Goal: Information Seeking & Learning: Check status

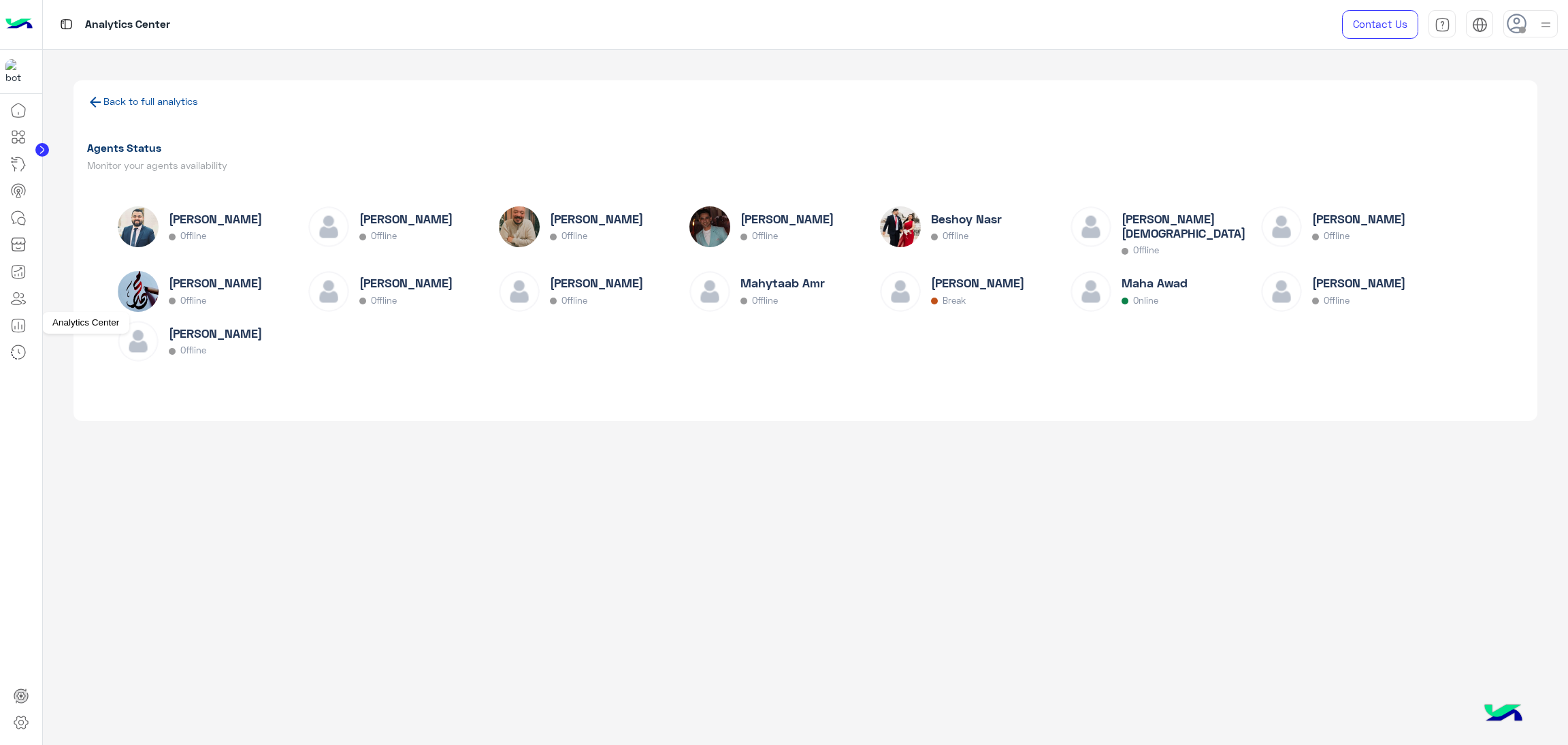
click at [21, 320] on icon at bounding box center [18, 325] width 16 height 16
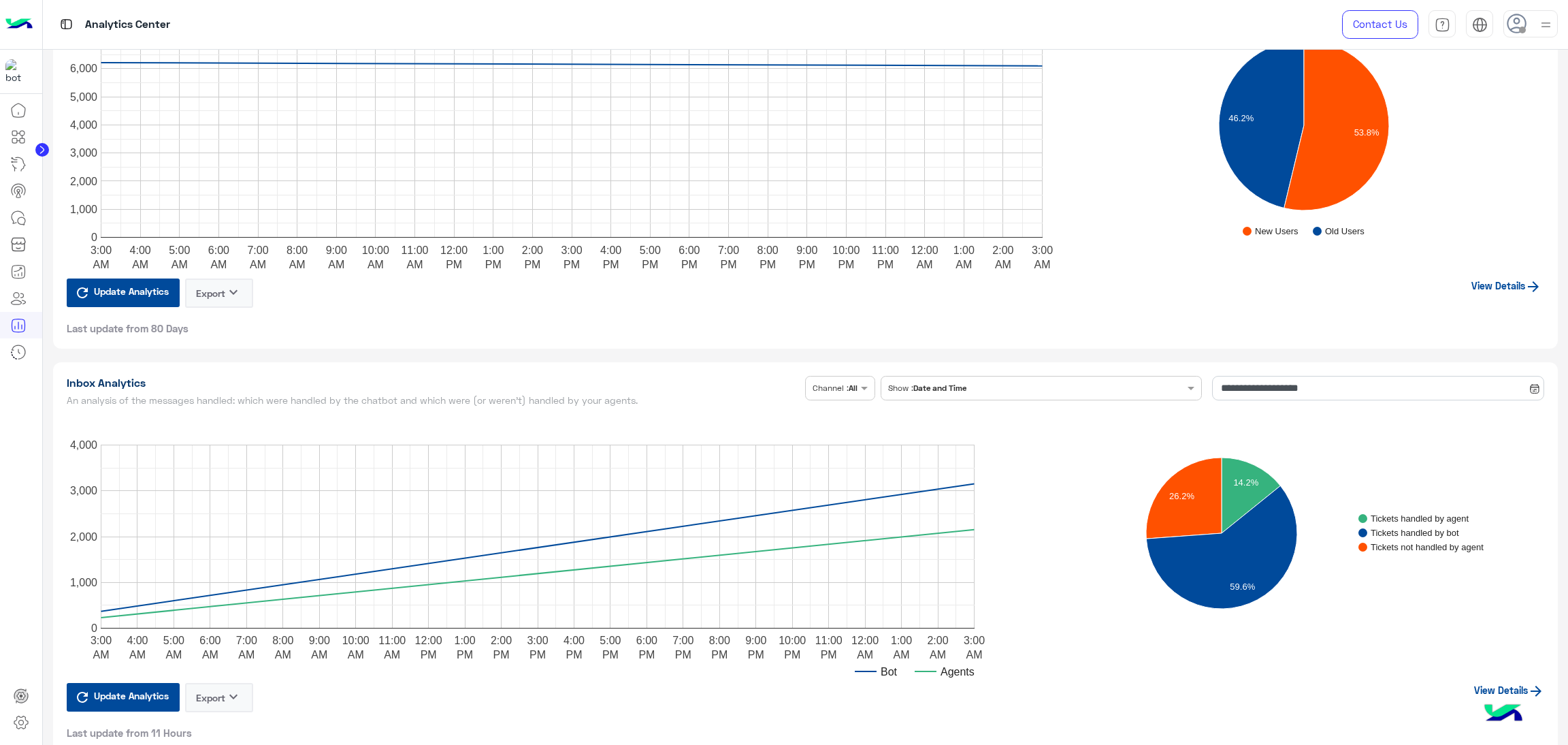
scroll to position [2961, 0]
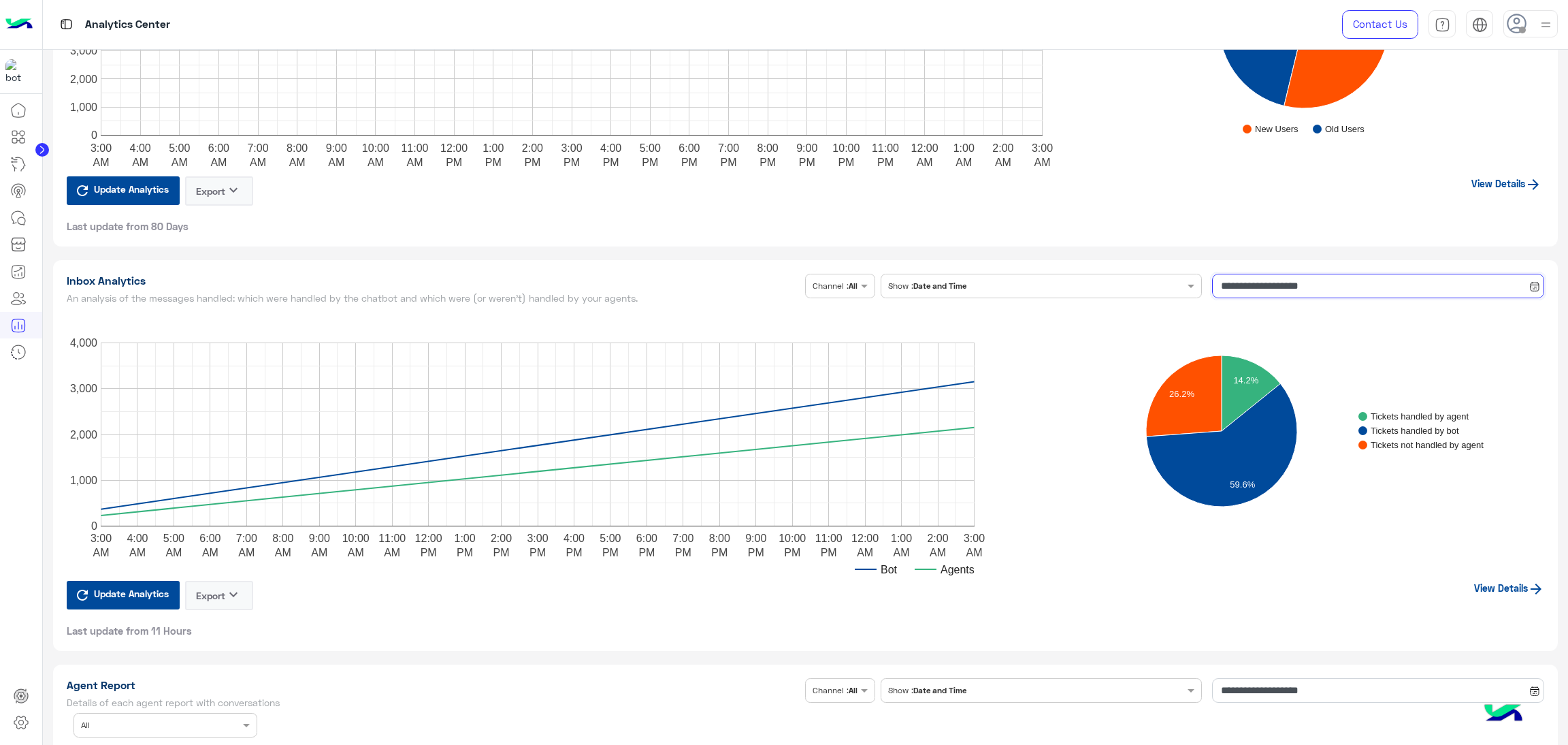
click at [1297, 282] on input "**********" at bounding box center [1378, 285] width 332 height 24
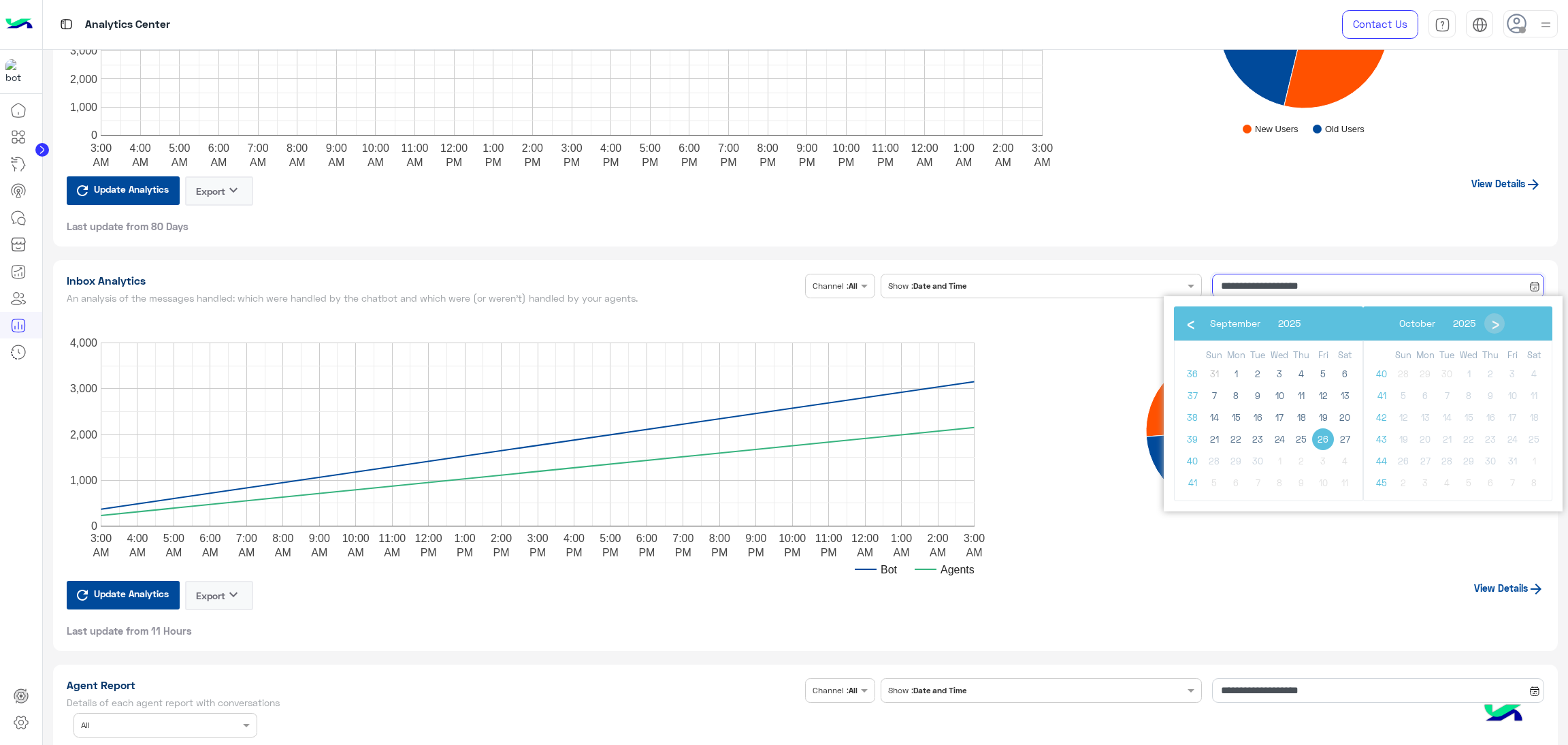
scroll to position [3268, 0]
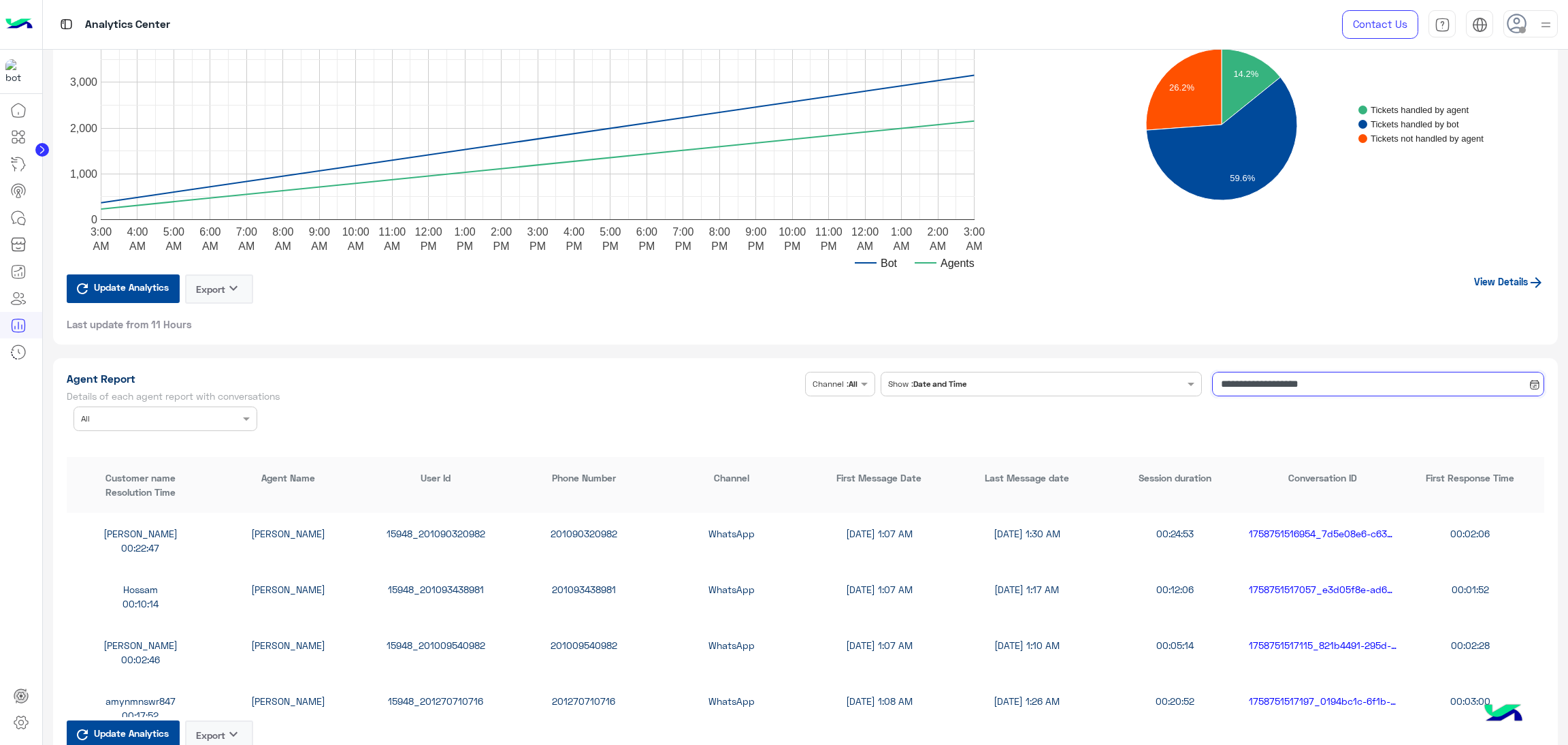
click at [1245, 382] on input "**********" at bounding box center [1378, 384] width 332 height 24
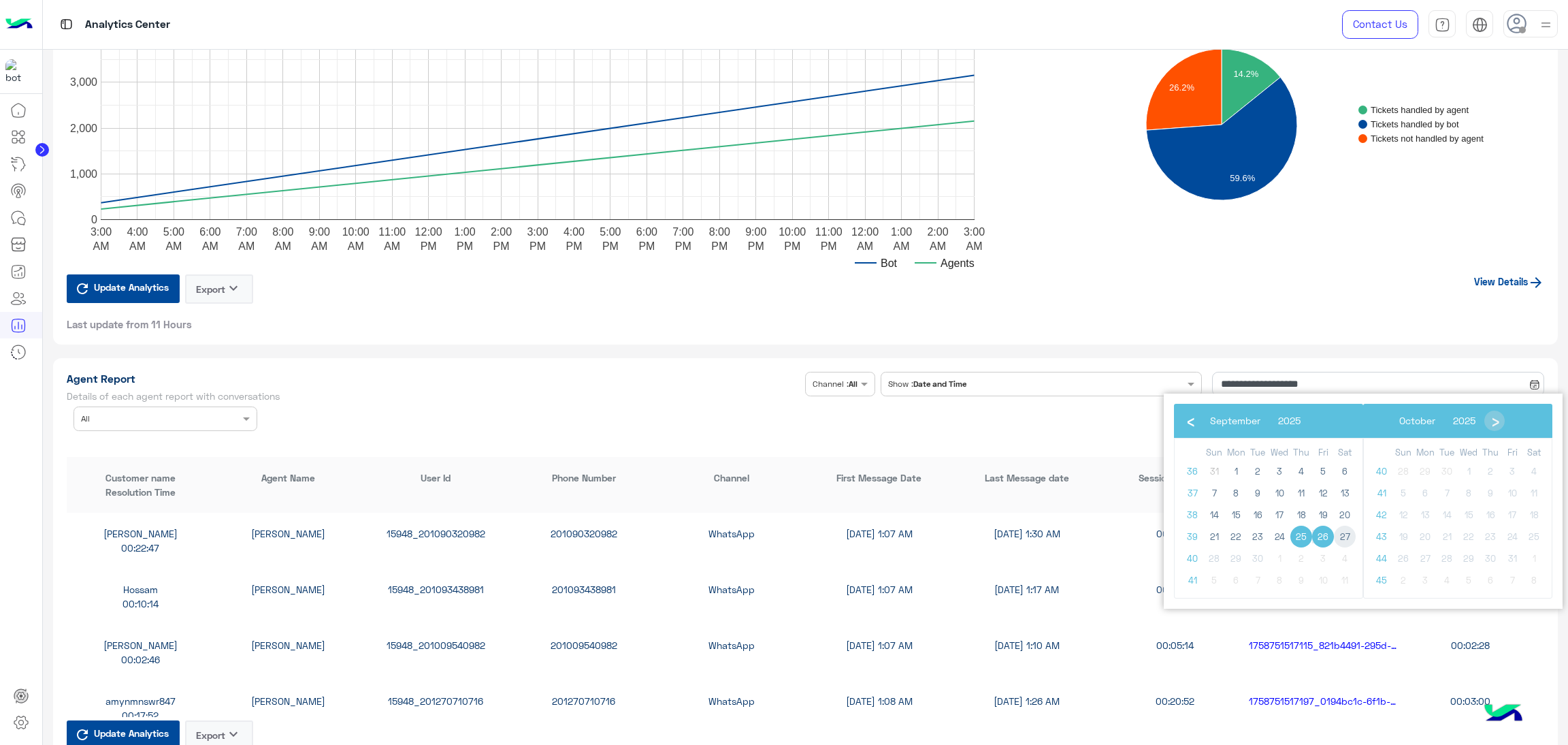
click at [1341, 535] on span "27" at bounding box center [1345, 537] width 22 height 22
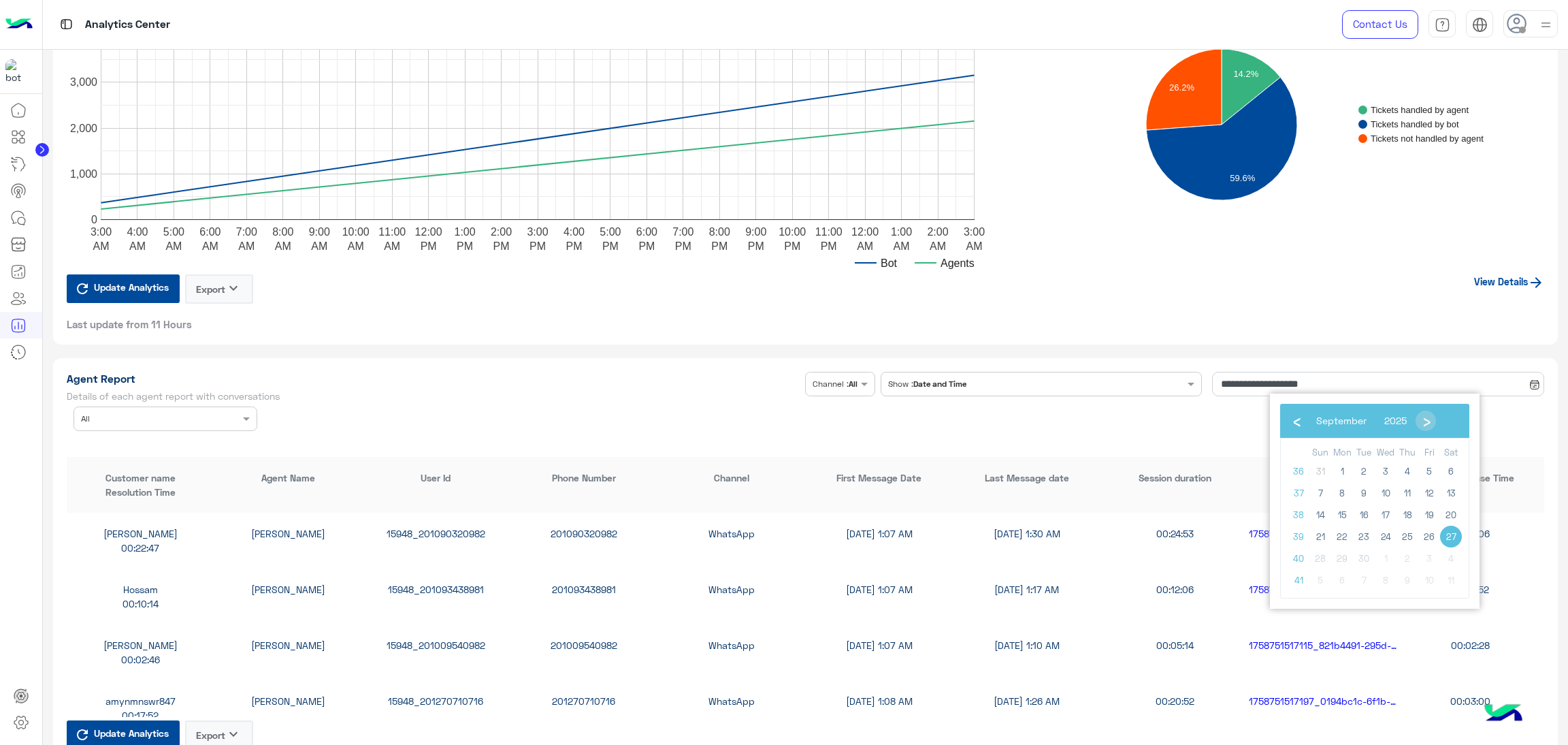
click at [1448, 533] on span "27" at bounding box center [1451, 537] width 22 height 22
type input "**********"
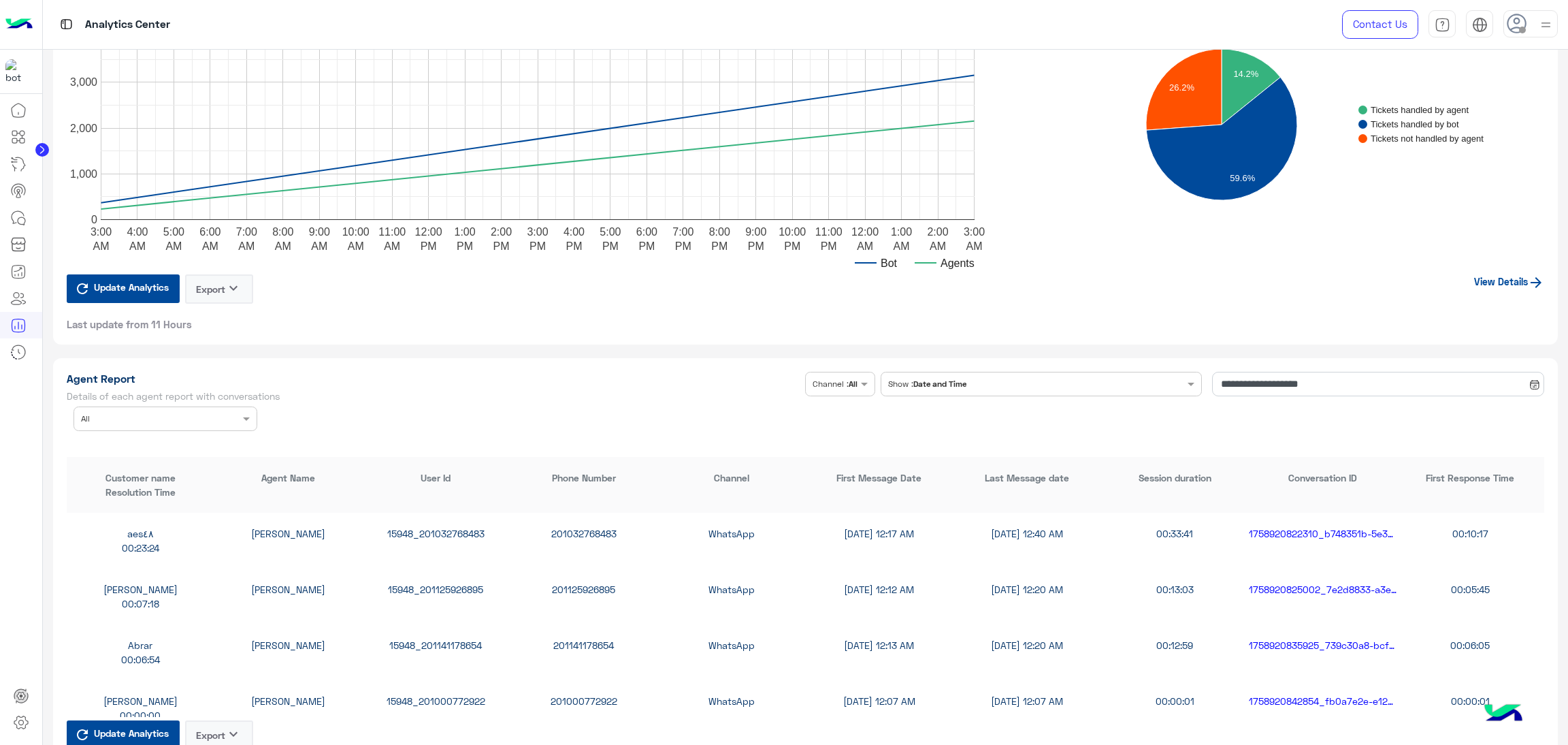
click at [132, 423] on div "Agent Name × All" at bounding box center [165, 418] width 184 height 24
click at [174, 515] on div "Mahytaab Amr" at bounding box center [165, 522] width 184 height 25
click at [427, 526] on div "15948_201210300806" at bounding box center [435, 533] width 148 height 14
copy div "15948_201210300806"
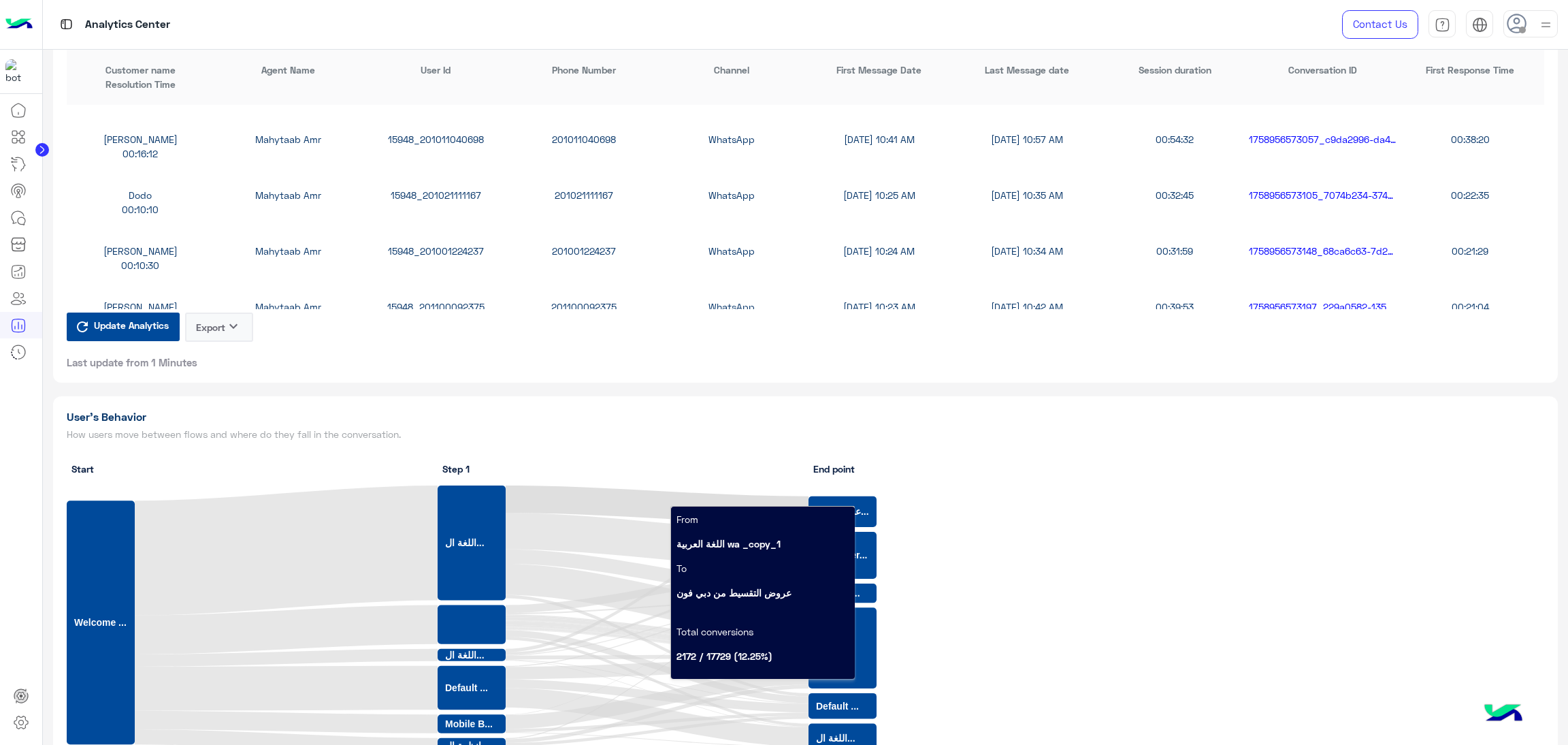
scroll to position [102, 0]
click at [439, 240] on div "15948_201001224237" at bounding box center [435, 247] width 148 height 14
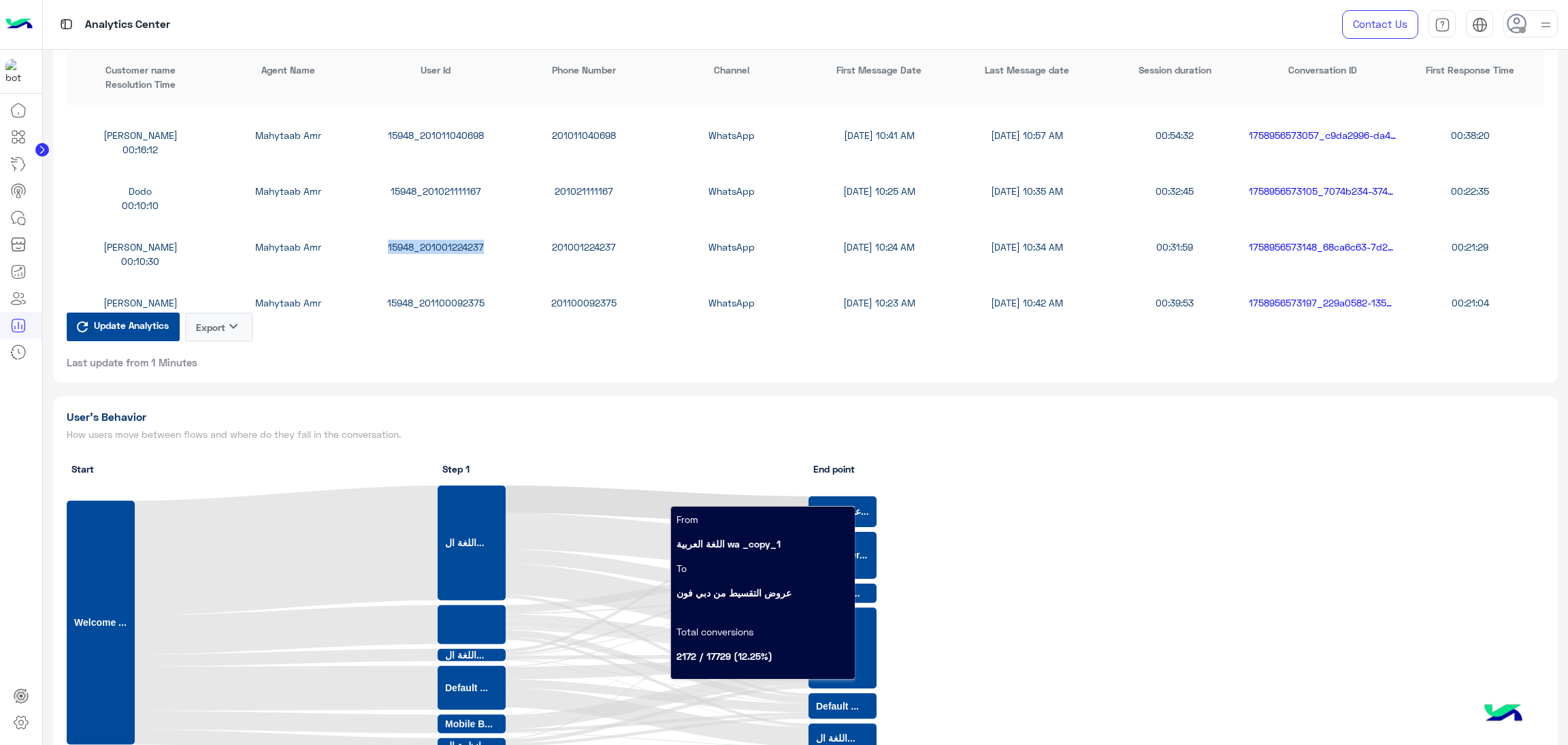
click at [439, 240] on div "15948_201001224237" at bounding box center [435, 247] width 148 height 14
copy div "15948_201001224237"
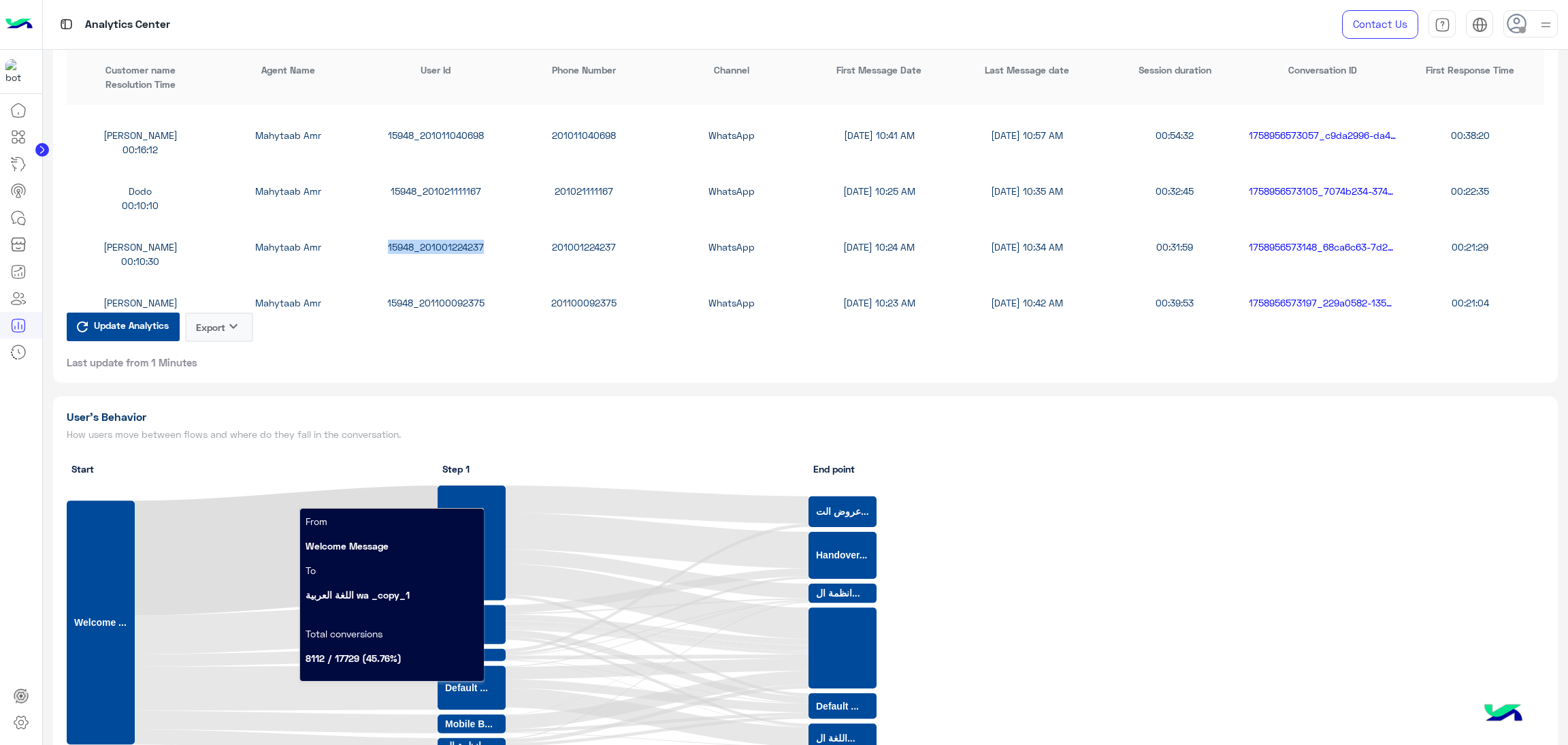
scroll to position [817, 0]
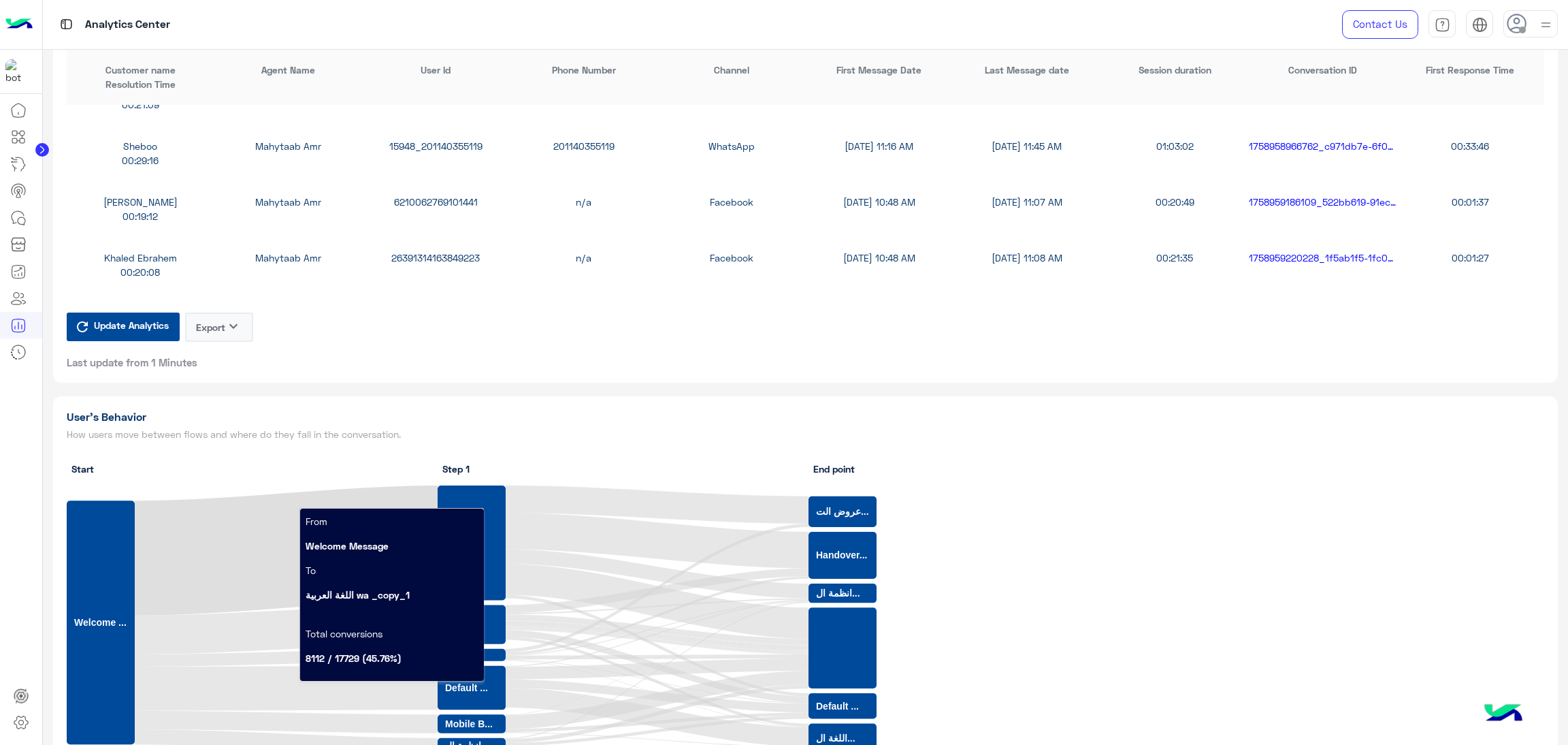
click at [442, 197] on div "6210062769101441" at bounding box center [435, 202] width 148 height 14
copy div "6210062769101441"
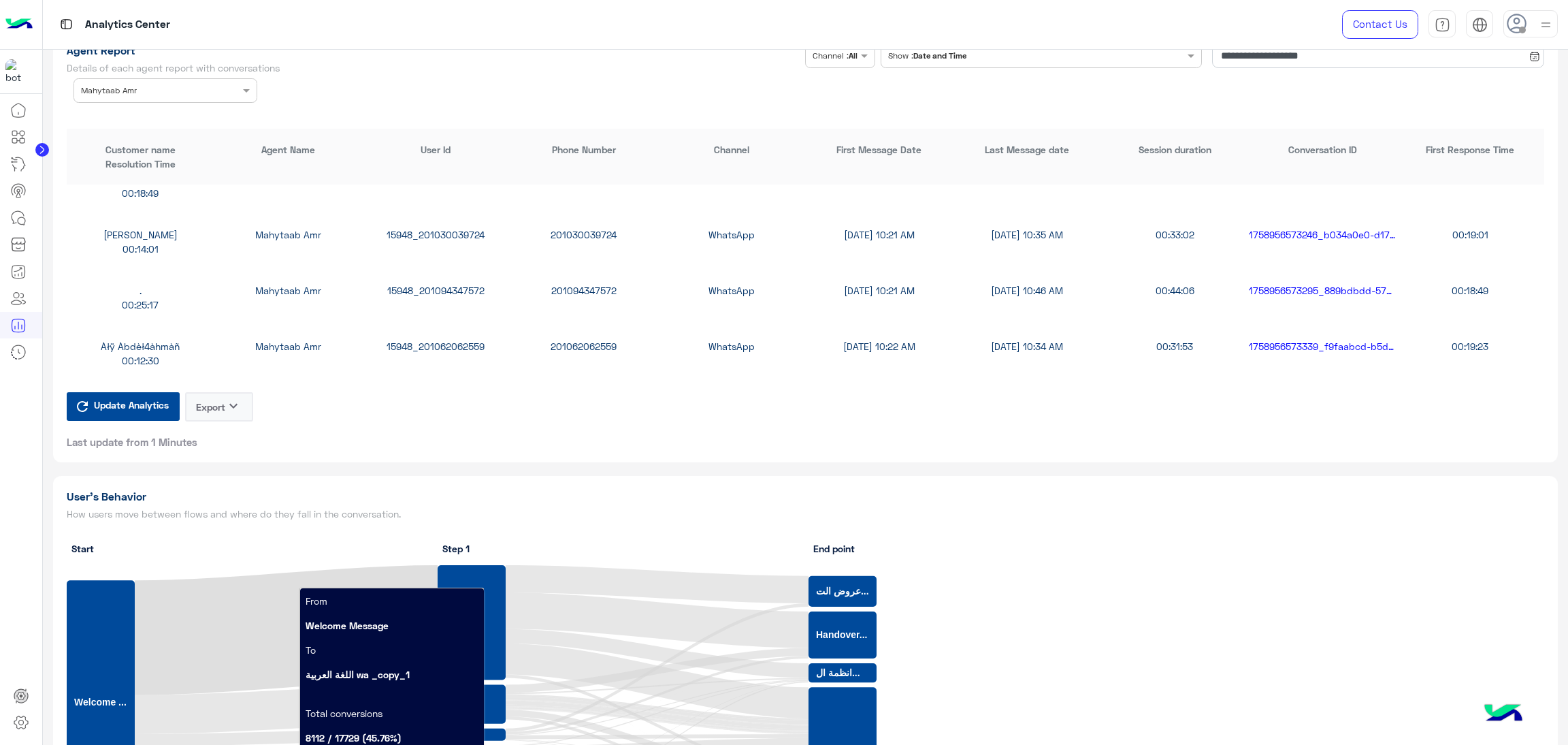
scroll to position [3472, 0]
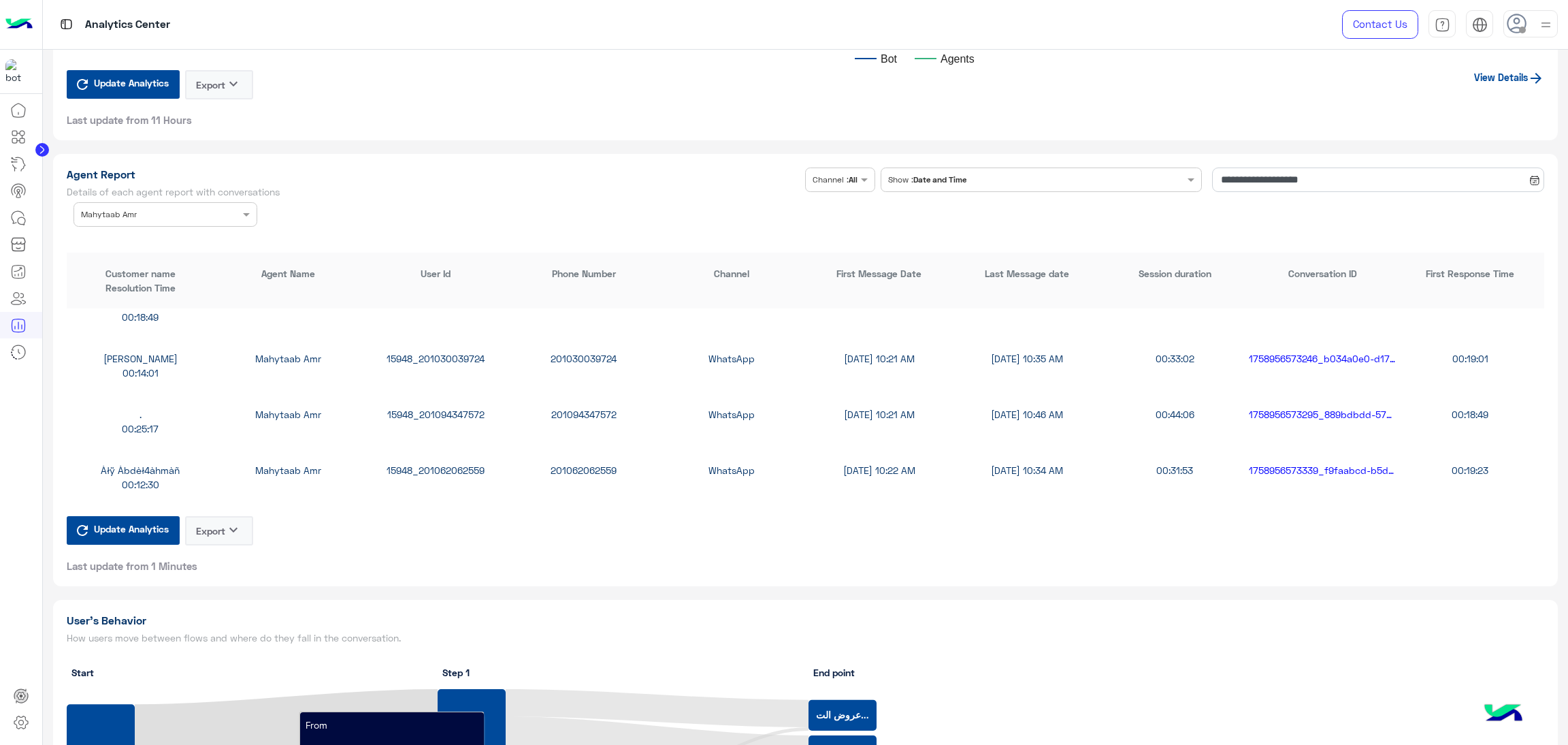
click at [154, 213] on input "text" at bounding box center [144, 213] width 128 height 13
click at [134, 229] on div "All" at bounding box center [165, 241] width 184 height 25
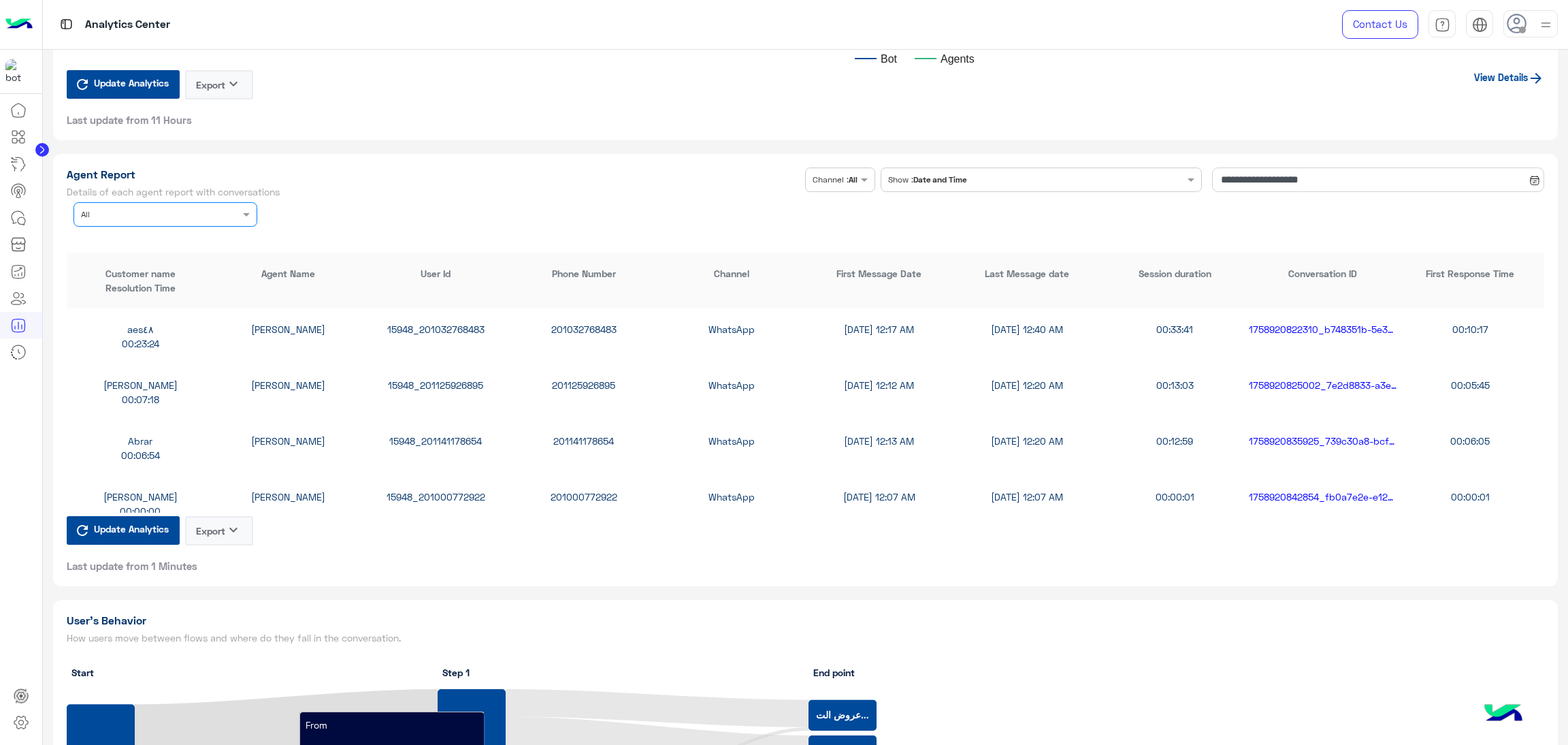
click at [207, 213] on input "text" at bounding box center [144, 213] width 128 height 13
click at [158, 295] on div "[PERSON_NAME]" at bounding box center [165, 293] width 184 height 25
click at [424, 315] on div "Mohamed elsawy Rahma Samir 15948_201007323605 201007323605 WhatsApp 9/27/25, 6:…" at bounding box center [806, 336] width 1479 height 56
click at [424, 331] on div "15948_201007323605" at bounding box center [435, 329] width 148 height 14
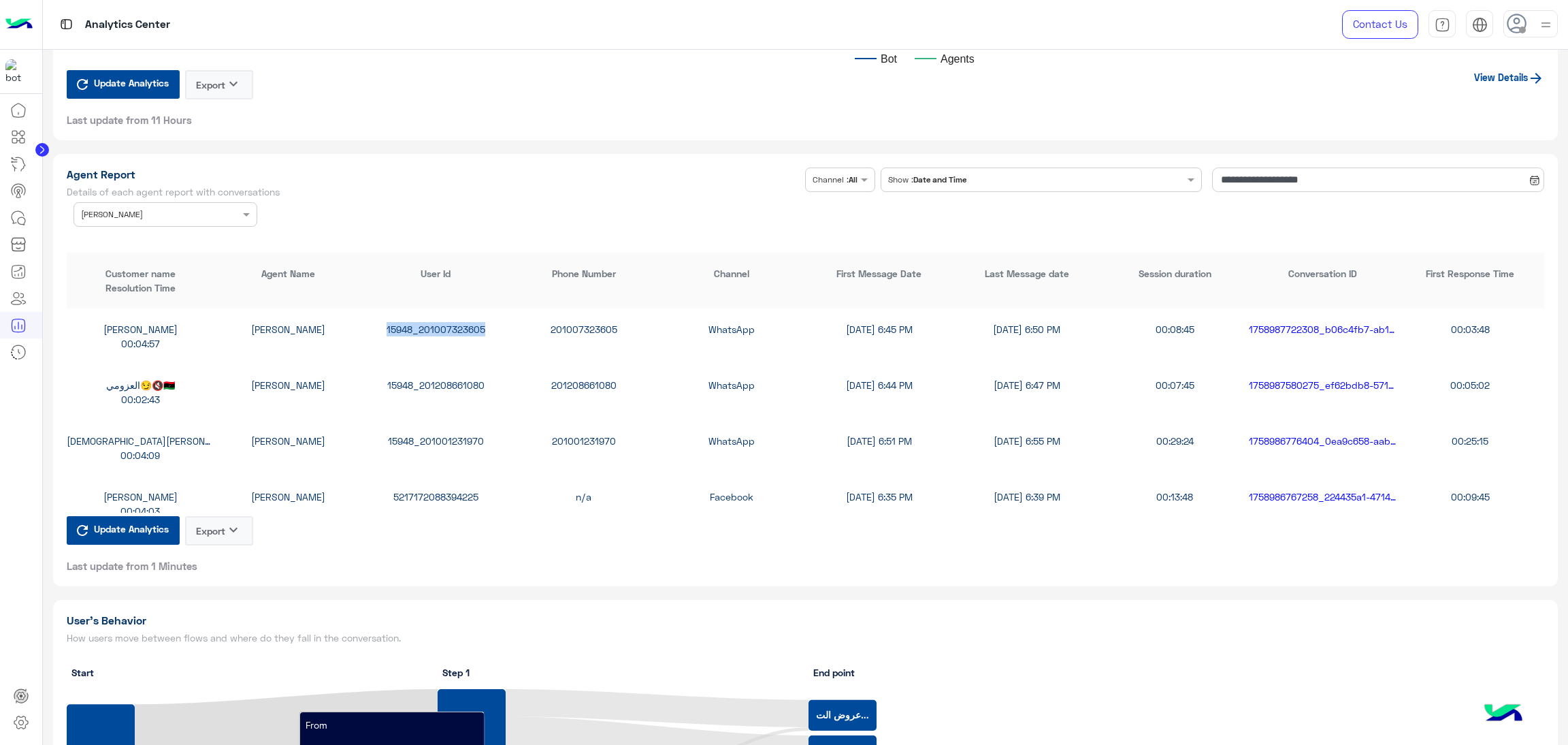
click at [424, 331] on div "15948_201007323605" at bounding box center [435, 329] width 148 height 14
copy div "15948_201007323605"
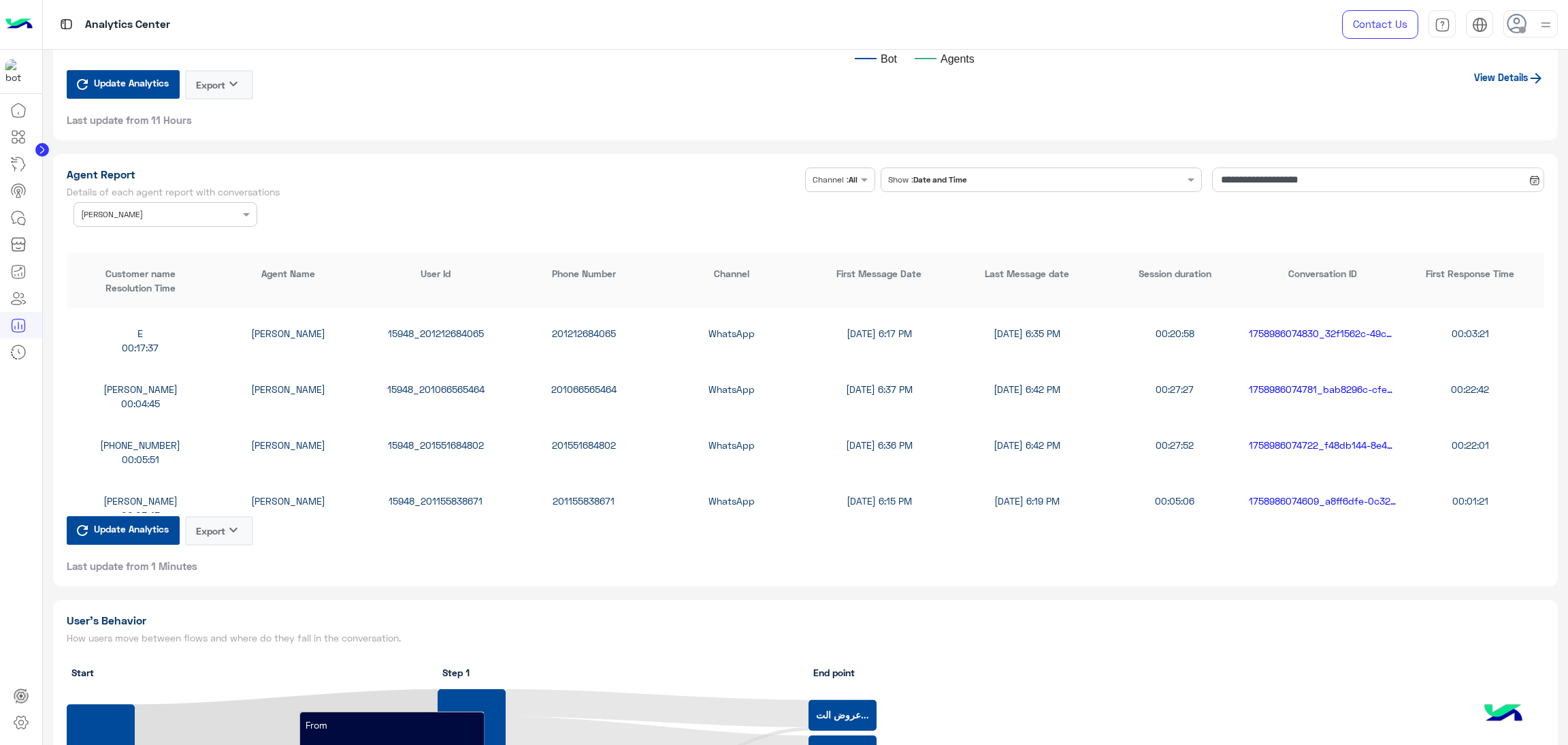
scroll to position [612, 0]
click at [436, 388] on div "15948_201206633869" at bounding box center [435, 387] width 148 height 14
click at [430, 383] on div "15948_201206633869" at bounding box center [435, 387] width 148 height 14
copy div "15948_201206633869"
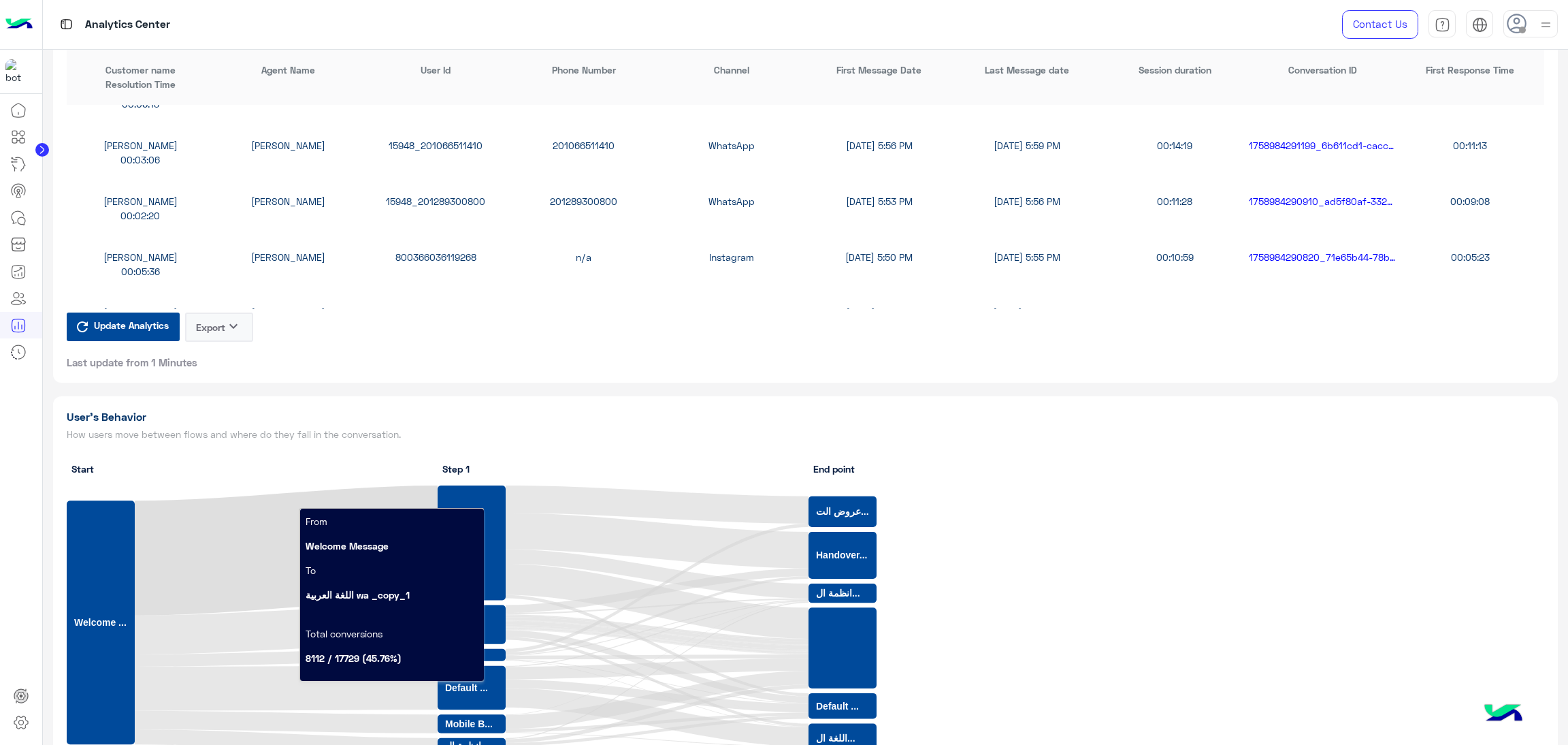
scroll to position [1327, 0]
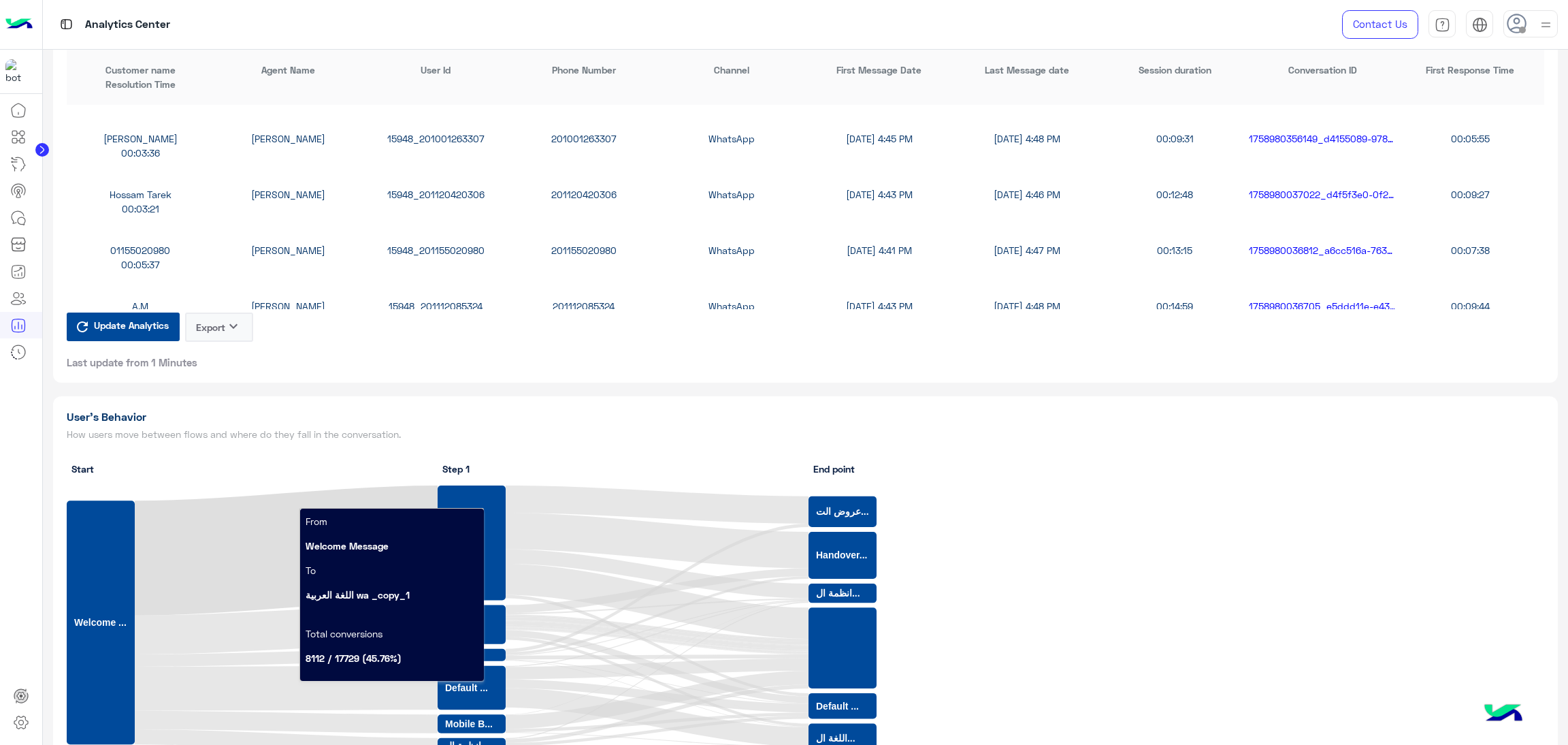
click at [438, 237] on div "01155020980 Rahma Samir 15948_201155020980 201155020980 WhatsApp 9/27/25, 4:41 …" at bounding box center [806, 257] width 1479 height 56
copy div "15948_201155020980"
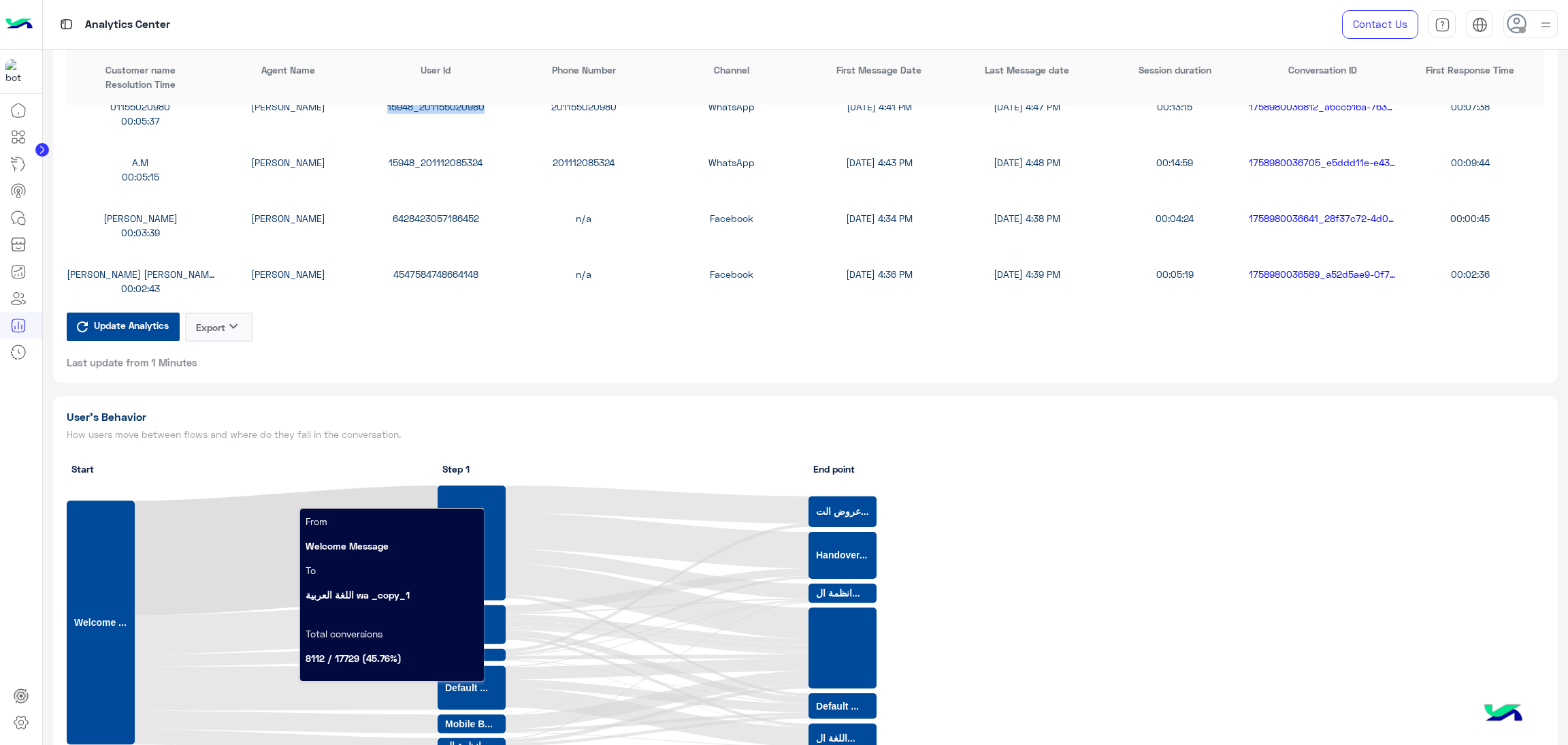
scroll to position [1634, 0]
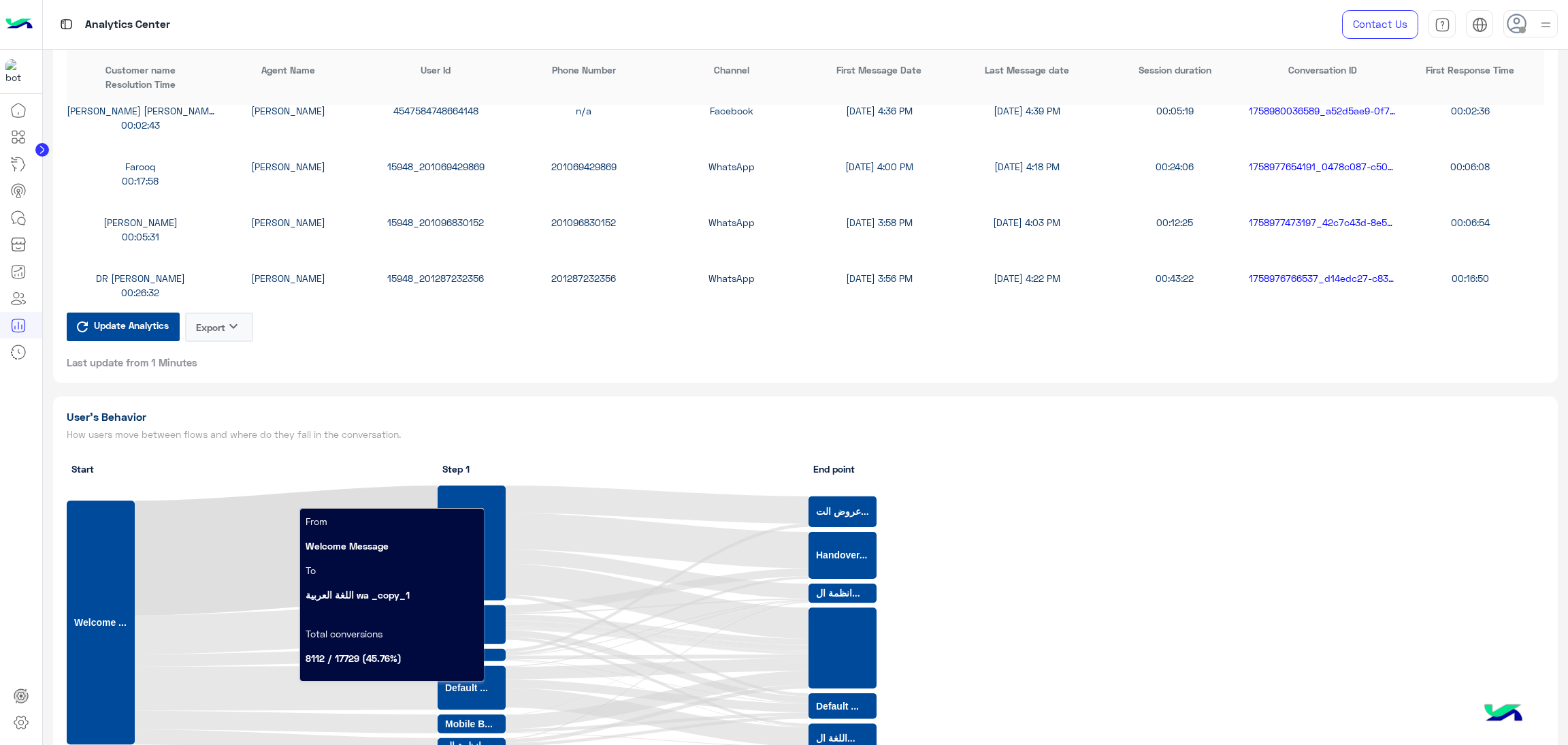
click at [424, 216] on div "15948_201096830152" at bounding box center [435, 222] width 148 height 14
copy div "15948_201096830152"
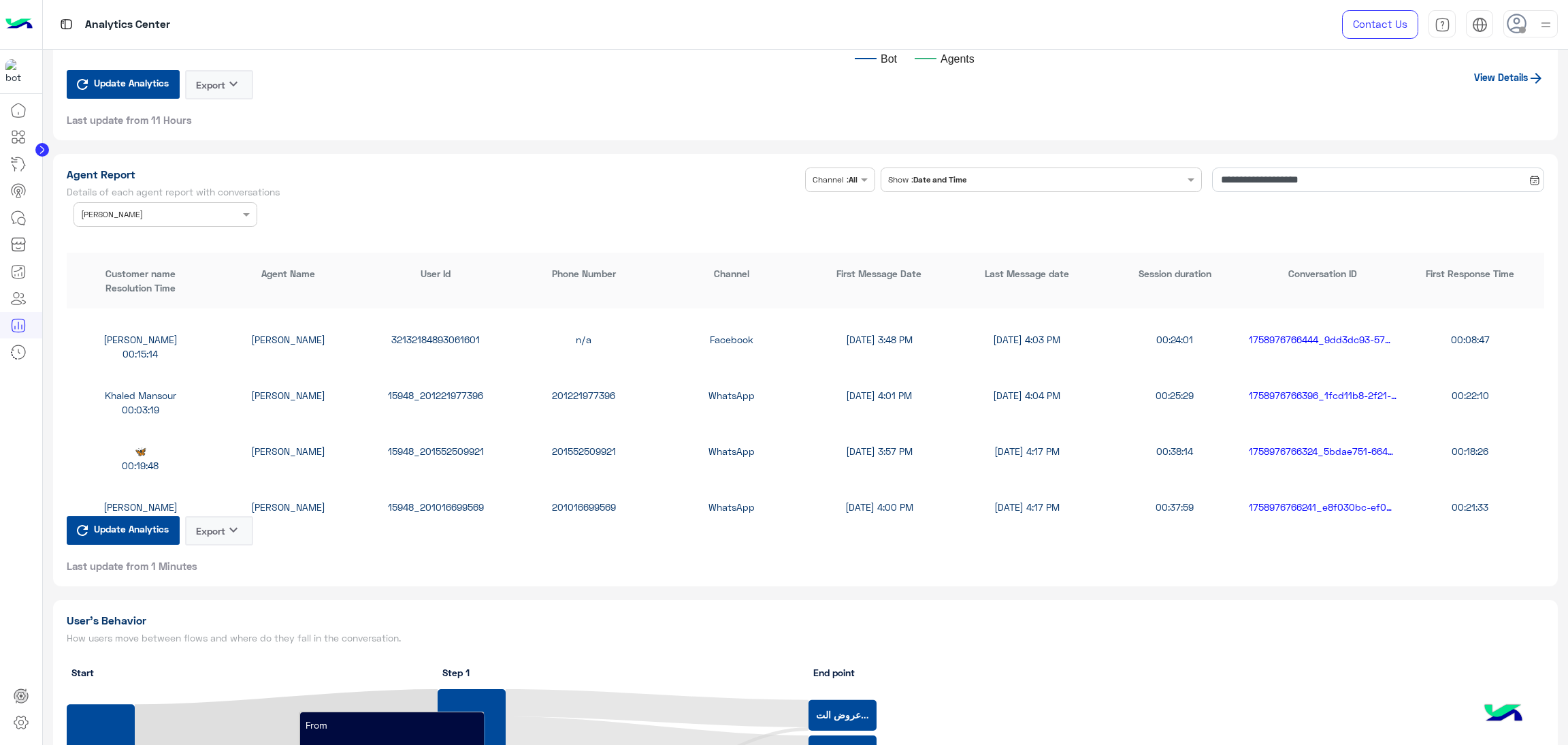
scroll to position [1940, 0]
click at [427, 449] on div "15948_201016699569" at bounding box center [435, 455] width 148 height 14
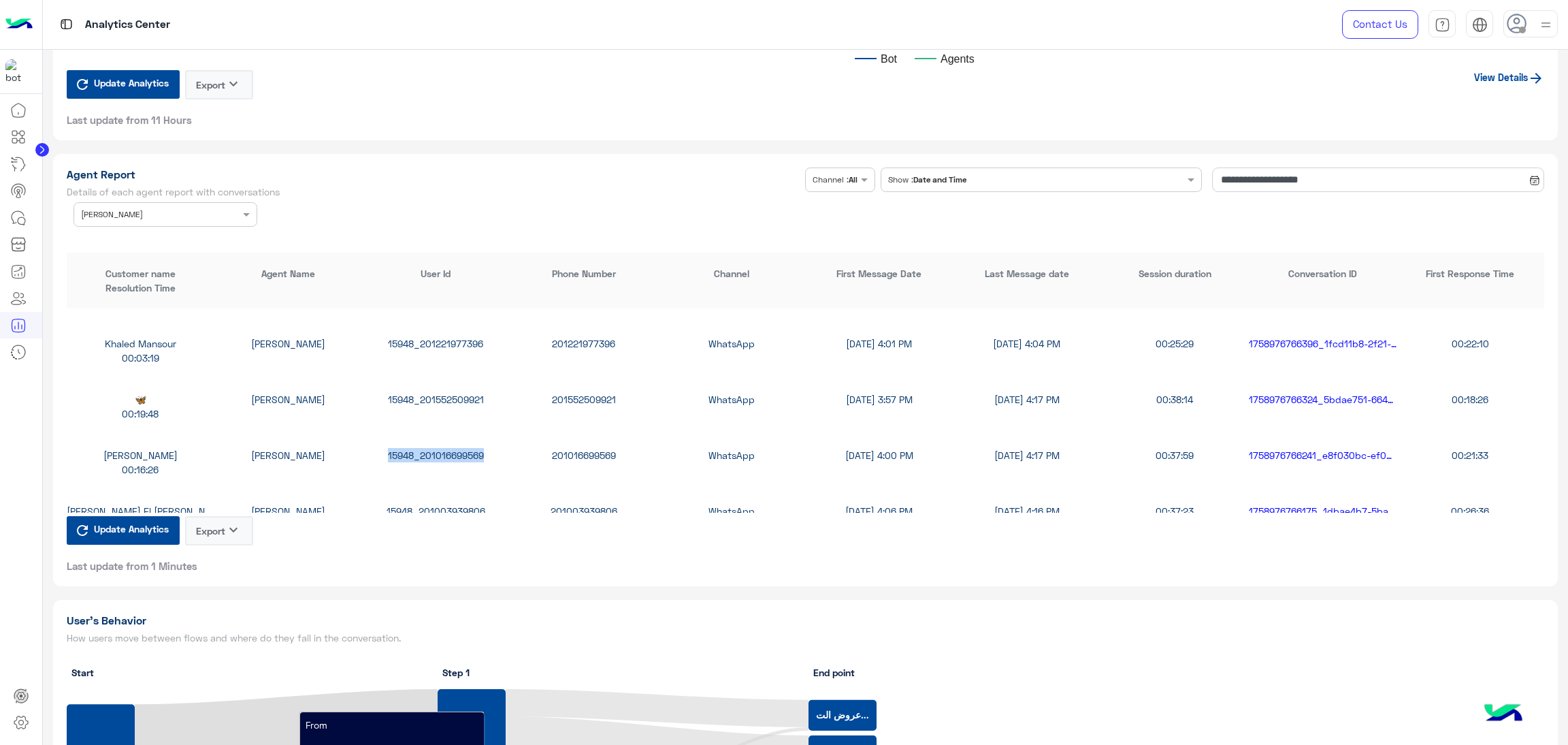
click at [427, 449] on div "15948_201016699569" at bounding box center [435, 455] width 148 height 14
copy div "15948_201016699569"
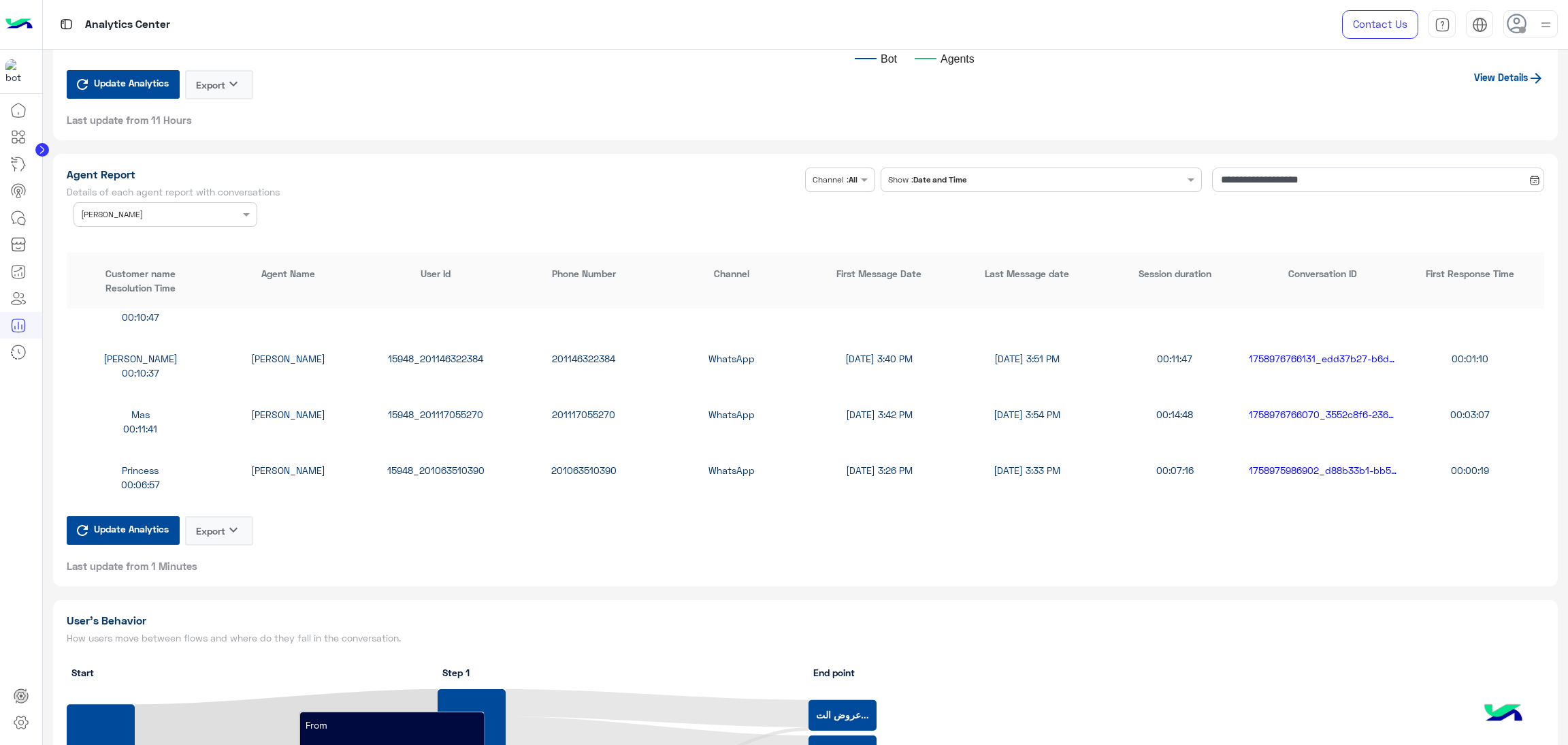
scroll to position [2246, 0]
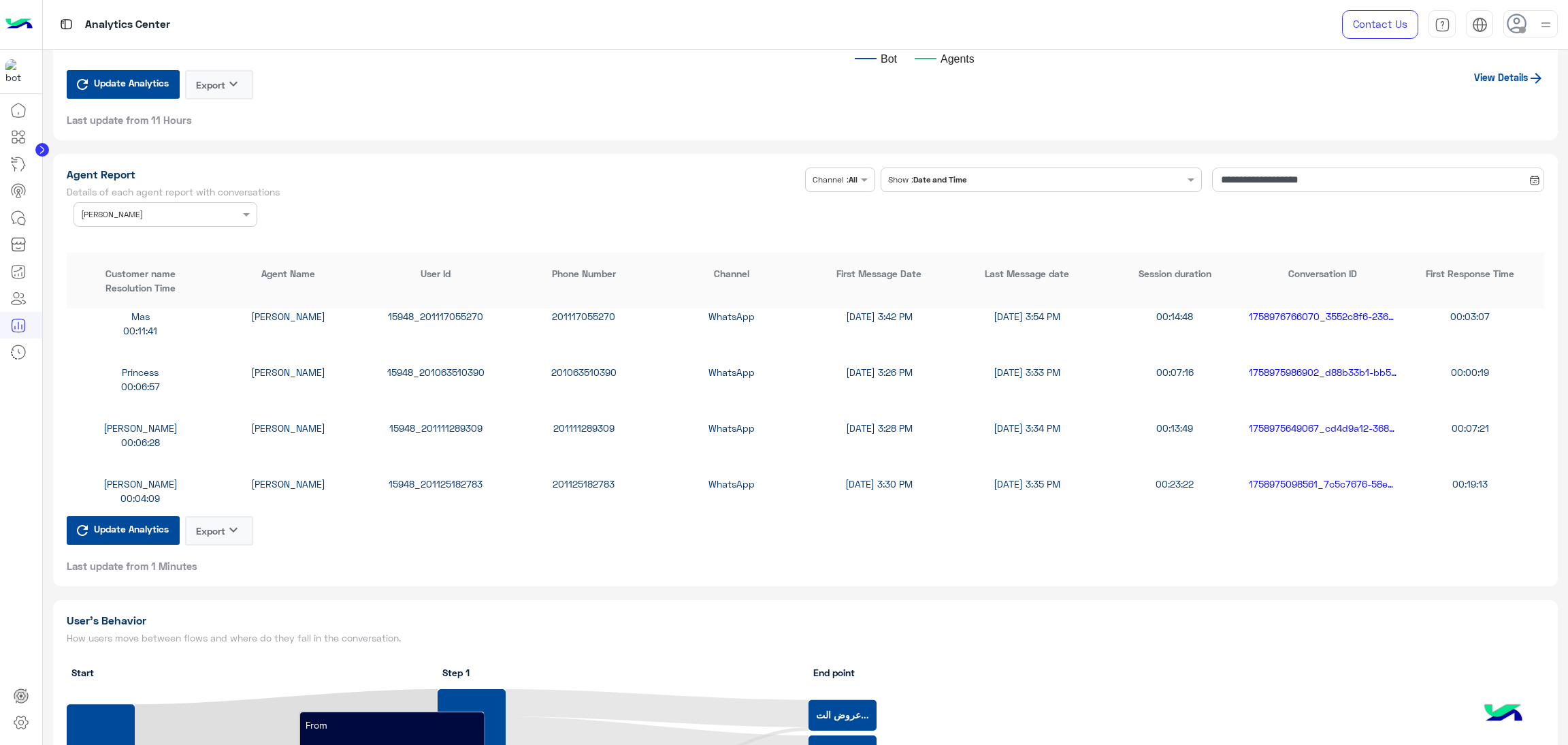
click at [444, 421] on div "15948_201111289309" at bounding box center [435, 428] width 148 height 14
copy div "15948_201111289309"
click at [214, 215] on div at bounding box center [165, 212] width 182 height 13
click at [138, 233] on div "All" at bounding box center [165, 241] width 184 height 25
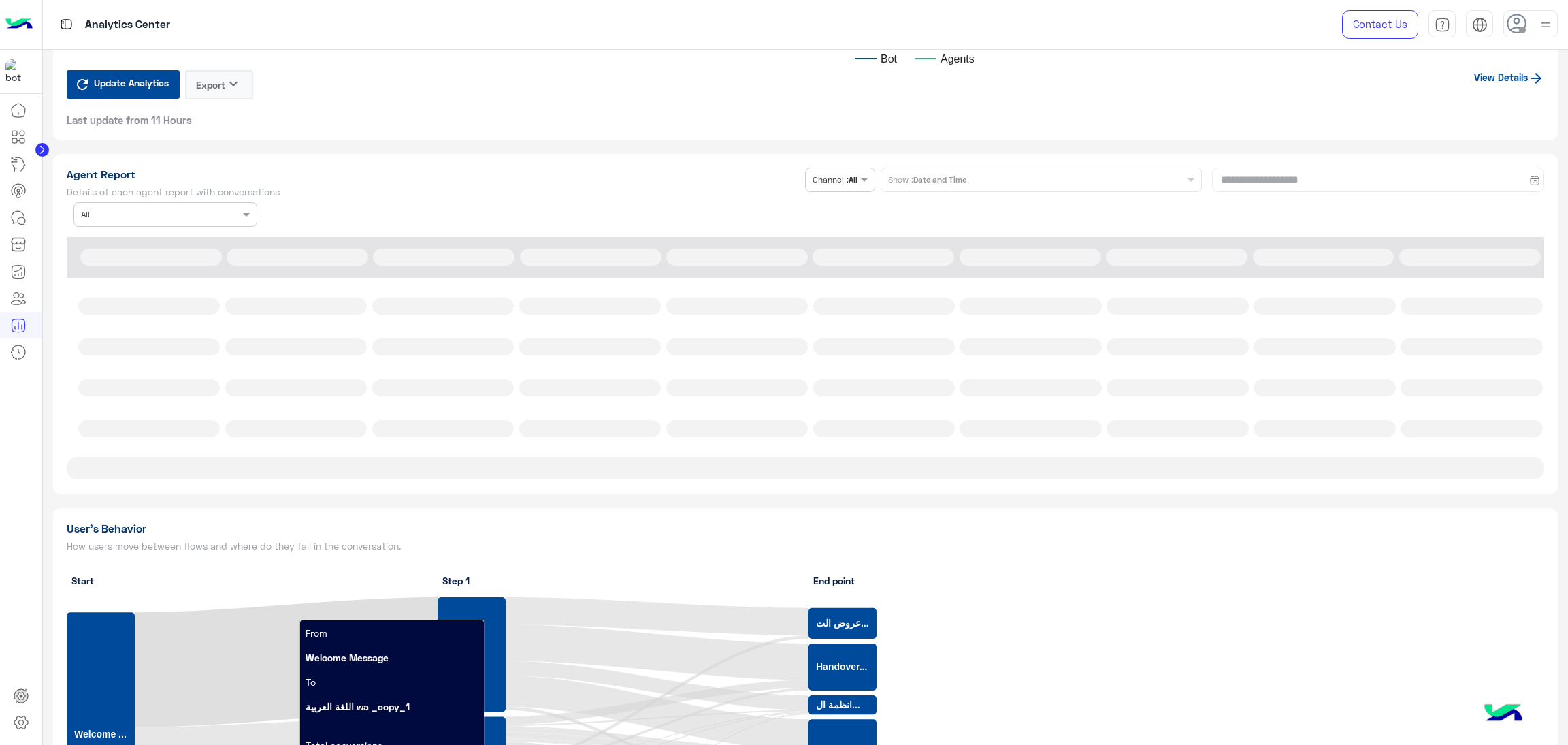
click at [154, 219] on div "Agent Name × All" at bounding box center [123, 214] width 99 height 24
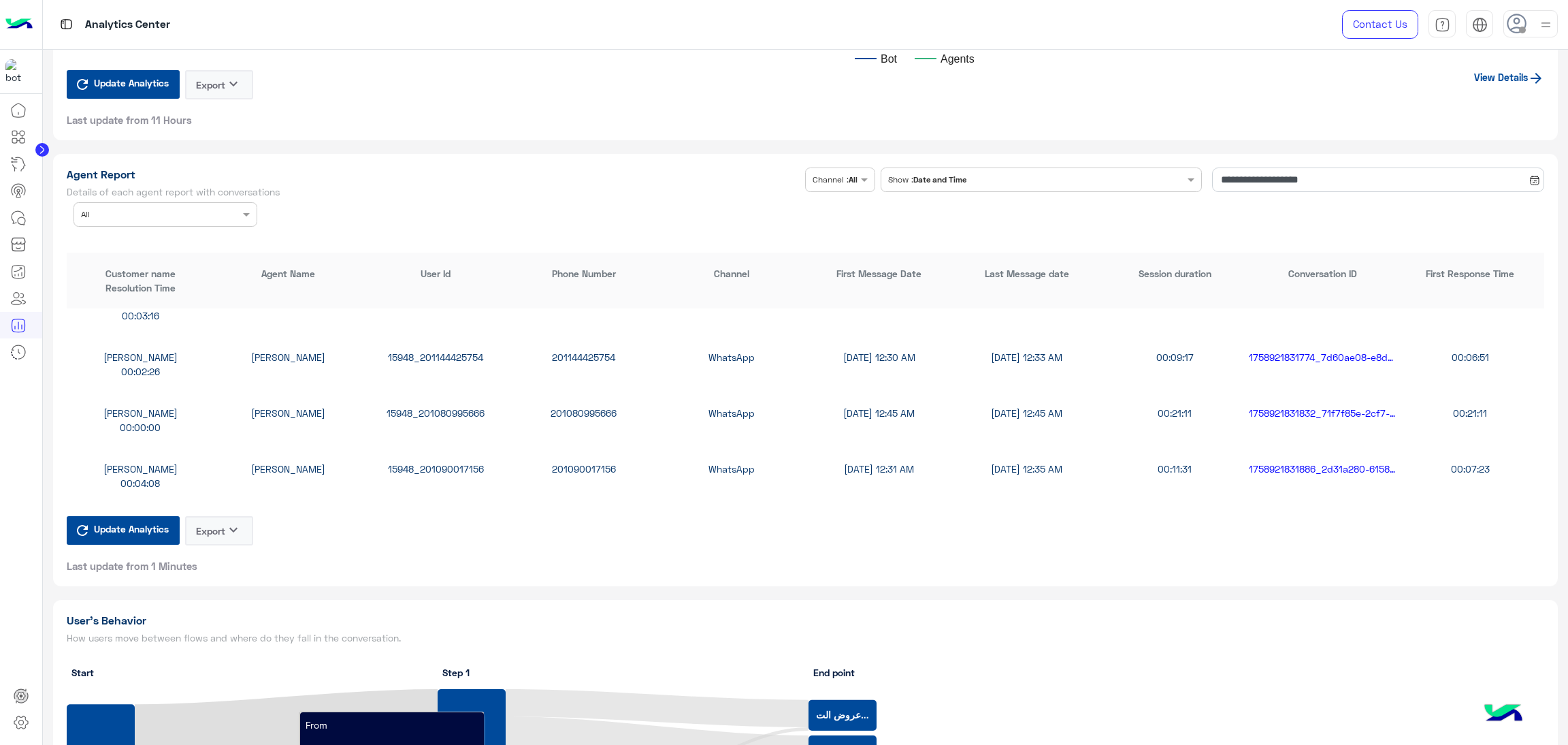
scroll to position [1327, 0]
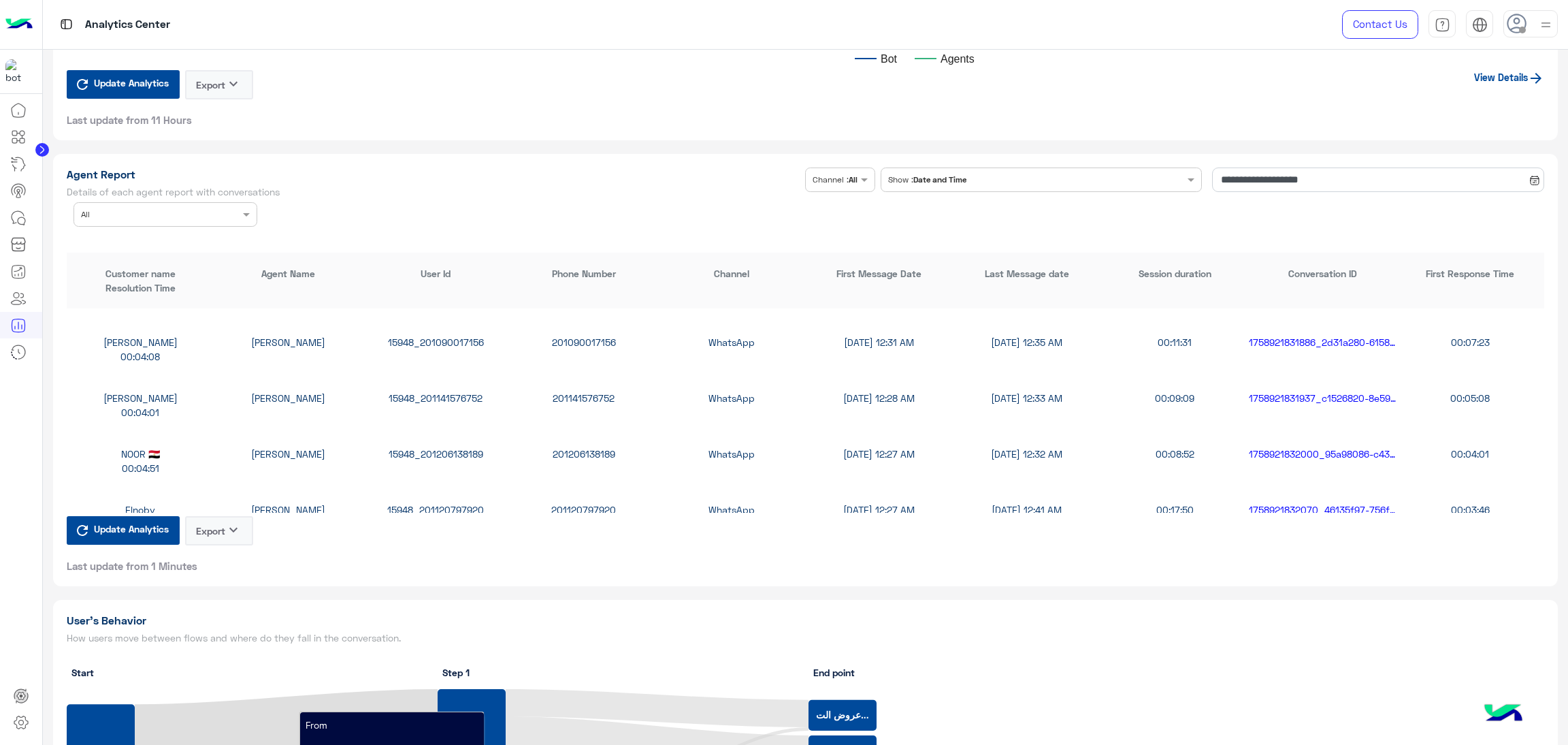
click at [455, 397] on div "15948_201141576752" at bounding box center [435, 398] width 148 height 14
copy div "15948_201141576752"
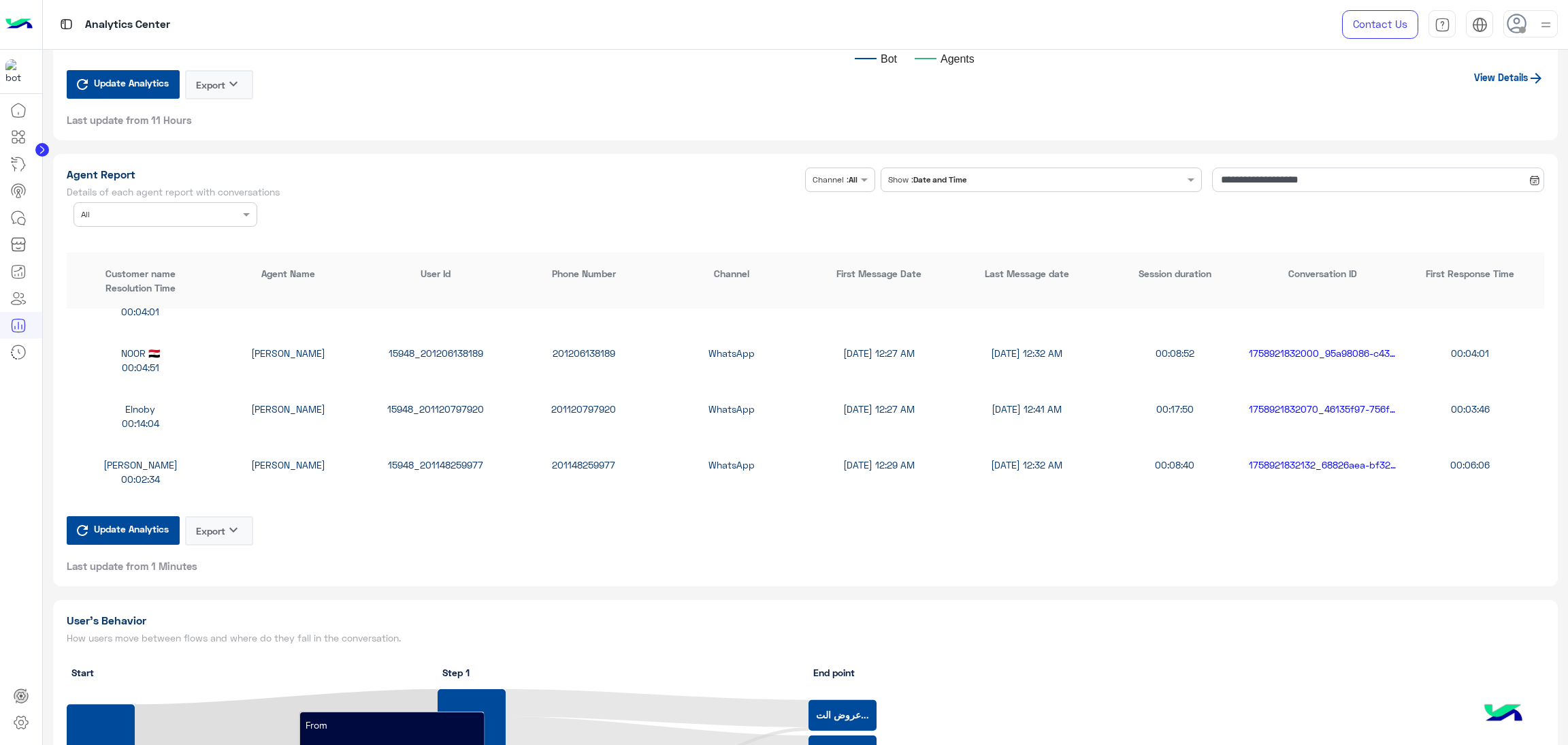
scroll to position [1430, 0]
click at [448, 402] on div "15948_201120797920" at bounding box center [435, 407] width 148 height 14
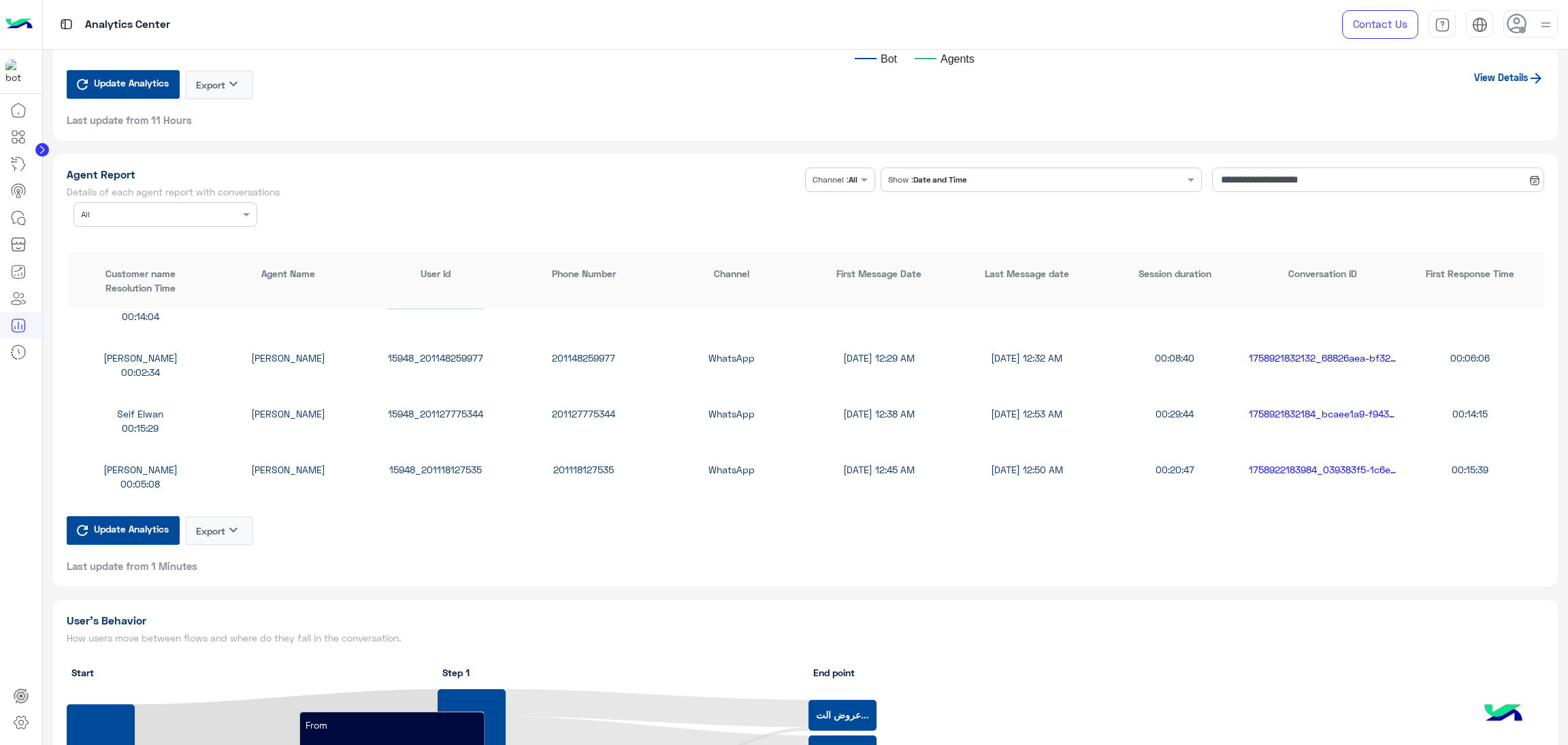
scroll to position [1634, 0]
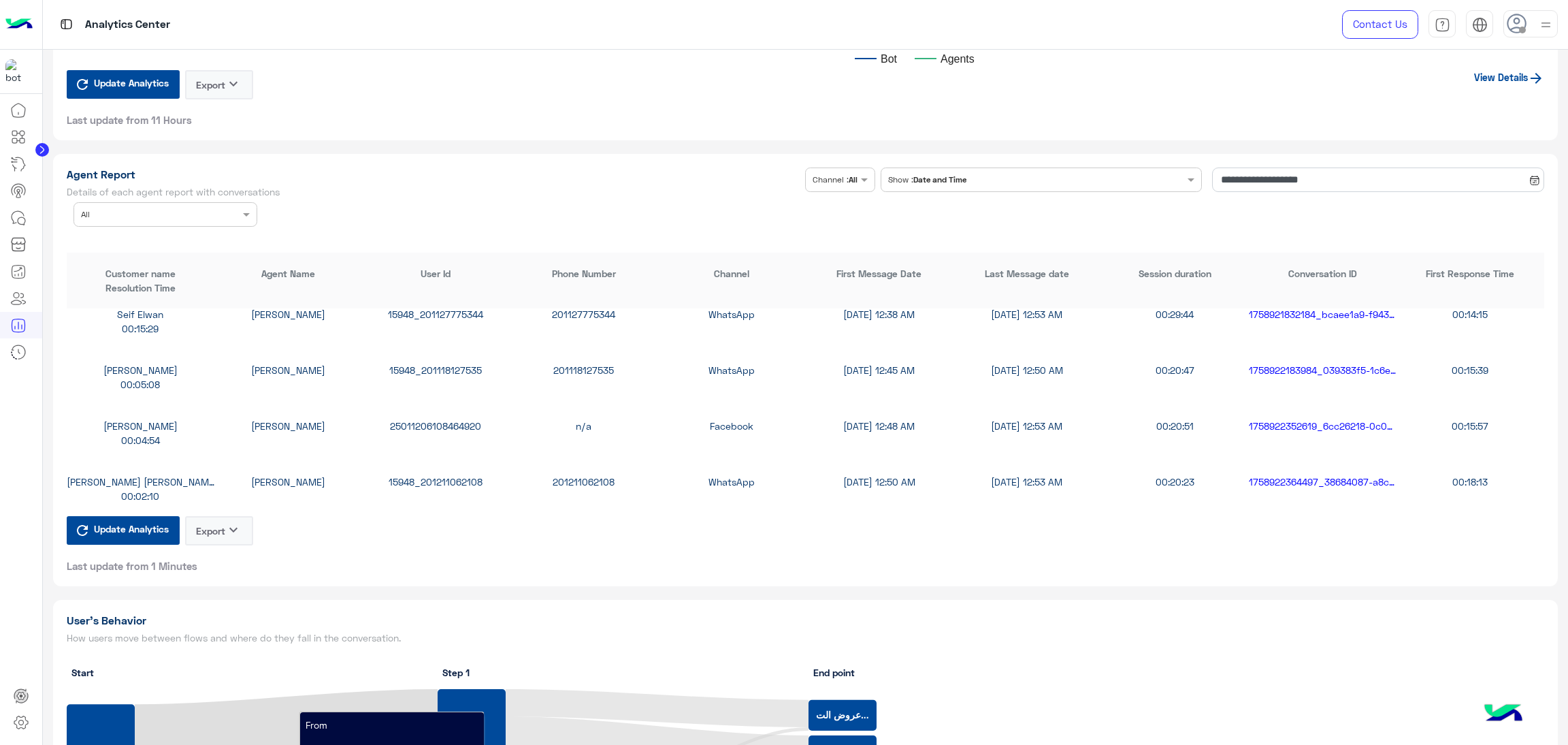
click at [448, 363] on div "15948_201118127535" at bounding box center [435, 370] width 148 height 14
click at [206, 211] on input "text" at bounding box center [144, 213] width 128 height 13
click at [154, 266] on span "[PERSON_NAME]" at bounding box center [117, 266] width 74 height 12
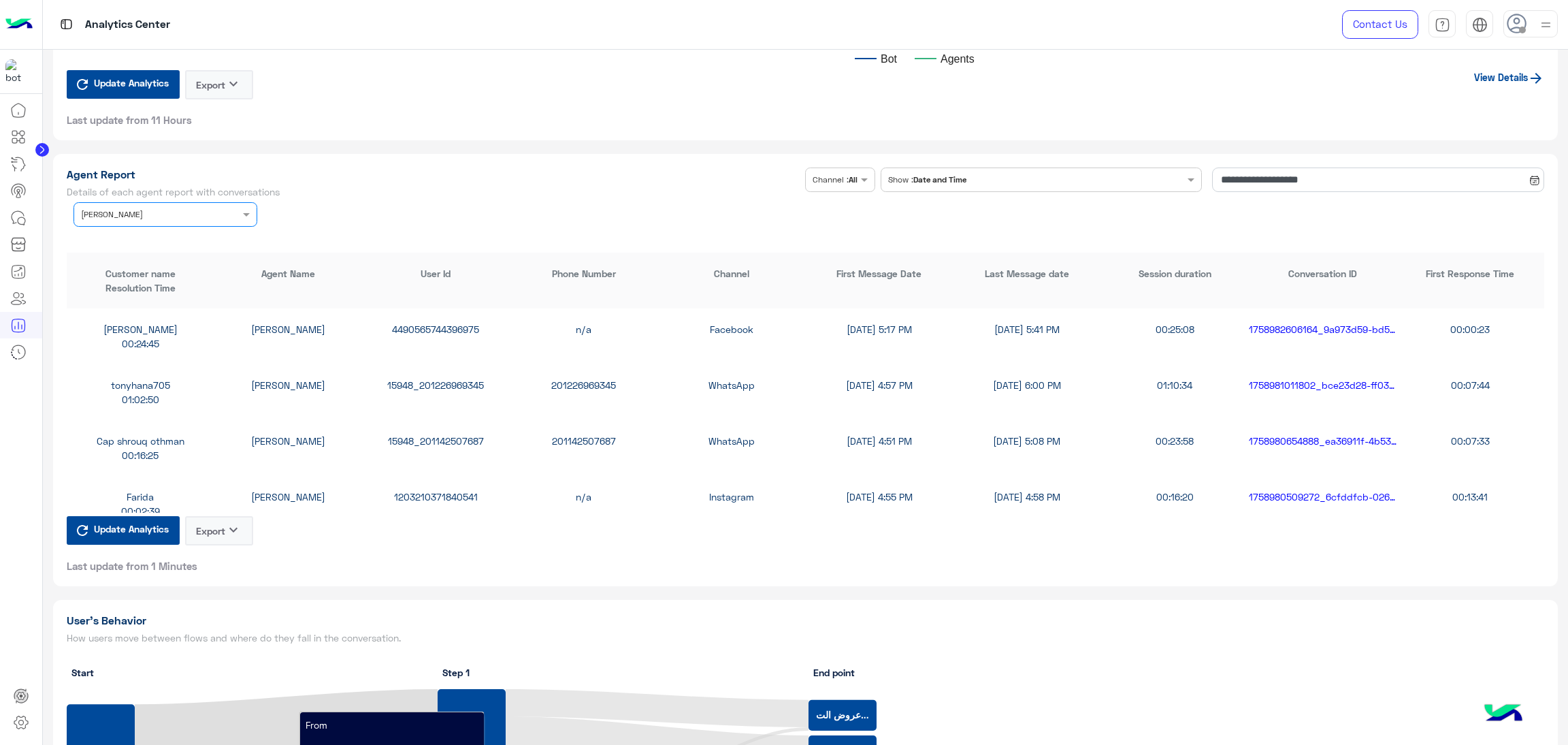
click at [450, 388] on div "15948_201226969345" at bounding box center [435, 385] width 148 height 14
click at [448, 382] on div "15948_201226969345" at bounding box center [435, 385] width 148 height 14
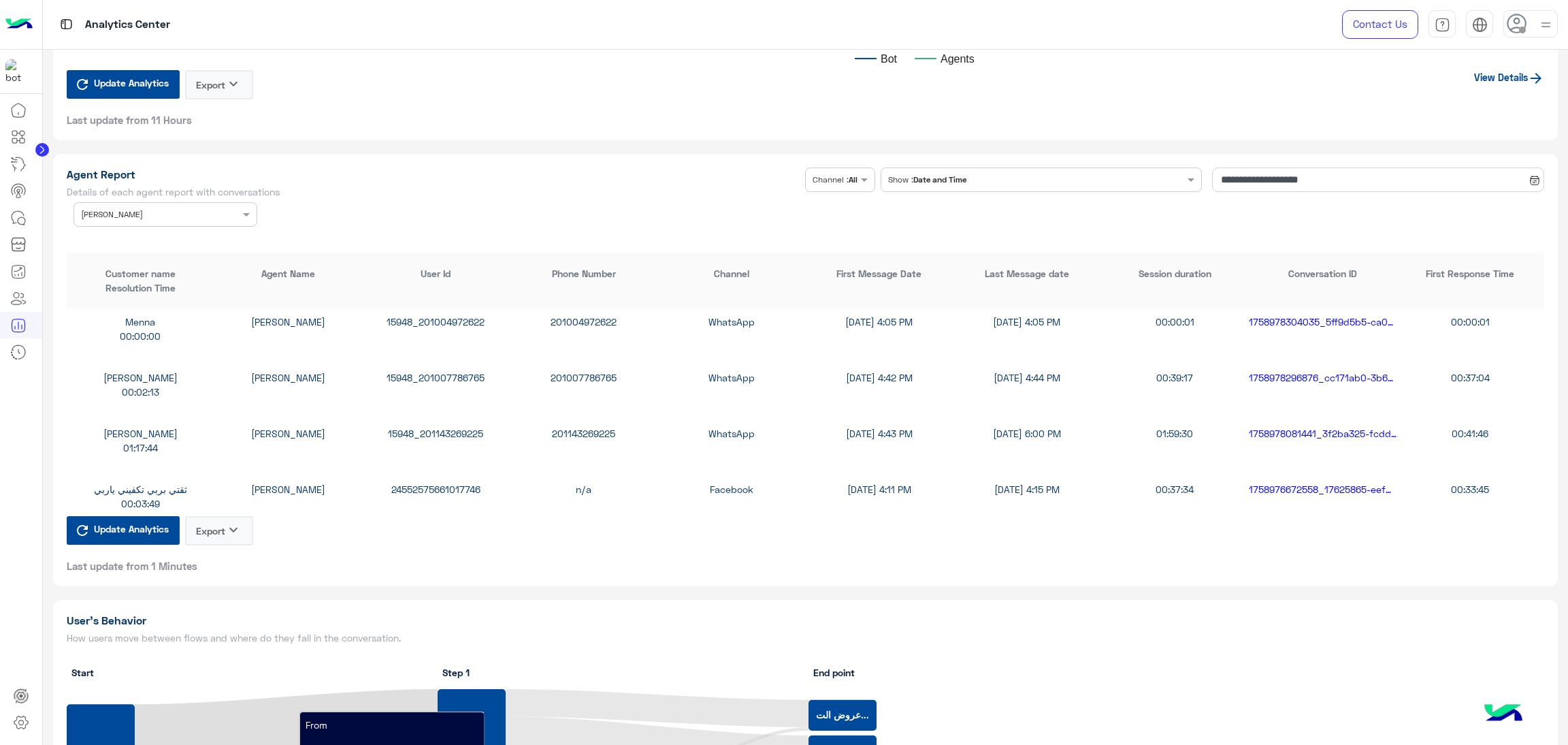
click at [436, 374] on div "15948_201007786765" at bounding box center [435, 378] width 148 height 14
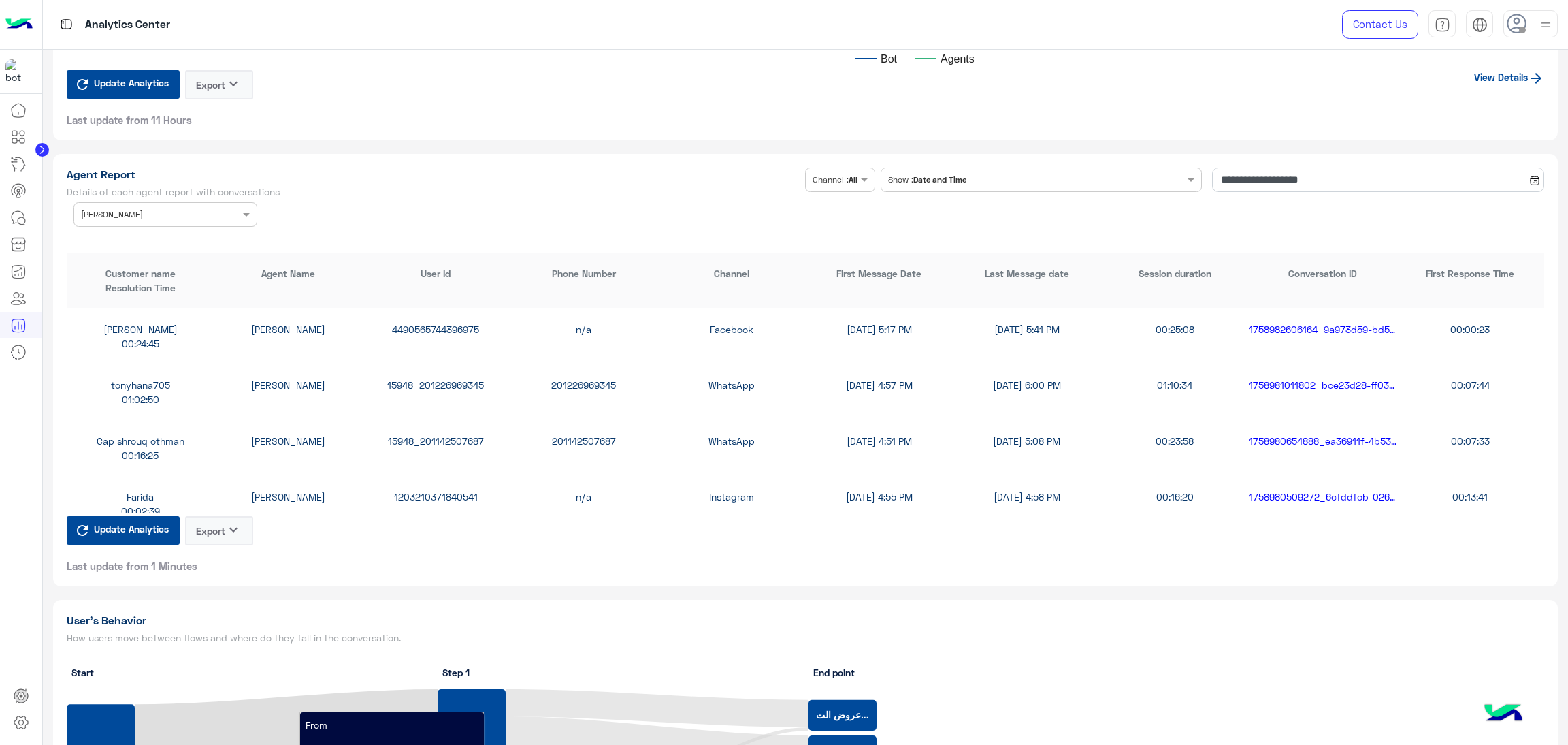
click at [403, 322] on div "4490565744396975" at bounding box center [435, 329] width 148 height 14
click at [214, 221] on div "Agent Name × Omar Mohamed Elmahdy" at bounding box center [165, 214] width 184 height 24
click at [124, 234] on div "All" at bounding box center [165, 241] width 184 height 25
click at [232, 214] on div at bounding box center [165, 212] width 182 height 13
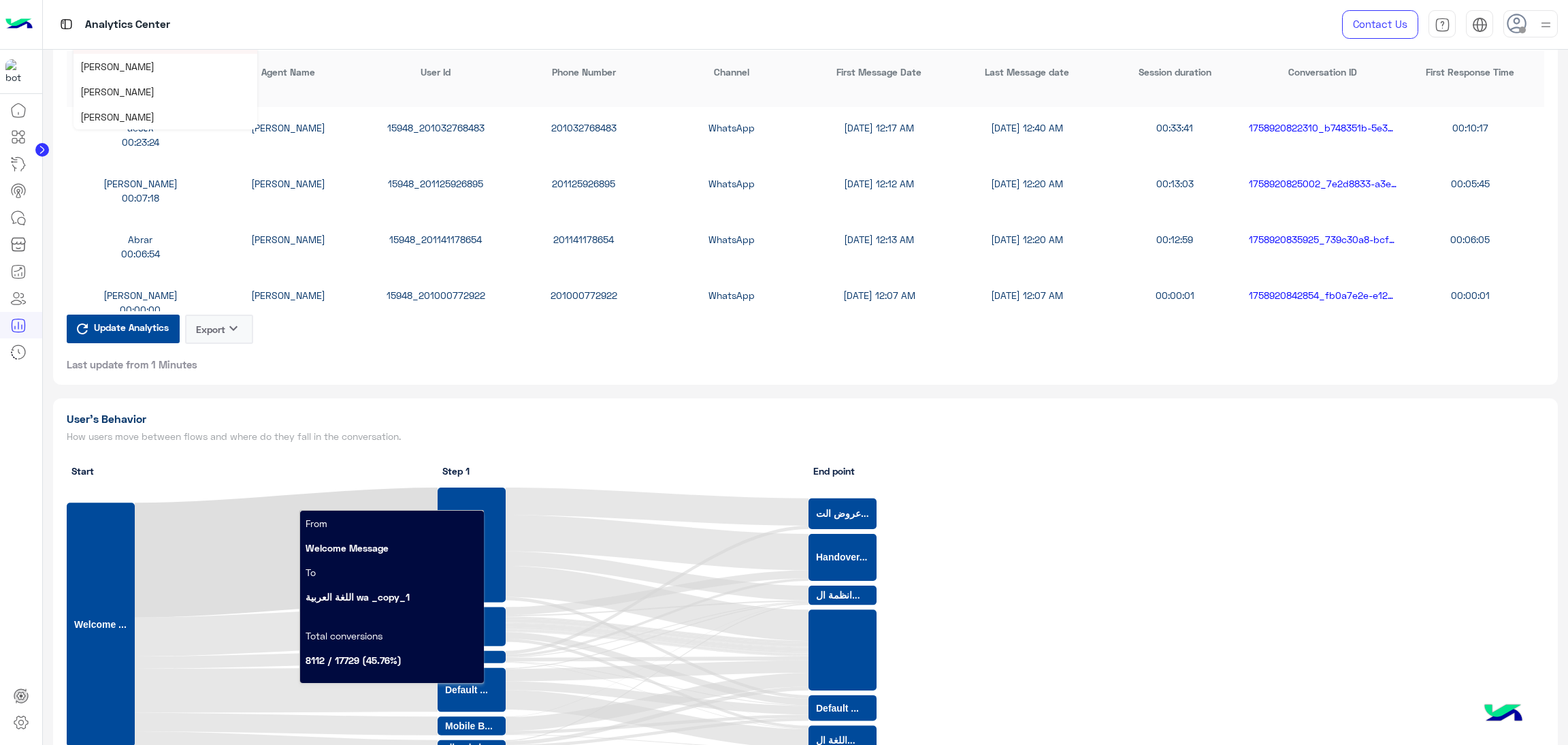
scroll to position [3676, 0]
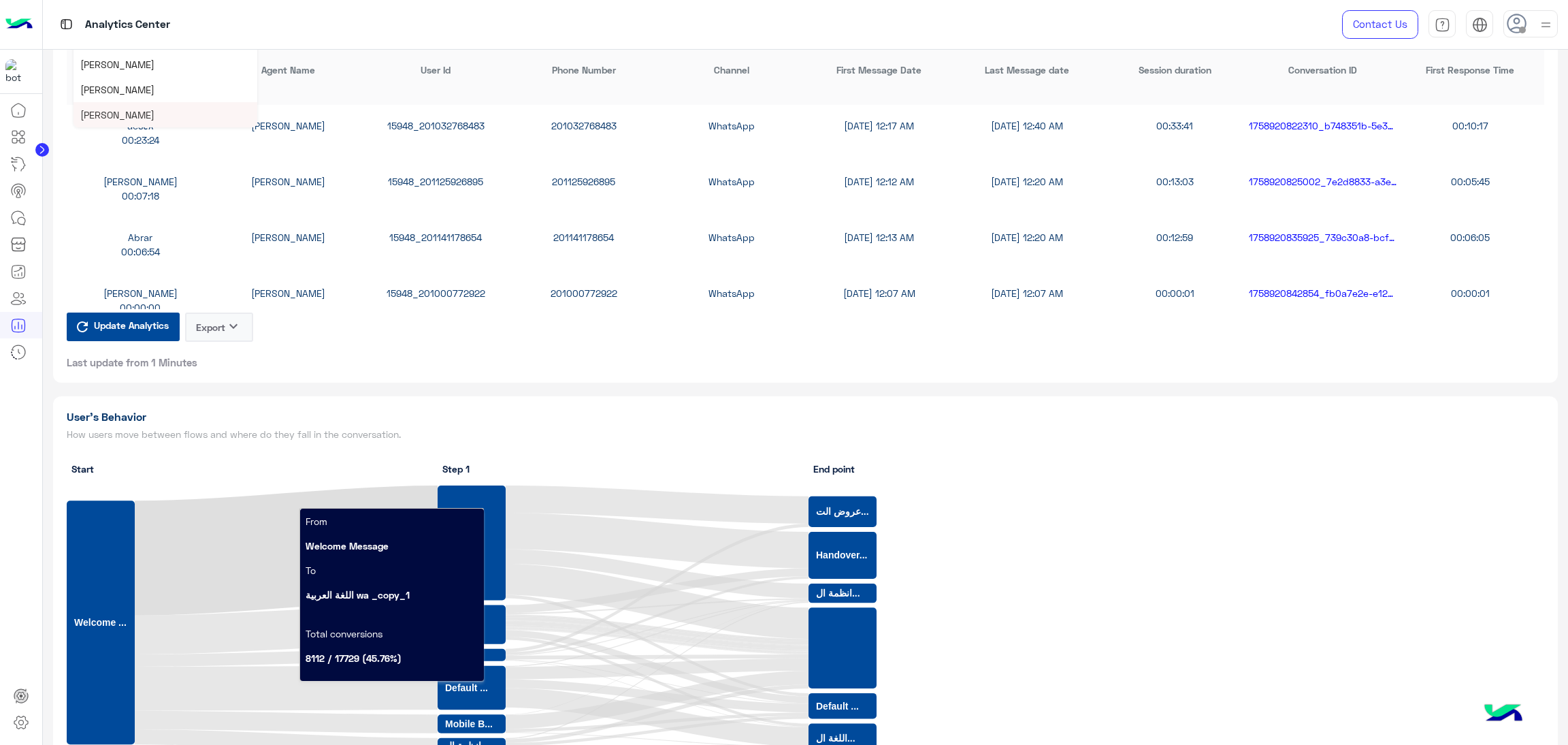
click at [130, 111] on span "[PERSON_NAME]" at bounding box center [117, 114] width 74 height 12
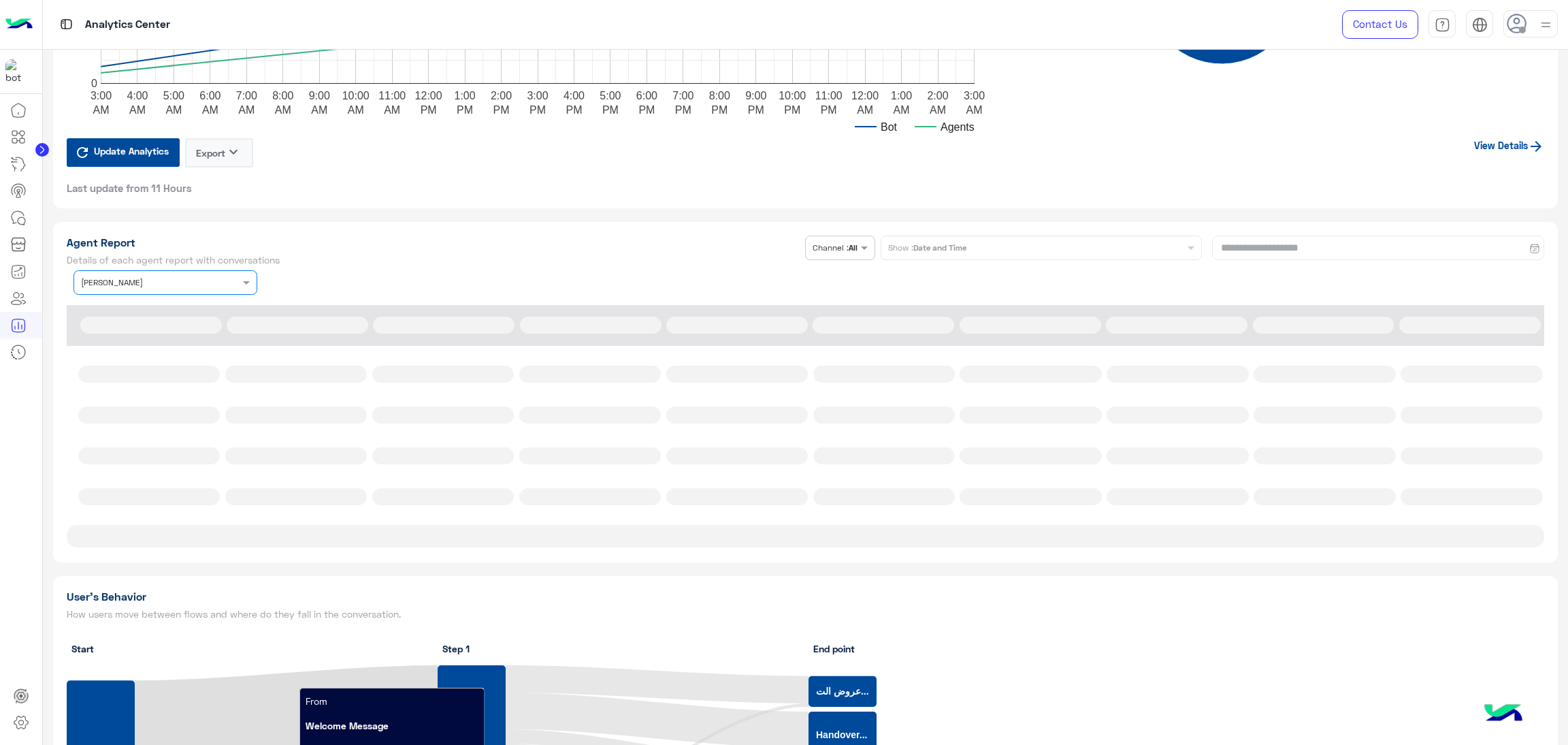
scroll to position [3370, 0]
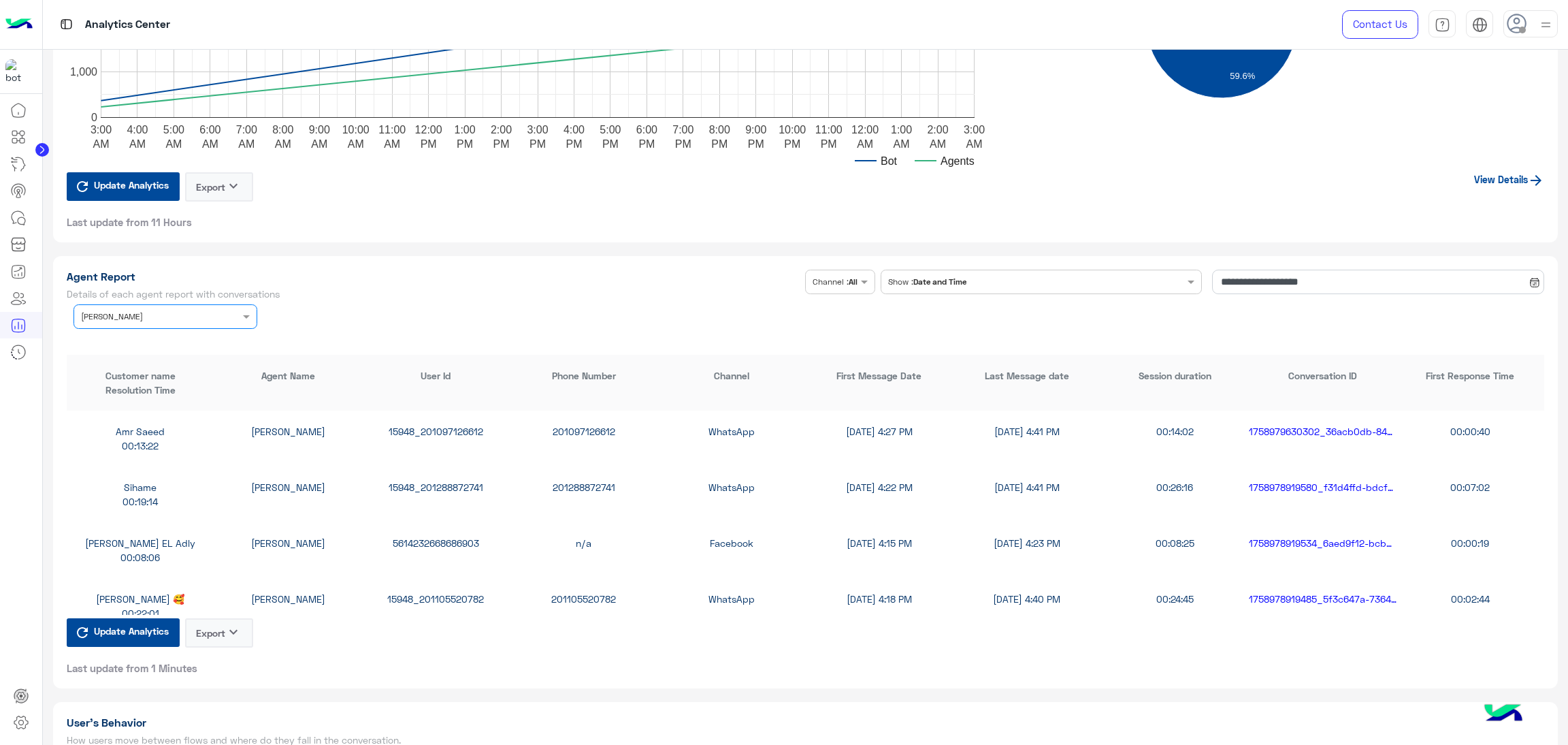
click at [439, 425] on div "15948_201097126612" at bounding box center [435, 431] width 148 height 14
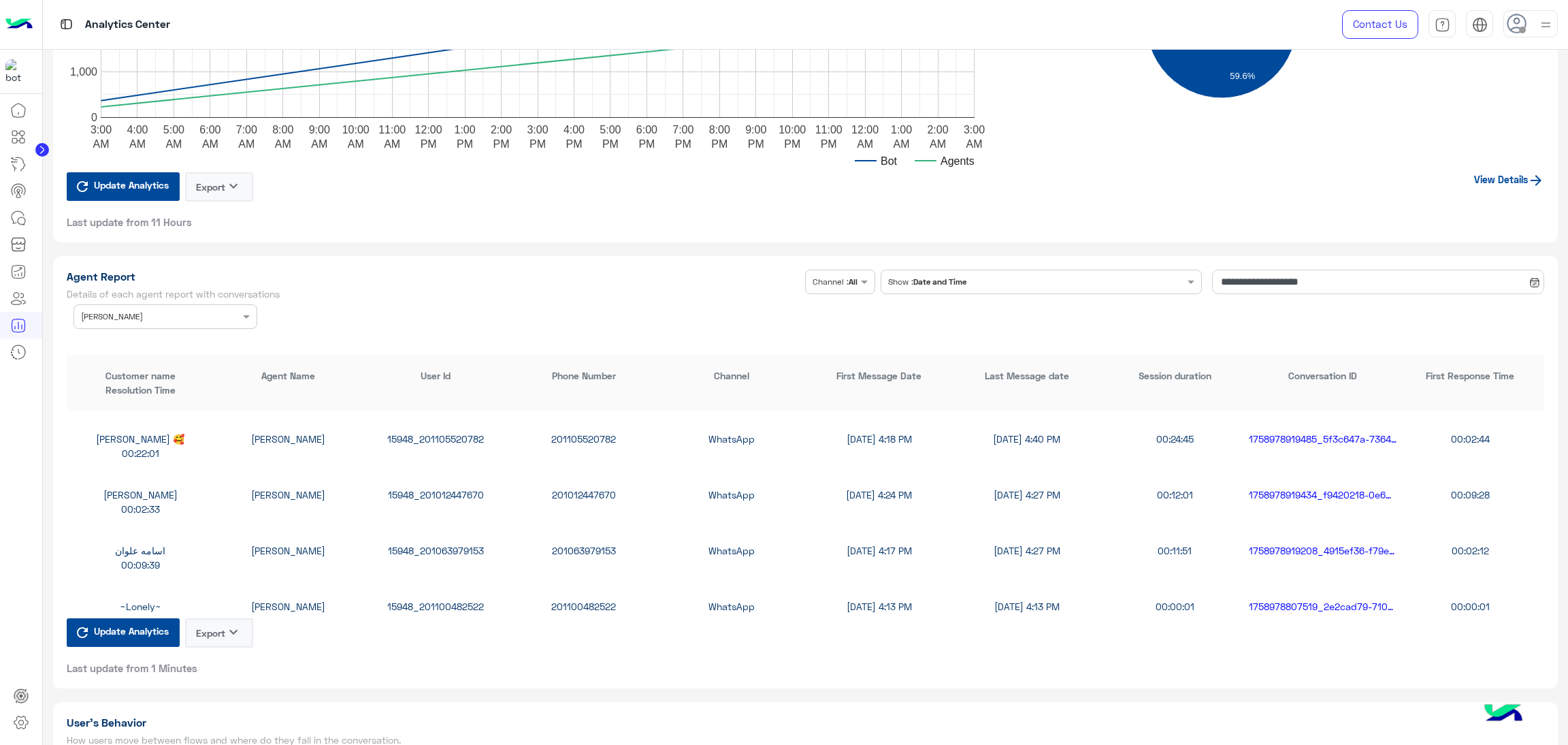
scroll to position [204, 0]
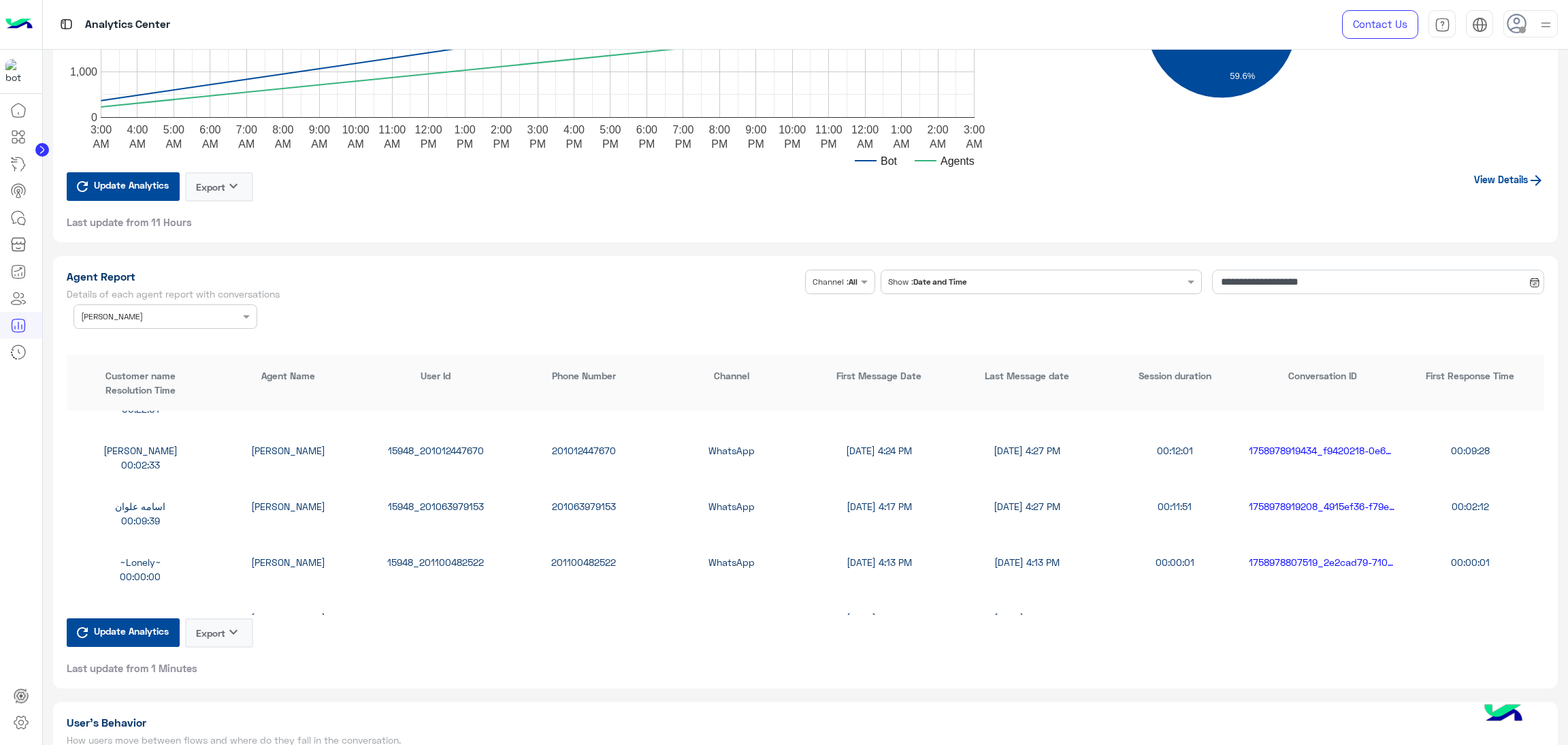
click at [462, 504] on div "15948_201063979153" at bounding box center [435, 506] width 148 height 14
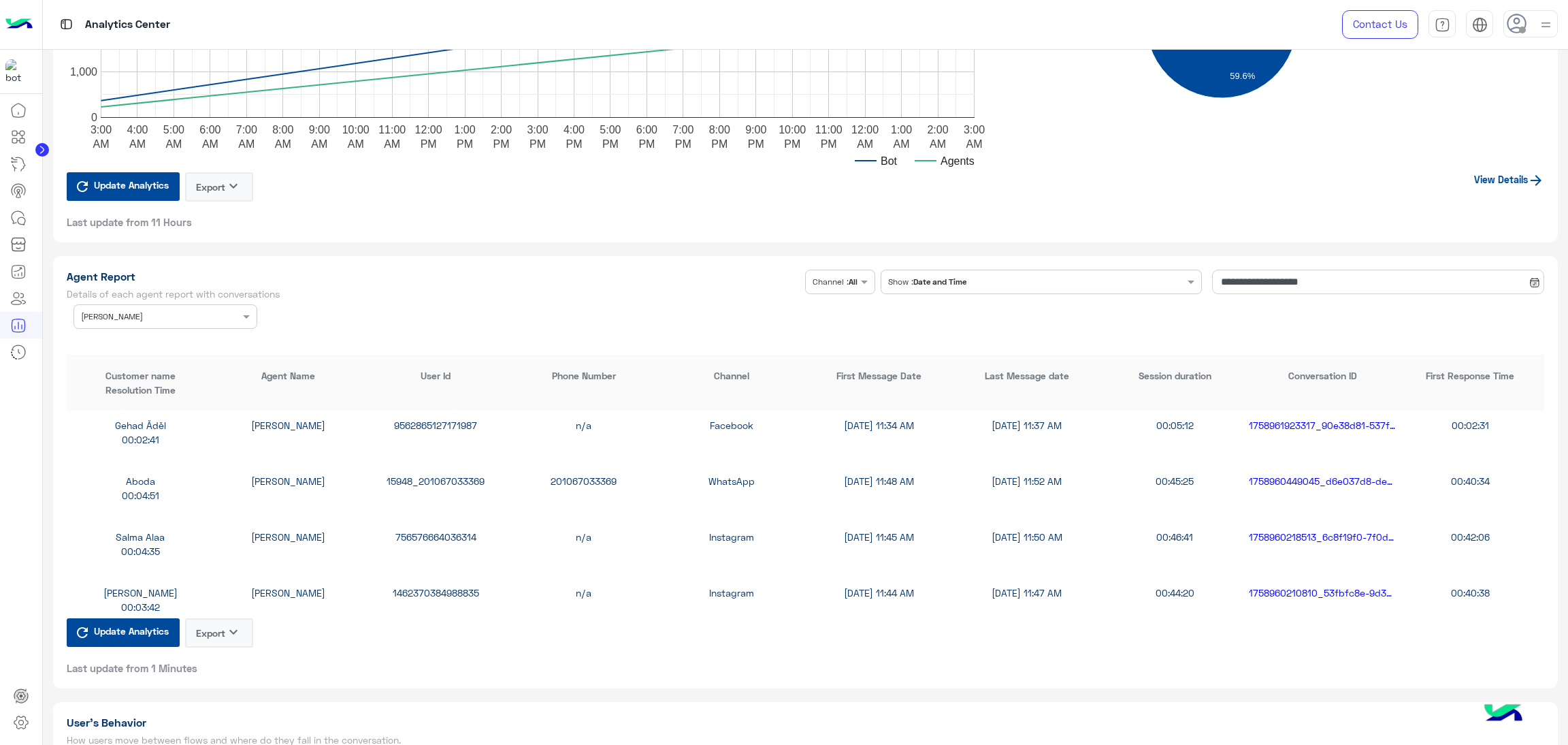
click at [398, 476] on div "15948_201067033369" at bounding box center [435, 481] width 148 height 14
click at [182, 309] on input "text" at bounding box center [144, 316] width 128 height 13
click at [157, 345] on div "All" at bounding box center [165, 343] width 184 height 25
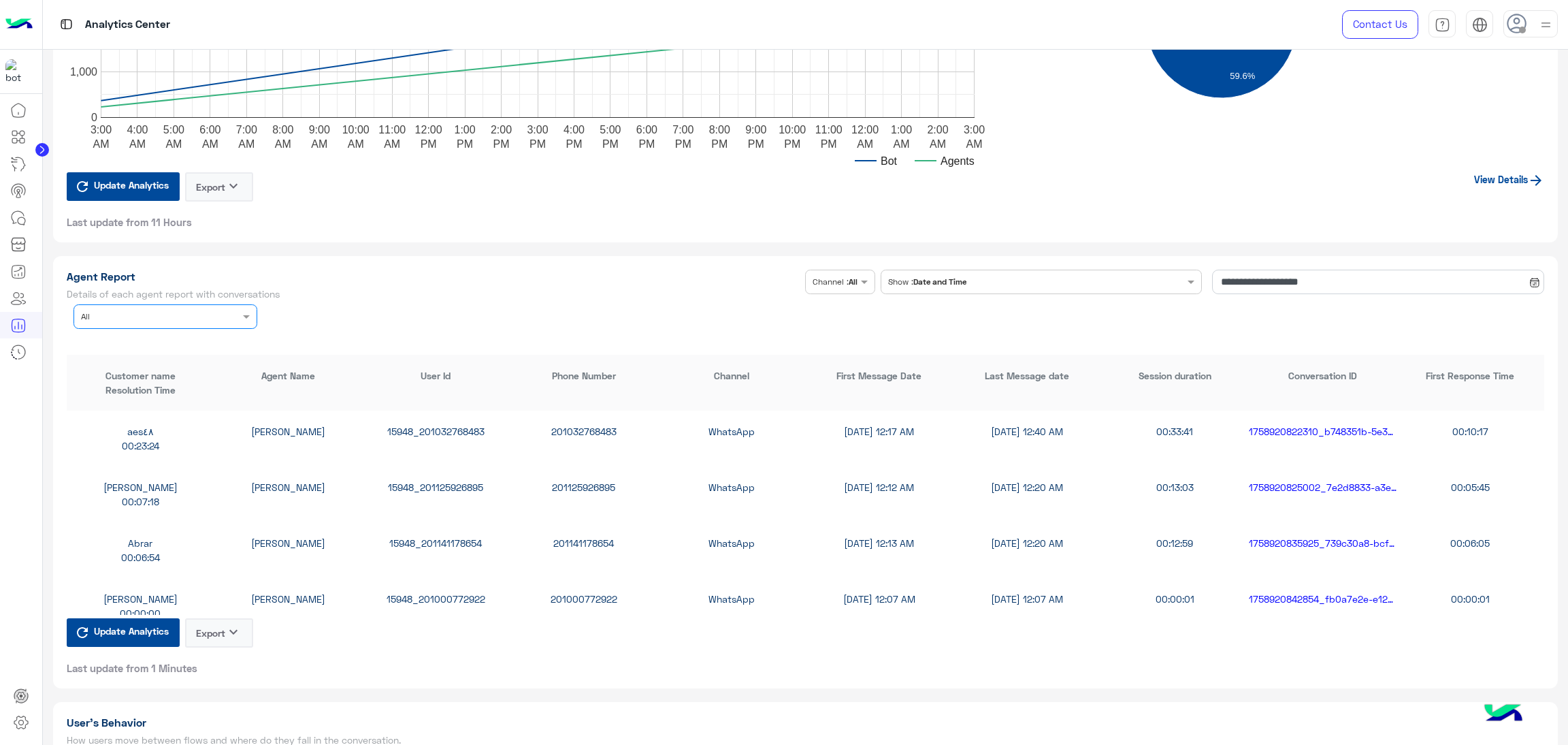
click at [143, 315] on input "text" at bounding box center [144, 316] width 128 height 13
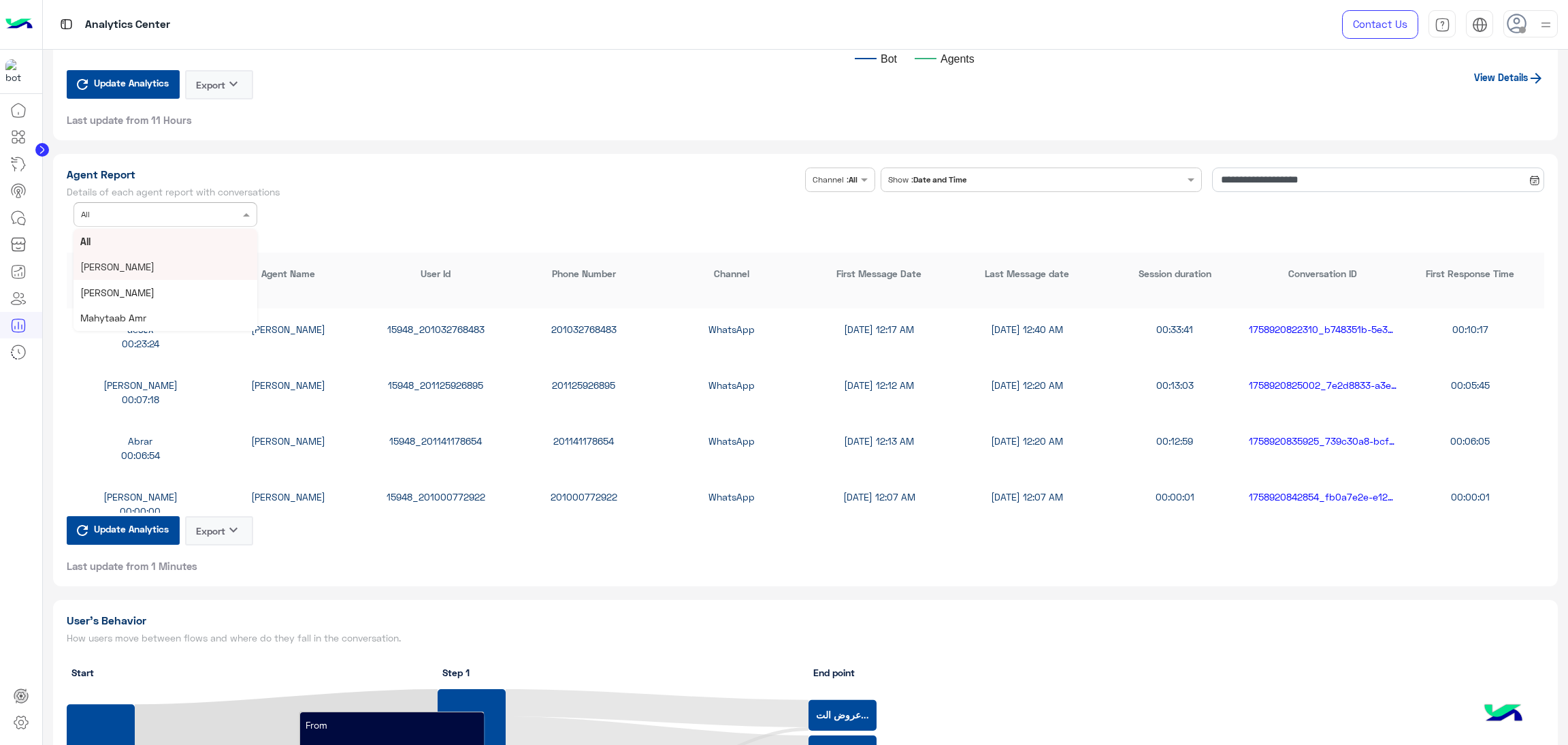
scroll to position [102, 0]
click at [125, 261] on span "Maha Awad" at bounding box center [107, 266] width 52 height 12
click at [434, 445] on div "Mahmoud Mohamed Maha Awad 15948_201551052071 201551052071 WhatsApp 9/27/25, 3:0…" at bounding box center [806, 447] width 1479 height 56
click at [432, 439] on div "15948_201551052071" at bounding box center [435, 441] width 148 height 14
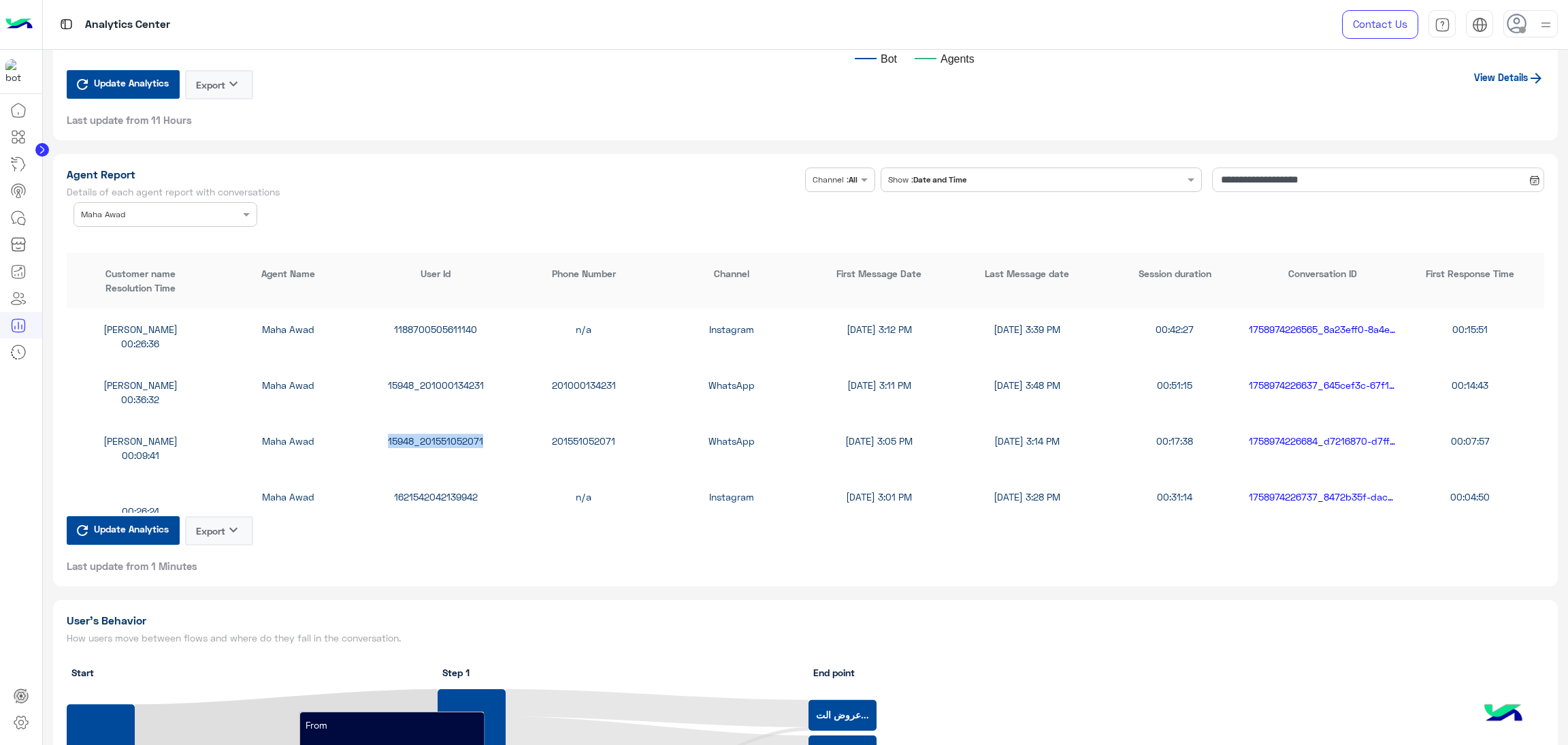
click at [432, 439] on div "15948_201551052071" at bounding box center [435, 441] width 148 height 14
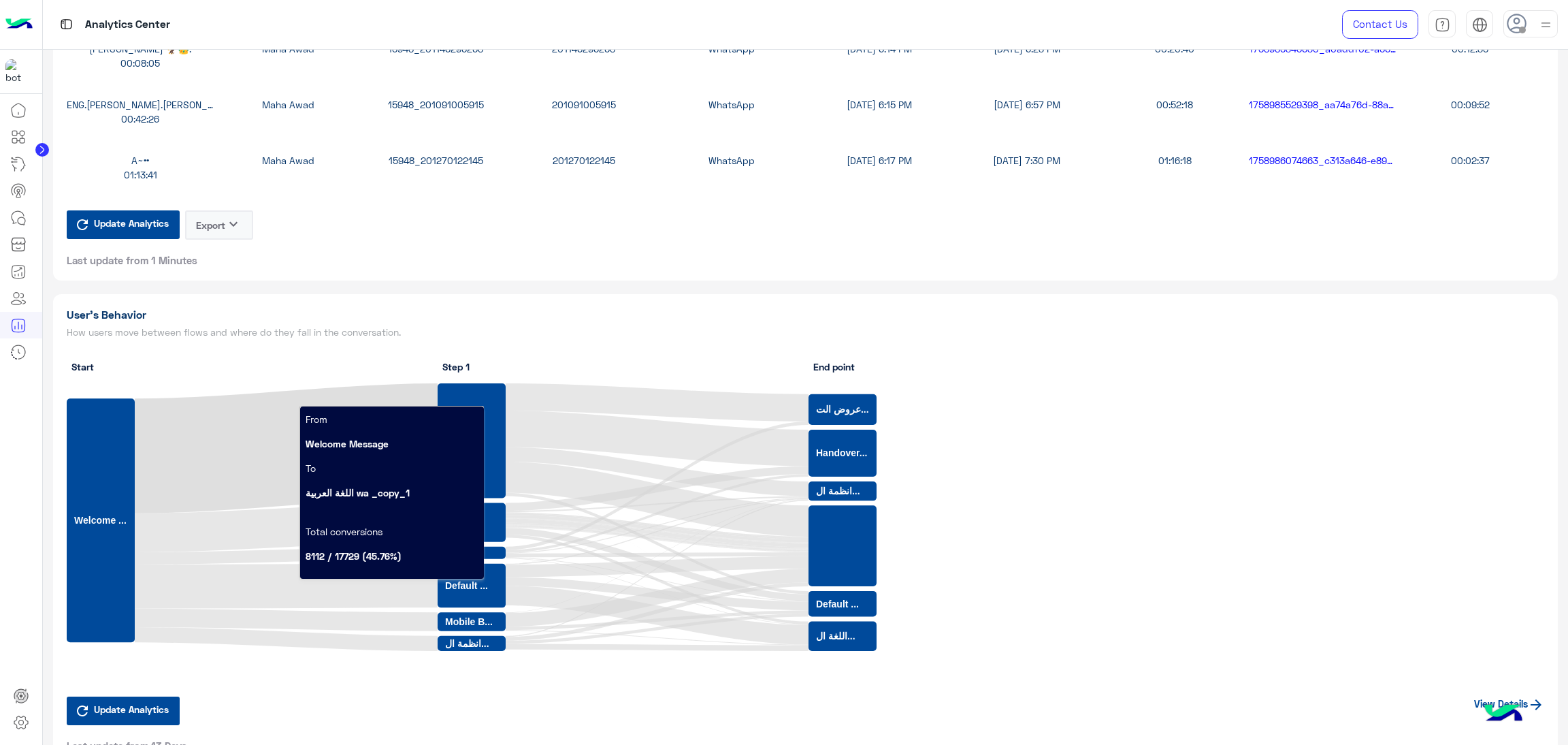
scroll to position [2246, 0]
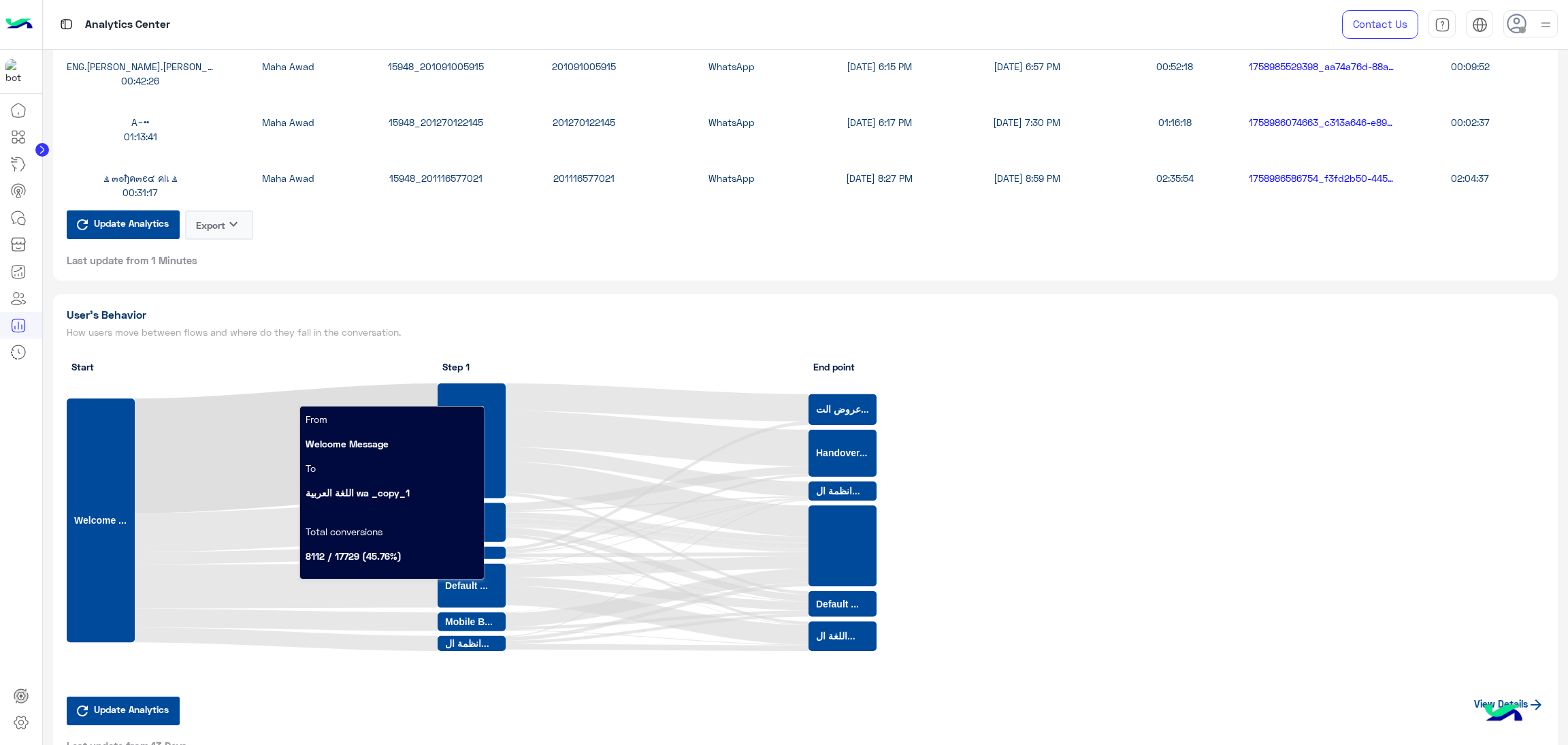
click at [444, 174] on div "15948_201116577021" at bounding box center [435, 178] width 148 height 14
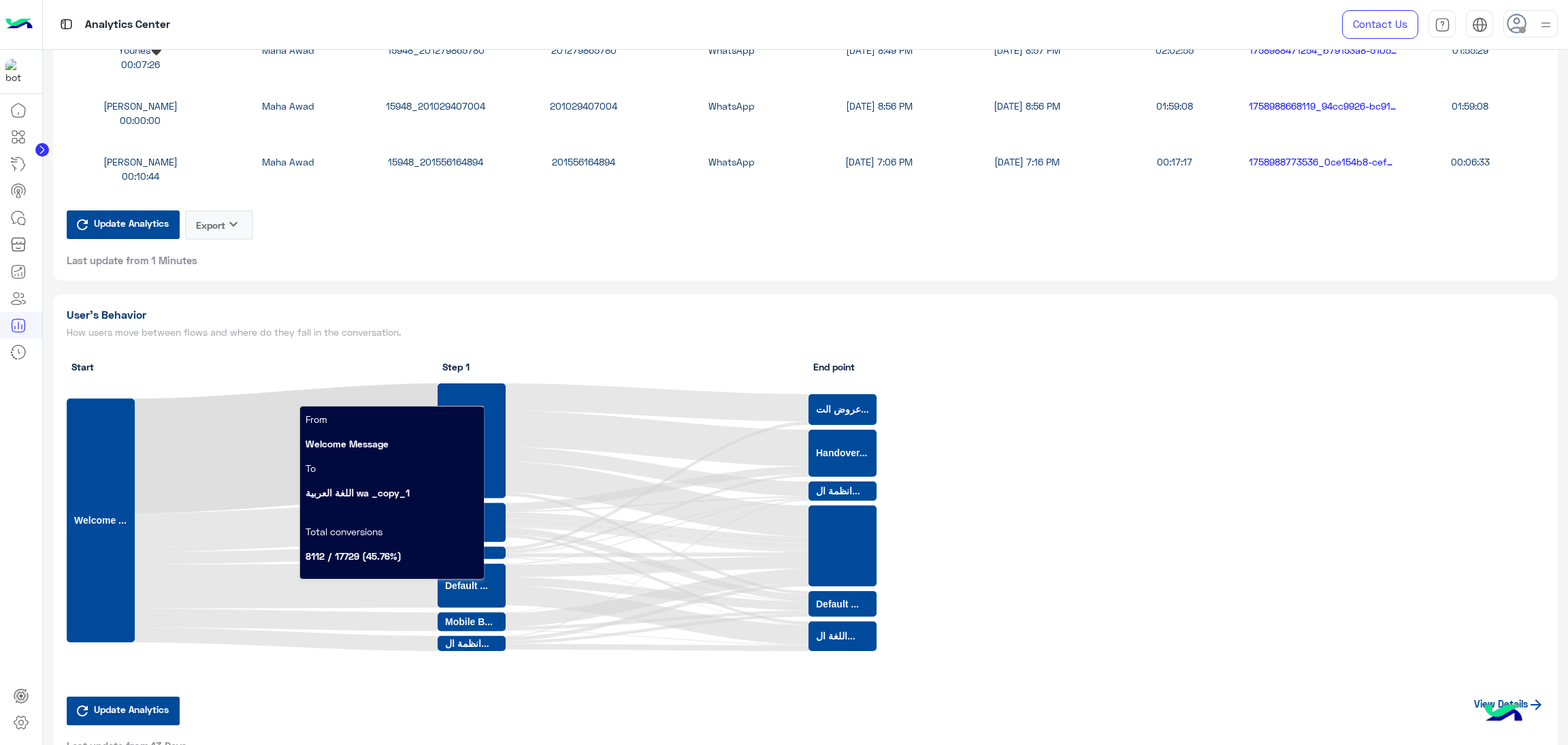
scroll to position [2552, 0]
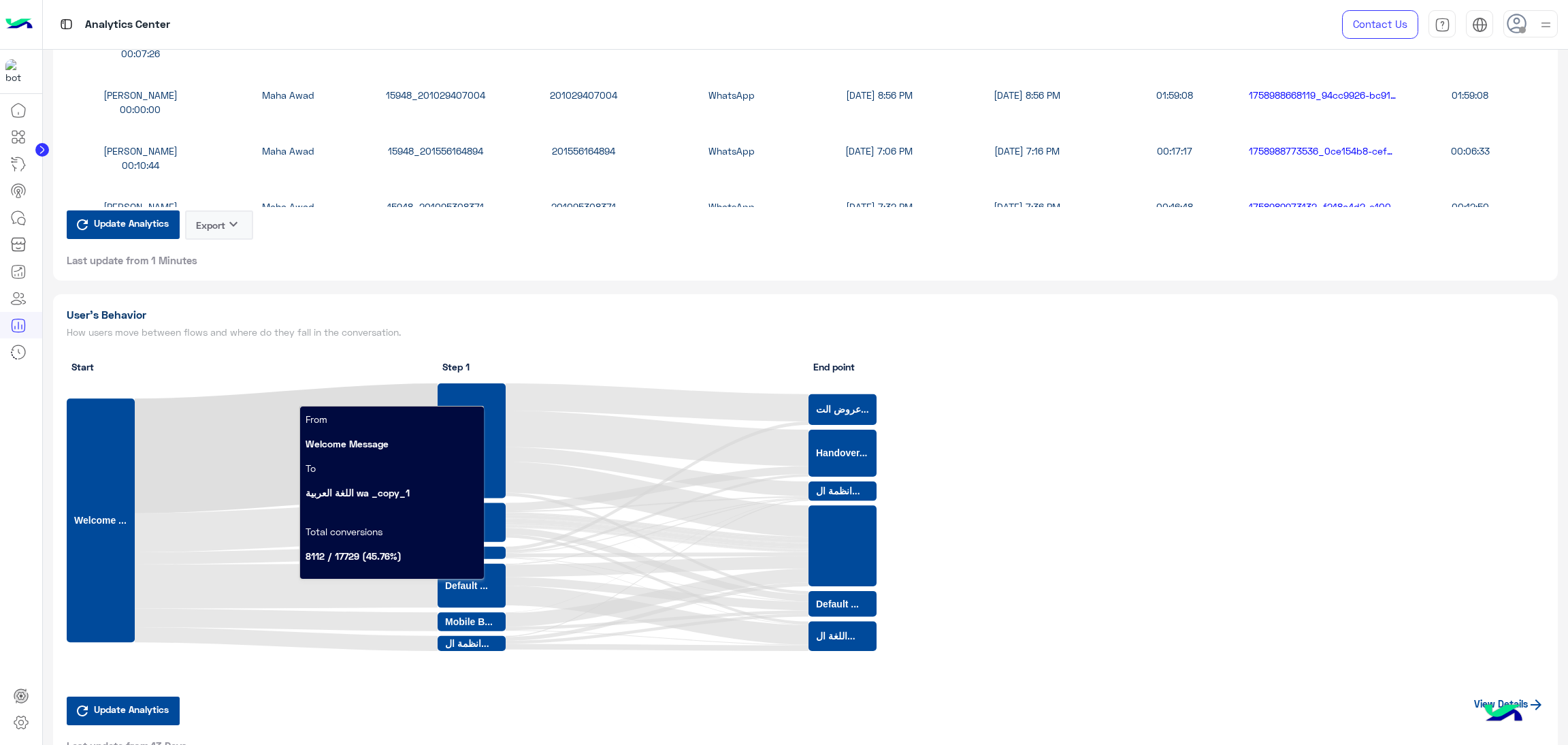
click at [421, 143] on div "15948_201556164894" at bounding box center [435, 150] width 148 height 14
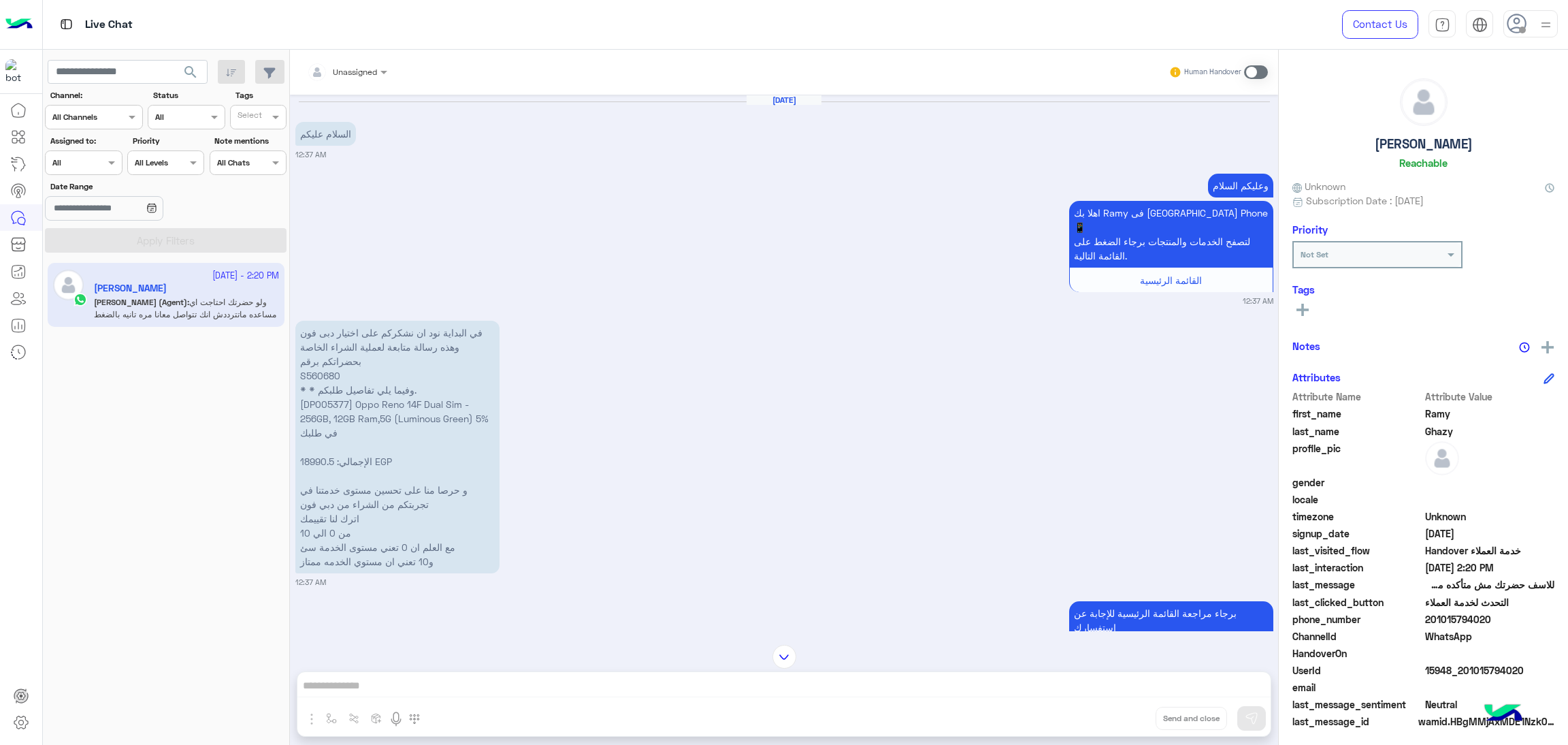
scroll to position [1137, 0]
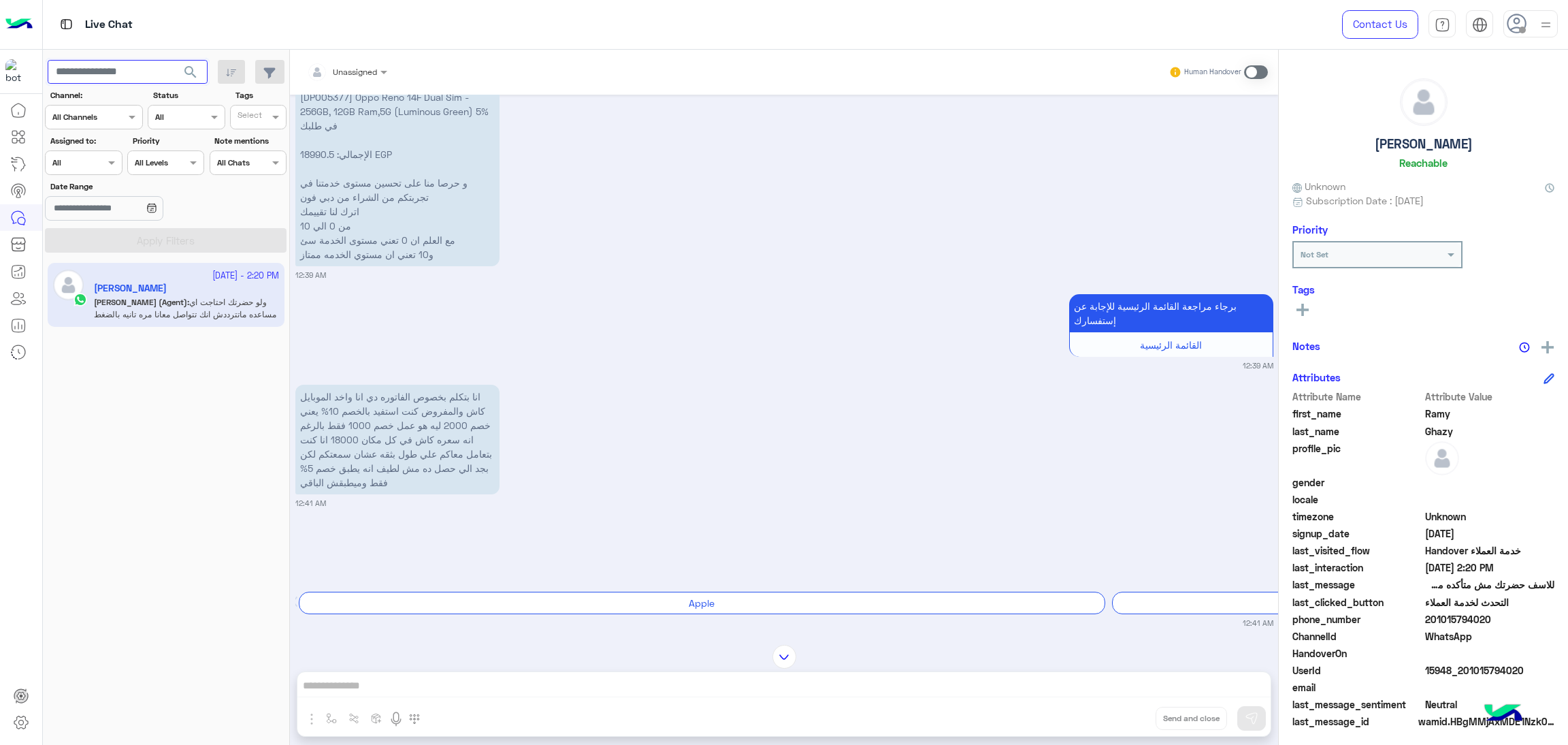
drag, startPoint x: 107, startPoint y: 62, endPoint x: 154, endPoint y: 82, distance: 51.1
click at [107, 62] on input "text" at bounding box center [128, 71] width 160 height 24
paste input "**********"
click at [193, 74] on span "search" at bounding box center [190, 72] width 16 height 16
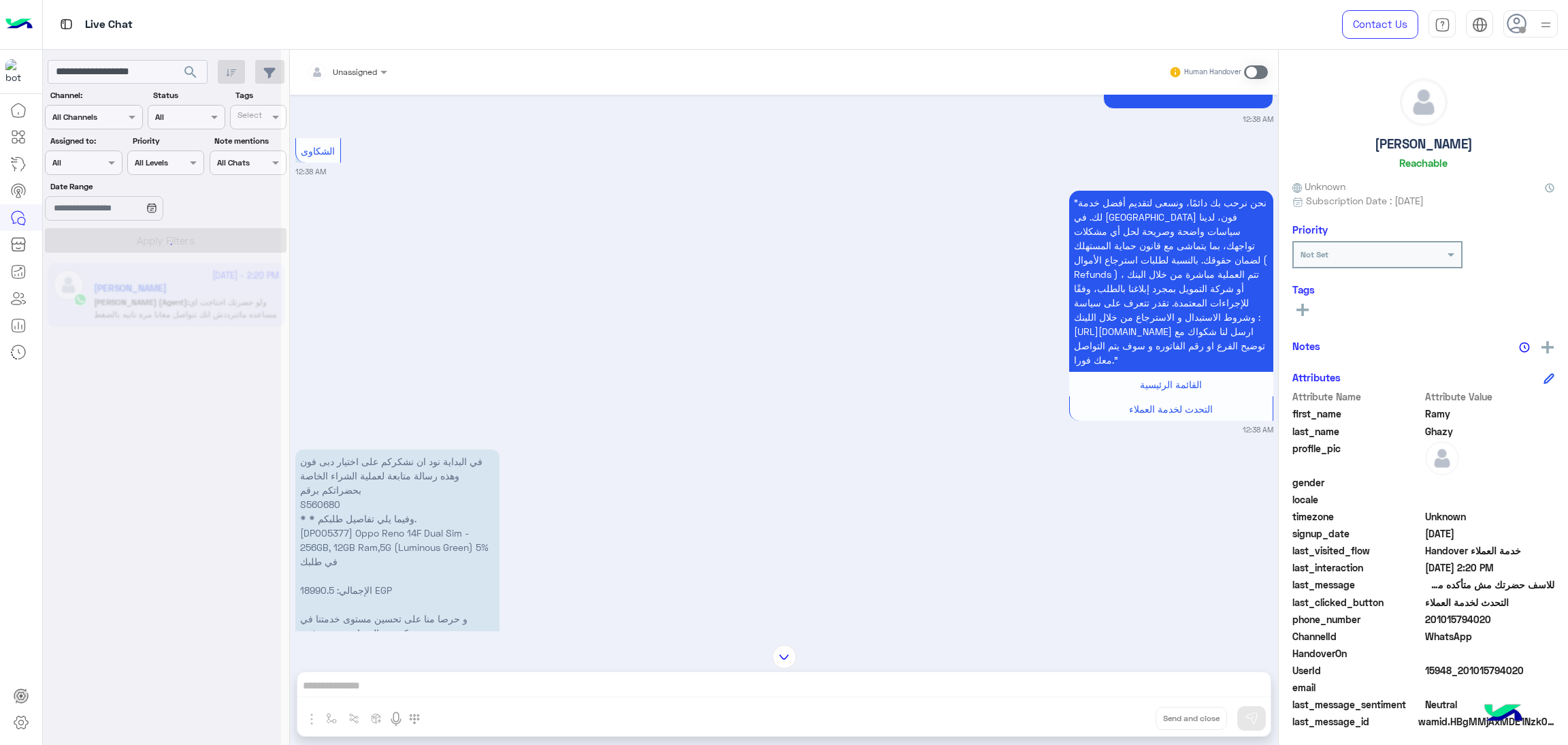
scroll to position [715, 0]
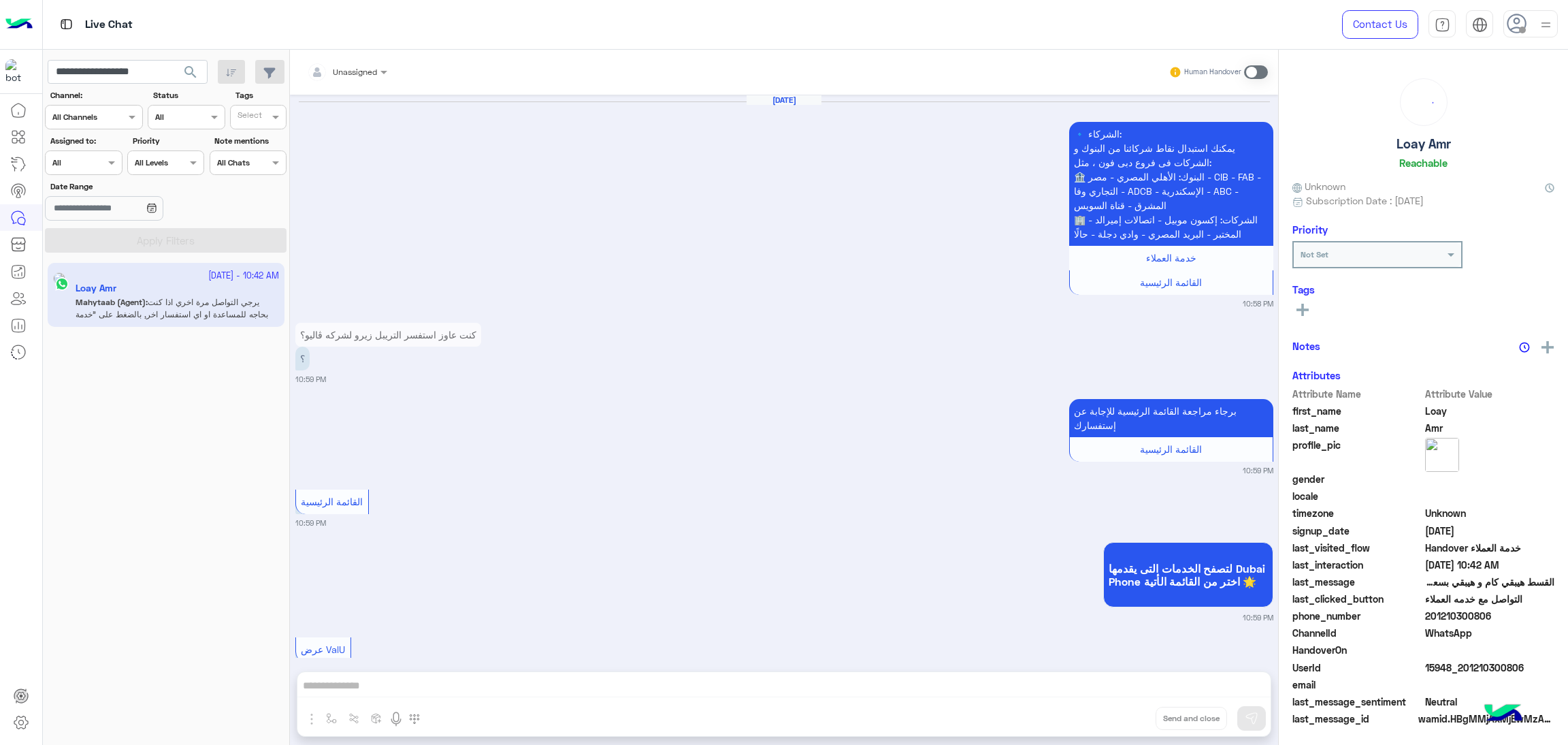
scroll to position [1879, 0]
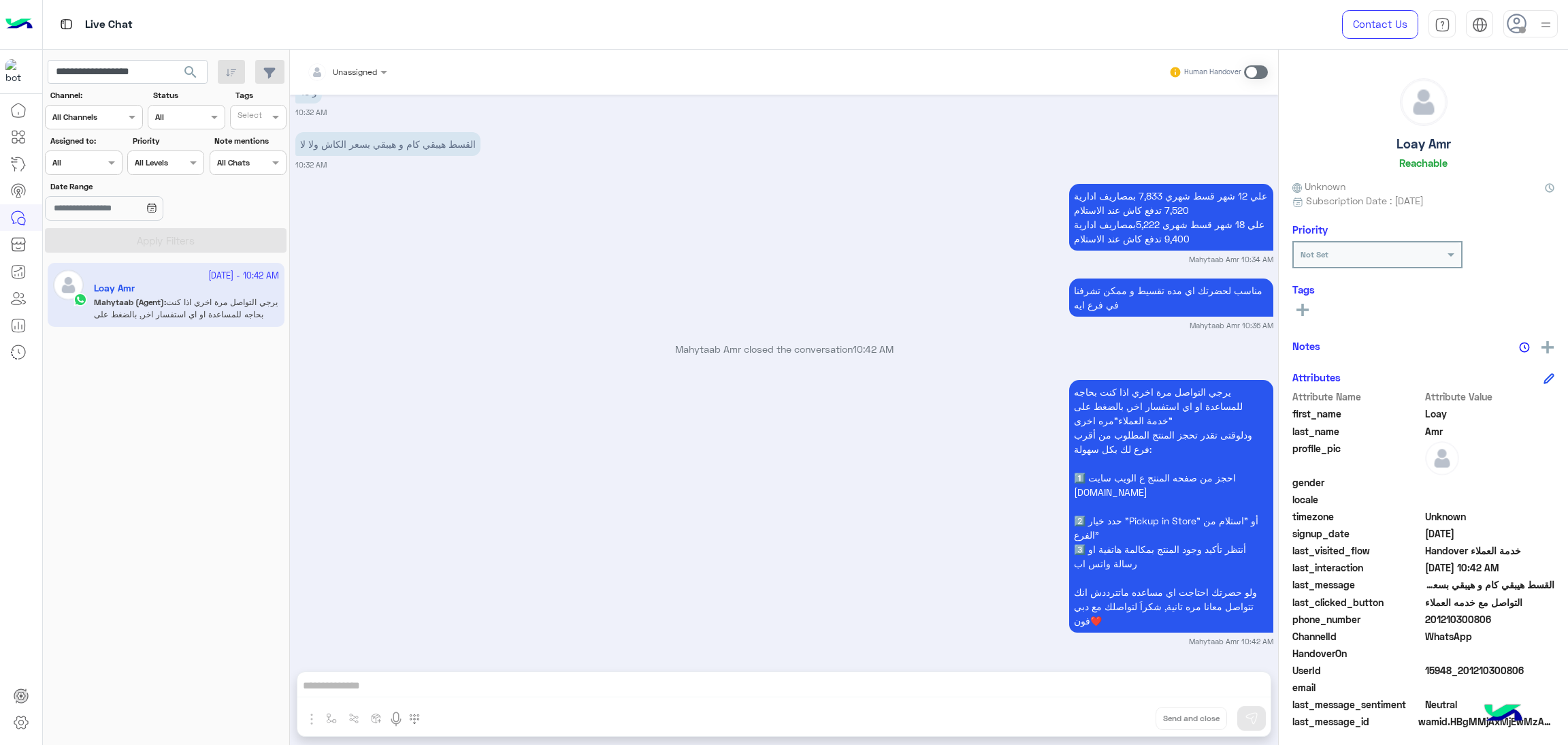
click at [1190, 324] on small "Mahytaab Amr 10:36 AM" at bounding box center [1231, 325] width 84 height 11
drag, startPoint x: 1190, startPoint y: 324, endPoint x: 1204, endPoint y: 380, distance: 57.7
click at [1230, 325] on small "Mahytaab Amr 10:36 AM" at bounding box center [1231, 325] width 84 height 11
copy small "Mahytaab Amr"
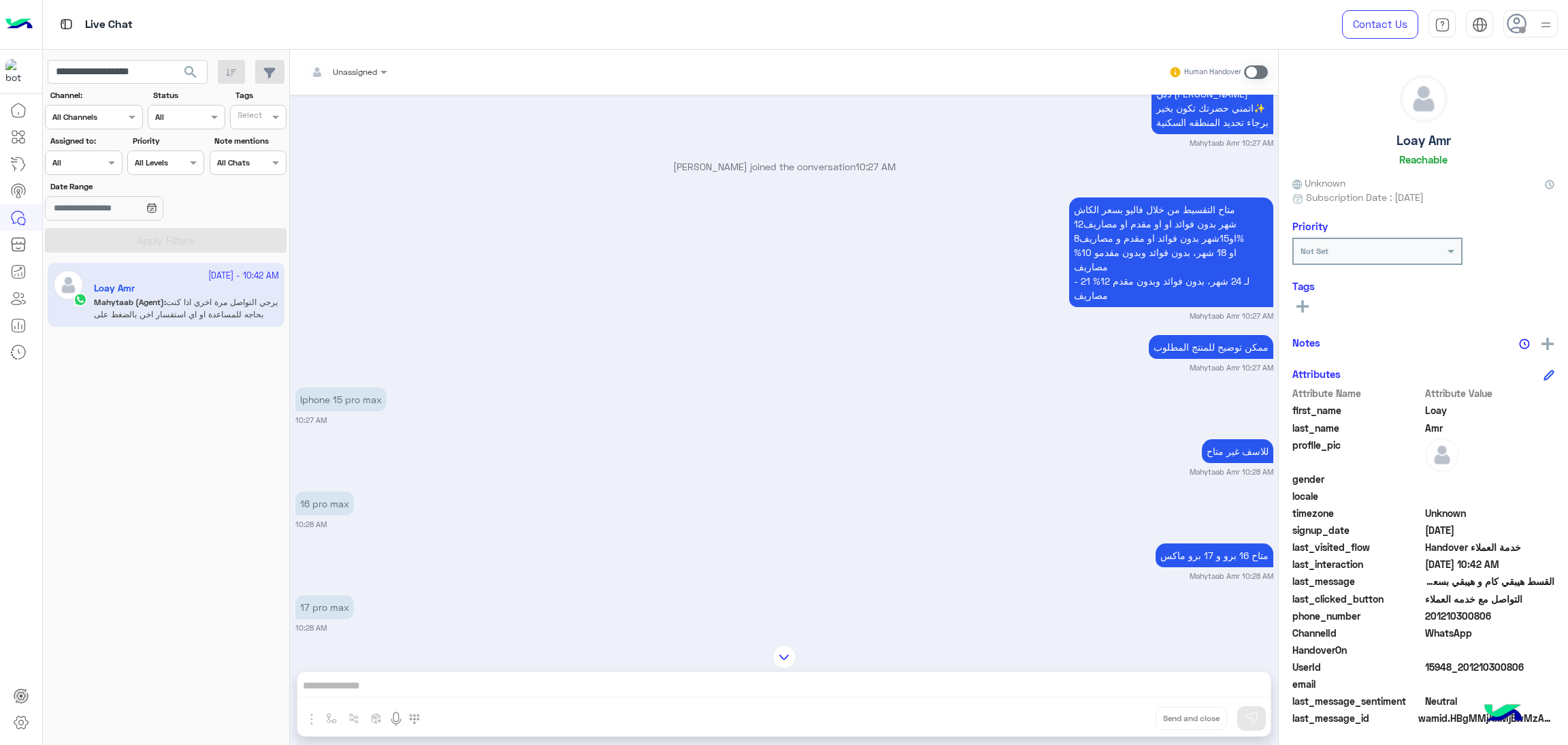
scroll to position [960, 0]
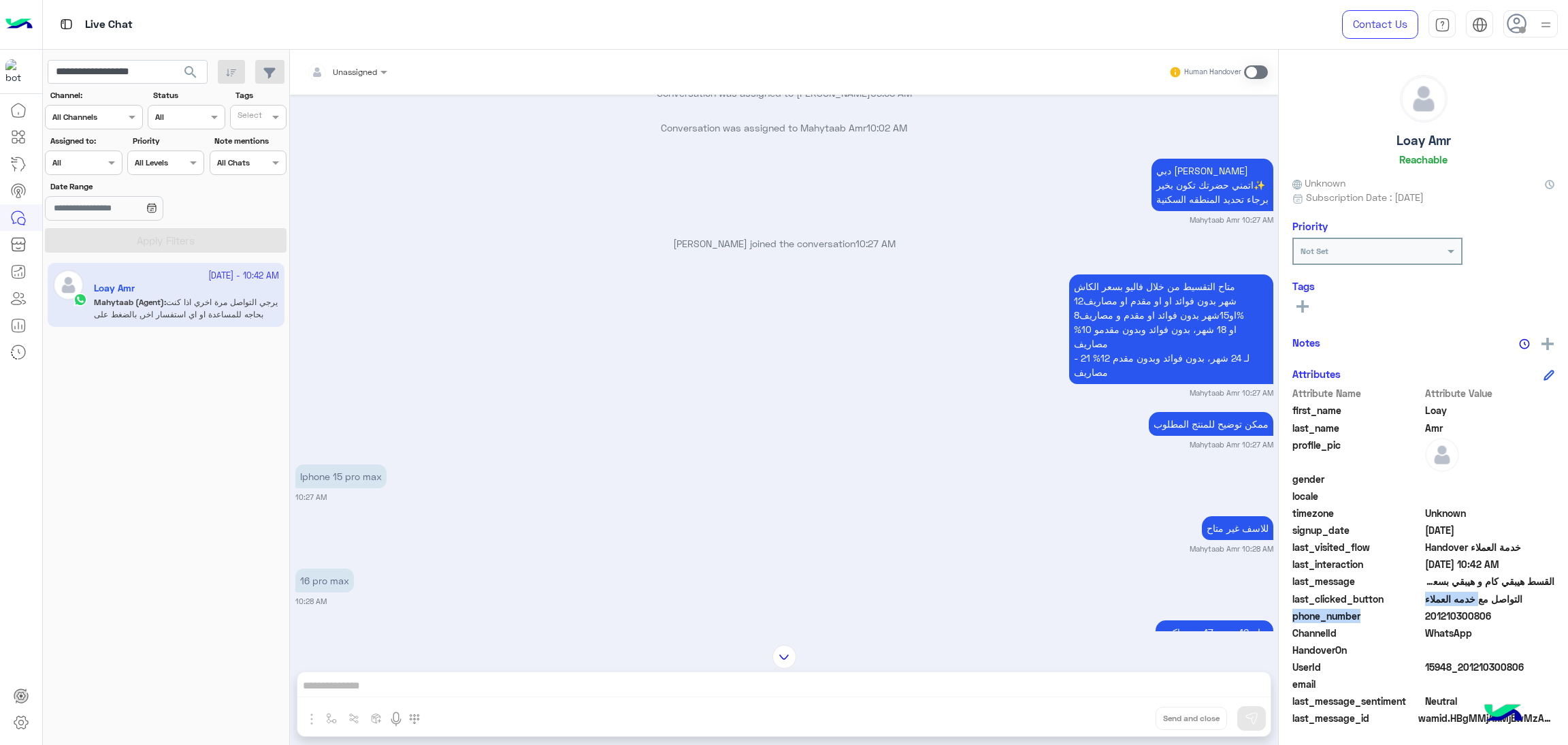
drag, startPoint x: 1425, startPoint y: 614, endPoint x: 1490, endPoint y: 601, distance: 66.3
click at [1490, 601] on div "Attribute Name Attribute Value first_name Loay last_name Amr profile_pic gender…" at bounding box center [1423, 557] width 262 height 342
click at [1489, 615] on span "201210300806" at bounding box center [1490, 616] width 130 height 14
drag, startPoint x: 1428, startPoint y: 612, endPoint x: 1505, endPoint y: 617, distance: 77.2
click at [1505, 617] on span "201210300806" at bounding box center [1490, 616] width 130 height 14
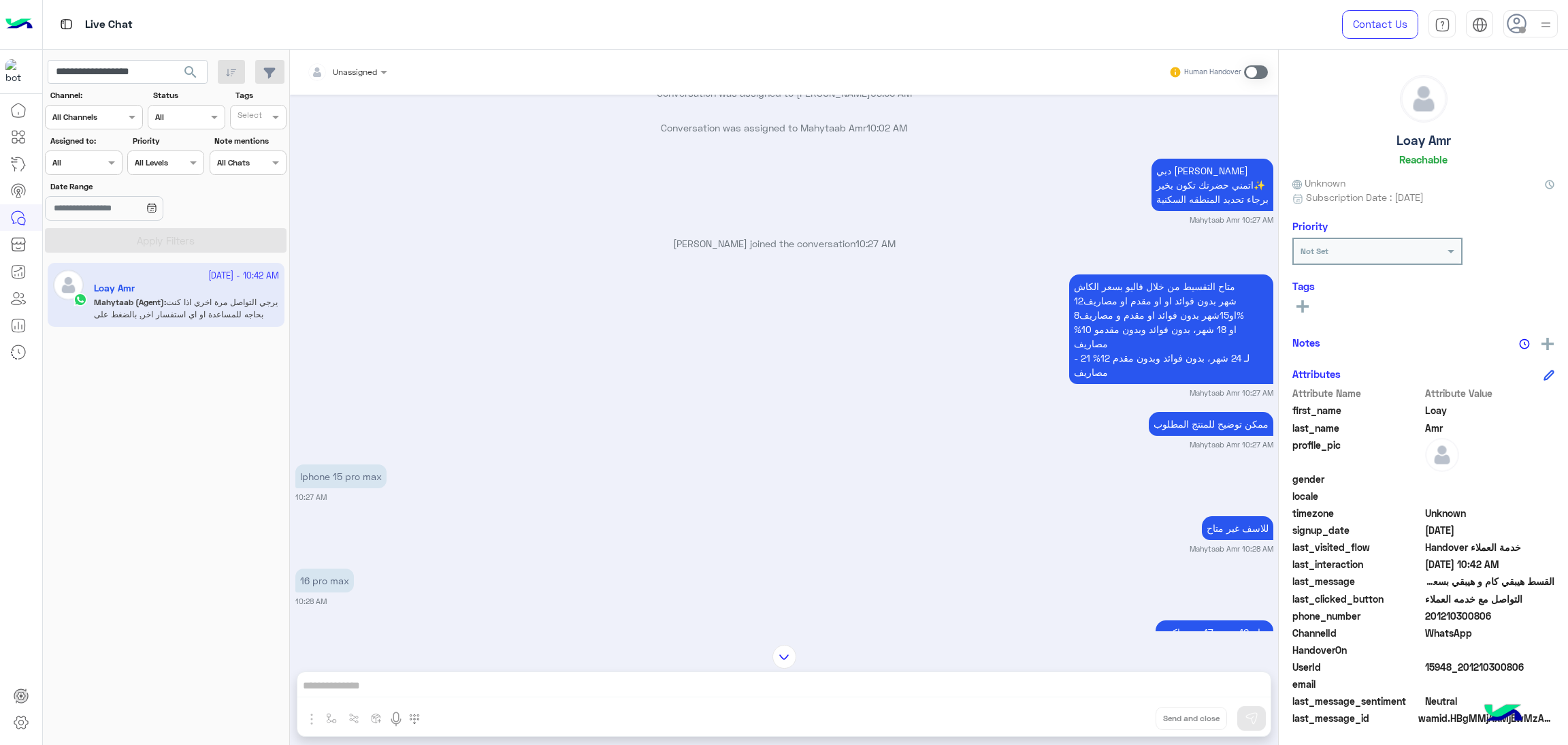
copy span "01210300806"
click at [117, 71] on input "**********" at bounding box center [128, 71] width 160 height 24
paste input "text"
click at [193, 71] on span "search" at bounding box center [190, 72] width 16 height 16
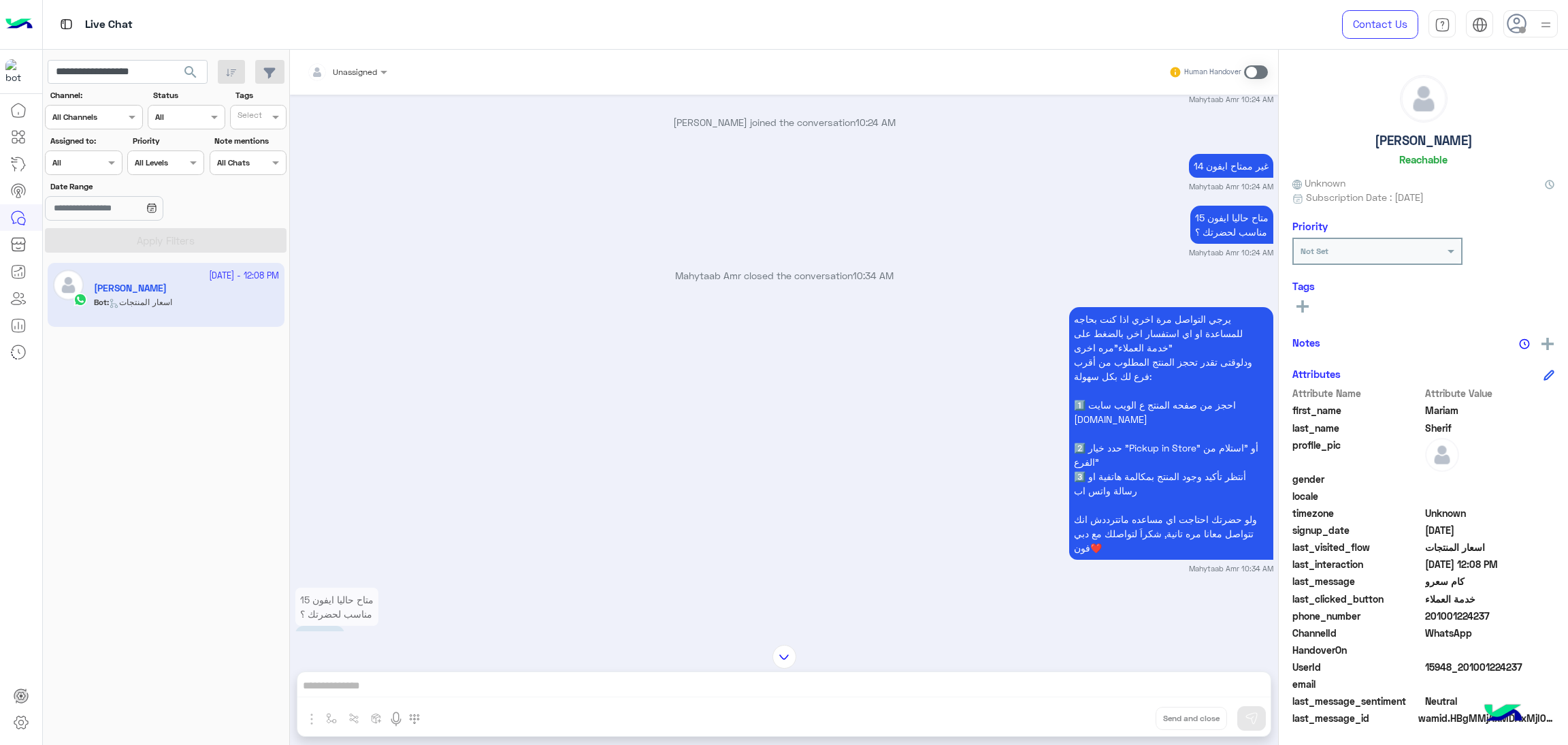
scroll to position [1148, 0]
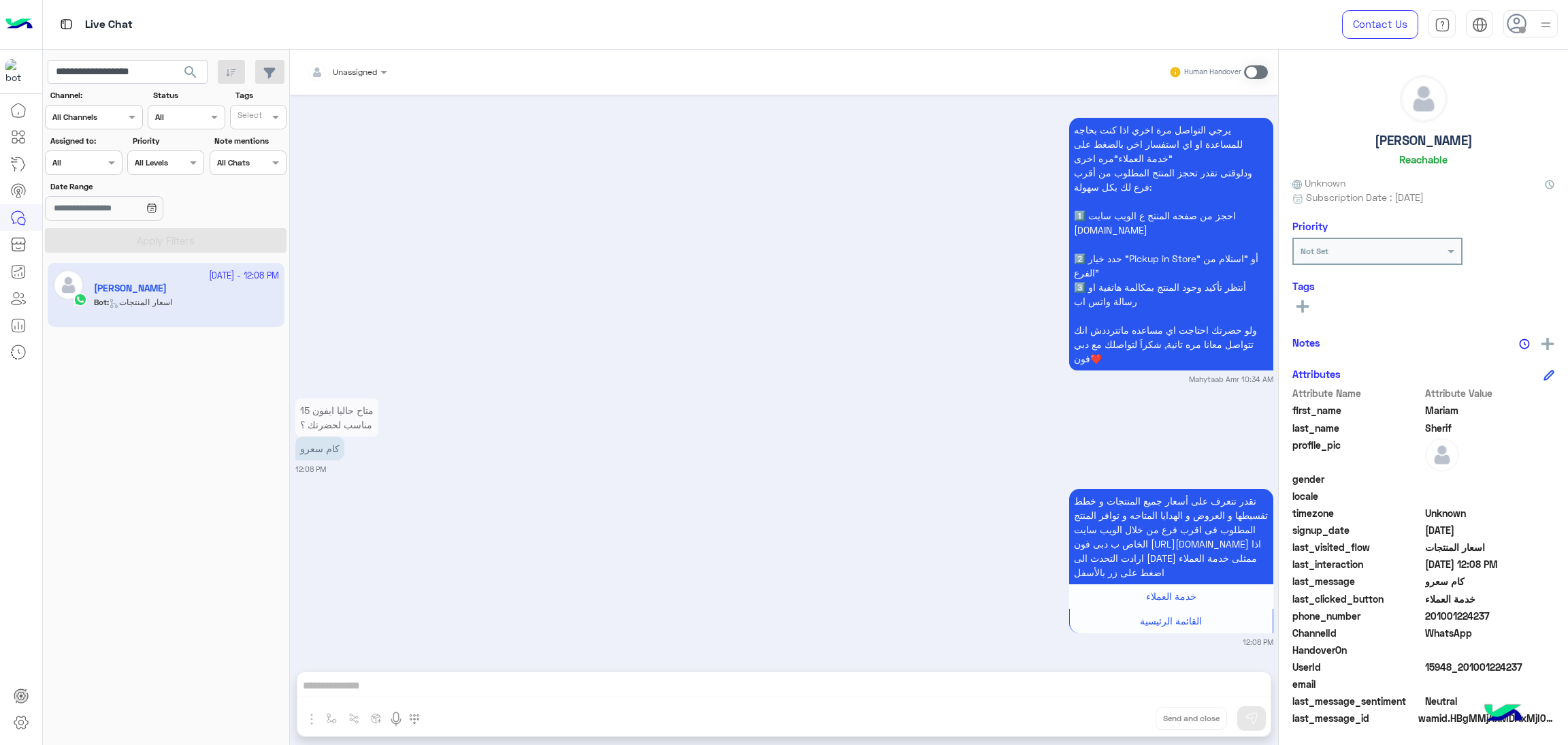
click at [1469, 663] on span "15948_201001224237" at bounding box center [1490, 667] width 130 height 14
copy span "15948_201001224237"
click at [132, 78] on input "**********" at bounding box center [128, 71] width 160 height 24
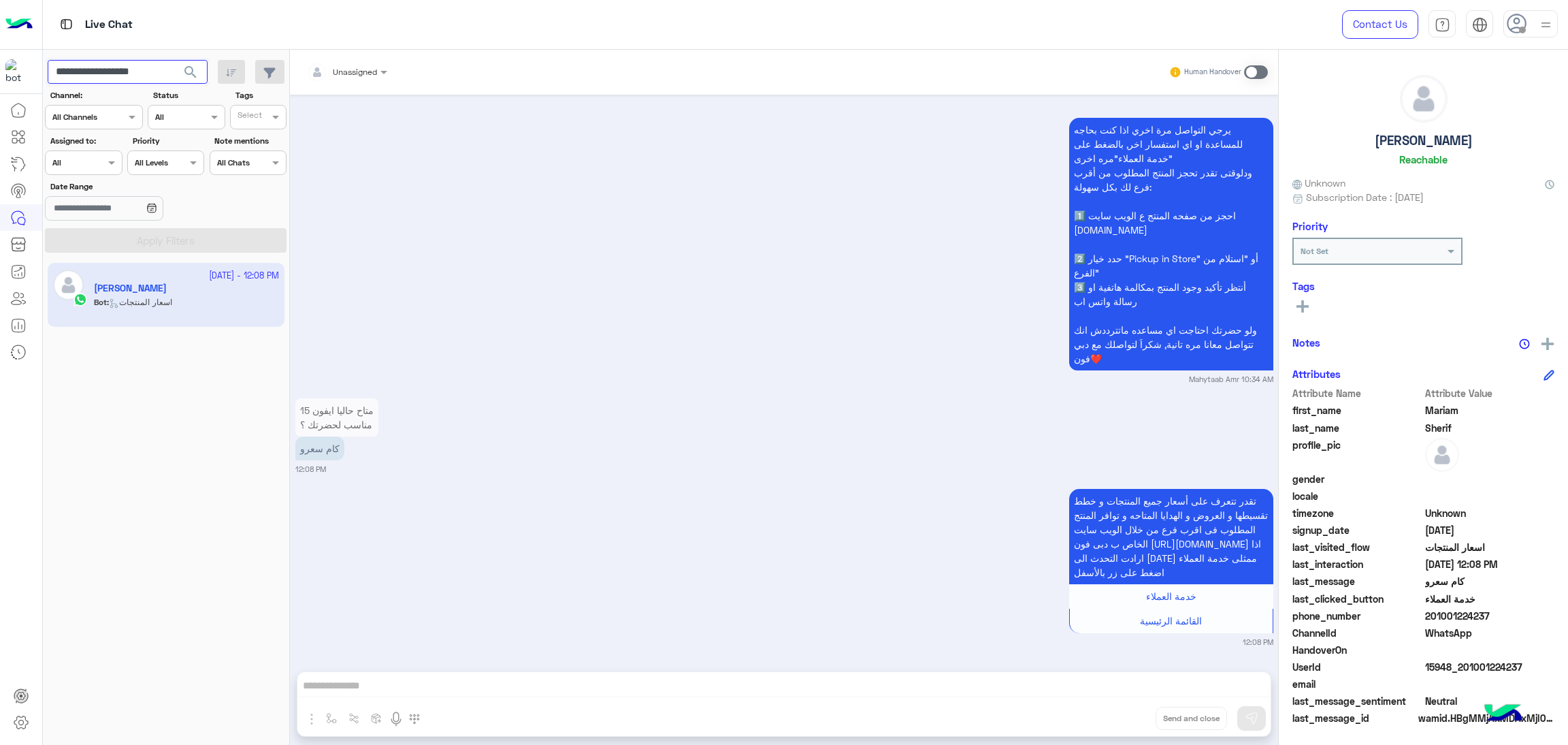
paste input "text"
click at [195, 65] on span "search" at bounding box center [190, 72] width 16 height 16
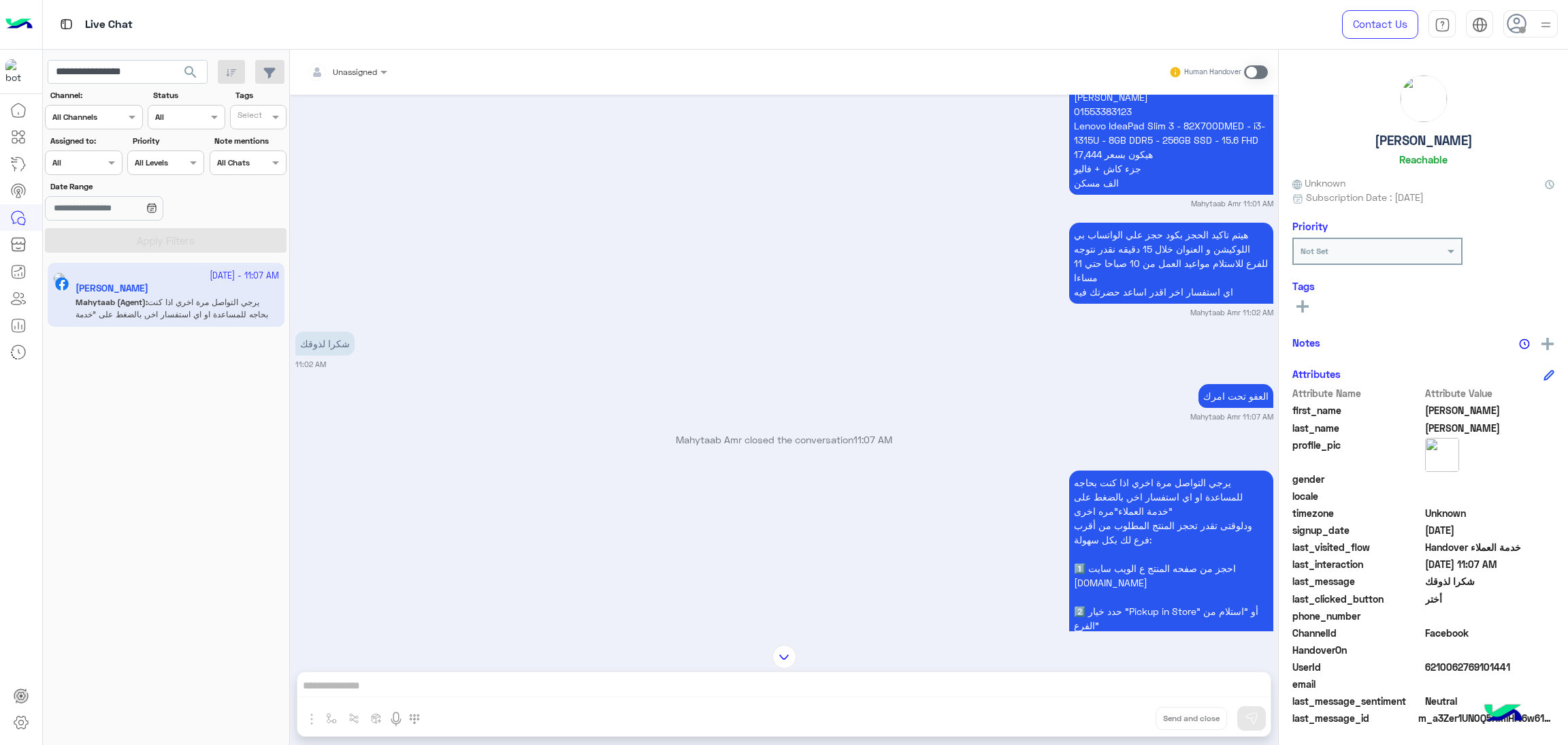
scroll to position [3175, 0]
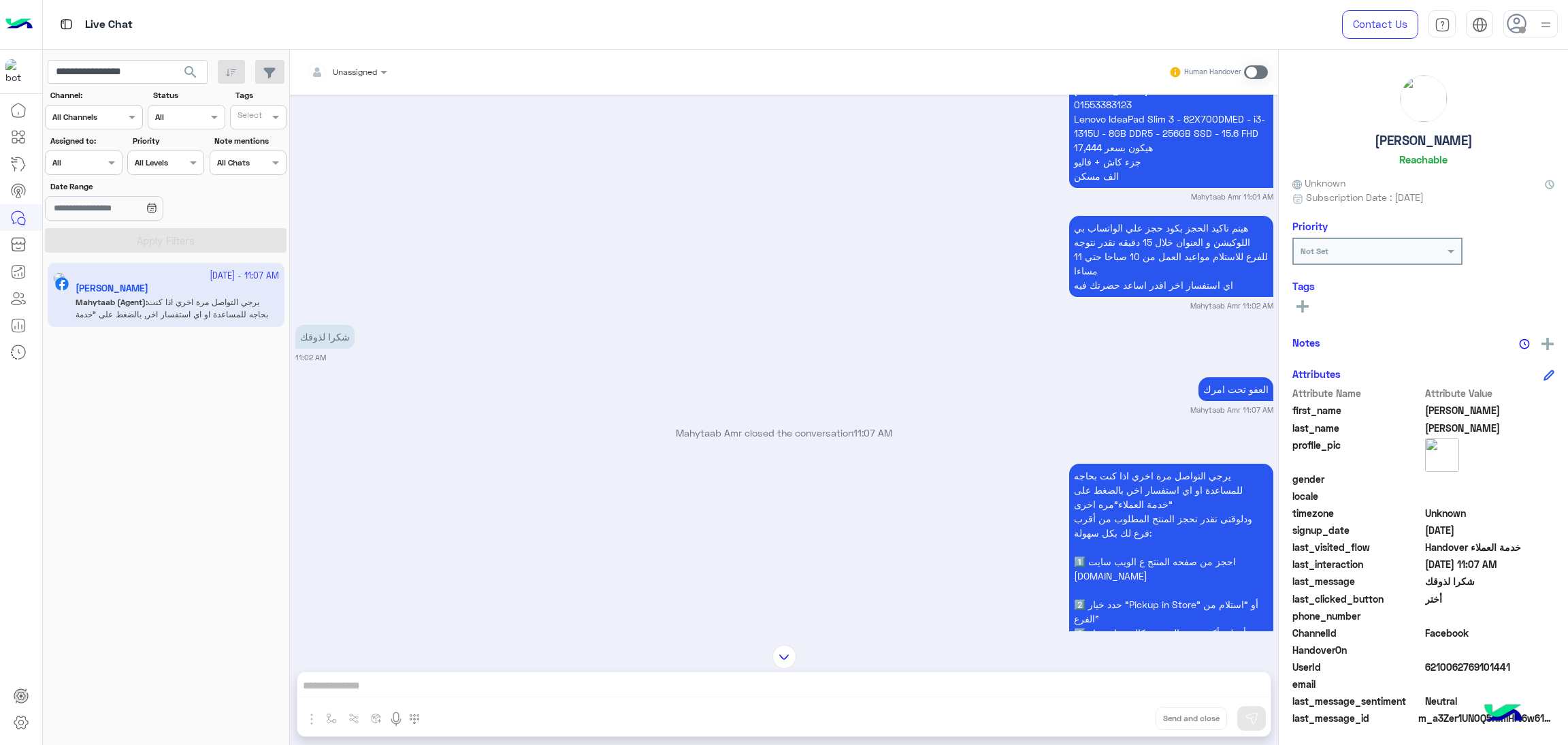
click at [1430, 663] on span "6210062769101441" at bounding box center [1490, 667] width 130 height 14
copy span "6210062769101441"
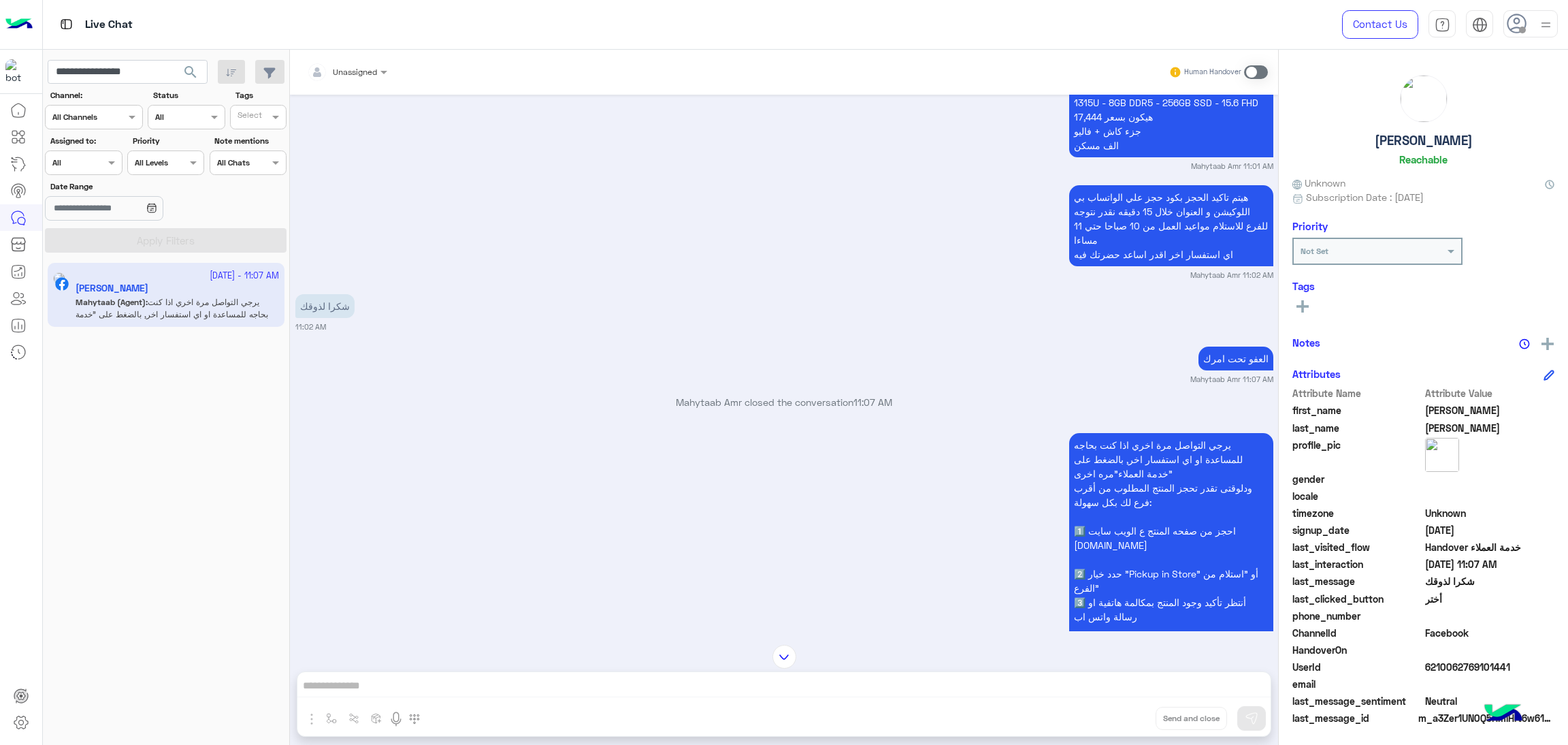
scroll to position [3231, 0]
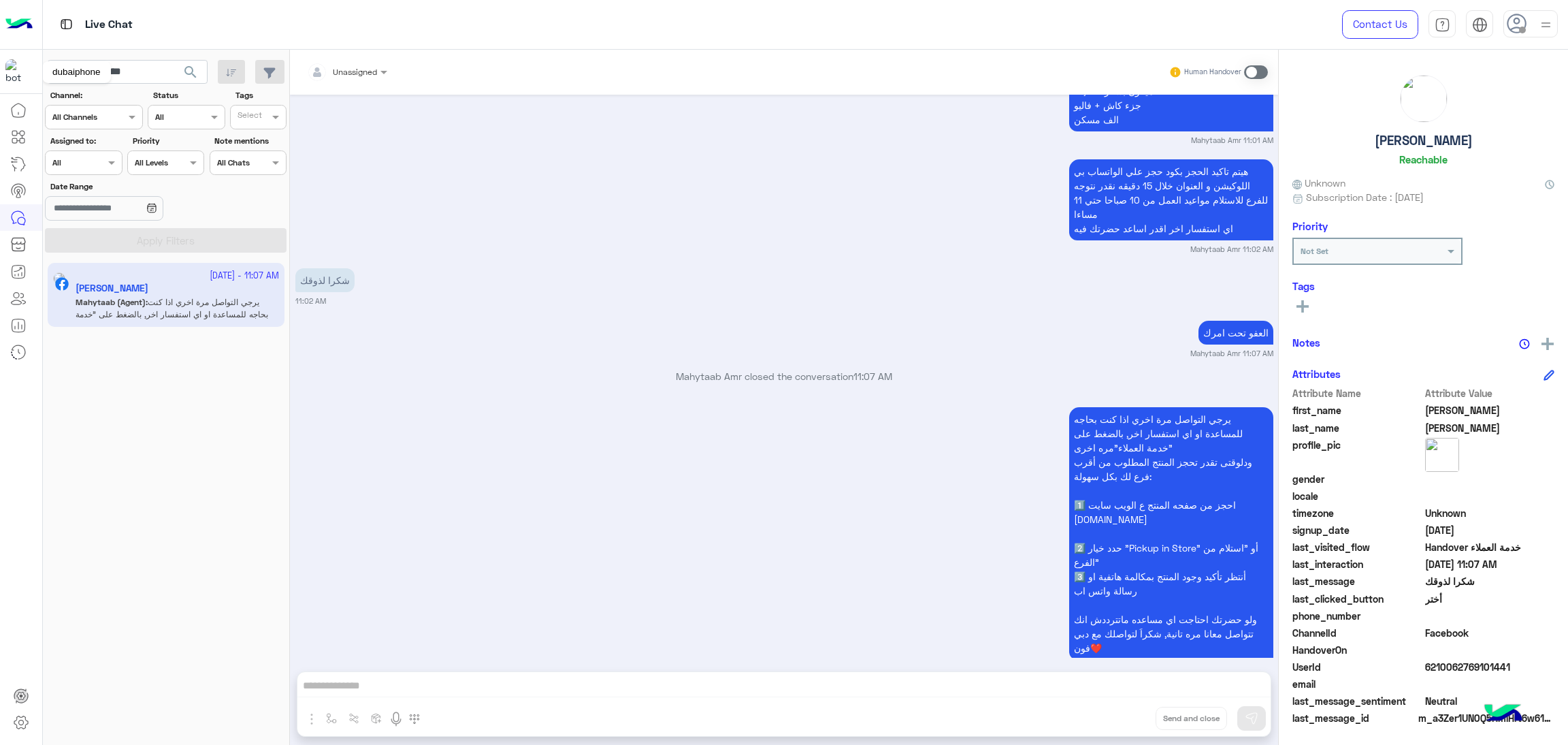
click at [86, 65] on div "dubaiphone" at bounding box center [77, 72] width 69 height 22
click at [130, 67] on input "**********" at bounding box center [128, 71] width 160 height 24
paste input "**"
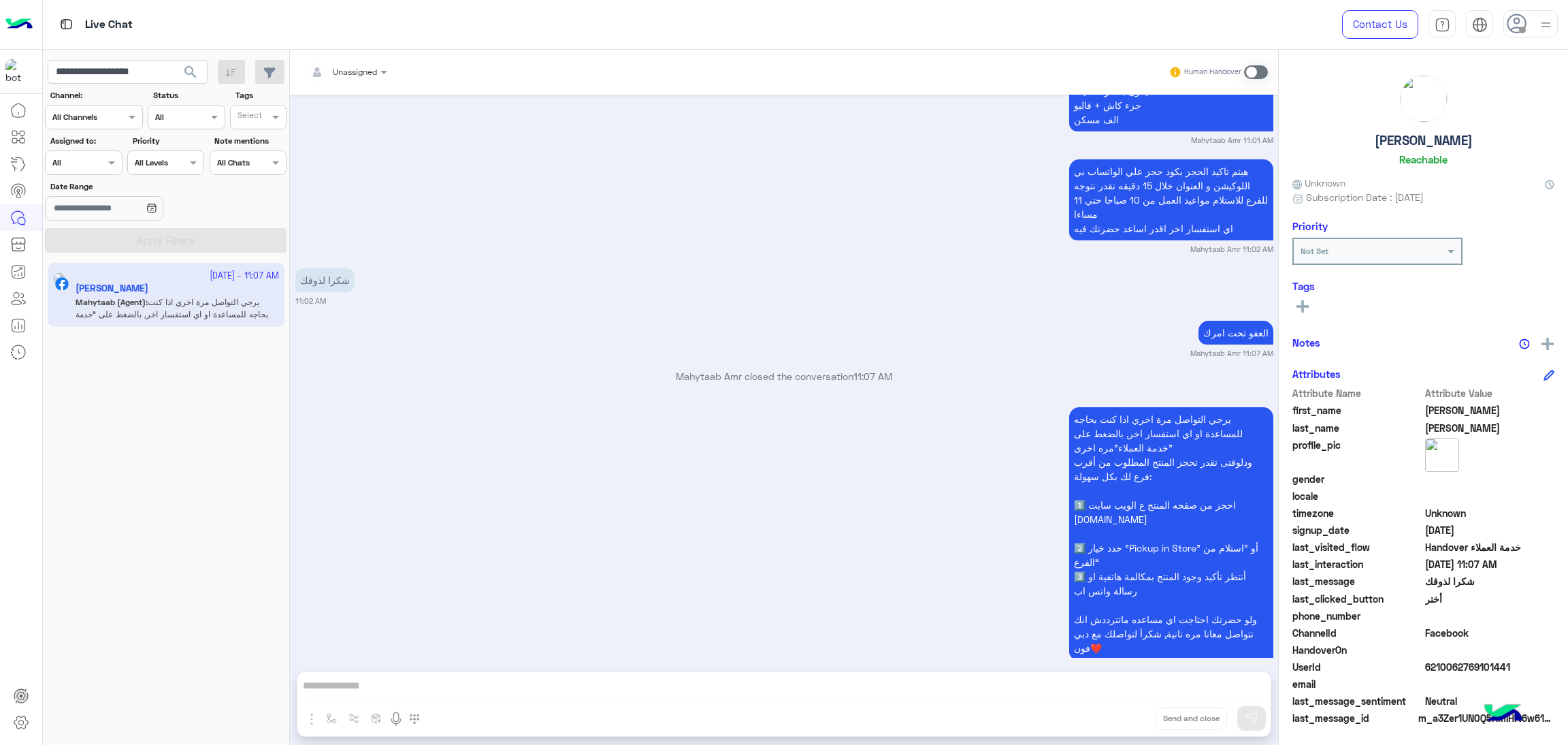
click at [193, 67] on span "search" at bounding box center [190, 72] width 16 height 16
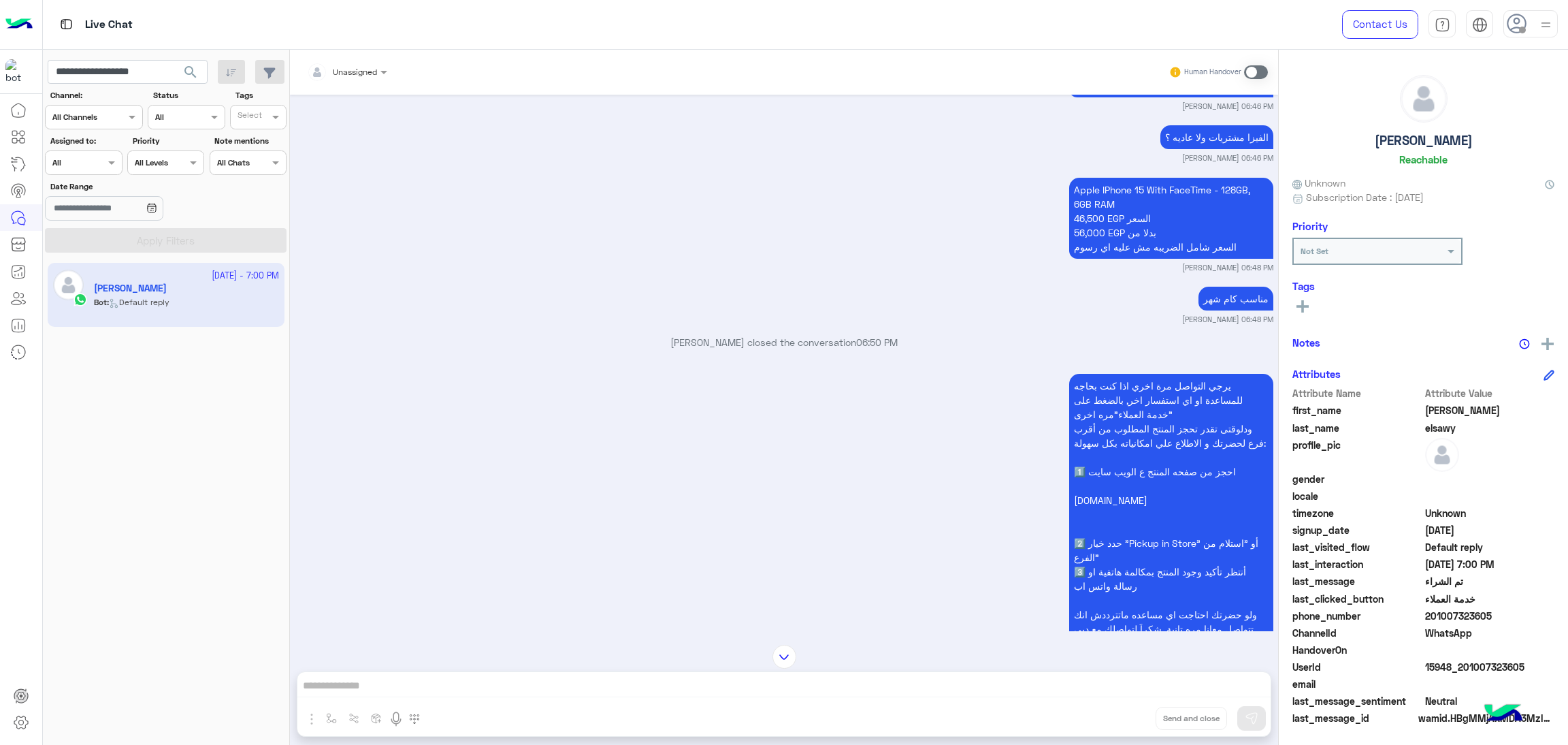
scroll to position [2301, 0]
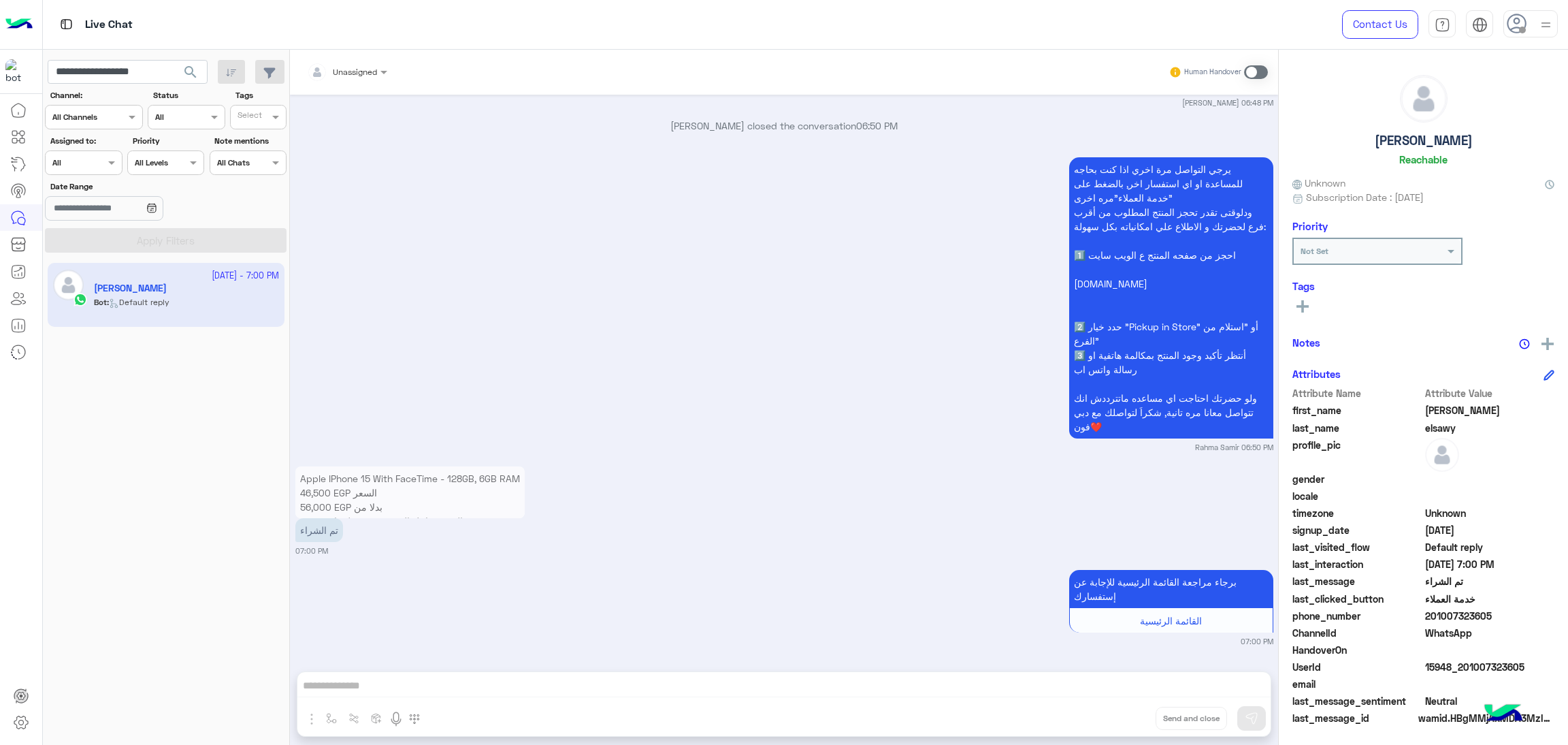
click at [1485, 662] on span "15948_201007323605" at bounding box center [1490, 667] width 130 height 14
copy span "15948_201007323605"
click at [132, 70] on input "**********" at bounding box center [128, 71] width 160 height 24
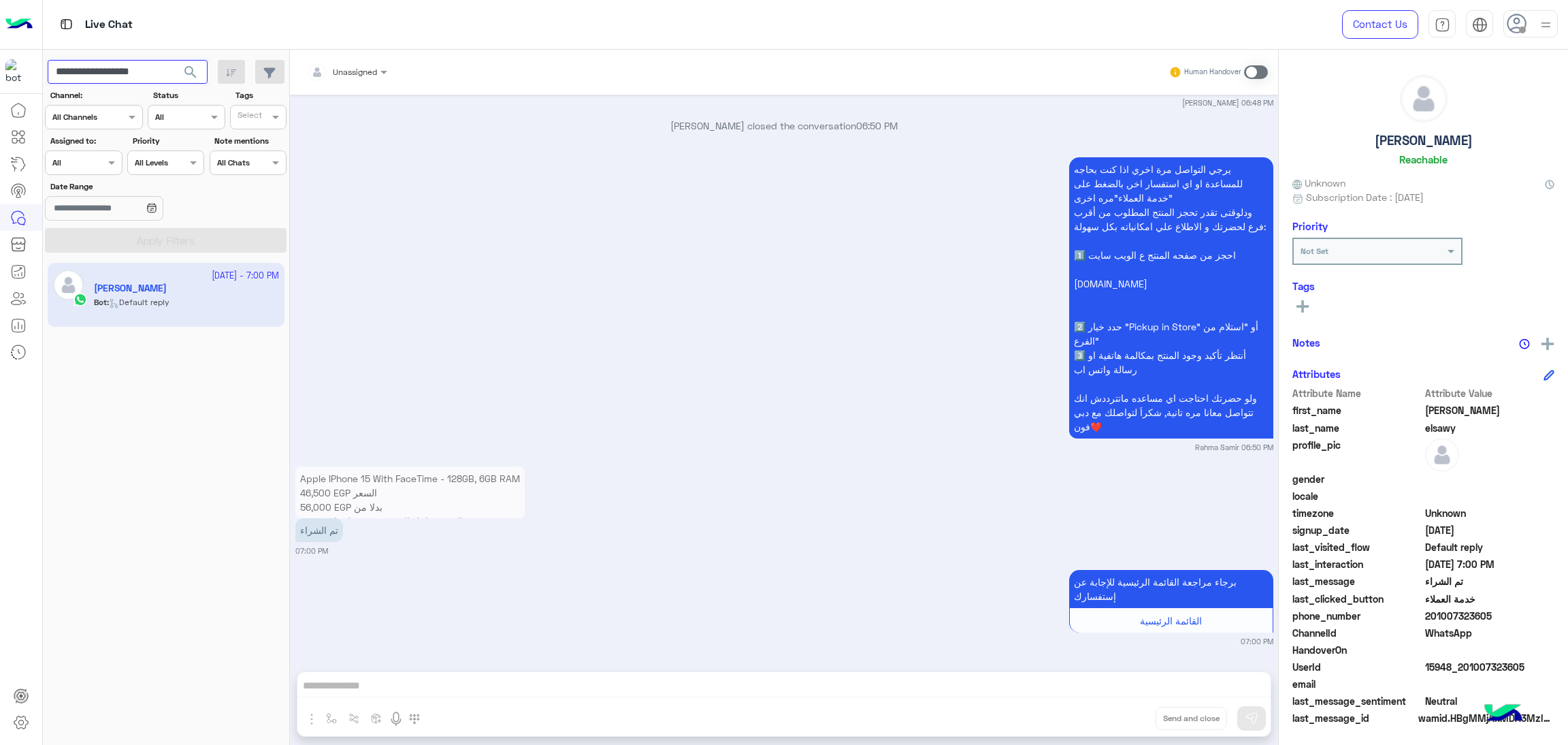
paste input "text"
click at [190, 71] on span "search" at bounding box center [190, 72] width 16 height 16
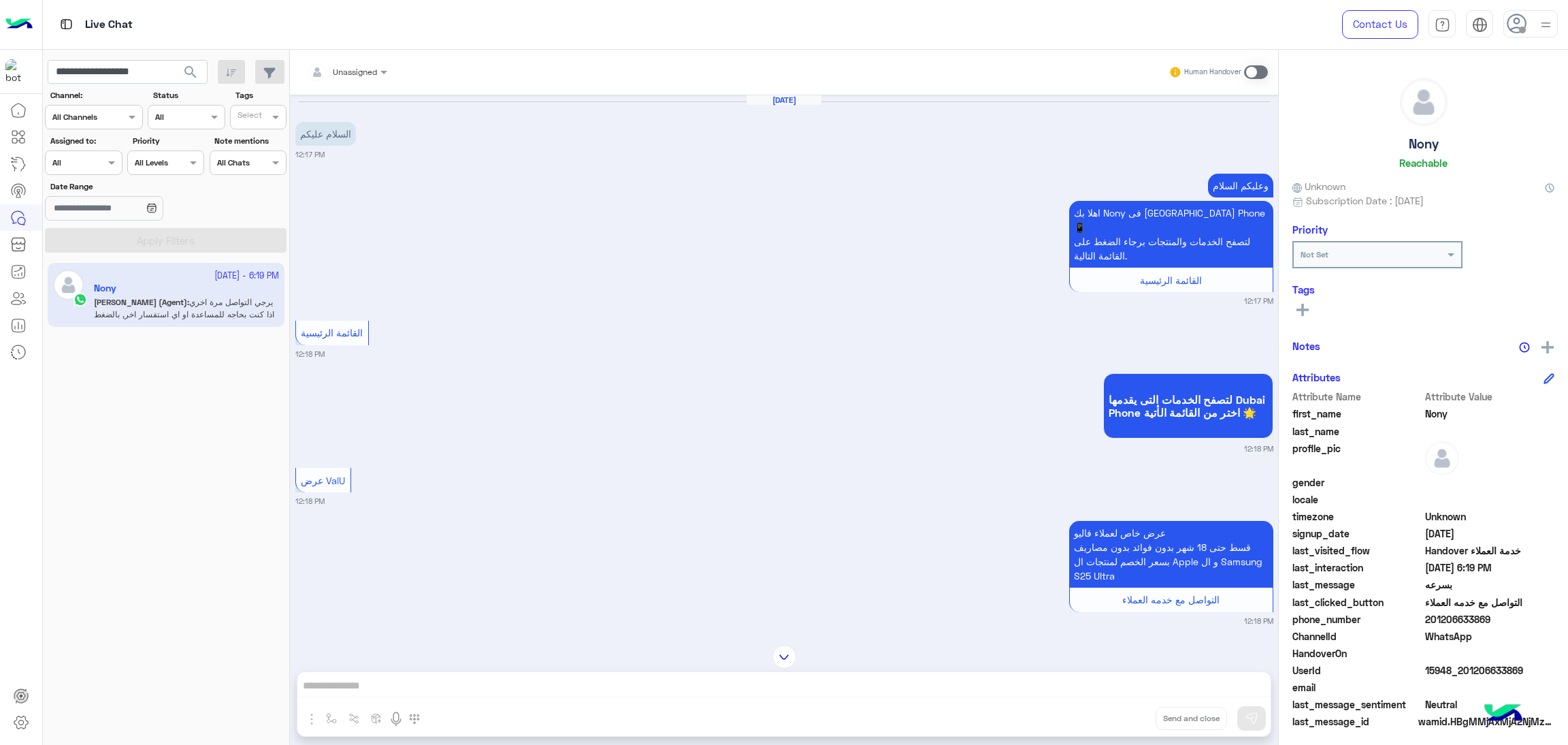
click at [1439, 666] on span "15948_201206633869" at bounding box center [1490, 670] width 130 height 14
copy span "15948_201206633869"
click at [122, 65] on input "**********" at bounding box center [128, 71] width 160 height 24
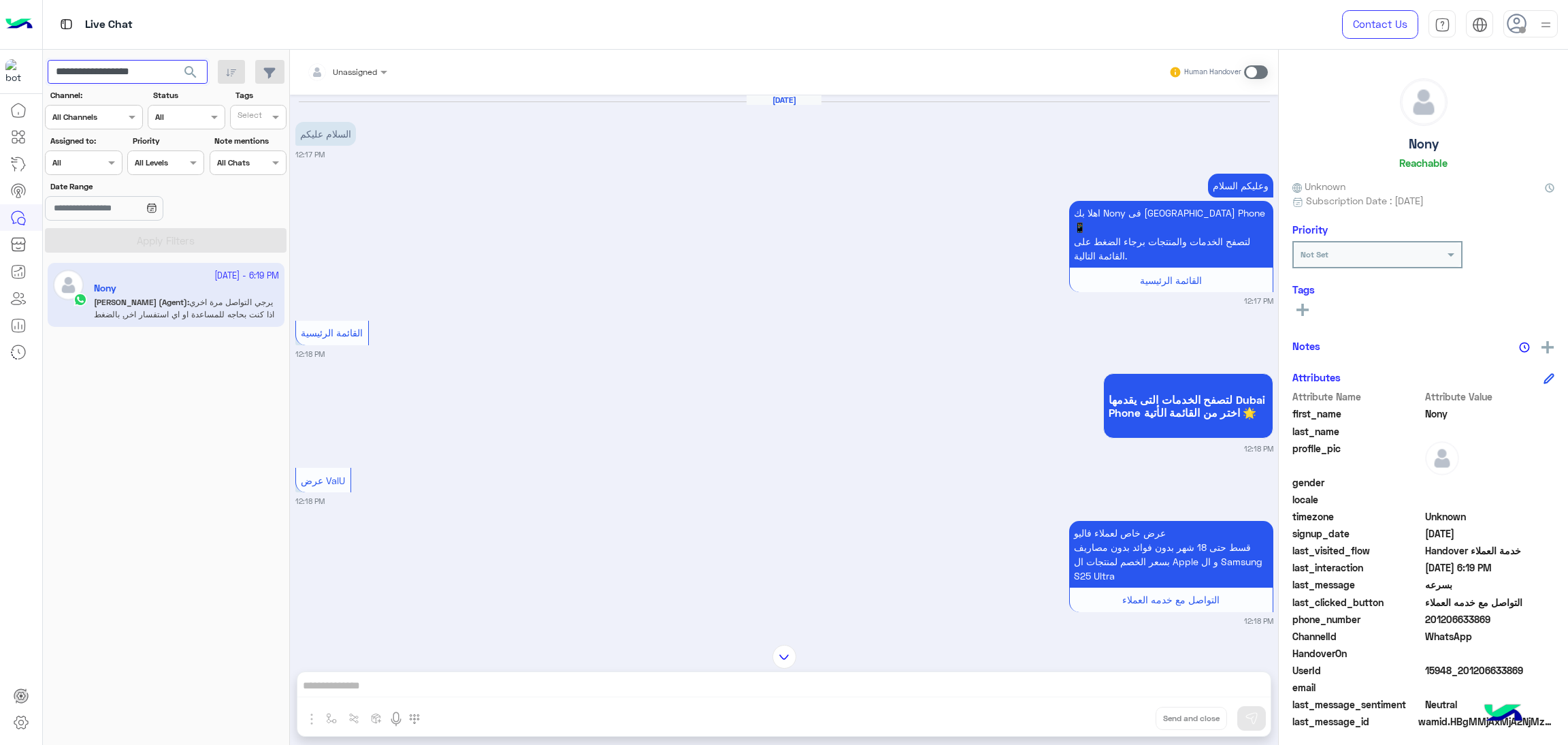
paste input "text"
click at [195, 77] on span "search" at bounding box center [190, 72] width 16 height 16
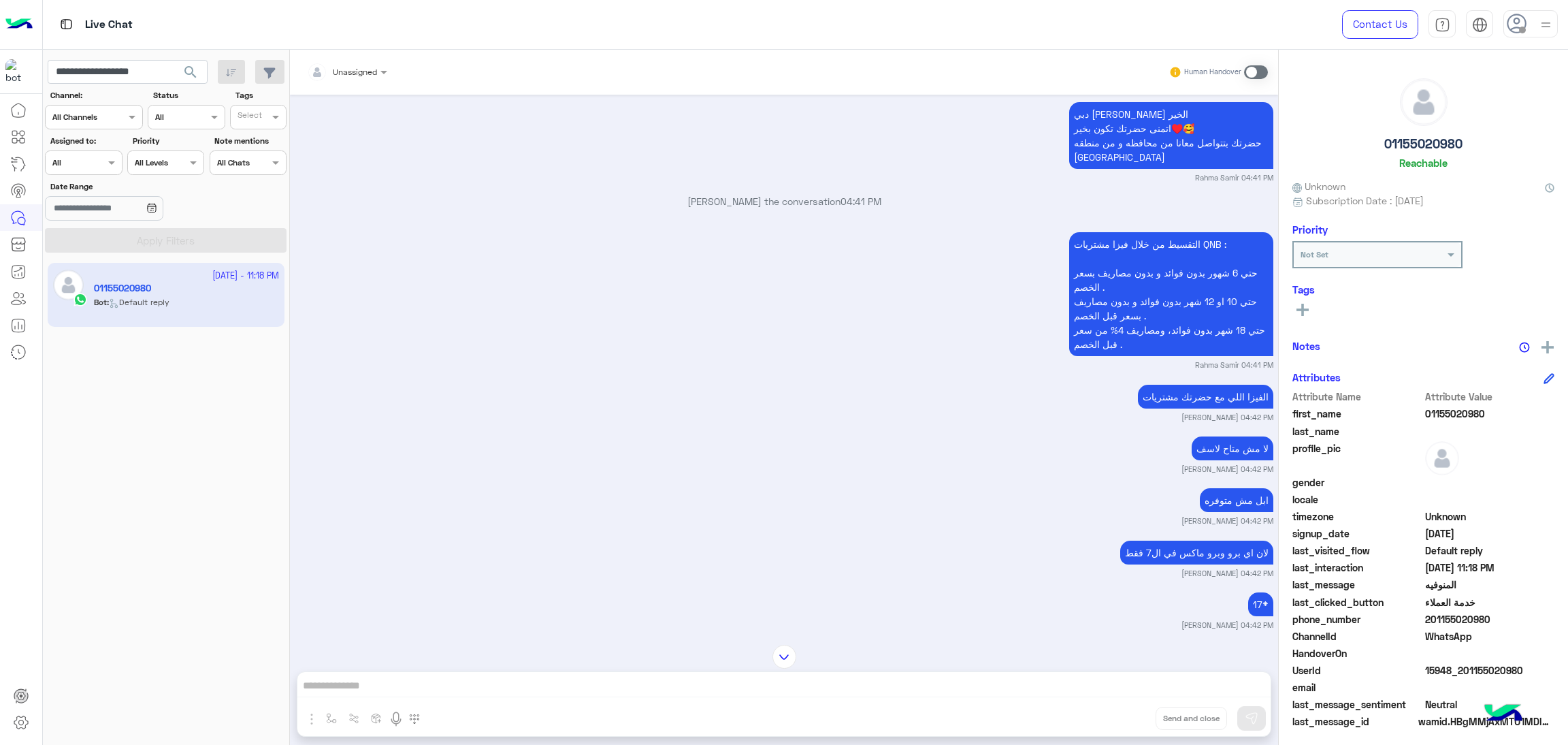
scroll to position [1987, 0]
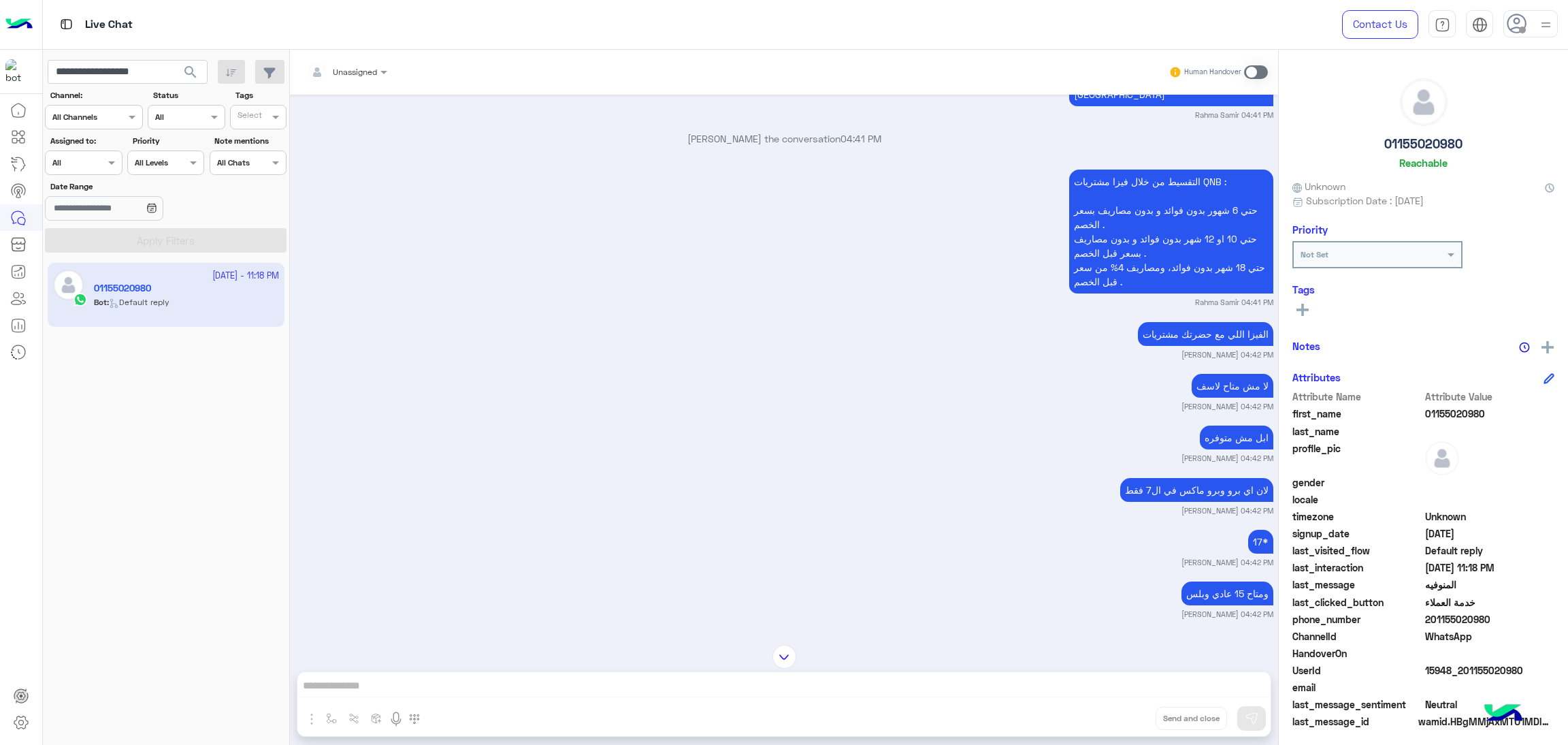
drag, startPoint x: 1425, startPoint y: 621, endPoint x: 1490, endPoint y: 621, distance: 65.0
click at [1490, 621] on span "201155020980" at bounding box center [1490, 619] width 130 height 14
copy span "201155020980"
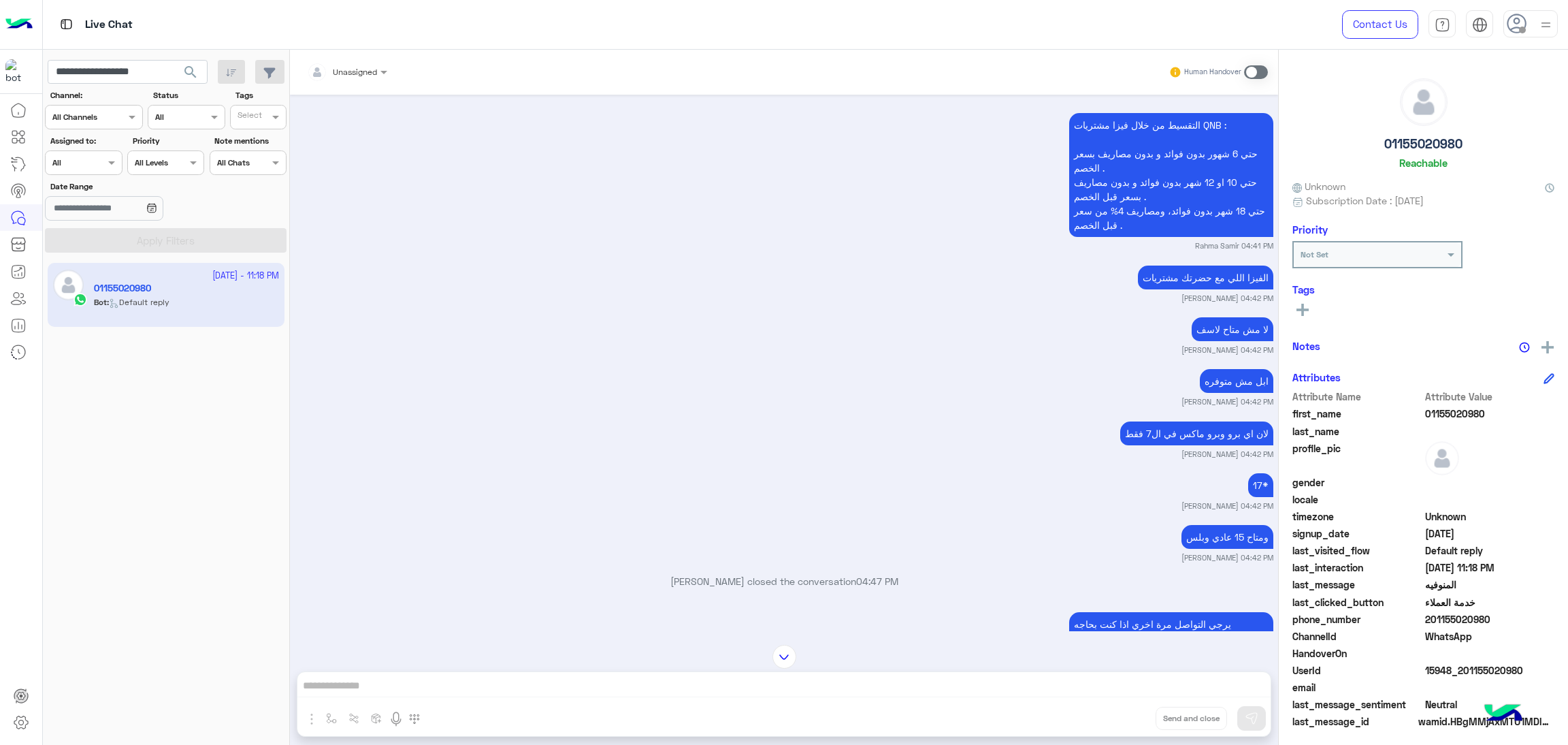
scroll to position [2089, 0]
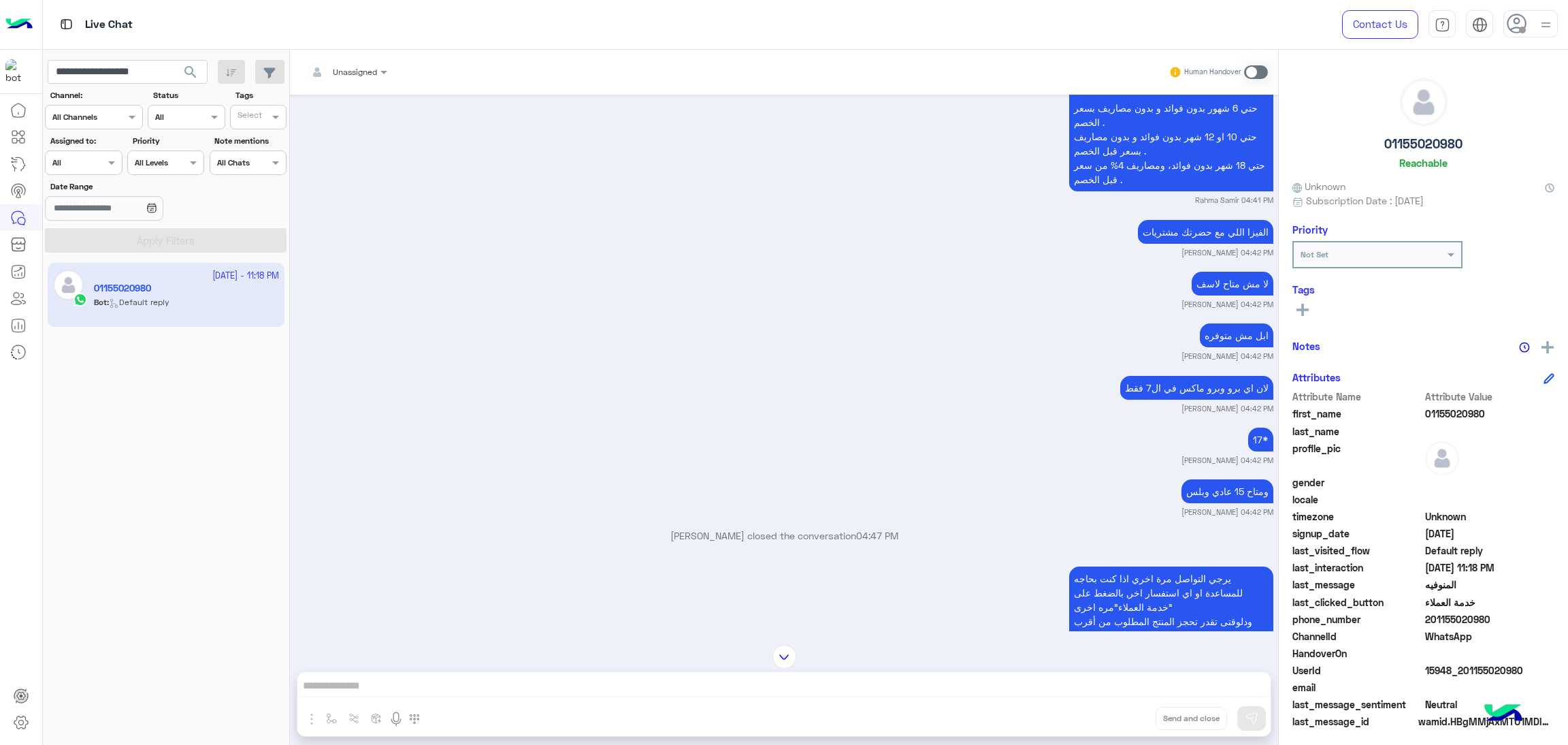
click at [1443, 672] on span "15948_201155020980" at bounding box center [1490, 670] width 130 height 14
copy span "15948_201155020980"
click at [88, 63] on input "**********" at bounding box center [128, 71] width 160 height 24
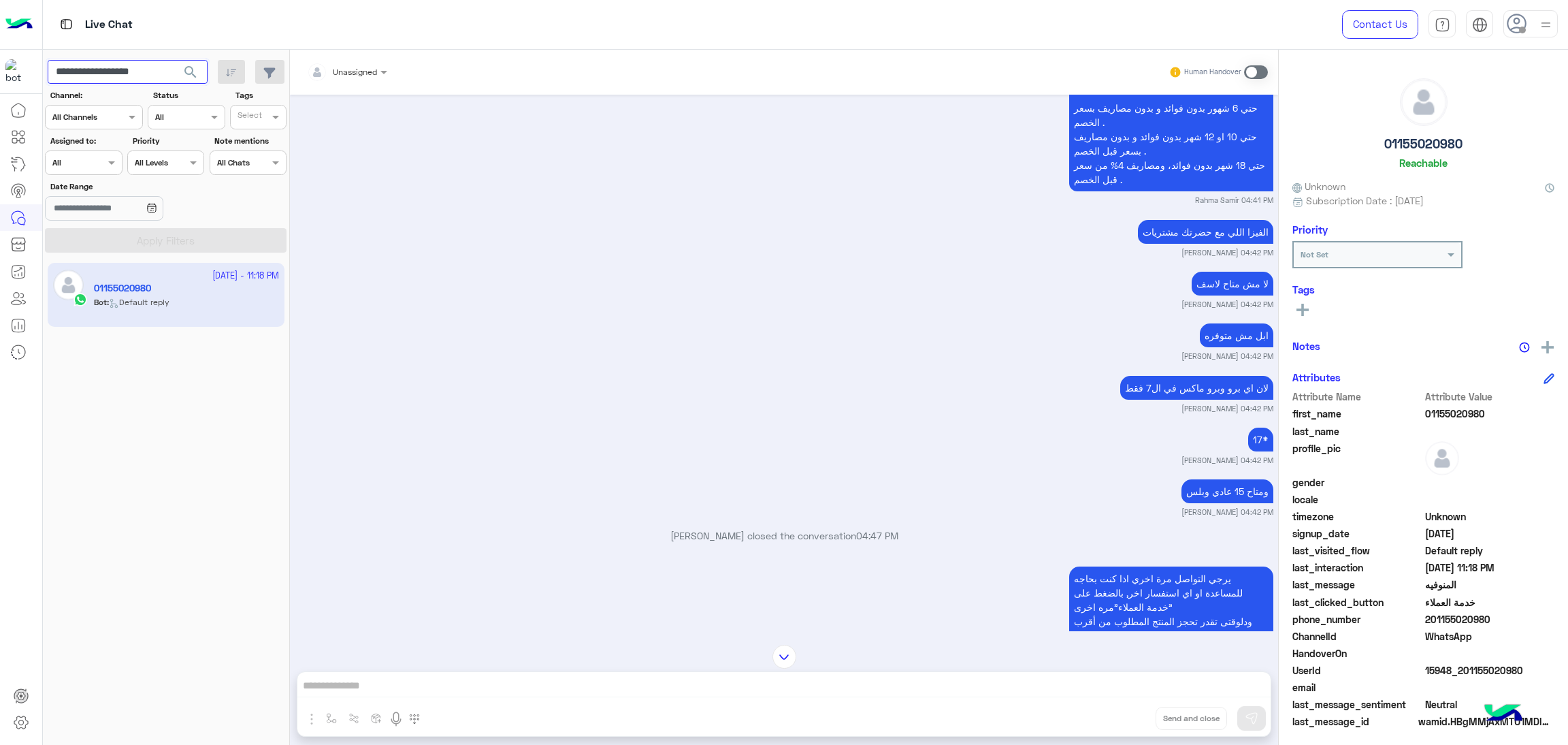
paste input "text"
click at [197, 78] on span "search" at bounding box center [190, 72] width 16 height 16
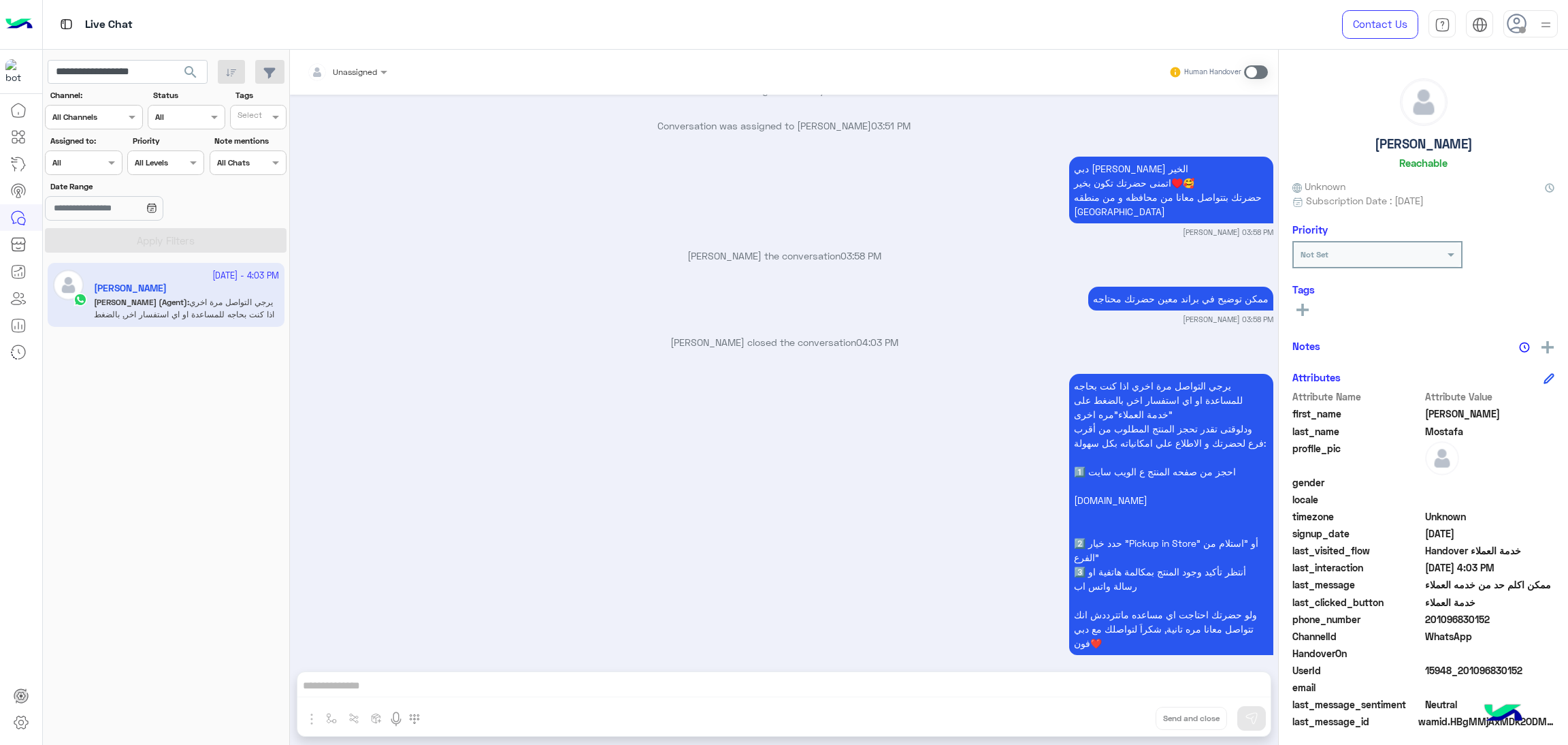
scroll to position [1579, 0]
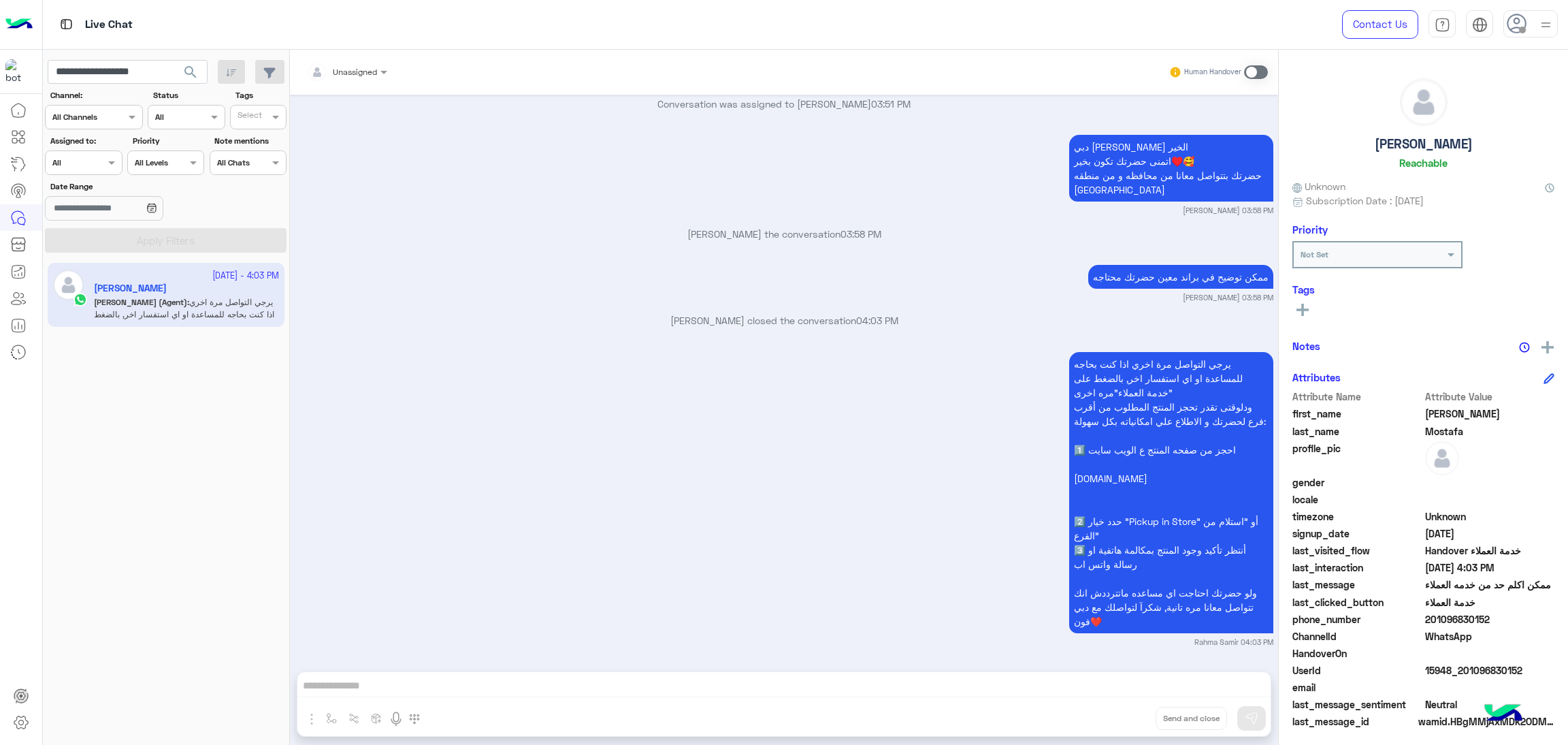
click at [1448, 666] on span "15948_201096830152" at bounding box center [1490, 670] width 130 height 14
copy span "15948_201096830152"
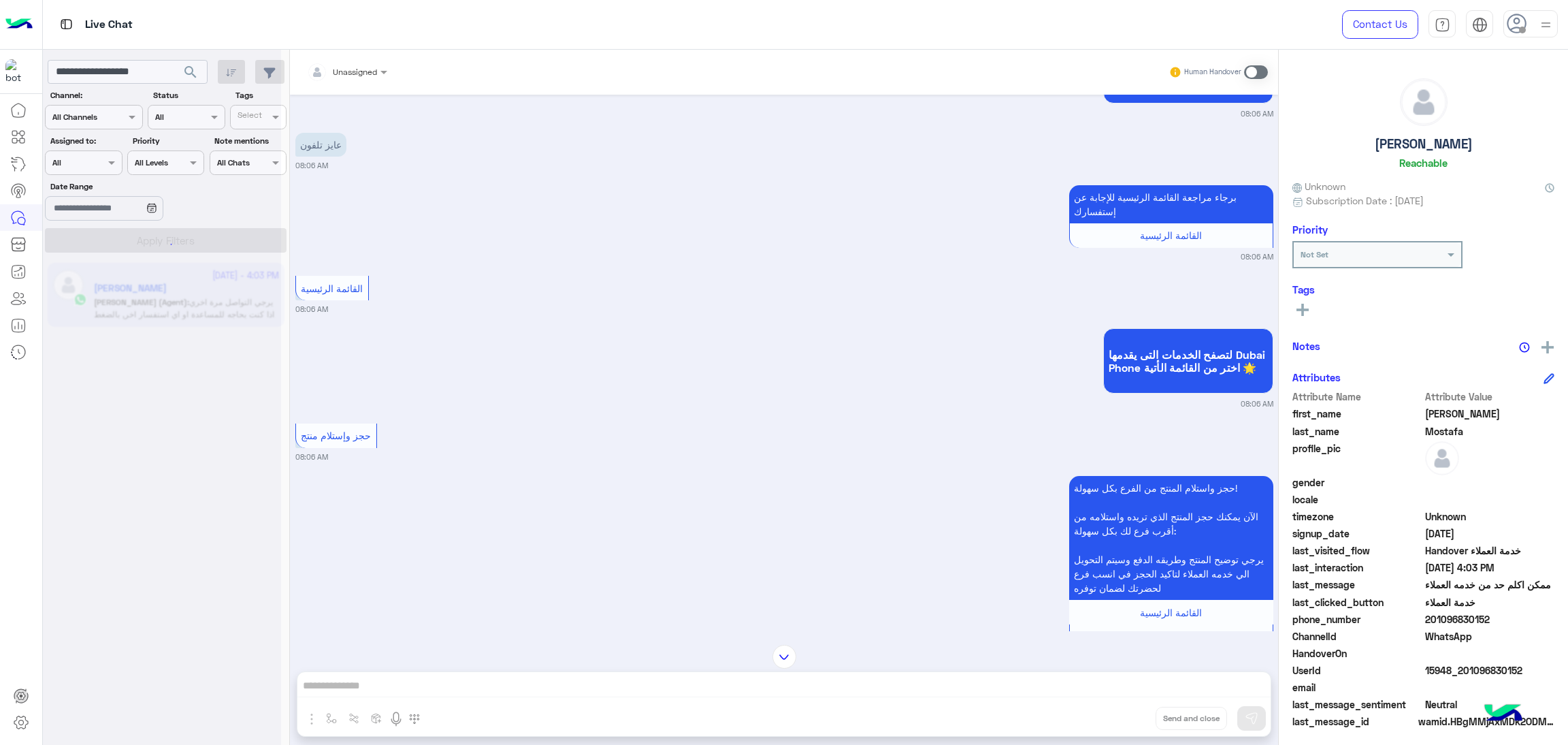
scroll to position [0, 0]
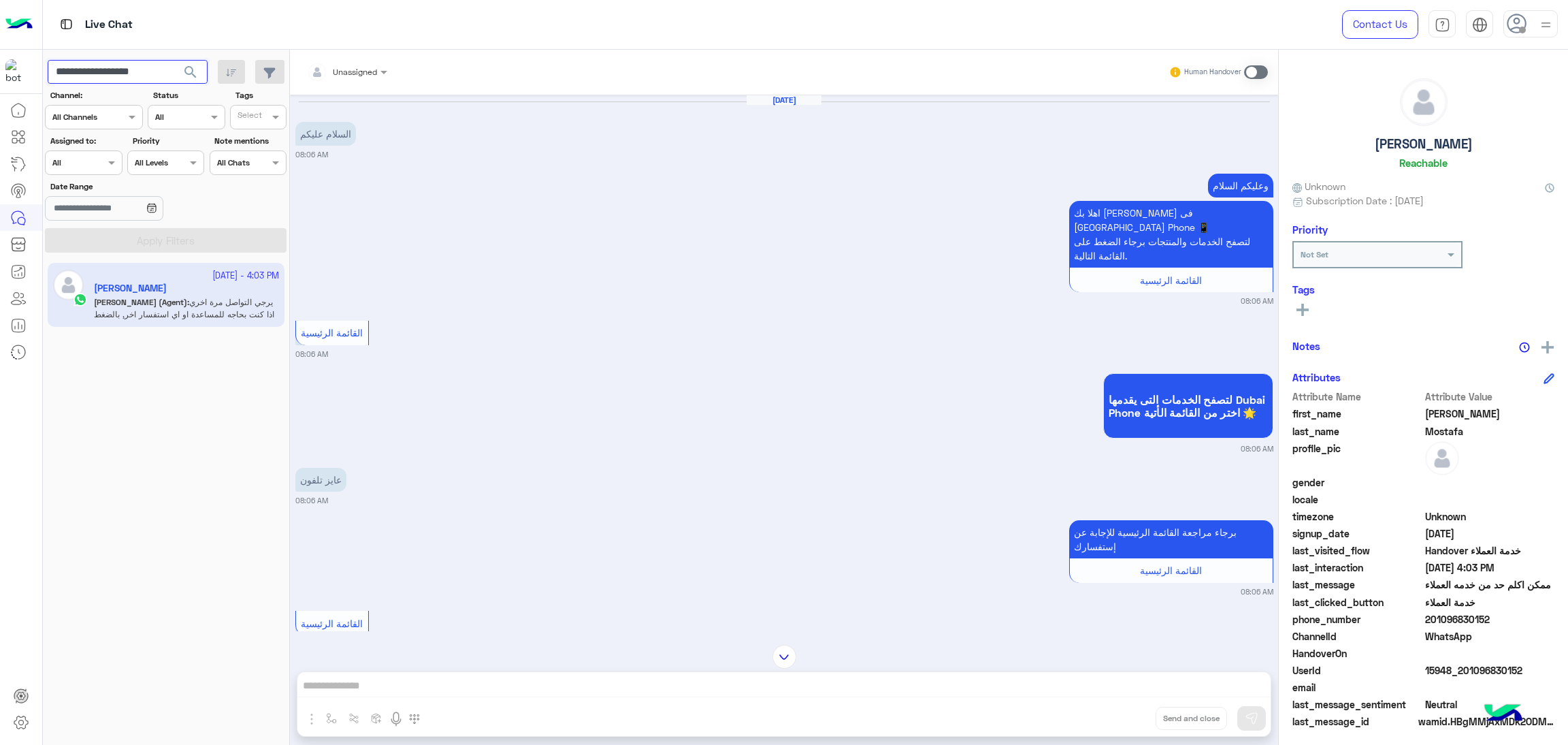
click at [136, 66] on input "**********" at bounding box center [128, 71] width 160 height 24
paste input "text"
click at [185, 74] on span "search" at bounding box center [190, 72] width 16 height 16
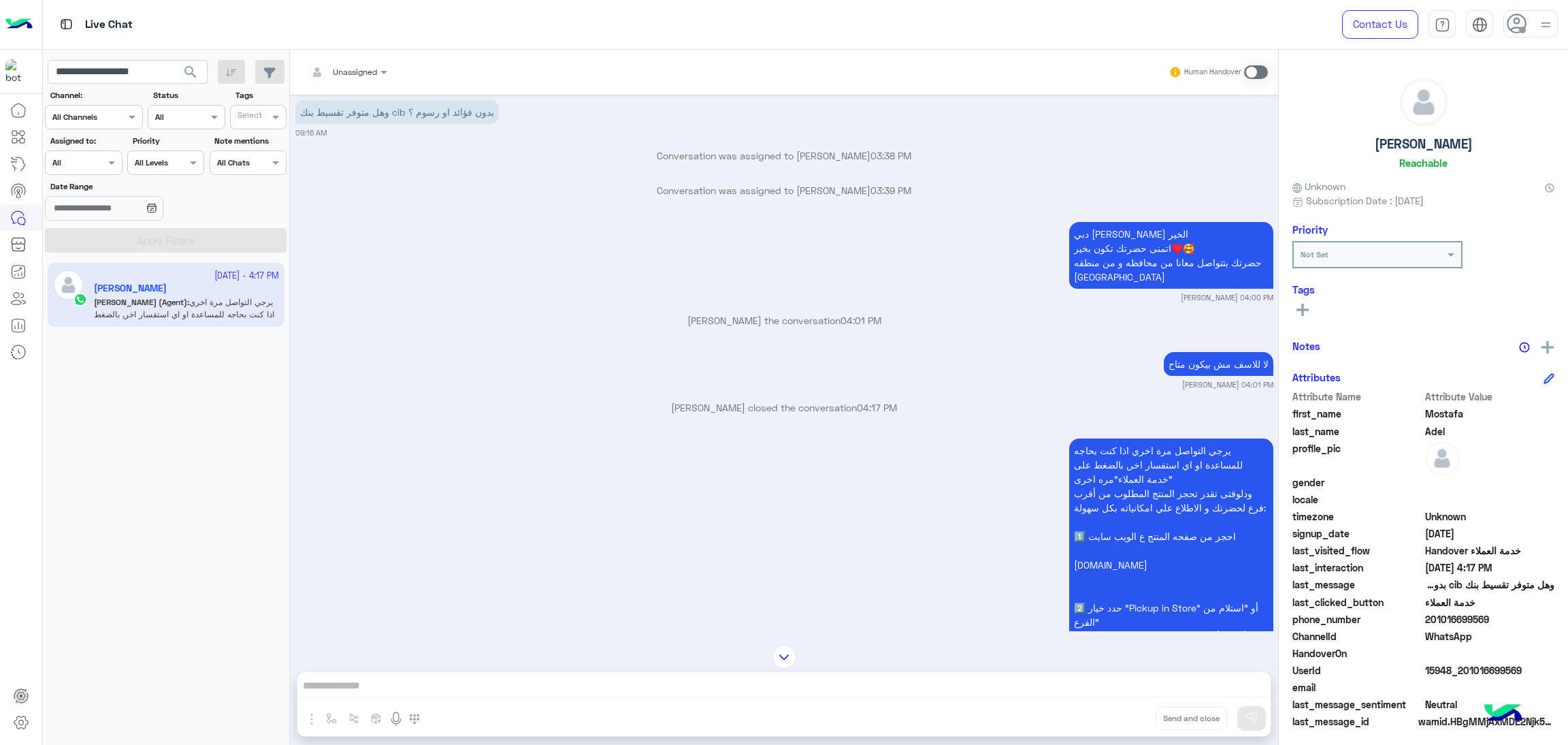
scroll to position [1944, 0]
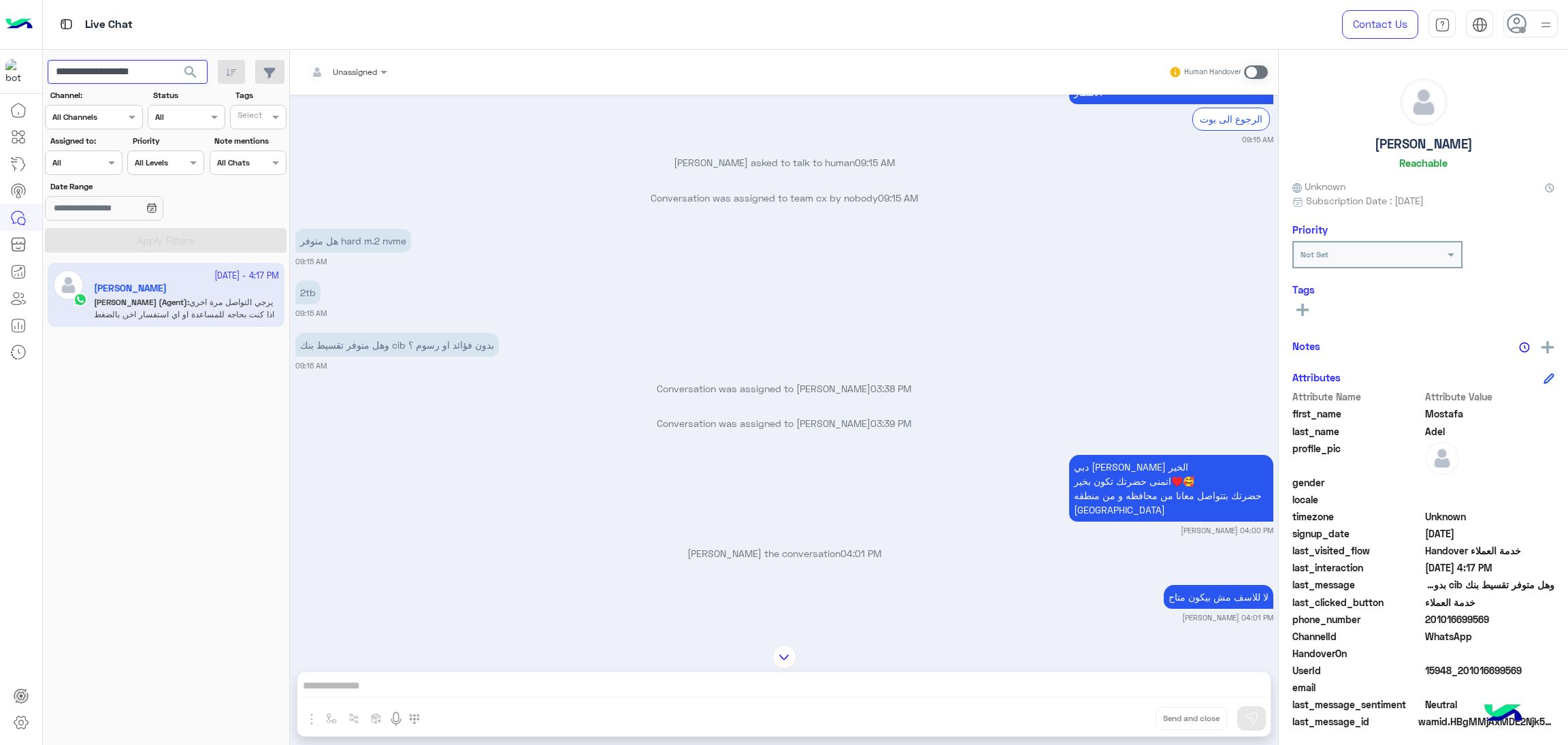
click at [101, 75] on input "**********" at bounding box center [128, 71] width 160 height 24
paste input "text"
click at [182, 73] on span "search" at bounding box center [190, 72] width 16 height 16
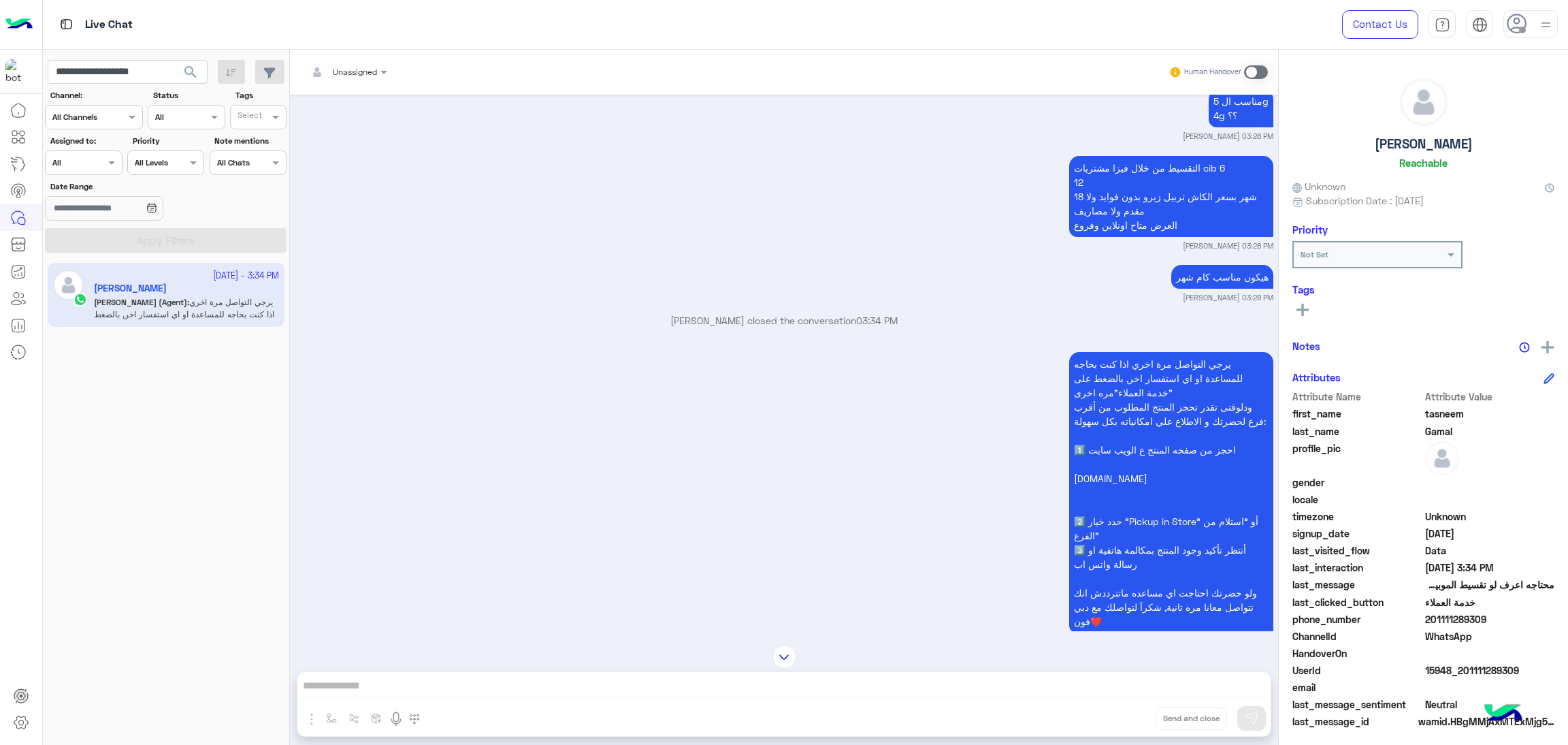
scroll to position [2346, 0]
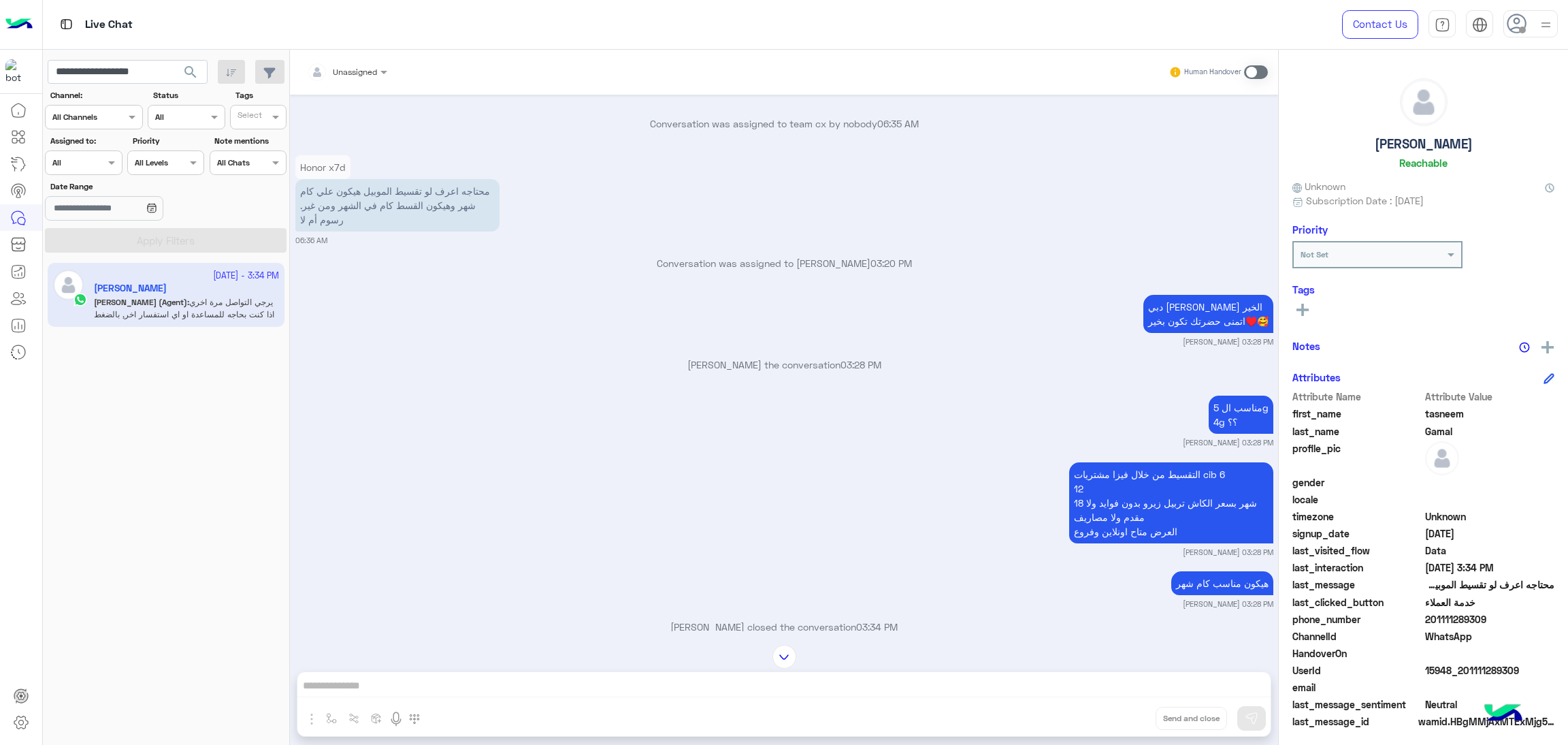
drag, startPoint x: 1426, startPoint y: 621, endPoint x: 1502, endPoint y: 625, distance: 76.1
click at [1502, 625] on span "201111289309" at bounding box center [1490, 619] width 130 height 14
copy span "01111289309"
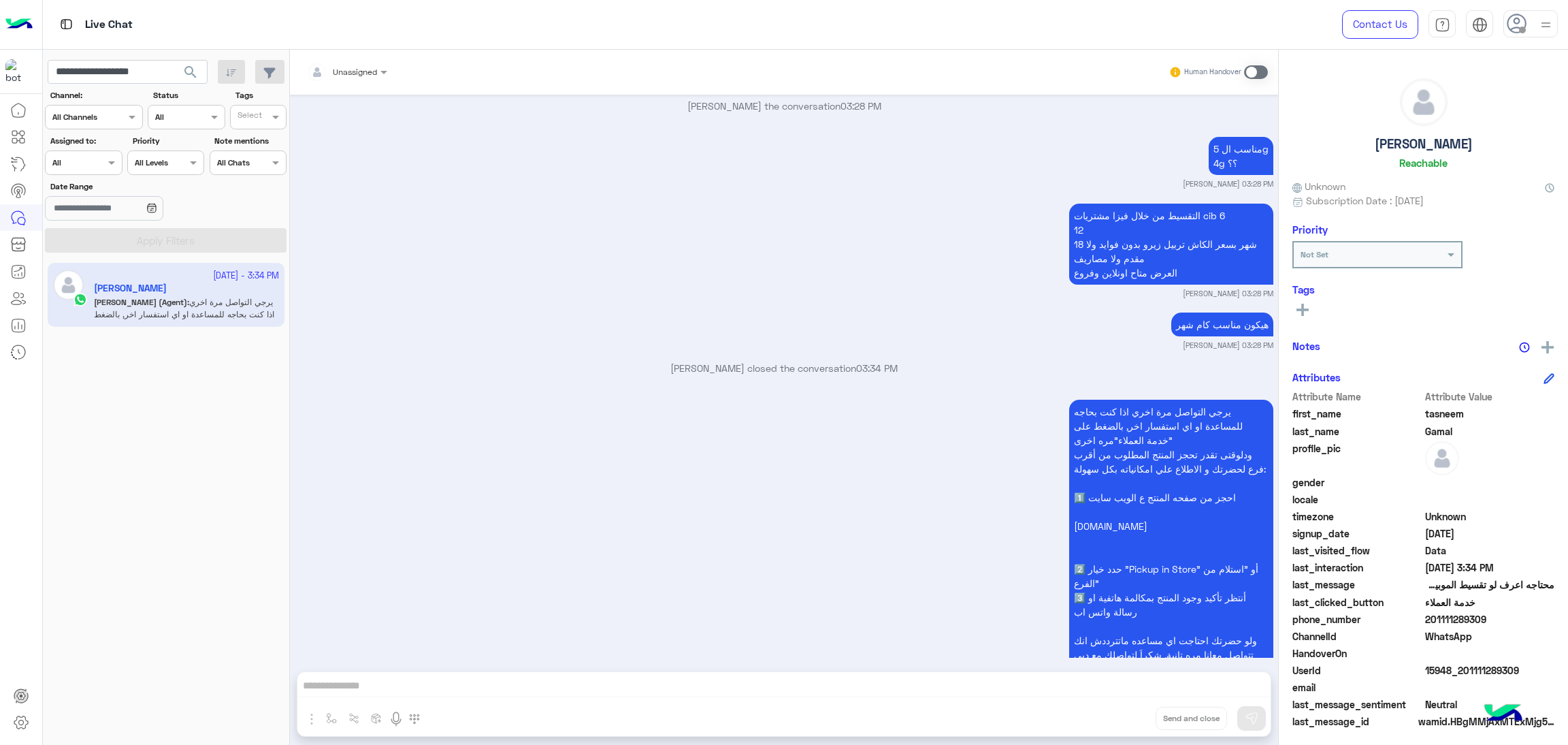
scroll to position [2652, 0]
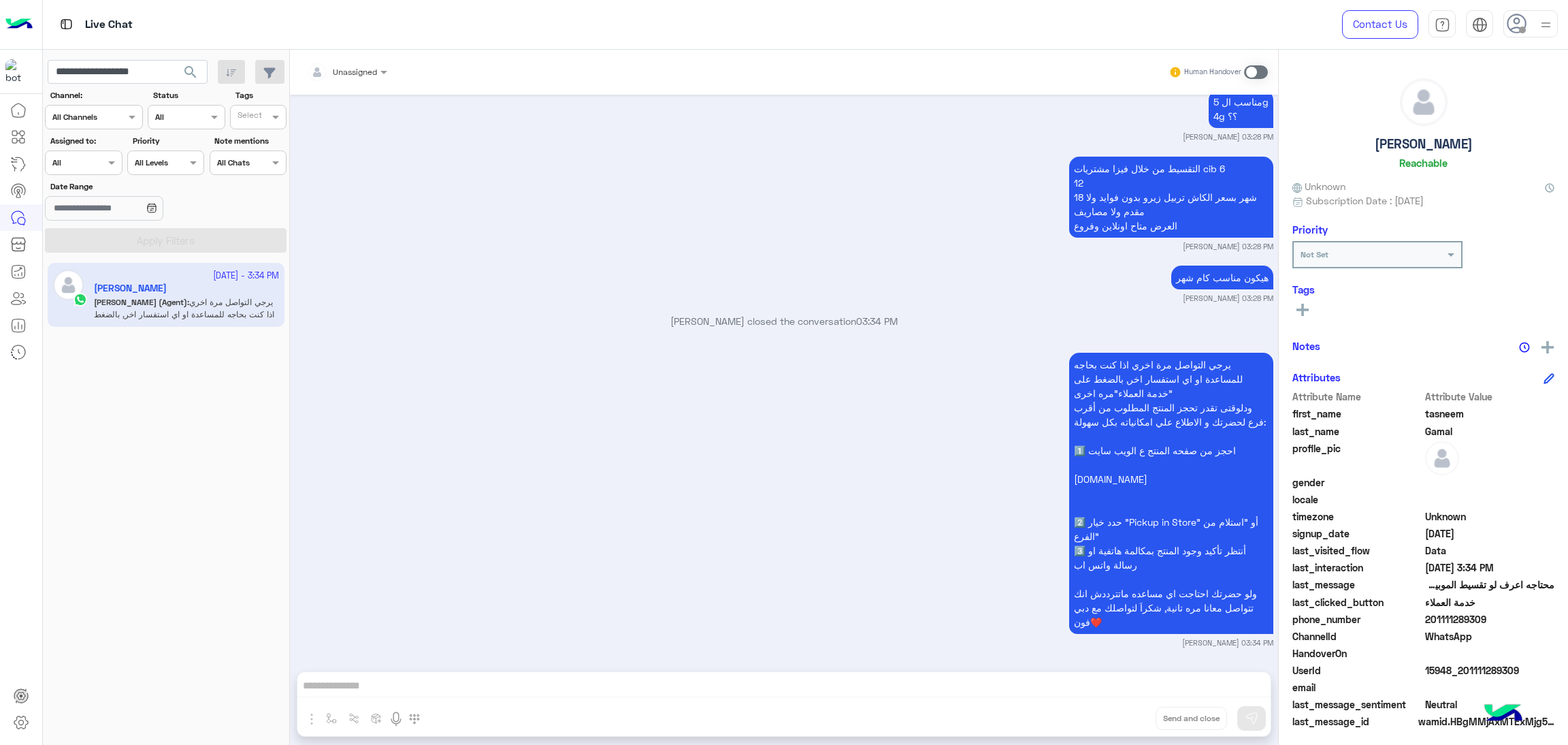
click at [1447, 667] on span "15948_201111289309" at bounding box center [1490, 670] width 130 height 14
click at [120, 79] on input "**********" at bounding box center [128, 71] width 160 height 24
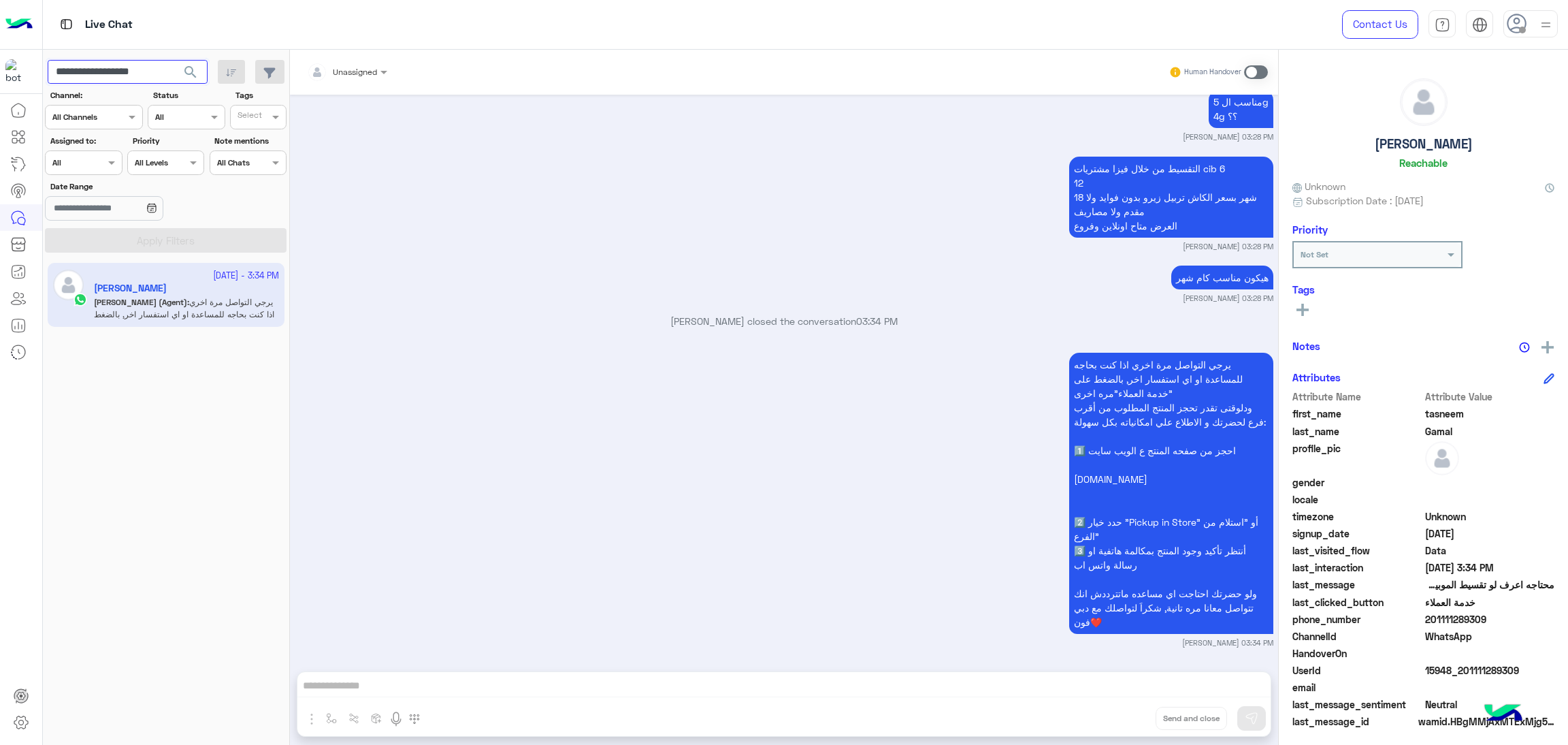
paste input "text"
click at [190, 75] on span "search" at bounding box center [190, 72] width 16 height 16
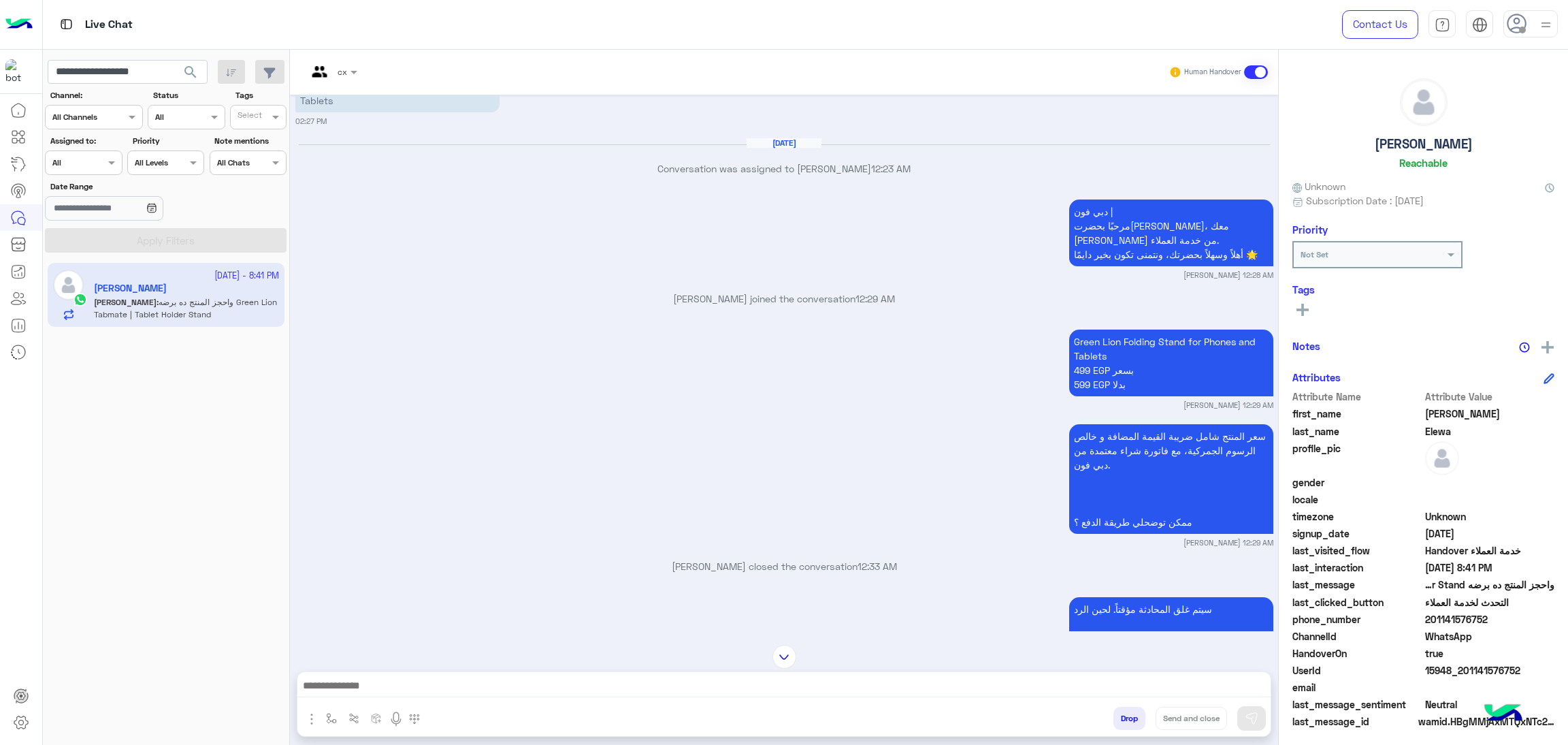
scroll to position [80, 0]
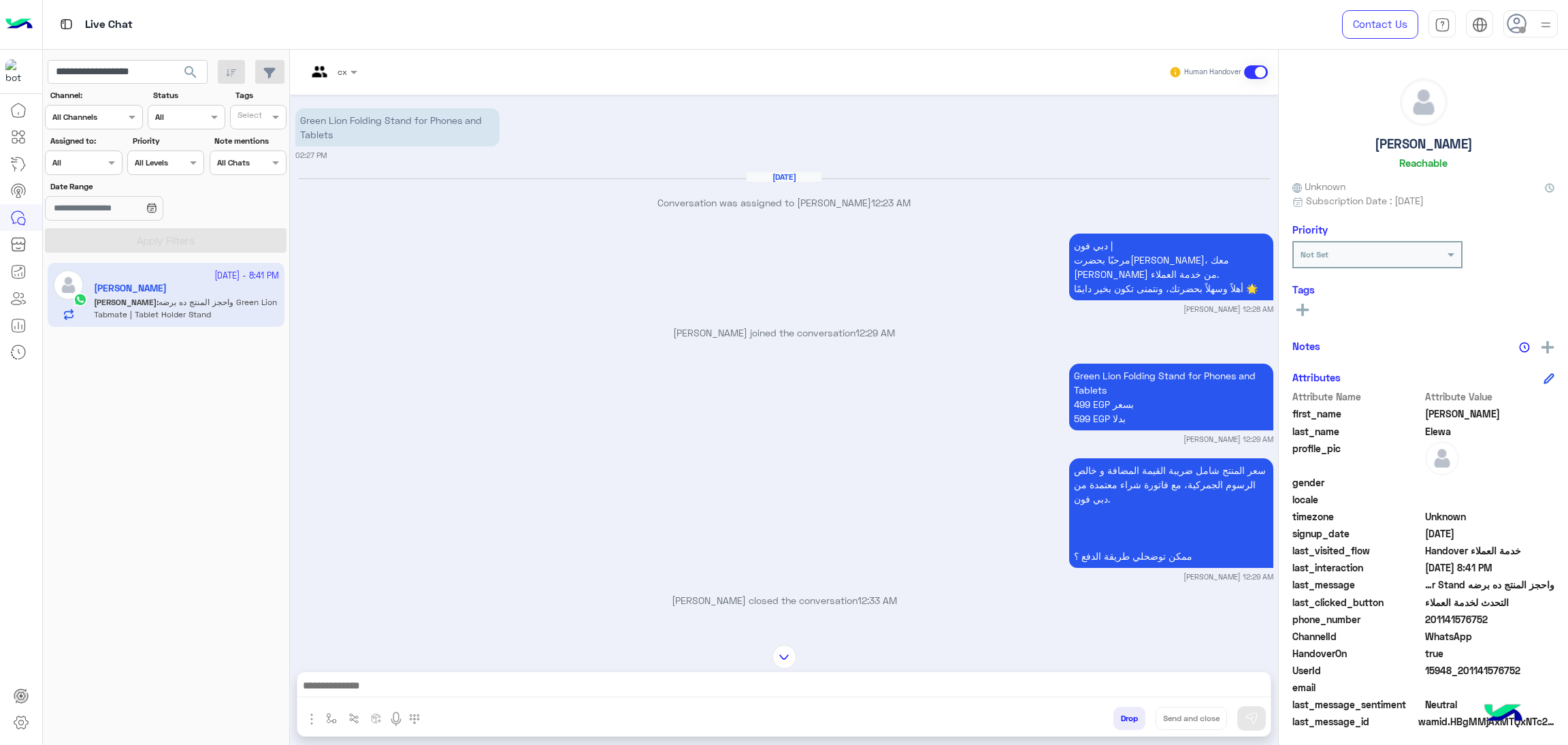
click at [1460, 665] on span "15948_201141576752" at bounding box center [1490, 670] width 130 height 14
click at [149, 73] on input "**********" at bounding box center [128, 71] width 160 height 24
paste input "text"
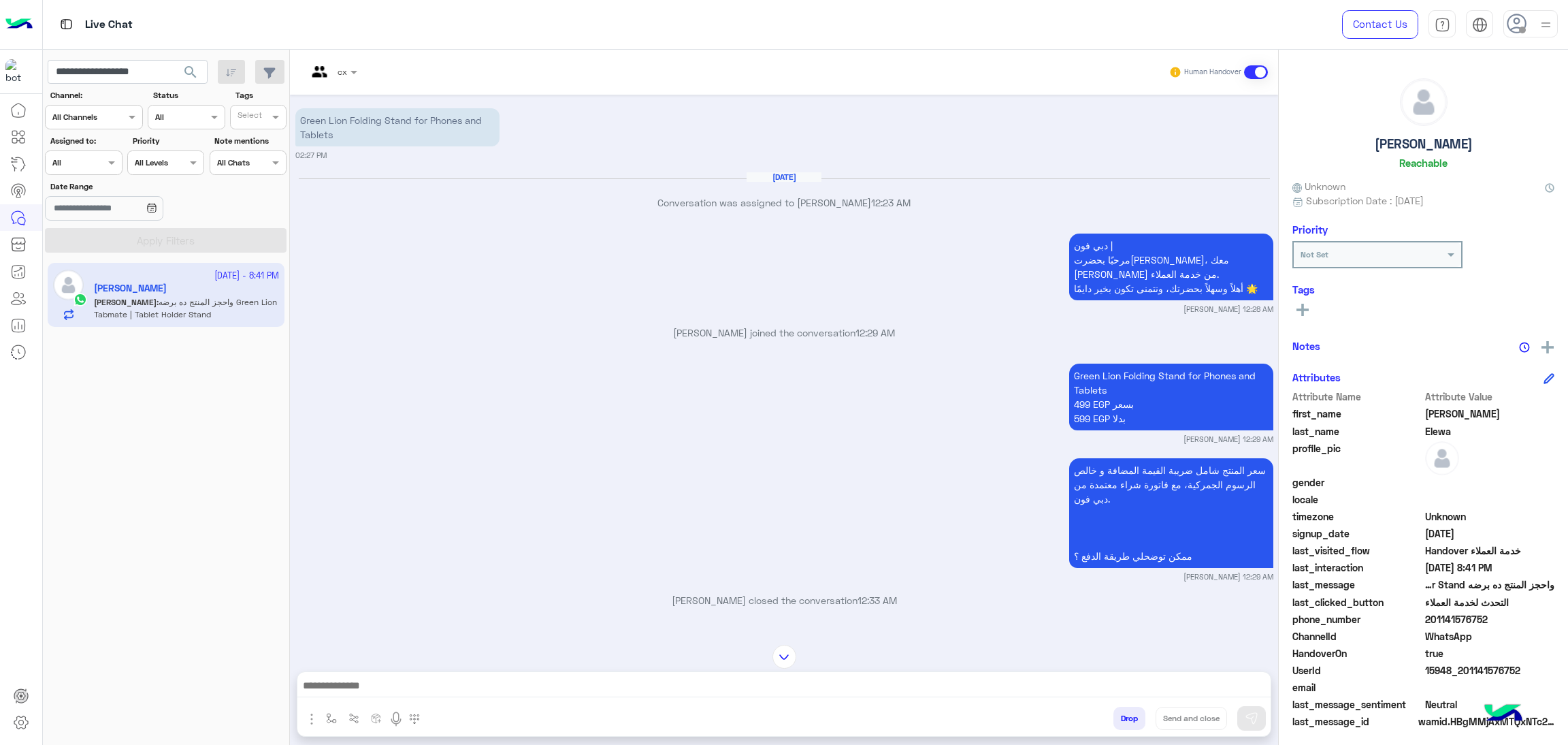
click at [190, 71] on span "search" at bounding box center [190, 72] width 16 height 16
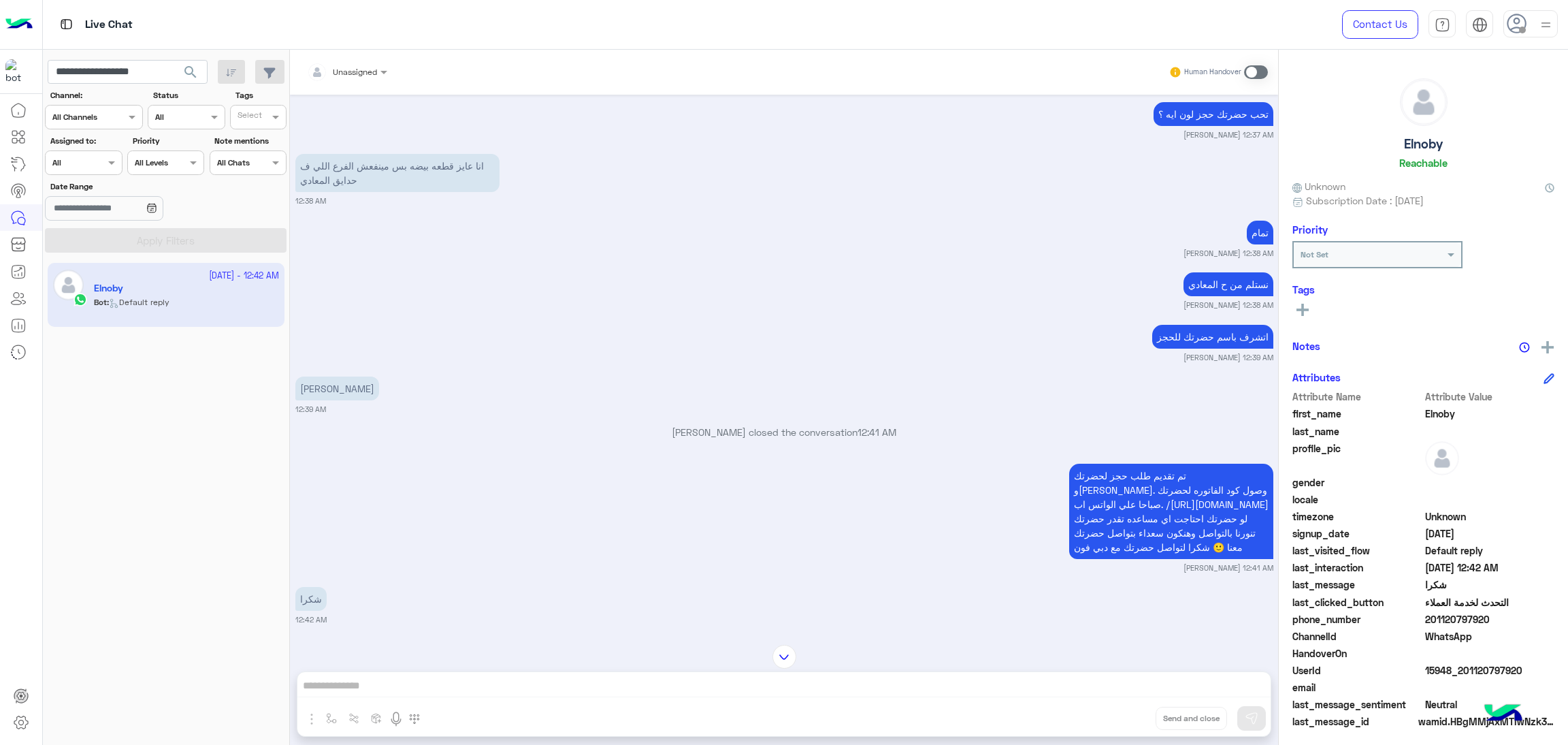
scroll to position [1312, 0]
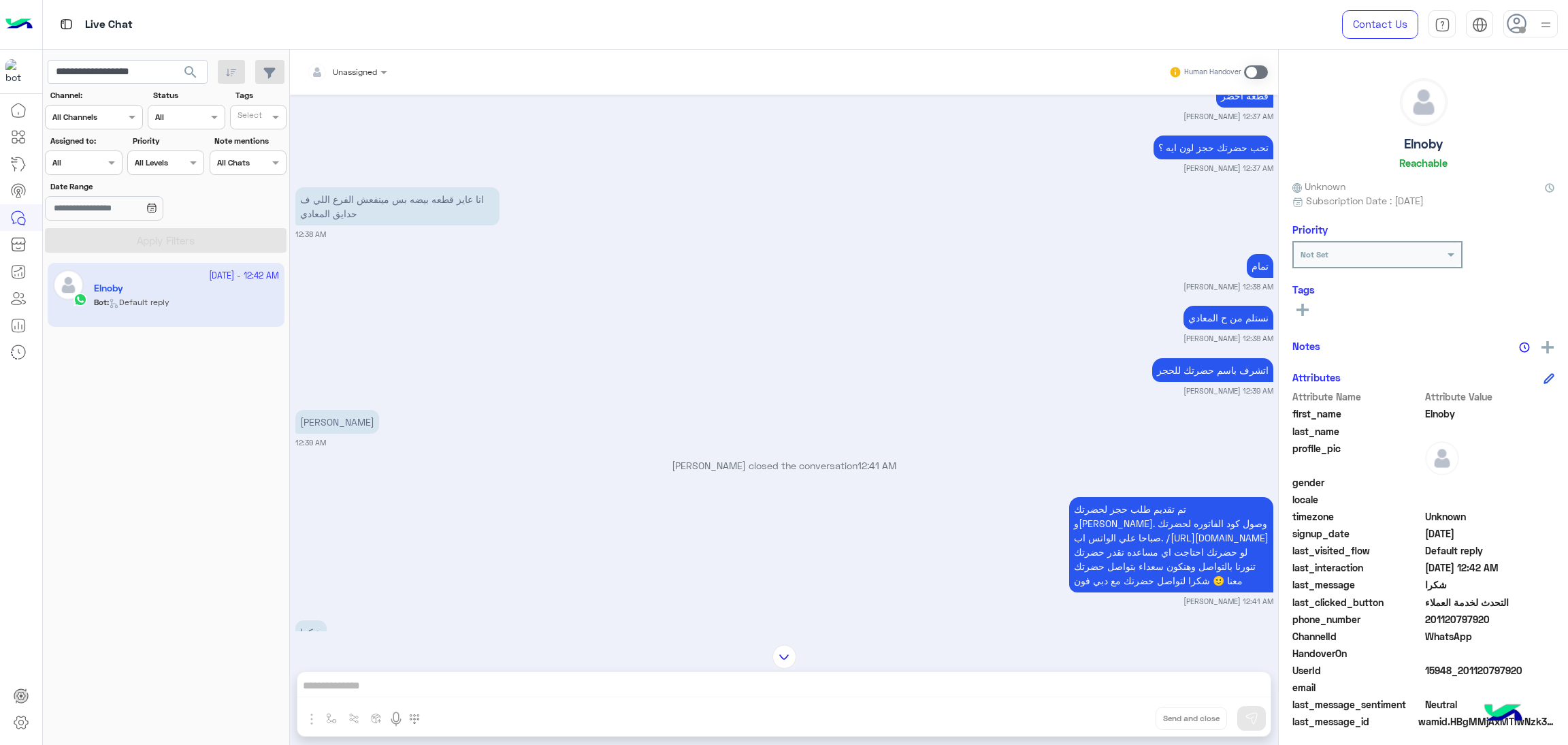
click at [1455, 666] on span "15948_201120797920" at bounding box center [1490, 670] width 130 height 14
click at [119, 61] on input "**********" at bounding box center [128, 71] width 160 height 24
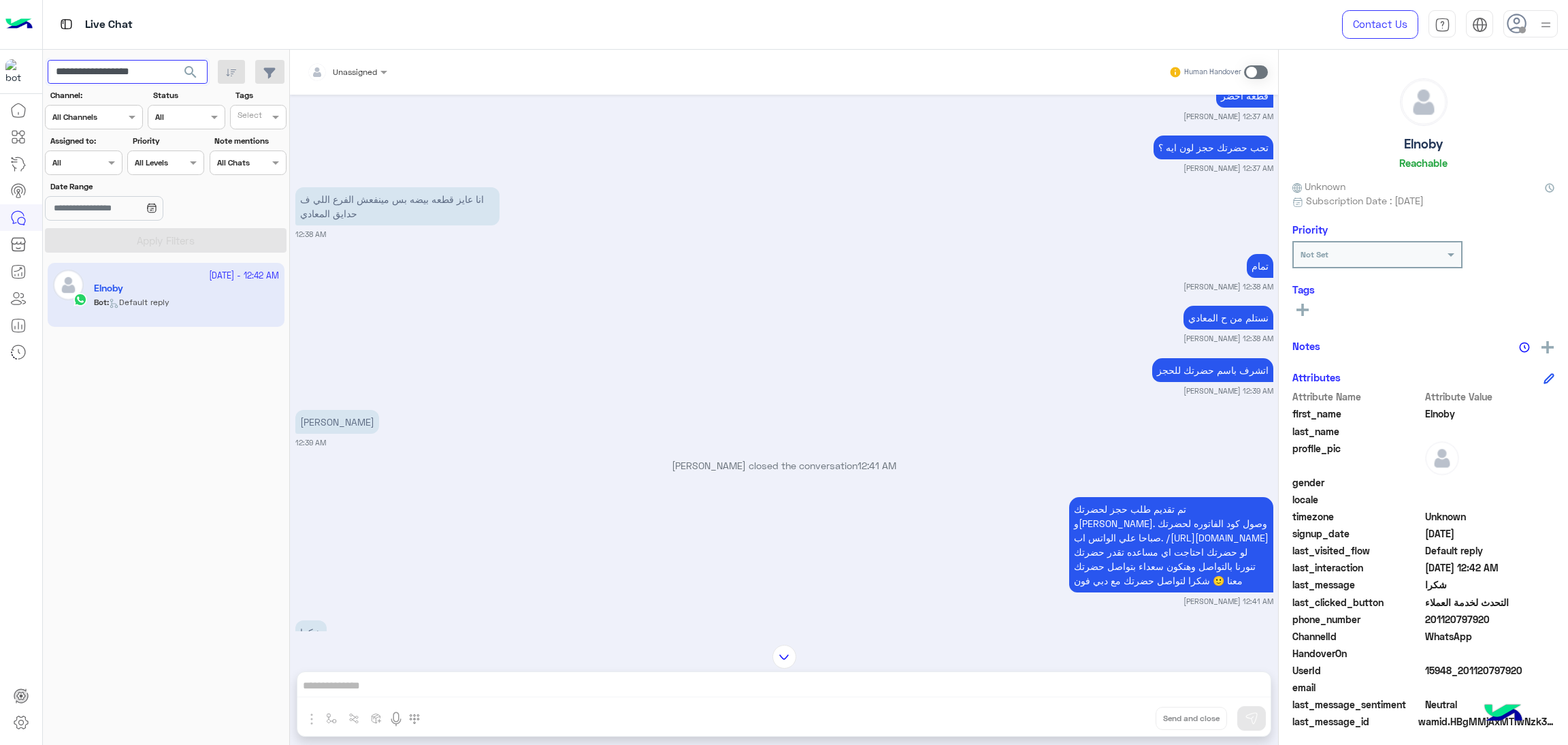
paste input "text"
click at [190, 73] on span "search" at bounding box center [190, 72] width 16 height 16
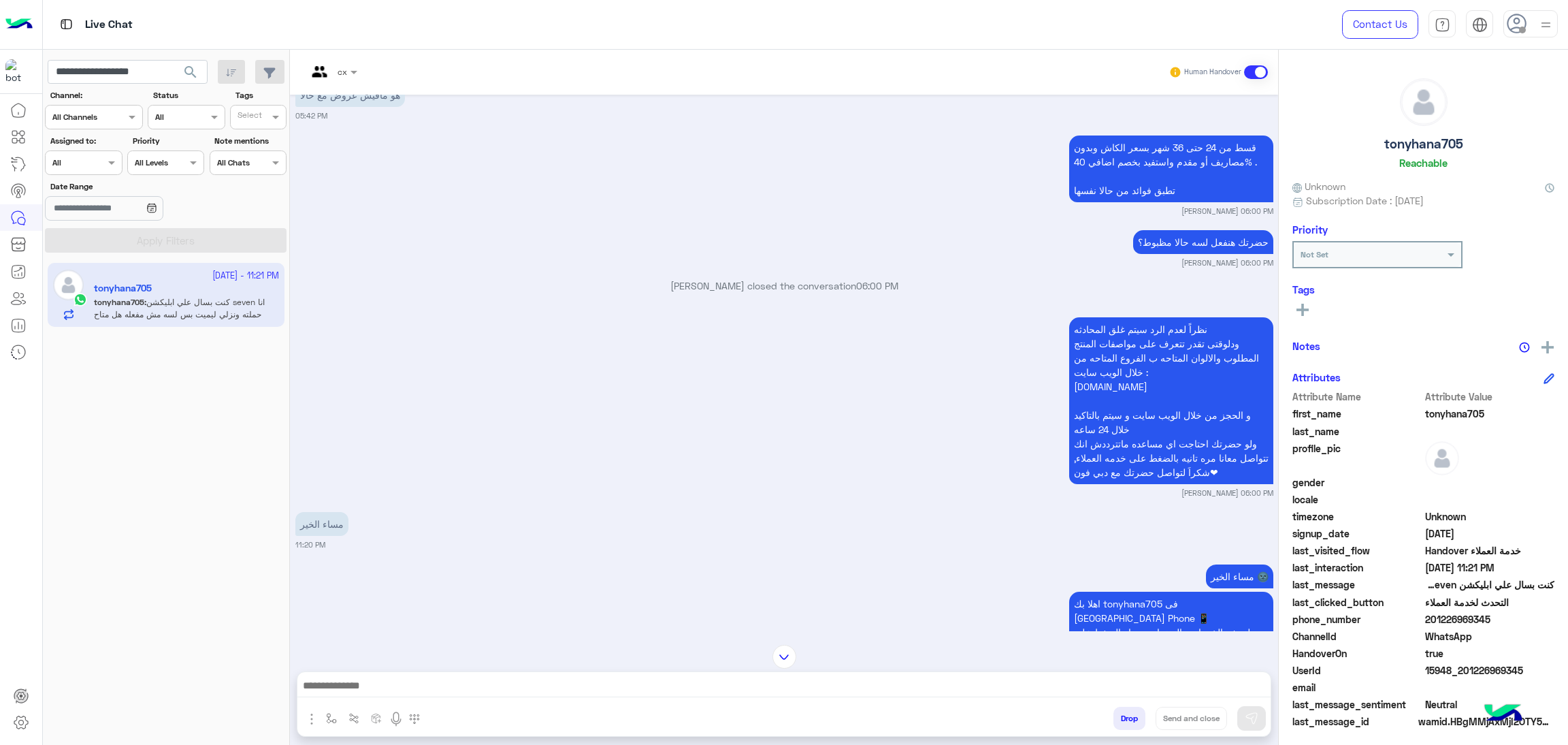
scroll to position [1117, 0]
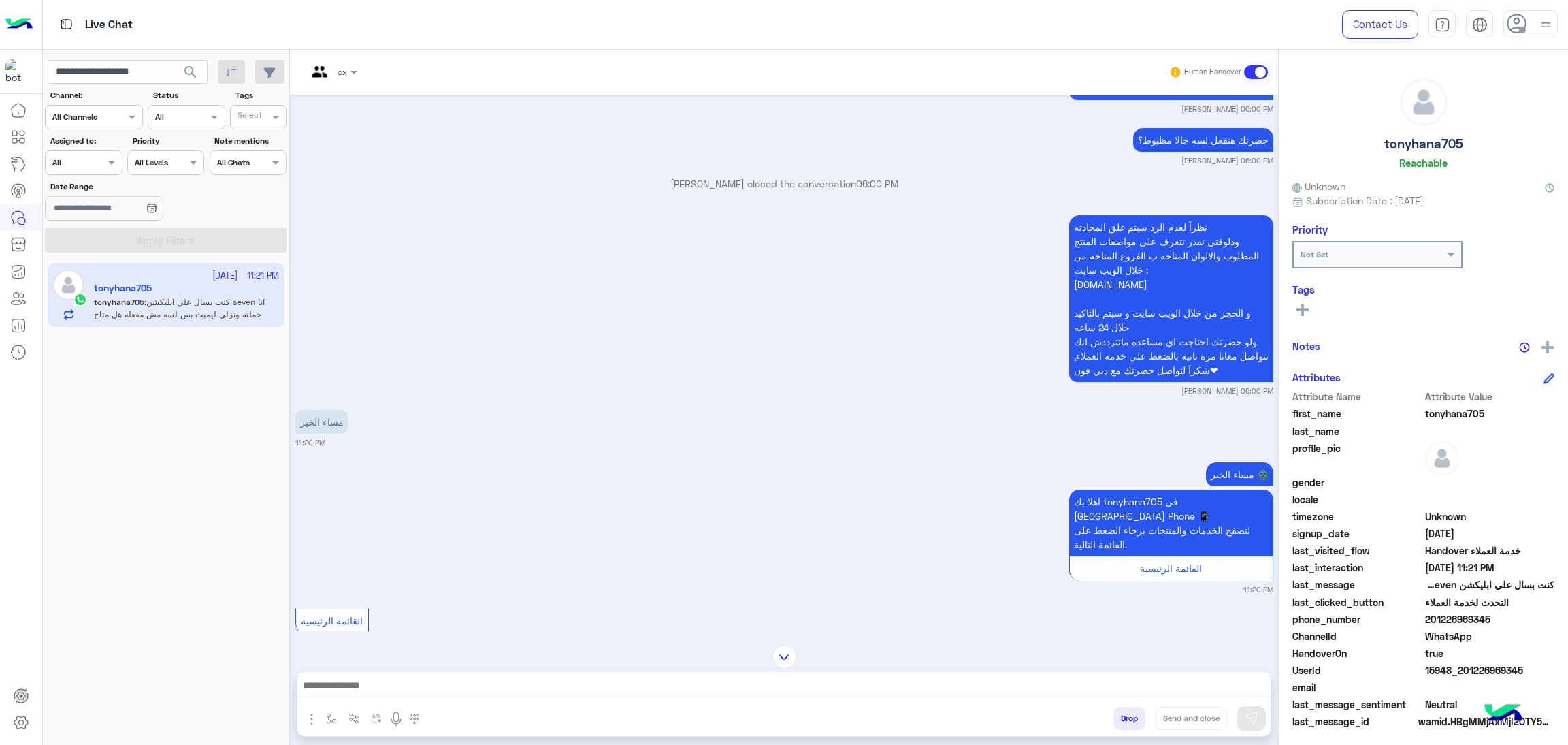
click at [1443, 660] on div "HandoverOn true" at bounding box center [1423, 655] width 262 height 17
click at [1443, 665] on span "15948_201226969345" at bounding box center [1490, 670] width 130 height 14
click at [126, 63] on input "**********" at bounding box center [128, 71] width 160 height 24
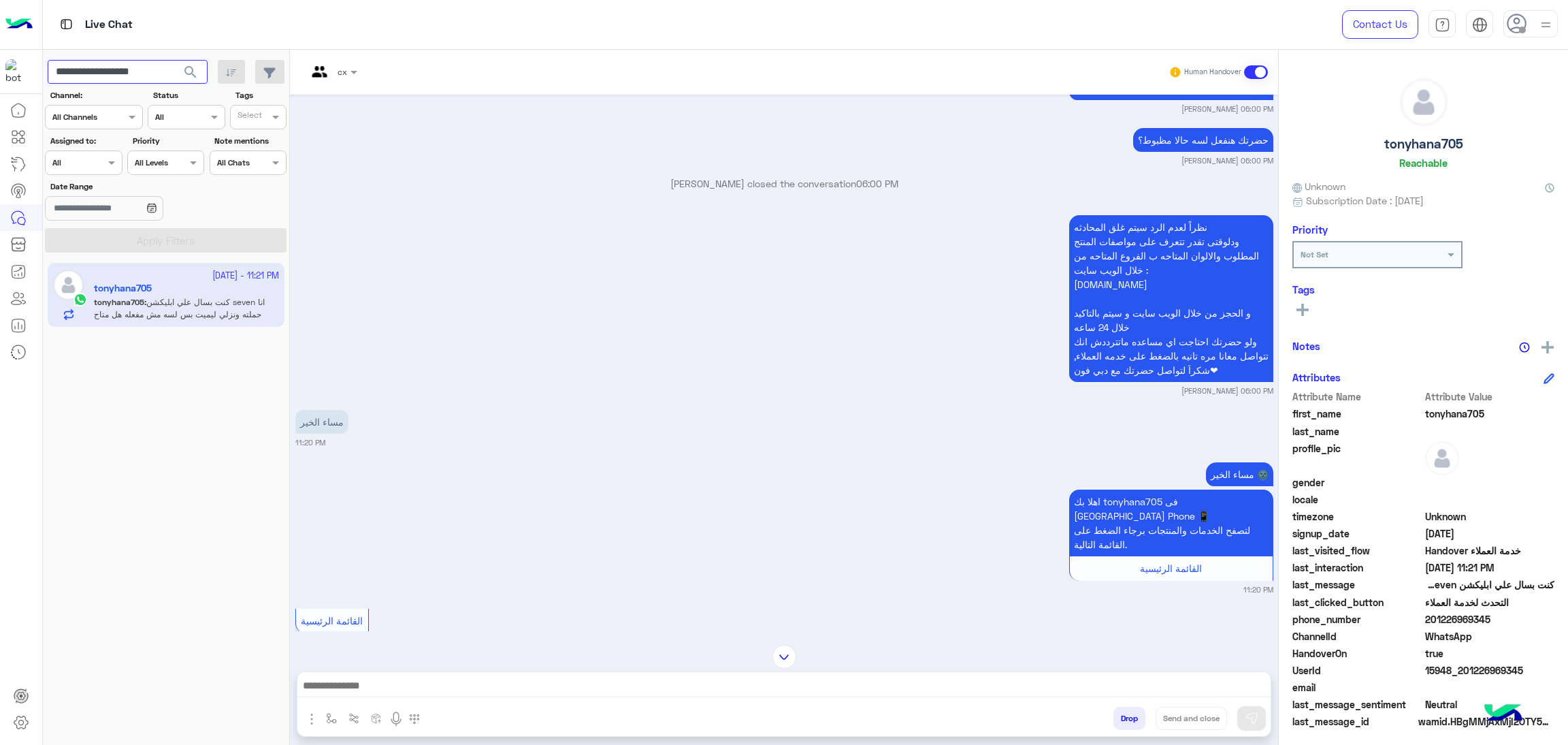
click at [126, 63] on input "**********" at bounding box center [128, 71] width 160 height 24
paste input "text"
click at [185, 71] on span "search" at bounding box center [190, 72] width 16 height 16
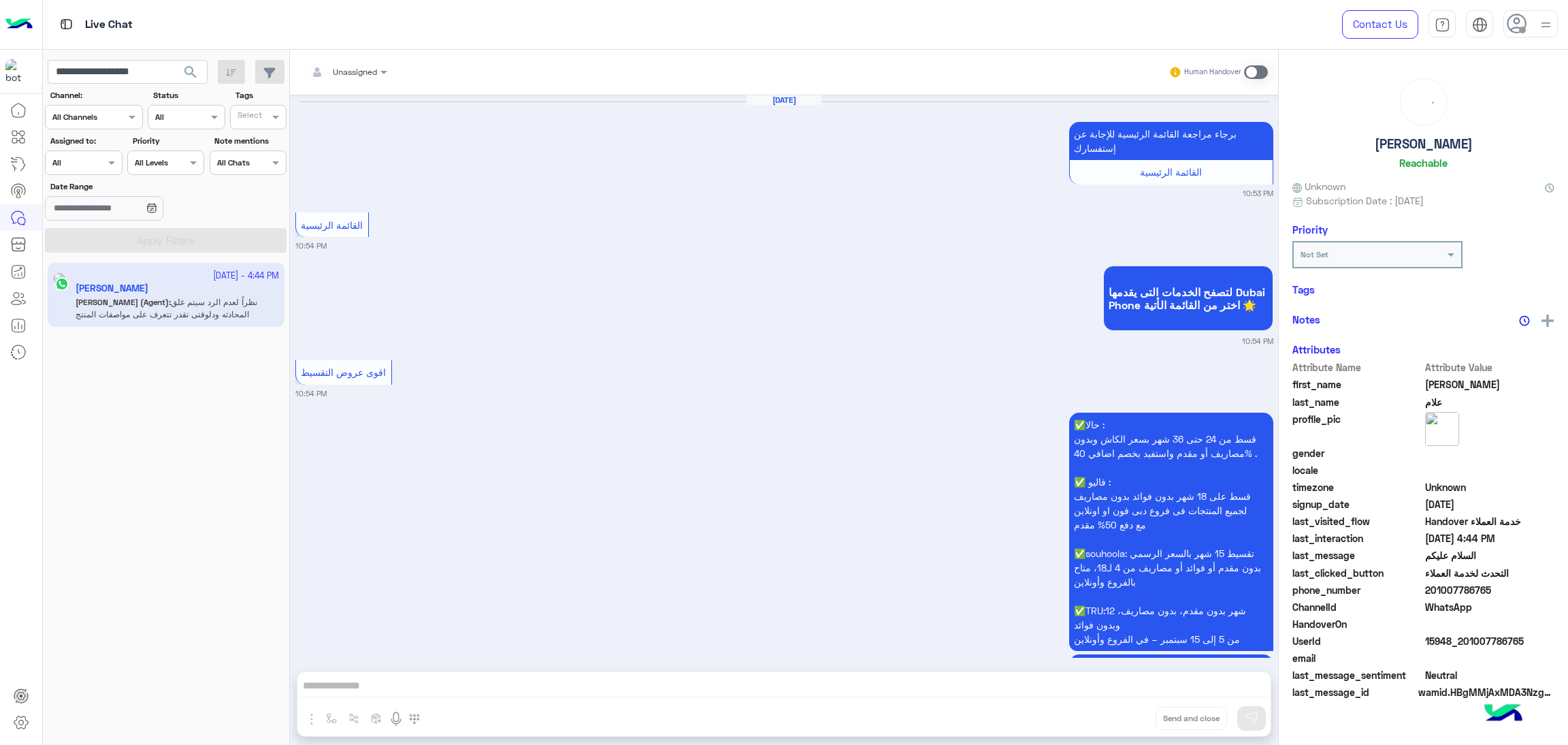
scroll to position [2310, 0]
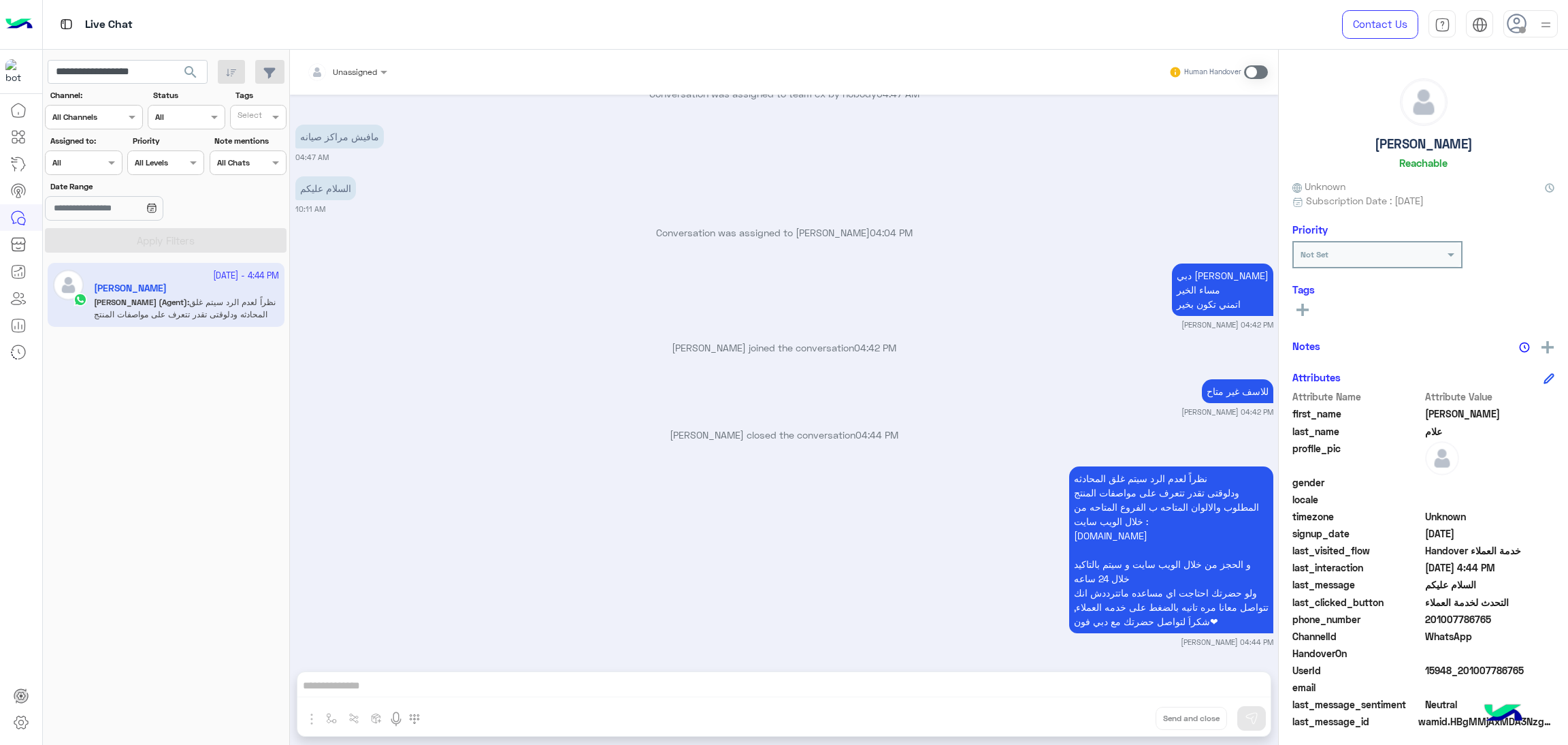
click at [1472, 663] on span "15948_201007786765" at bounding box center [1490, 670] width 130 height 14
click at [141, 74] on input "**********" at bounding box center [128, 71] width 160 height 24
paste input "text"
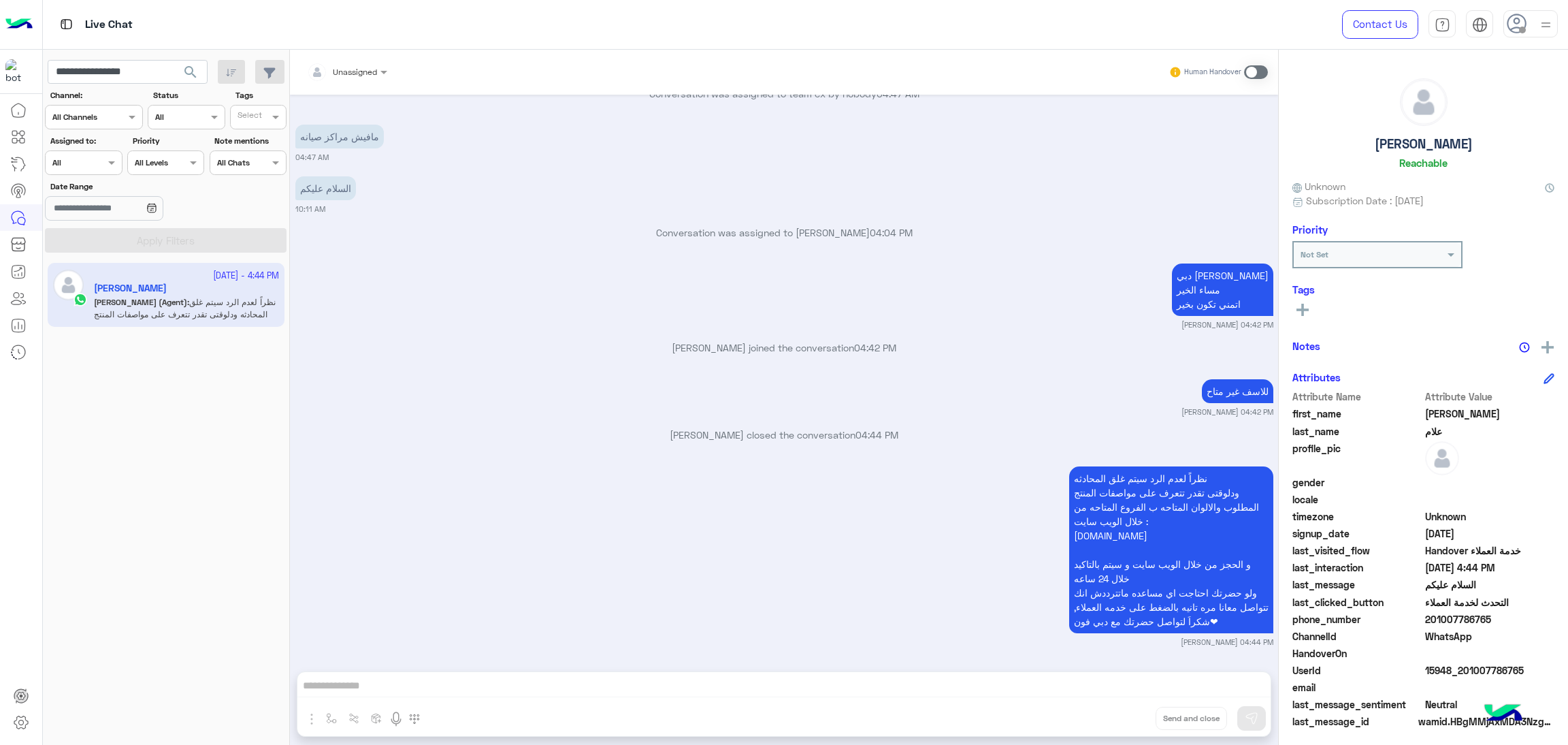
click at [195, 71] on span "search" at bounding box center [190, 72] width 16 height 16
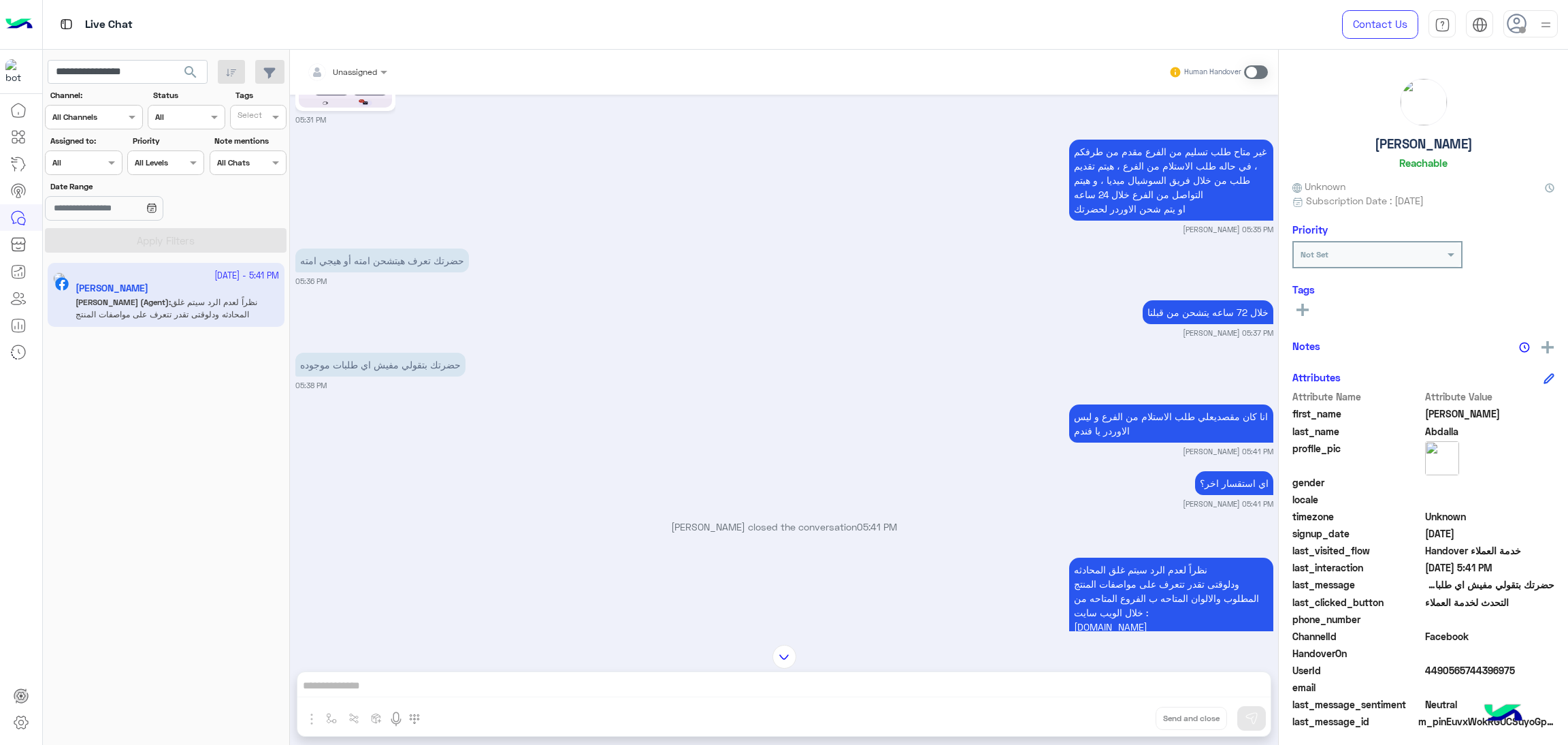
scroll to position [4031, 0]
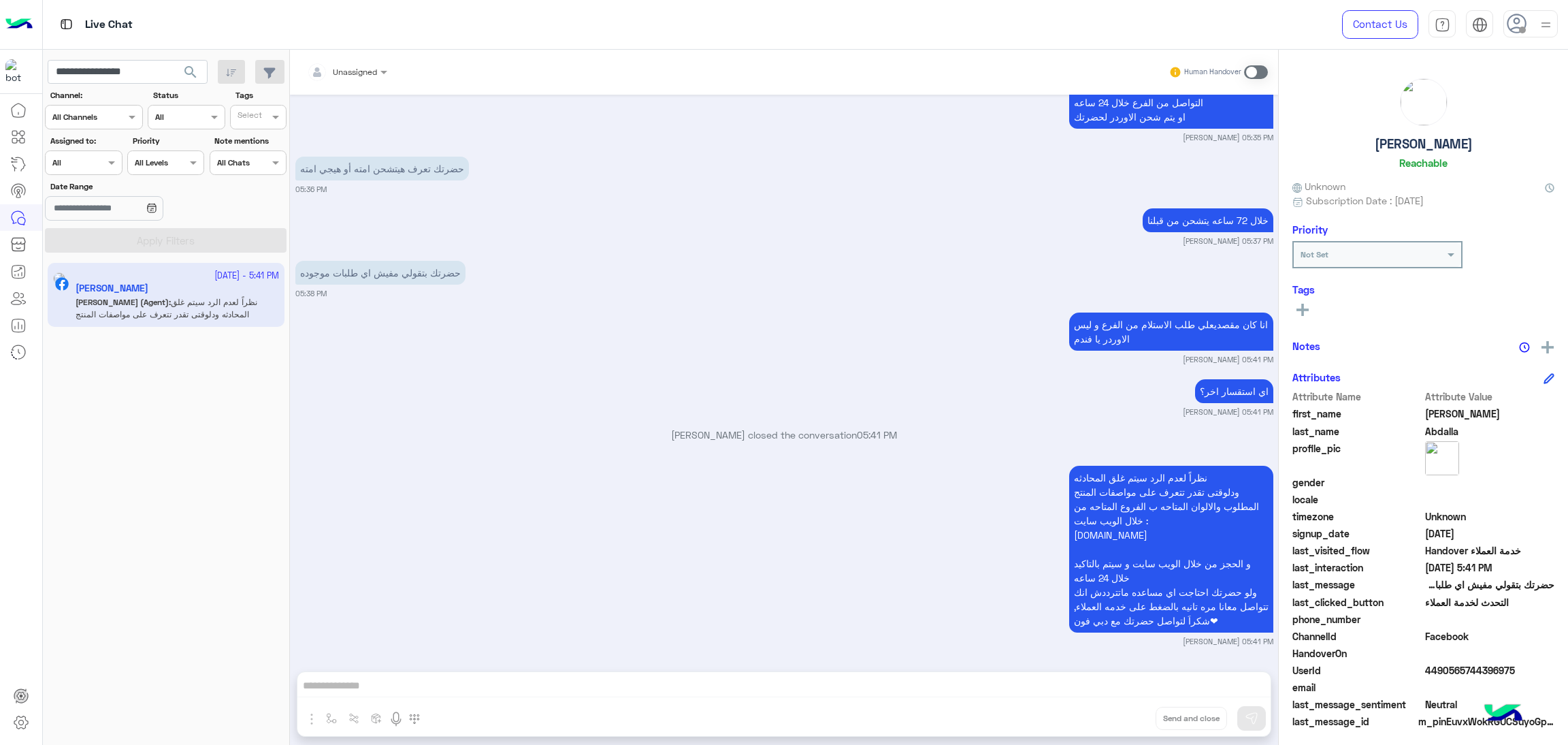
click at [1439, 667] on span "4490565744396975" at bounding box center [1490, 670] width 130 height 14
click at [141, 69] on input "**********" at bounding box center [128, 71] width 160 height 24
paste input "**"
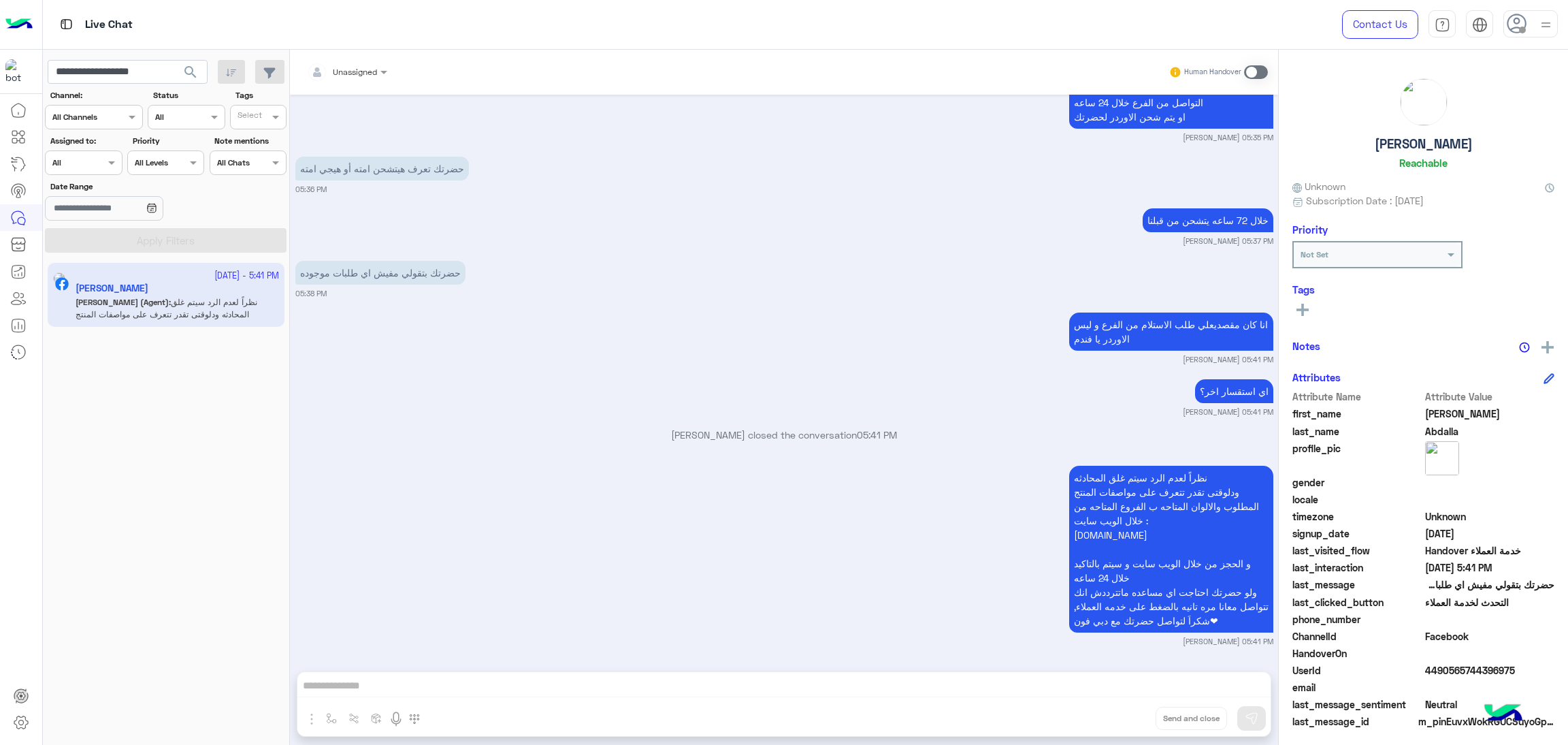
click at [202, 73] on button "search" at bounding box center [190, 74] width 34 height 29
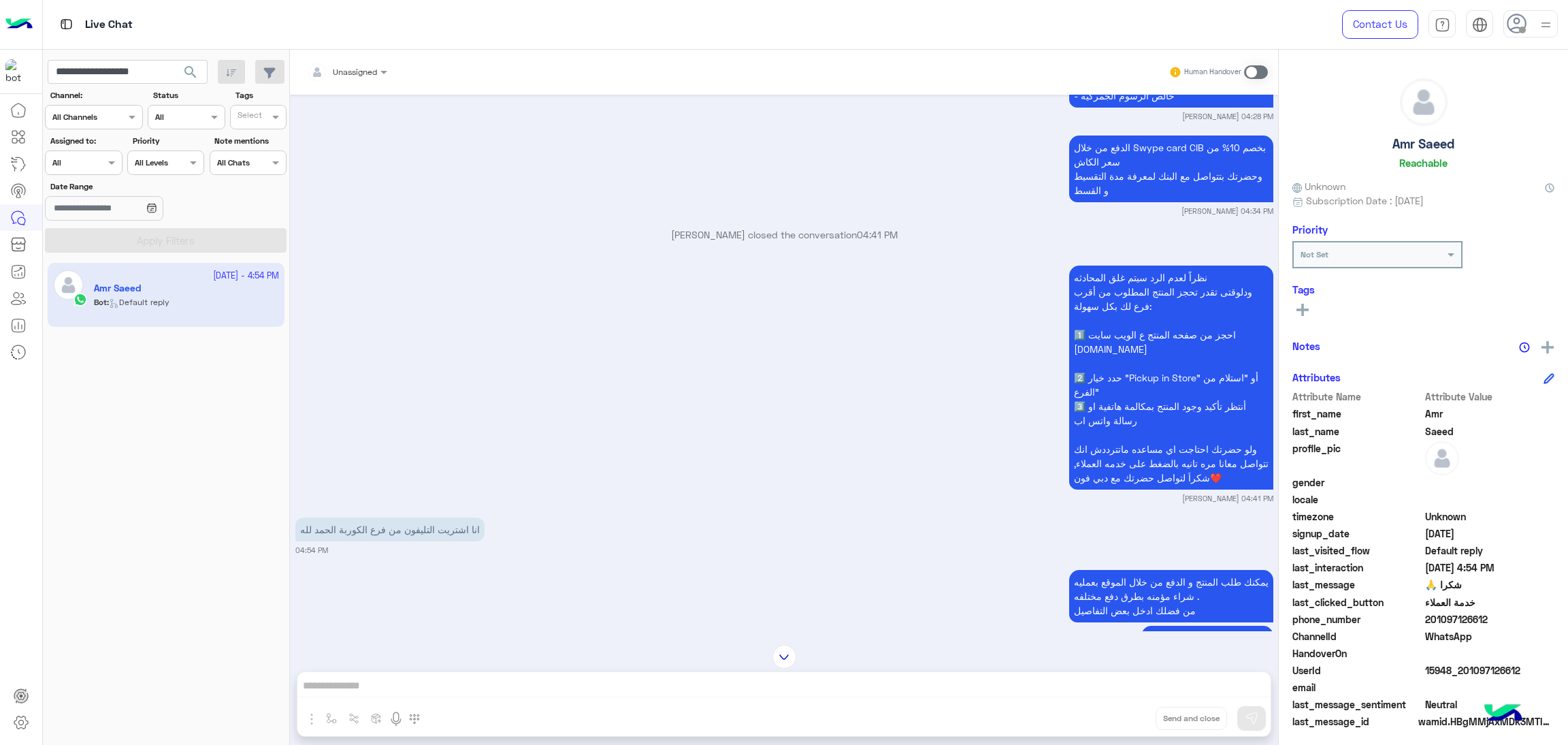
scroll to position [2305, 0]
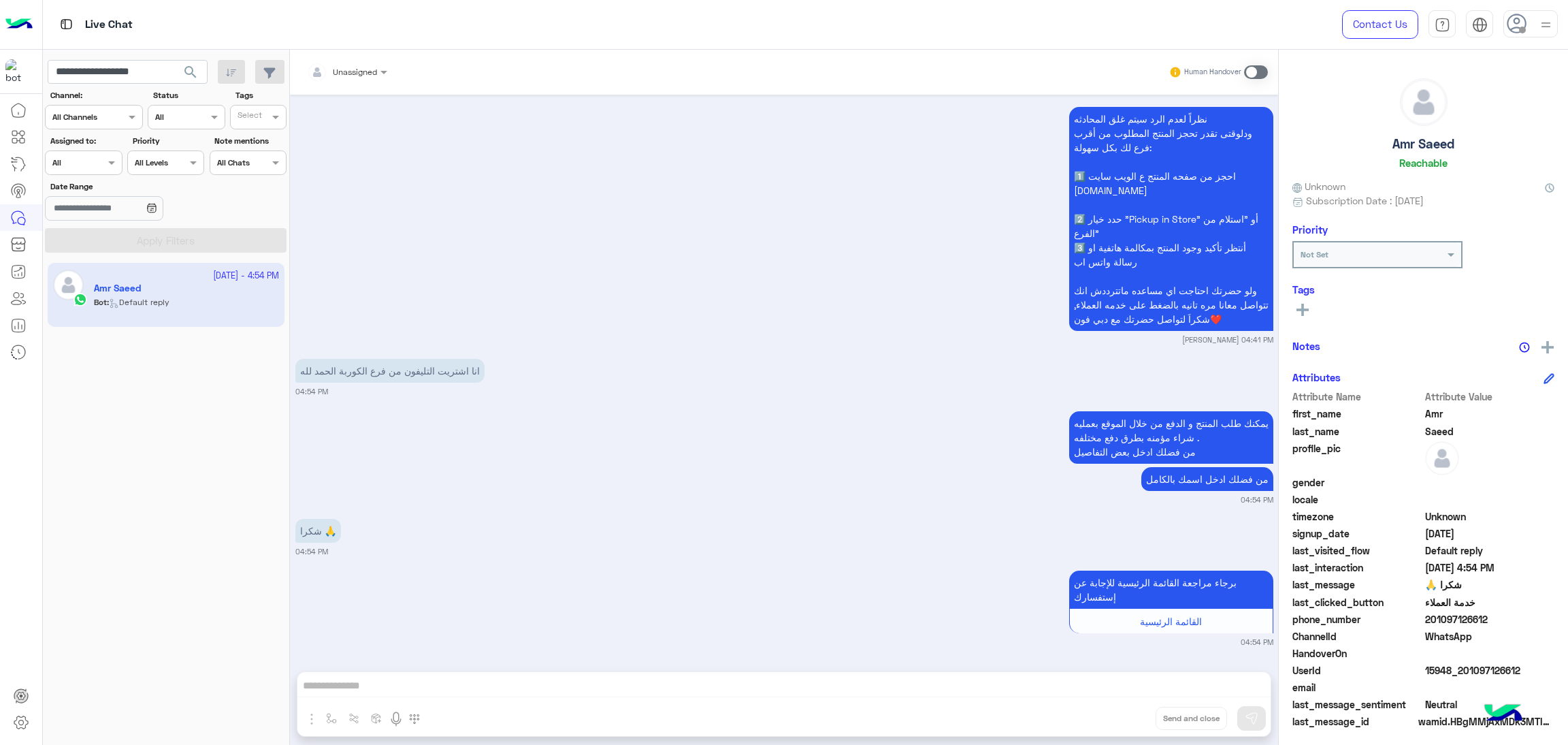
drag, startPoint x: 1427, startPoint y: 617, endPoint x: 1545, endPoint y: 617, distance: 118.0
click at [1545, 617] on span "201097126612" at bounding box center [1490, 619] width 130 height 14
click at [1484, 666] on span "15948_201097126612" at bounding box center [1490, 670] width 130 height 14
click at [107, 74] on input "**********" at bounding box center [128, 71] width 160 height 24
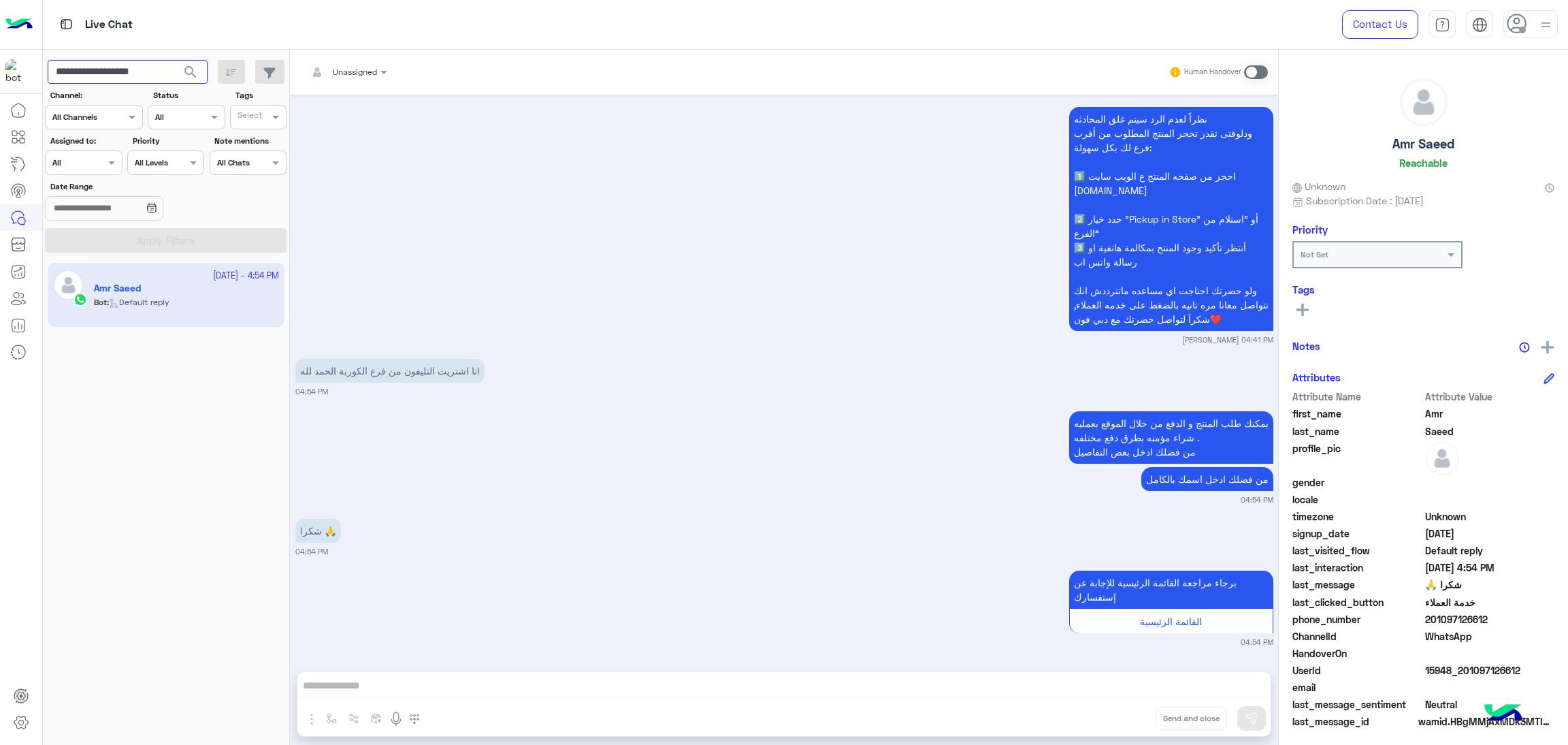
click at [107, 74] on input "**********" at bounding box center [128, 71] width 160 height 24
paste input "text"
click at [195, 69] on span "search" at bounding box center [190, 72] width 16 height 16
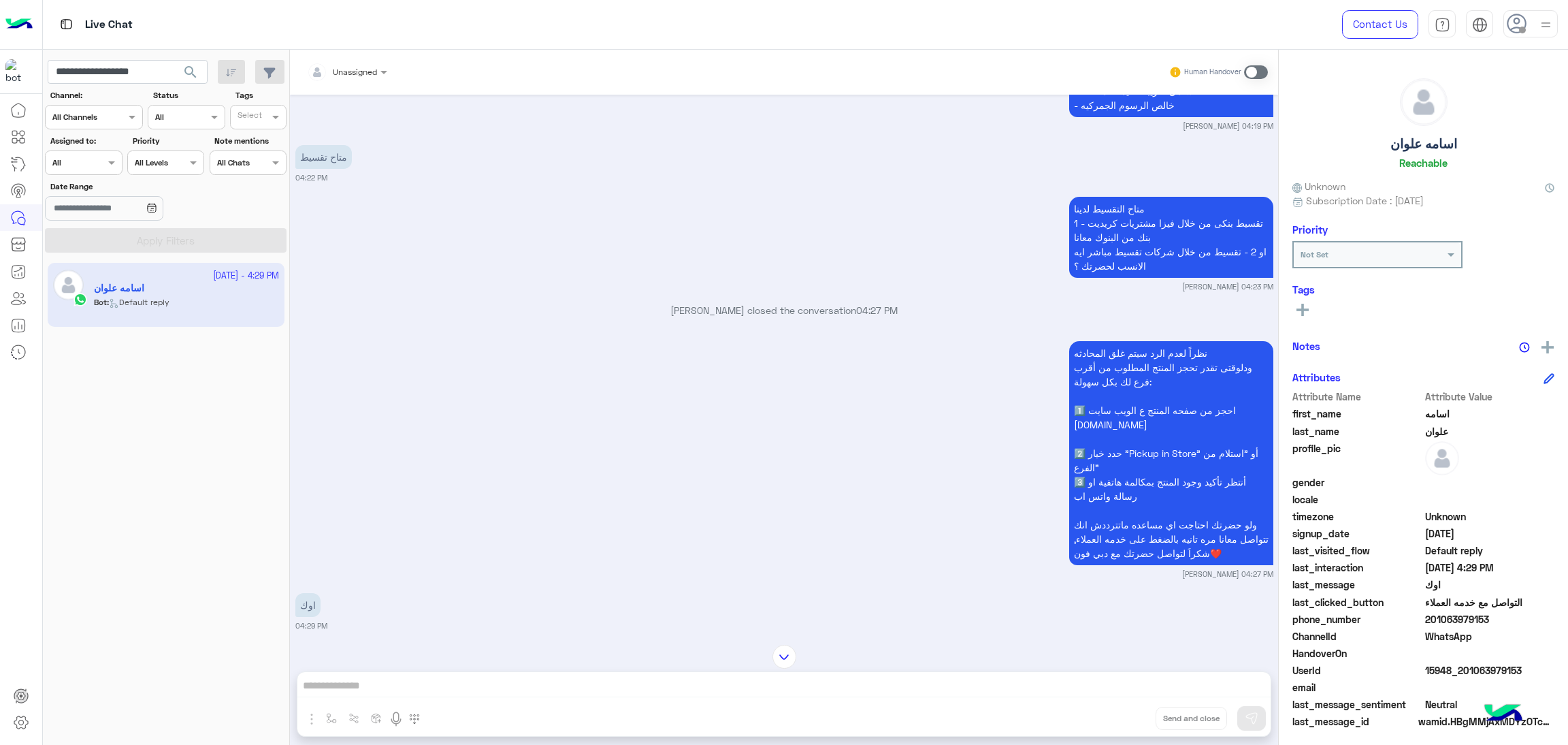
scroll to position [1900, 0]
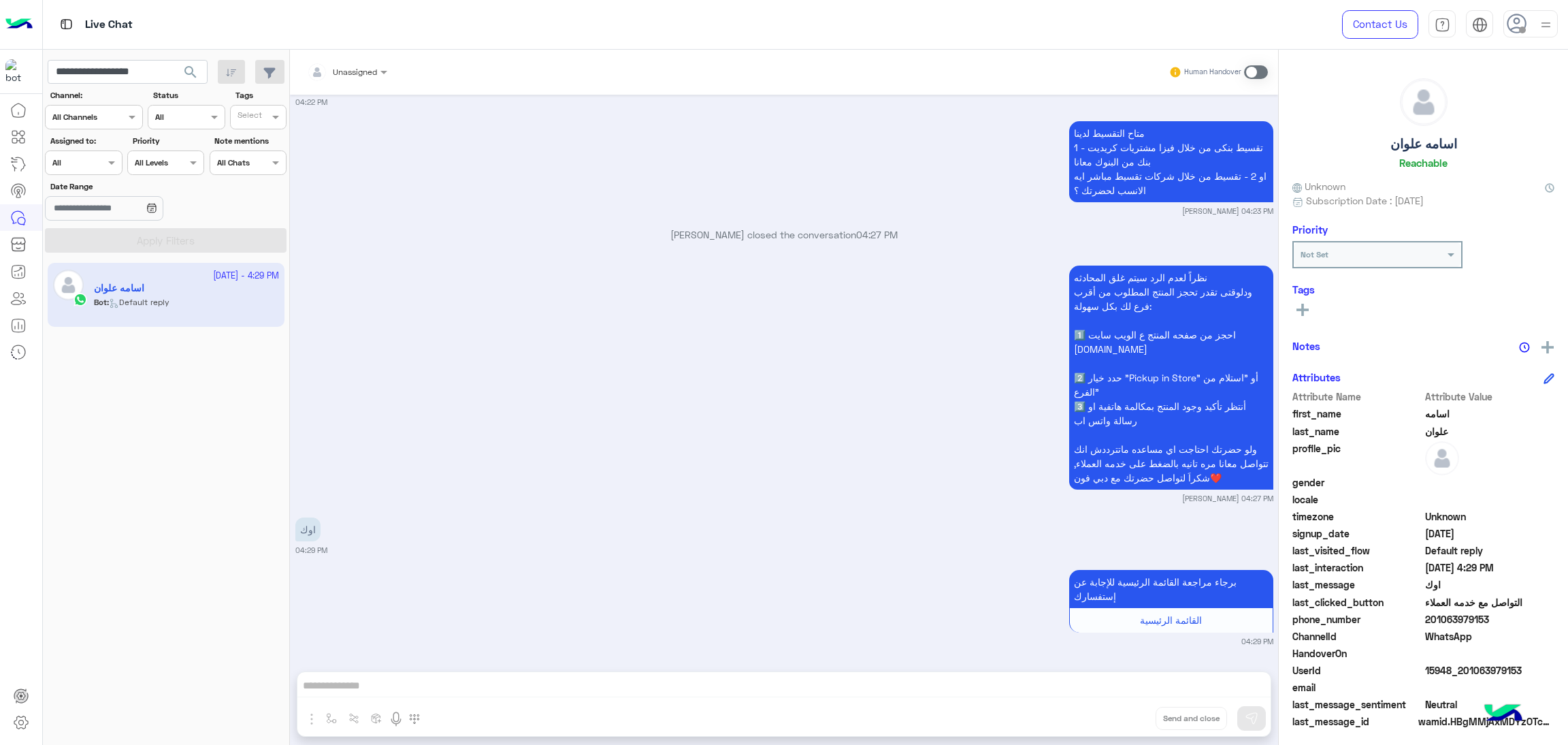
click at [1472, 663] on span "15948_201063979153" at bounding box center [1490, 670] width 130 height 14
click at [133, 77] on input "**********" at bounding box center [128, 71] width 160 height 24
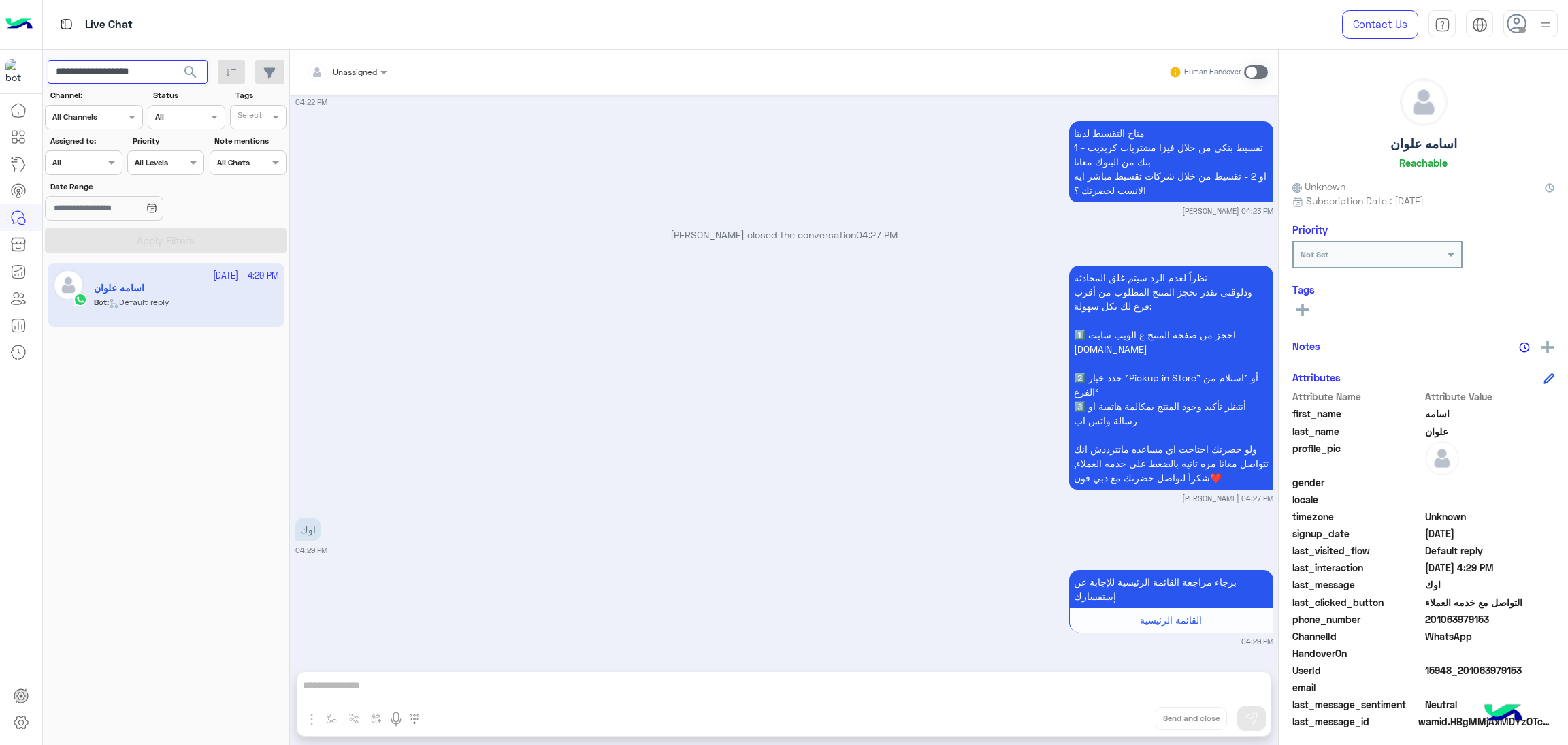
paste input "text"
click at [187, 71] on span "search" at bounding box center [190, 72] width 16 height 16
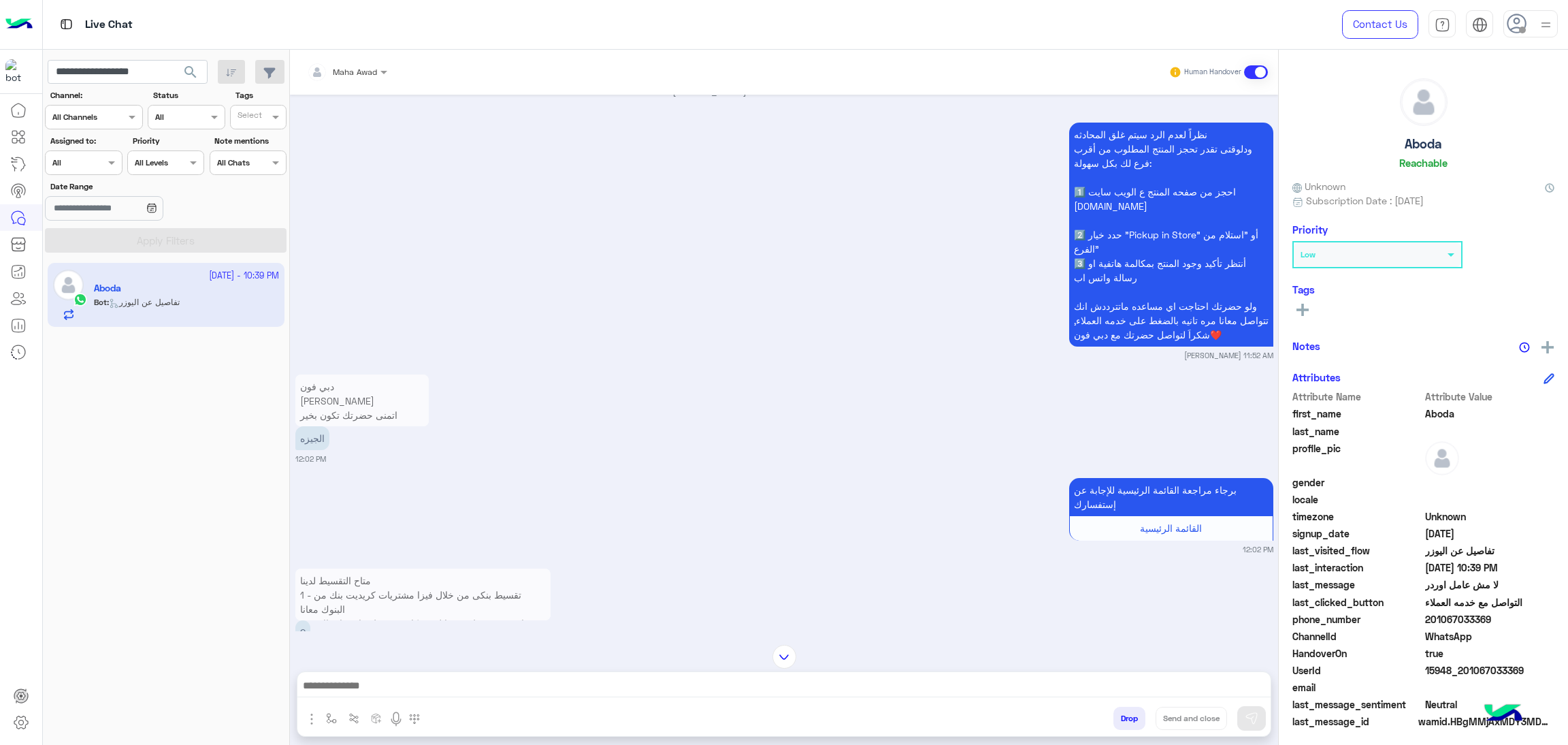
scroll to position [2246, 0]
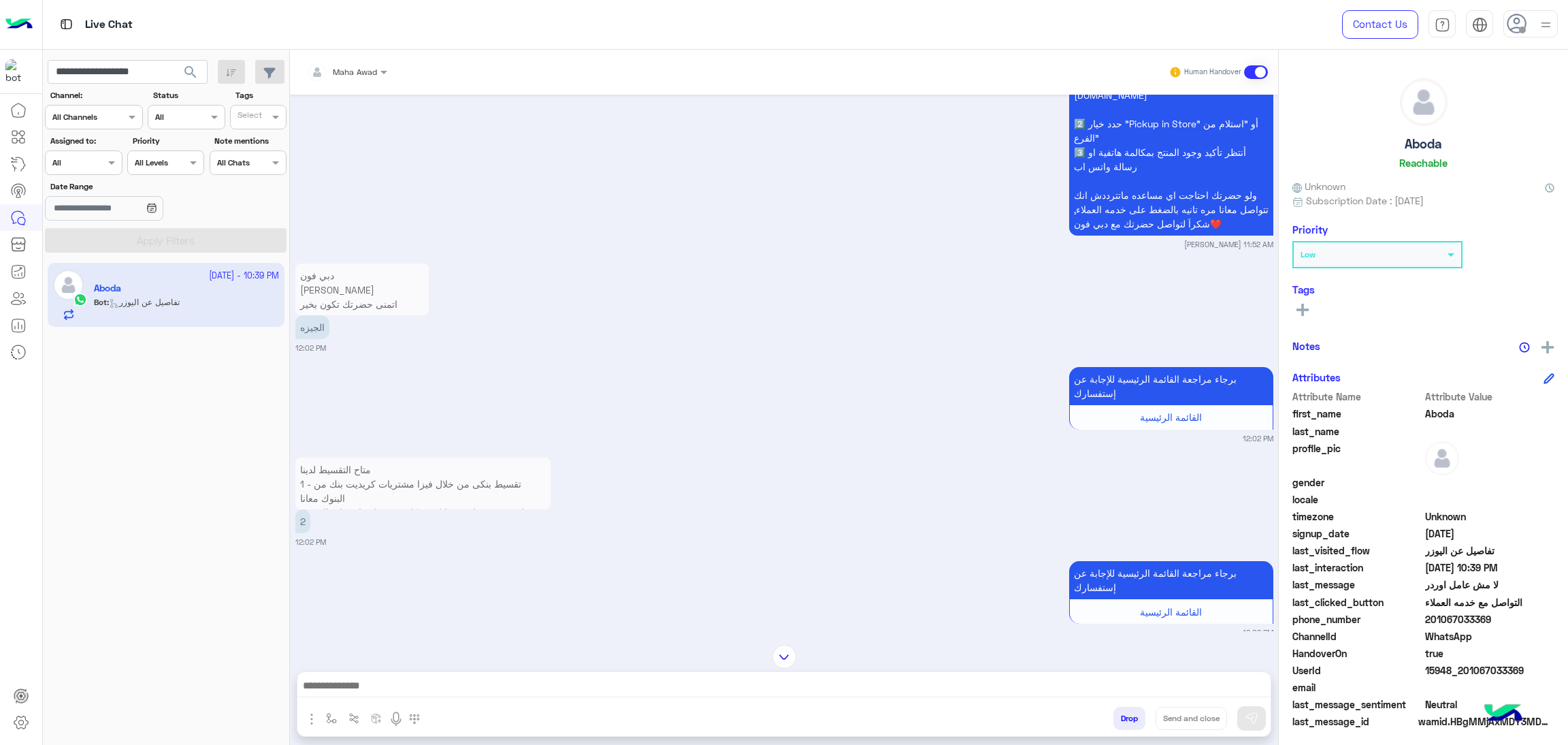
click at [1443, 667] on span "15948_201067033369" at bounding box center [1490, 670] width 130 height 14
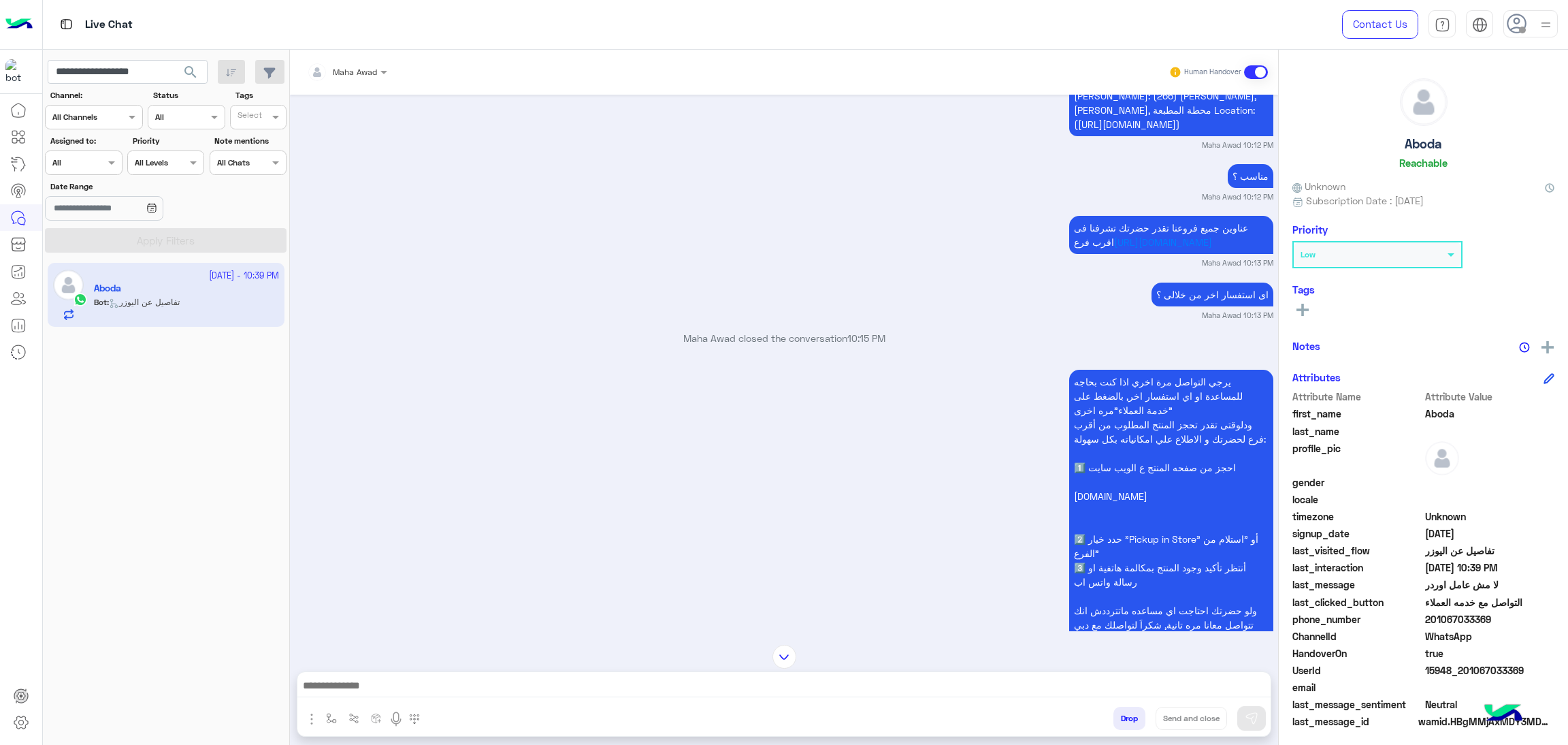
scroll to position [3810, 0]
click at [117, 82] on input "**********" at bounding box center [128, 71] width 160 height 24
paste input "text"
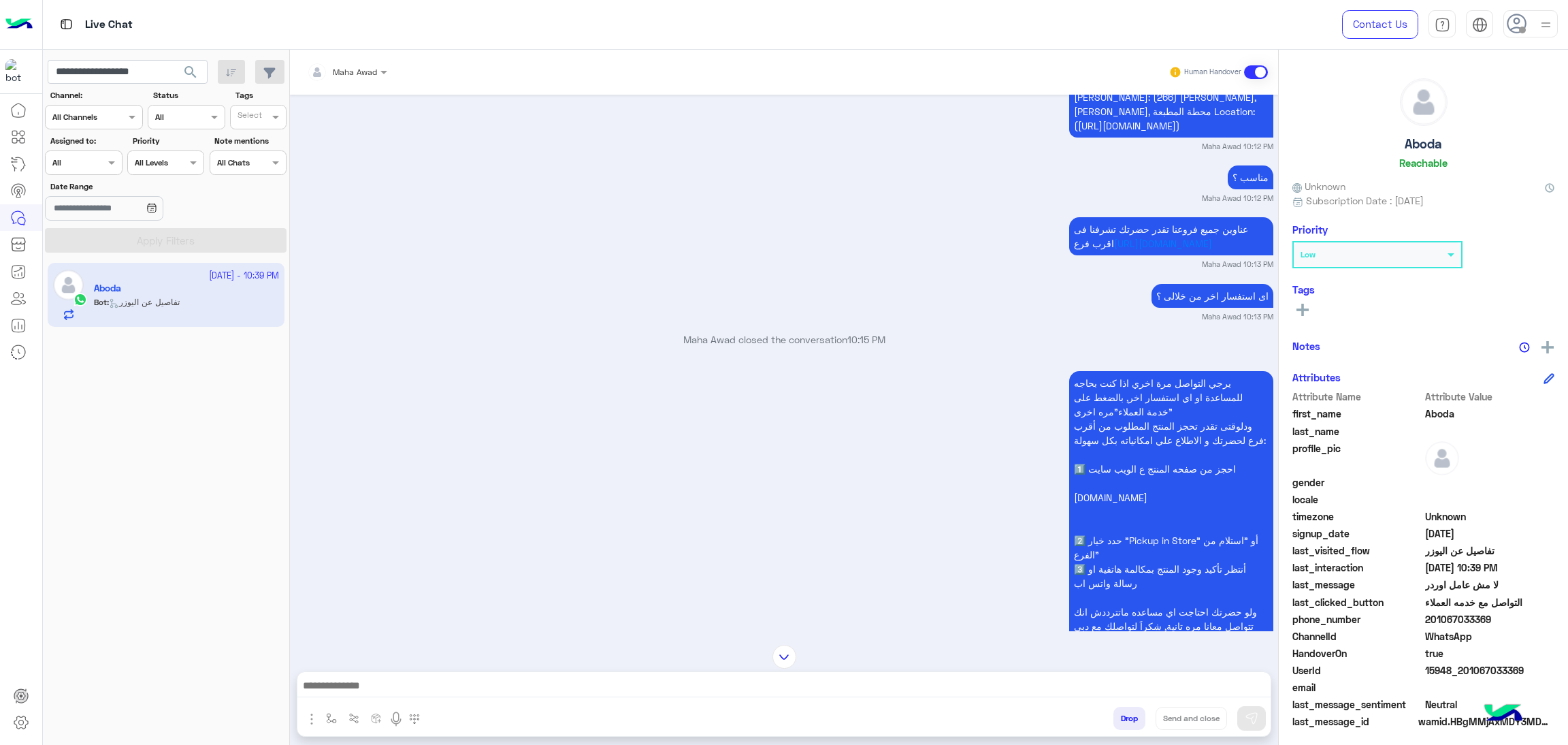
click at [197, 74] on span "search" at bounding box center [190, 72] width 16 height 16
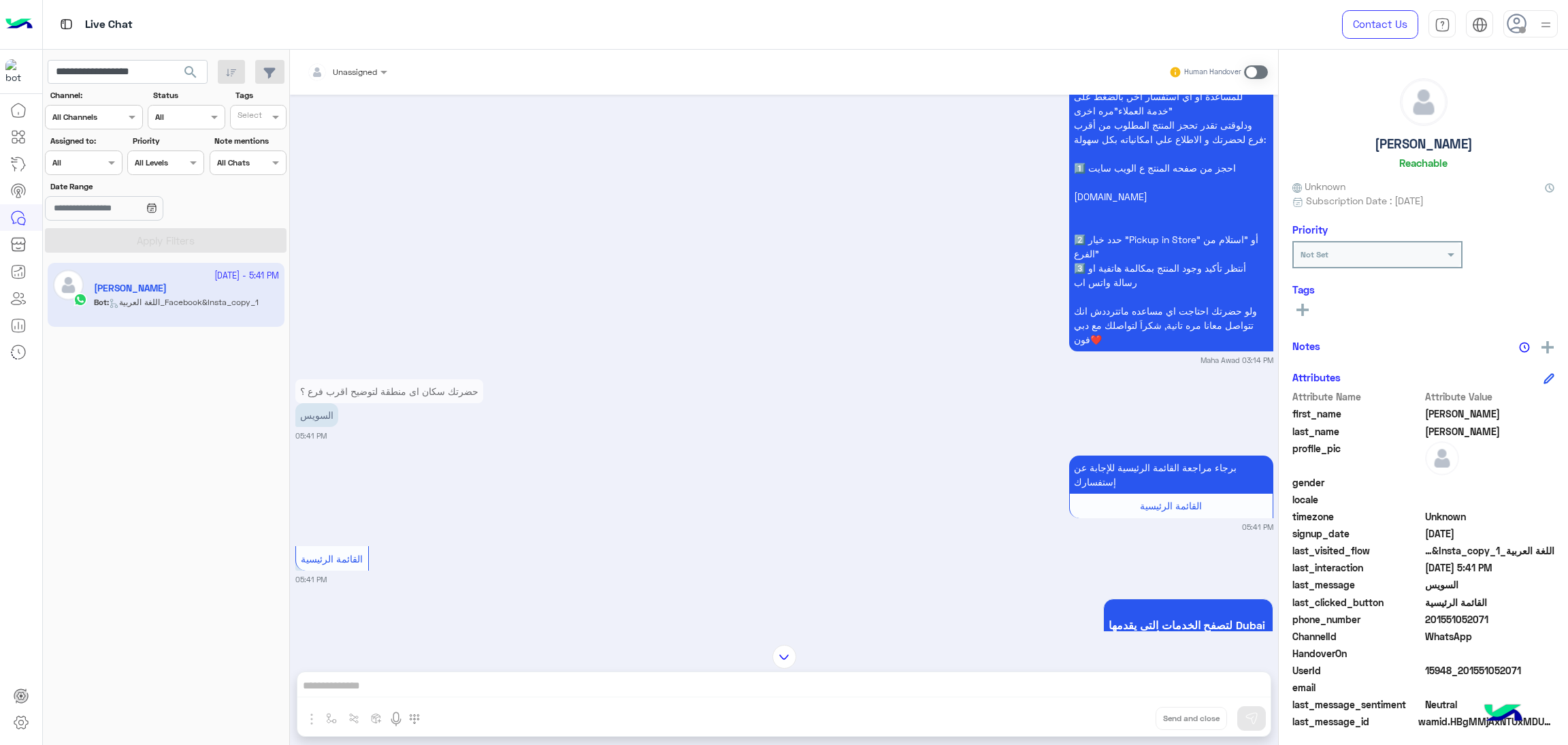
scroll to position [2164, 0]
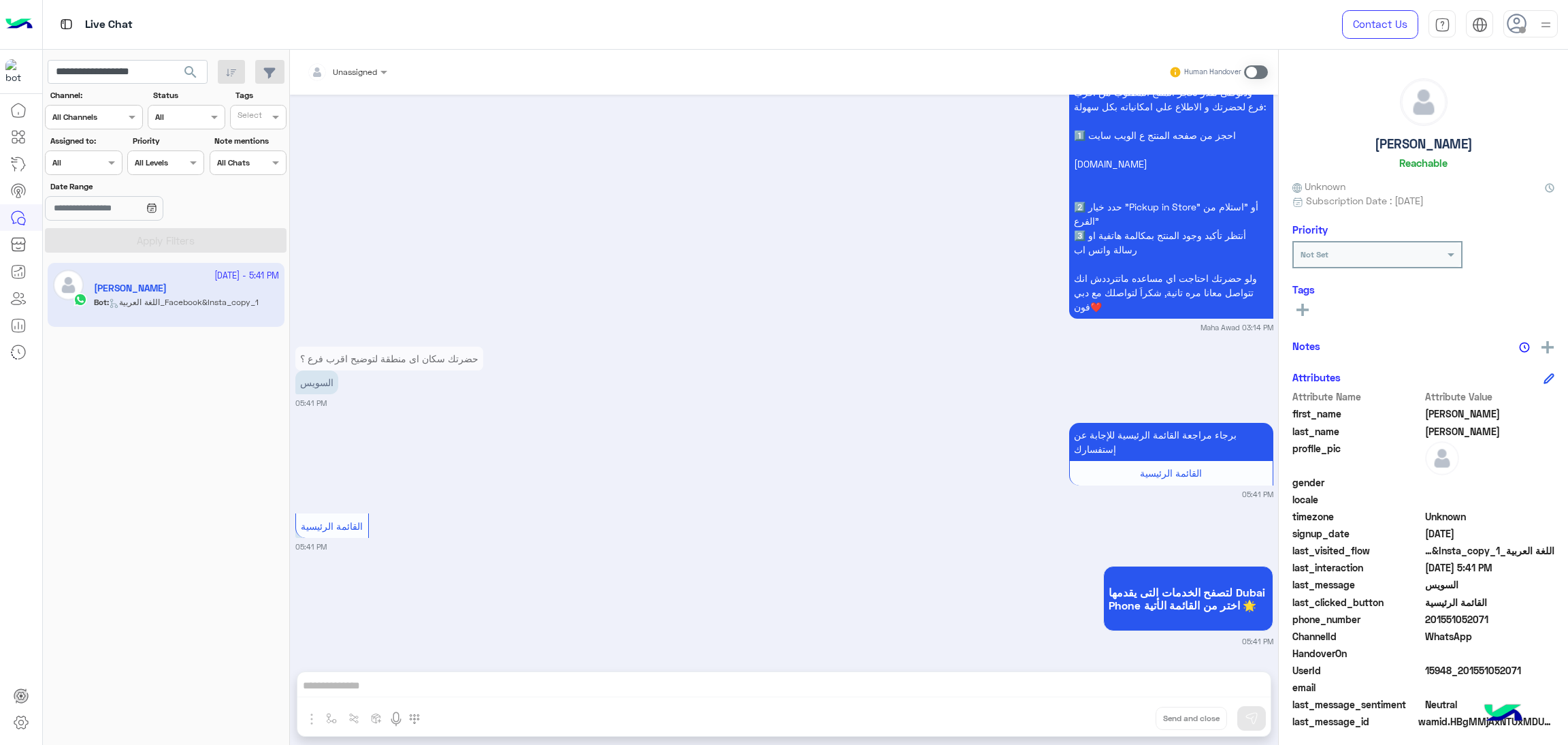
click at [1478, 665] on span "15948_201551052071" at bounding box center [1490, 670] width 130 height 14
click at [117, 73] on input "**********" at bounding box center [128, 71] width 160 height 24
paste input "text"
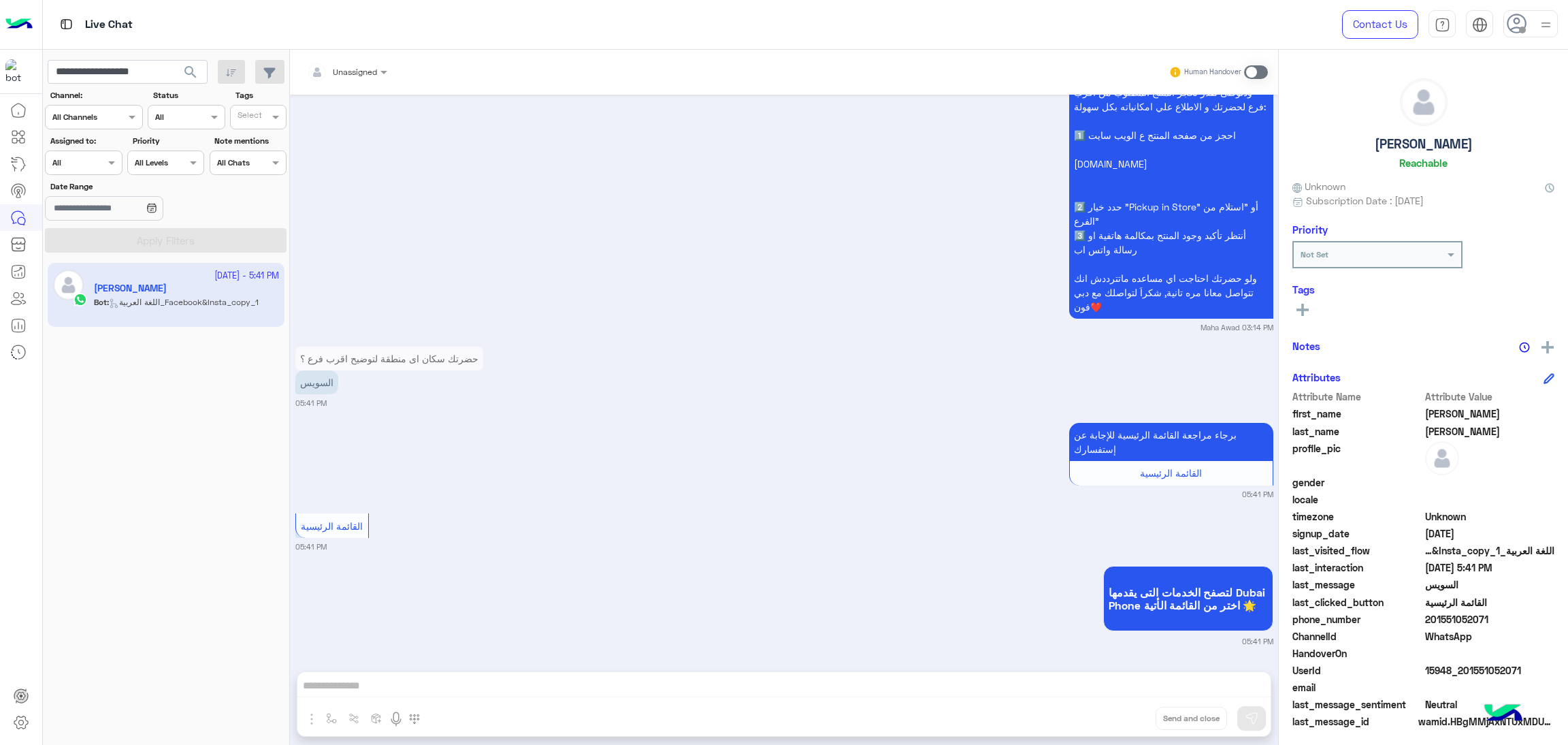
click at [197, 75] on span "search" at bounding box center [190, 72] width 16 height 16
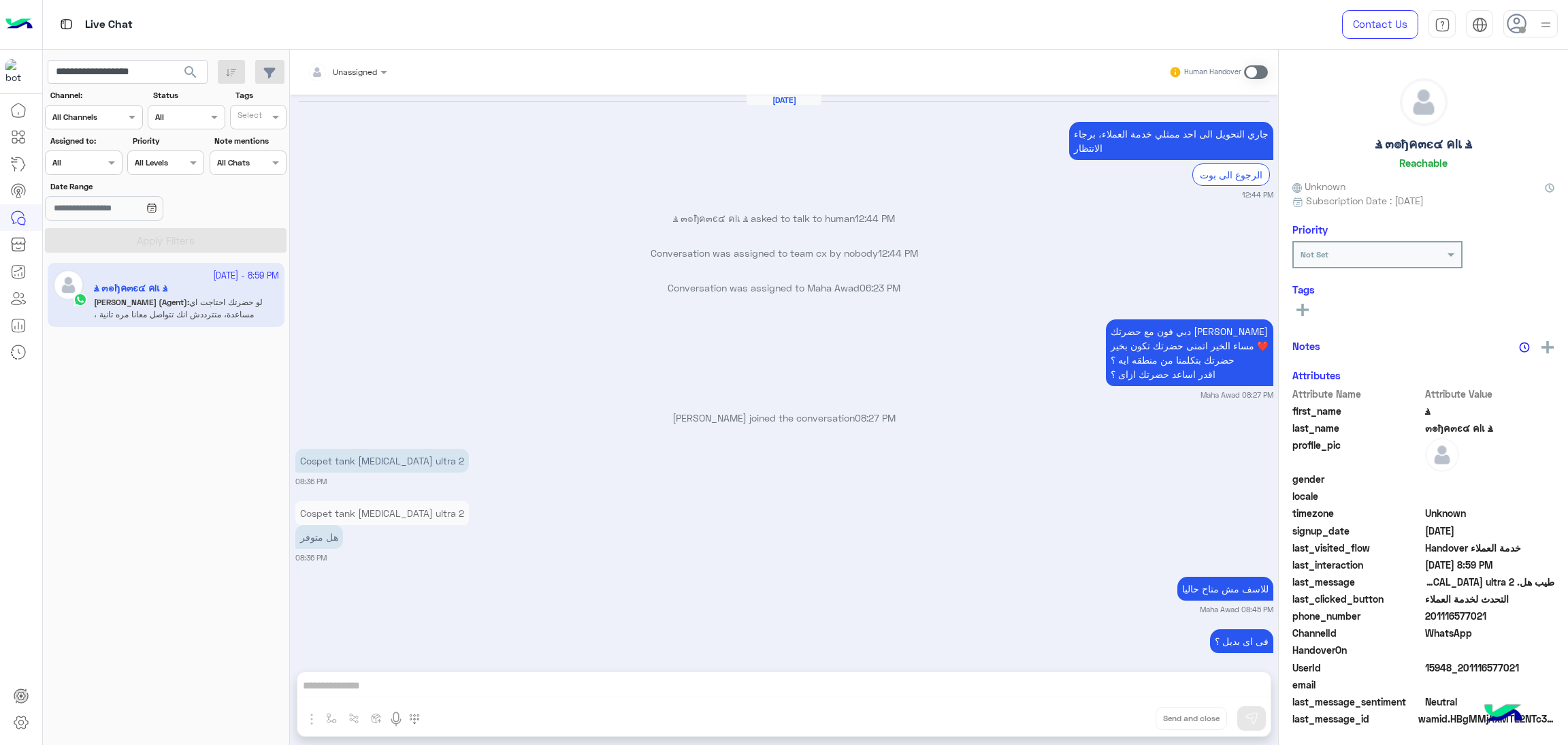
scroll to position [2081, 0]
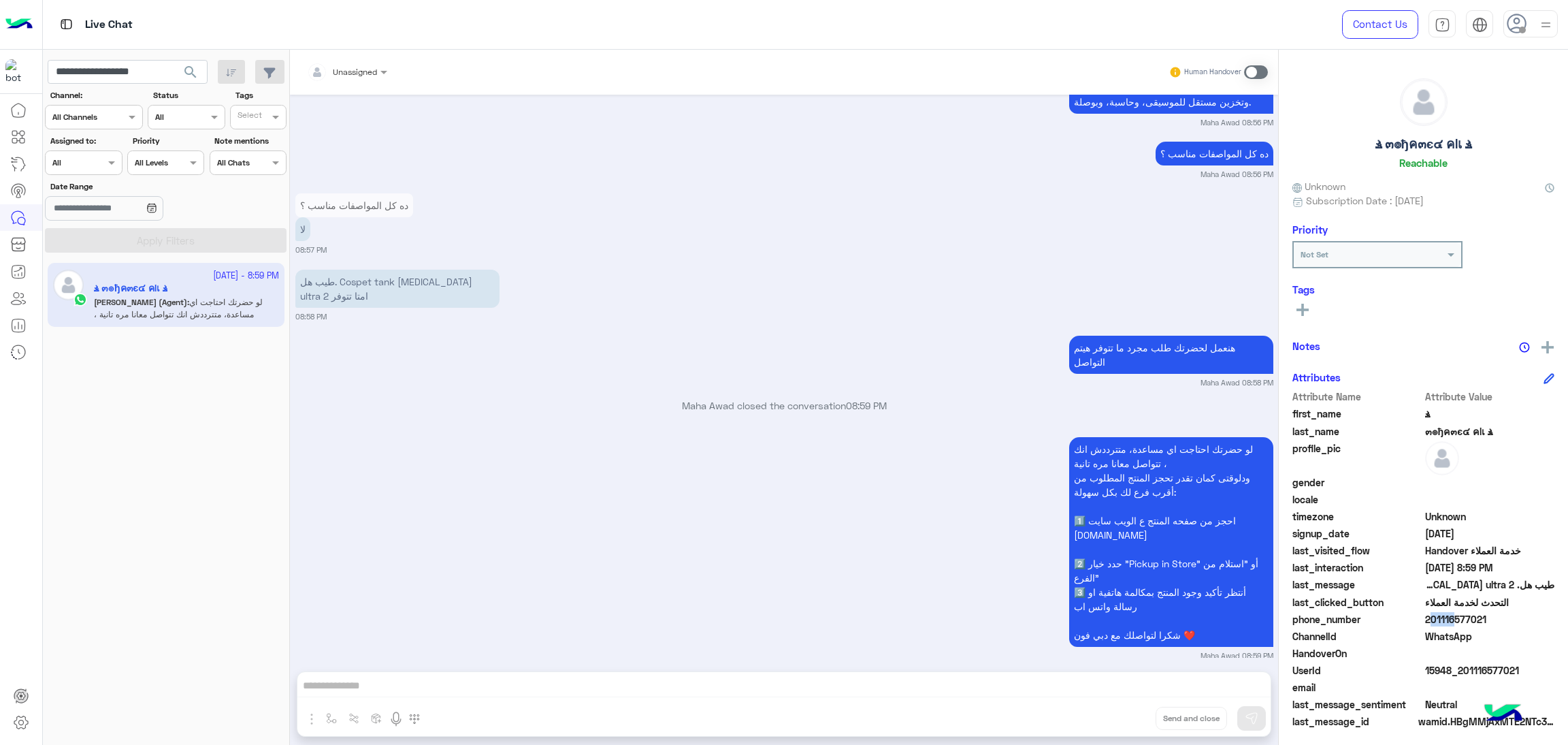
drag, startPoint x: 1423, startPoint y: 619, endPoint x: 1445, endPoint y: 623, distance: 22.4
click at [1445, 623] on span "201116577021" at bounding box center [1490, 619] width 130 height 14
click at [1447, 624] on span "201116577021" at bounding box center [1490, 619] width 130 height 14
click at [1427, 617] on span "201116577021" at bounding box center [1490, 619] width 130 height 14
drag, startPoint x: 1427, startPoint y: 617, endPoint x: 1436, endPoint y: 617, distance: 9.0
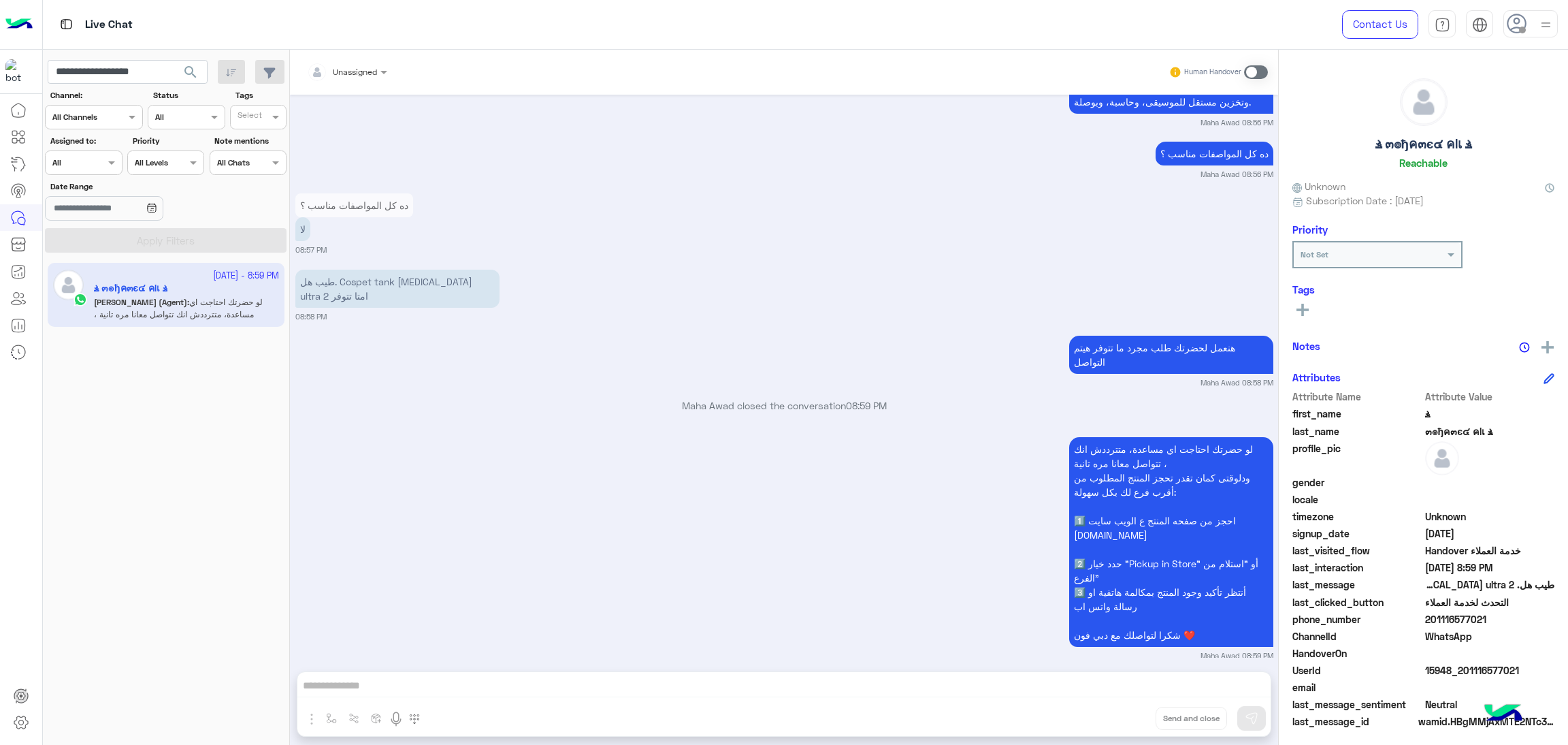
click at [1436, 617] on span "201116577021" at bounding box center [1490, 619] width 130 height 14
click at [1443, 622] on span "201116577021" at bounding box center [1490, 619] width 130 height 14
drag, startPoint x: 1426, startPoint y: 622, endPoint x: 1504, endPoint y: 615, distance: 78.3
click at [1504, 615] on span "201116577021" at bounding box center [1490, 619] width 130 height 14
click at [1486, 617] on span "201116577021" at bounding box center [1490, 619] width 130 height 14
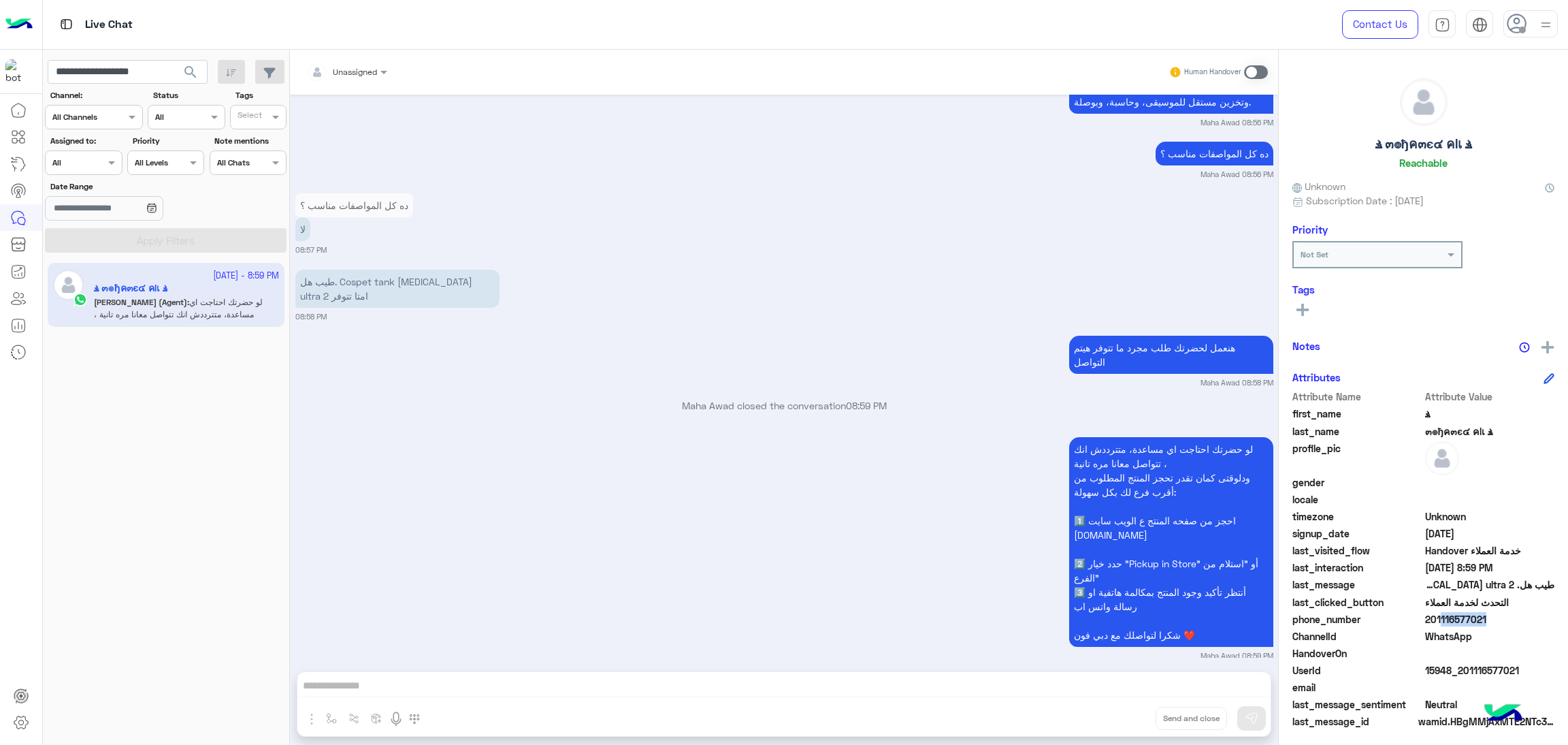
drag, startPoint x: 1480, startPoint y: 619, endPoint x: 1433, endPoint y: 619, distance: 47.0
click at [1433, 619] on span "201116577021" at bounding box center [1490, 619] width 130 height 14
drag, startPoint x: 1433, startPoint y: 619, endPoint x: 1406, endPoint y: 621, distance: 27.1
click at [1431, 619] on span "201116577021" at bounding box center [1490, 619] width 130 height 14
click at [1427, 623] on span "201116577021" at bounding box center [1490, 619] width 130 height 14
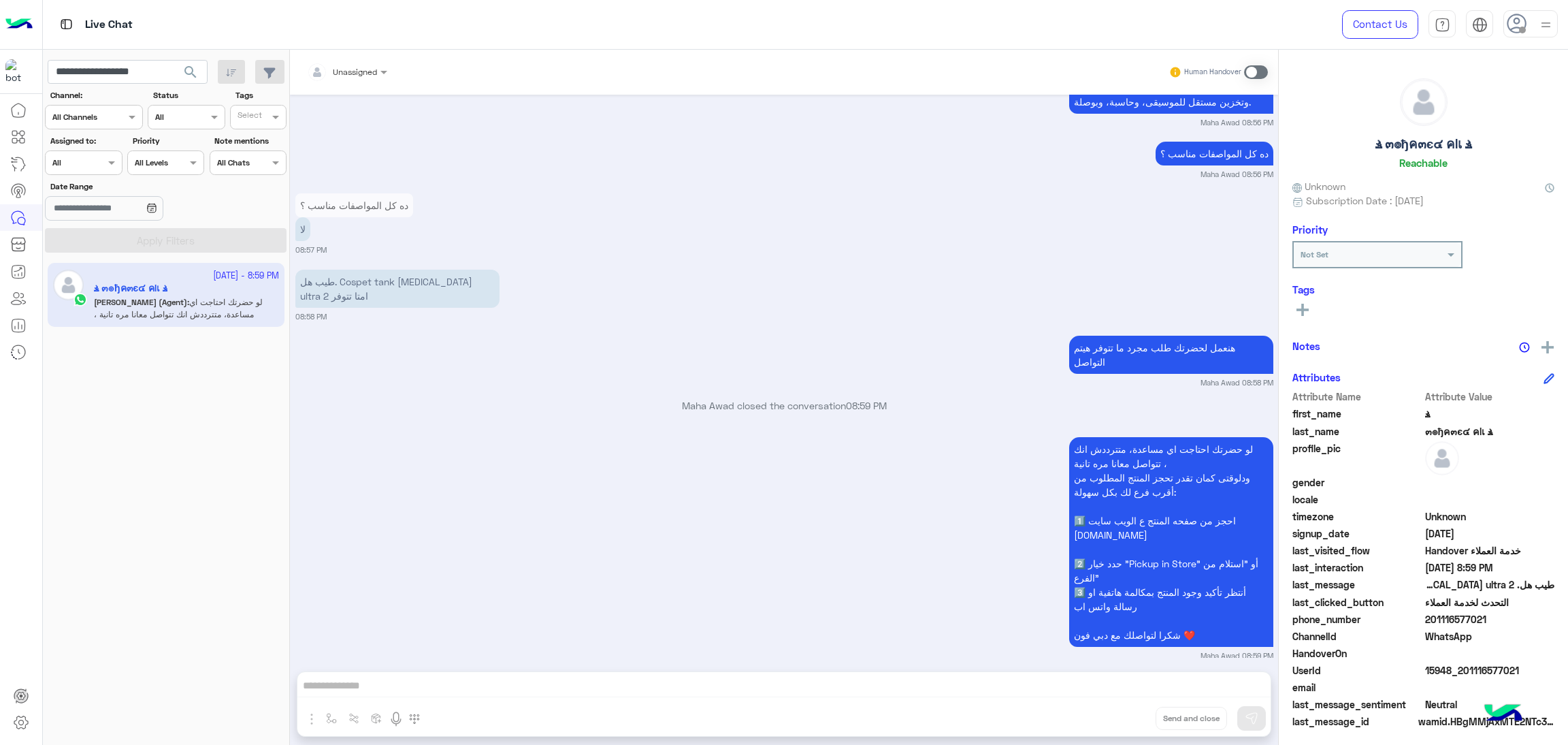
drag, startPoint x: 1427, startPoint y: 623, endPoint x: 1448, endPoint y: 623, distance: 21.0
click at [1448, 623] on span "201116577021" at bounding box center [1490, 619] width 130 height 14
click at [1453, 671] on span "15948_201116577021" at bounding box center [1490, 670] width 130 height 14
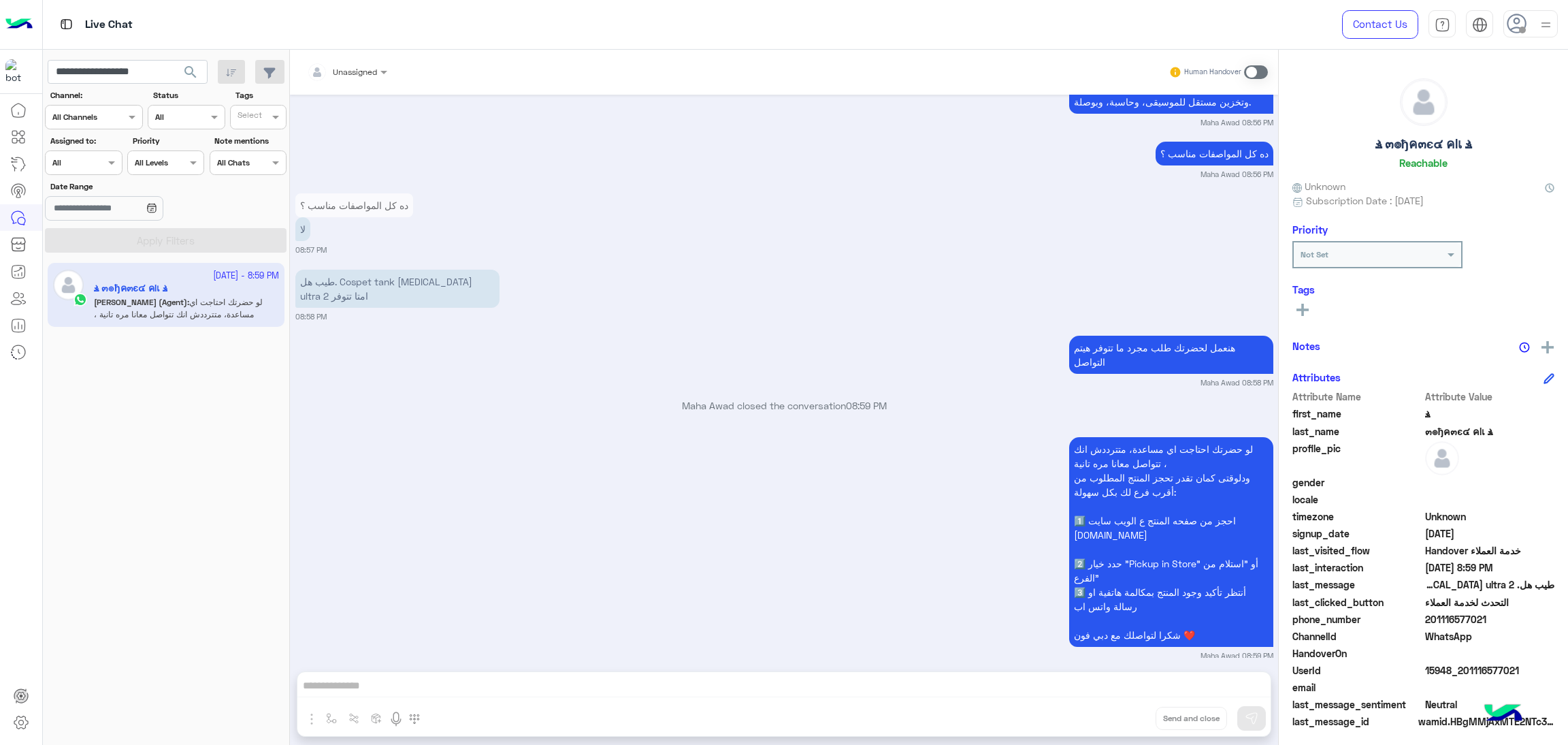
click at [125, 88] on app-inbox-users-filters "**********" at bounding box center [166, 154] width 247 height 208
click at [121, 81] on input "**********" at bounding box center [128, 71] width 160 height 24
paste input "text"
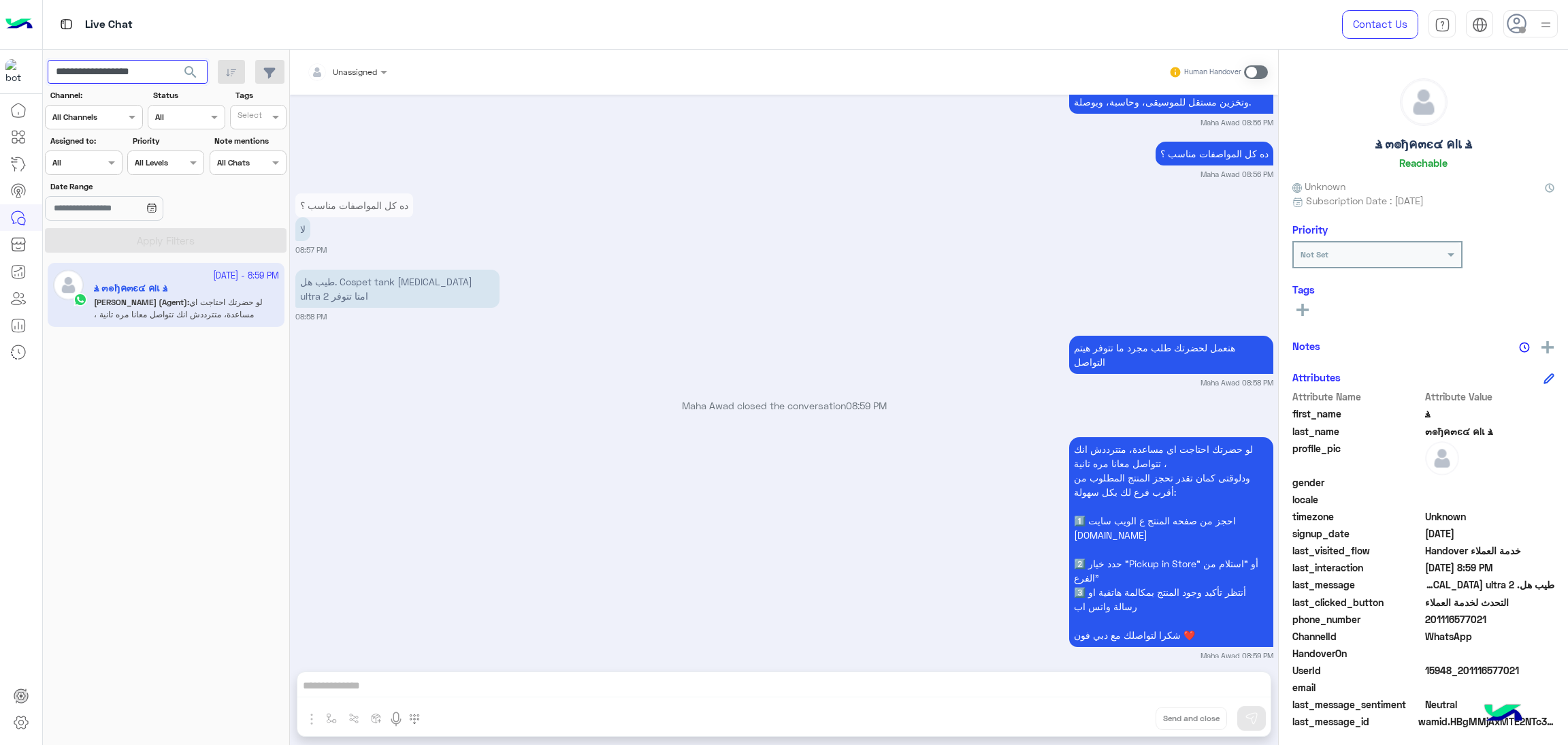
type input "**********"
click at [194, 69] on span "search" at bounding box center [190, 72] width 16 height 16
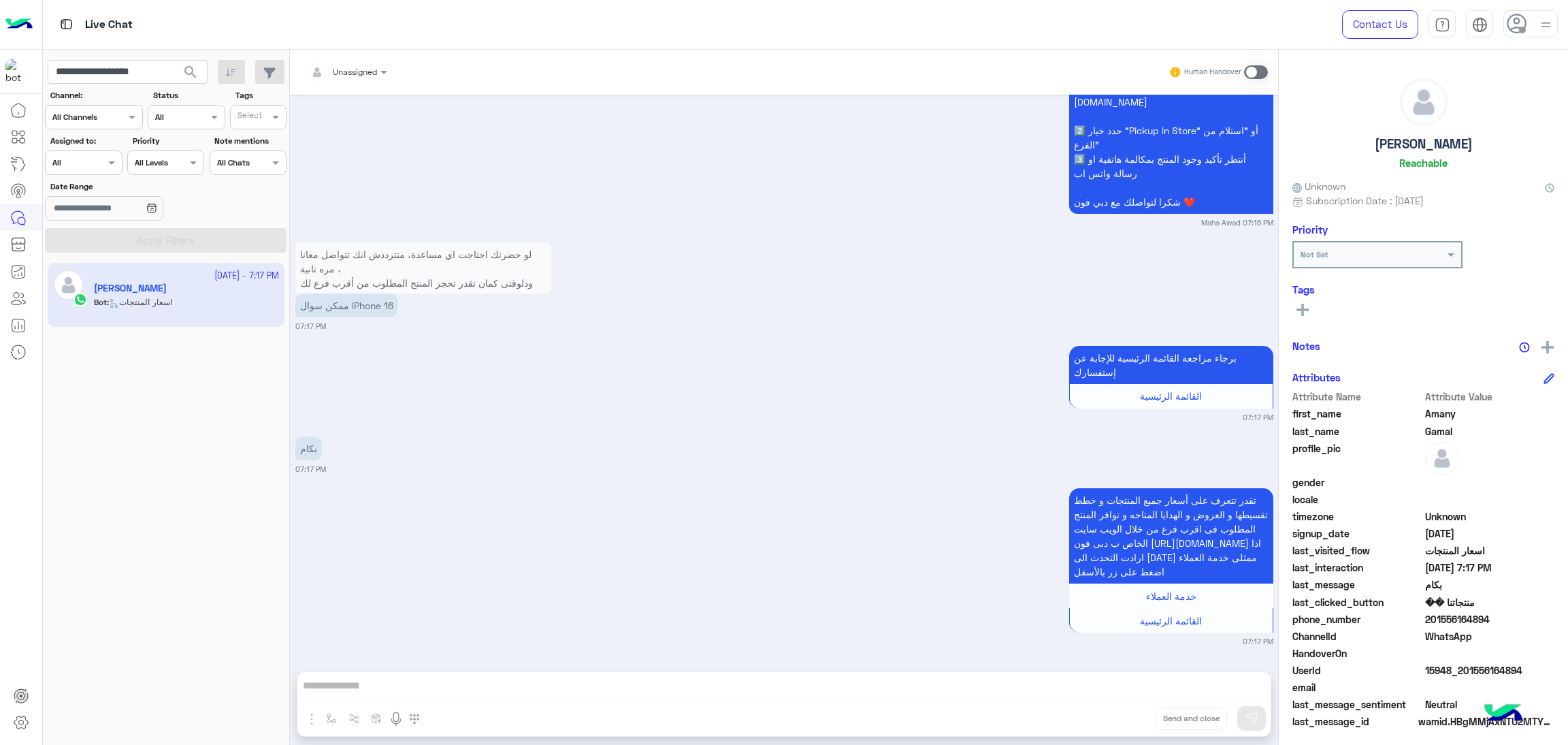
scroll to position [1876, 0]
click at [1460, 671] on span "15948_201556164894" at bounding box center [1490, 670] width 130 height 14
